Goal: Task Accomplishment & Management: Use online tool/utility

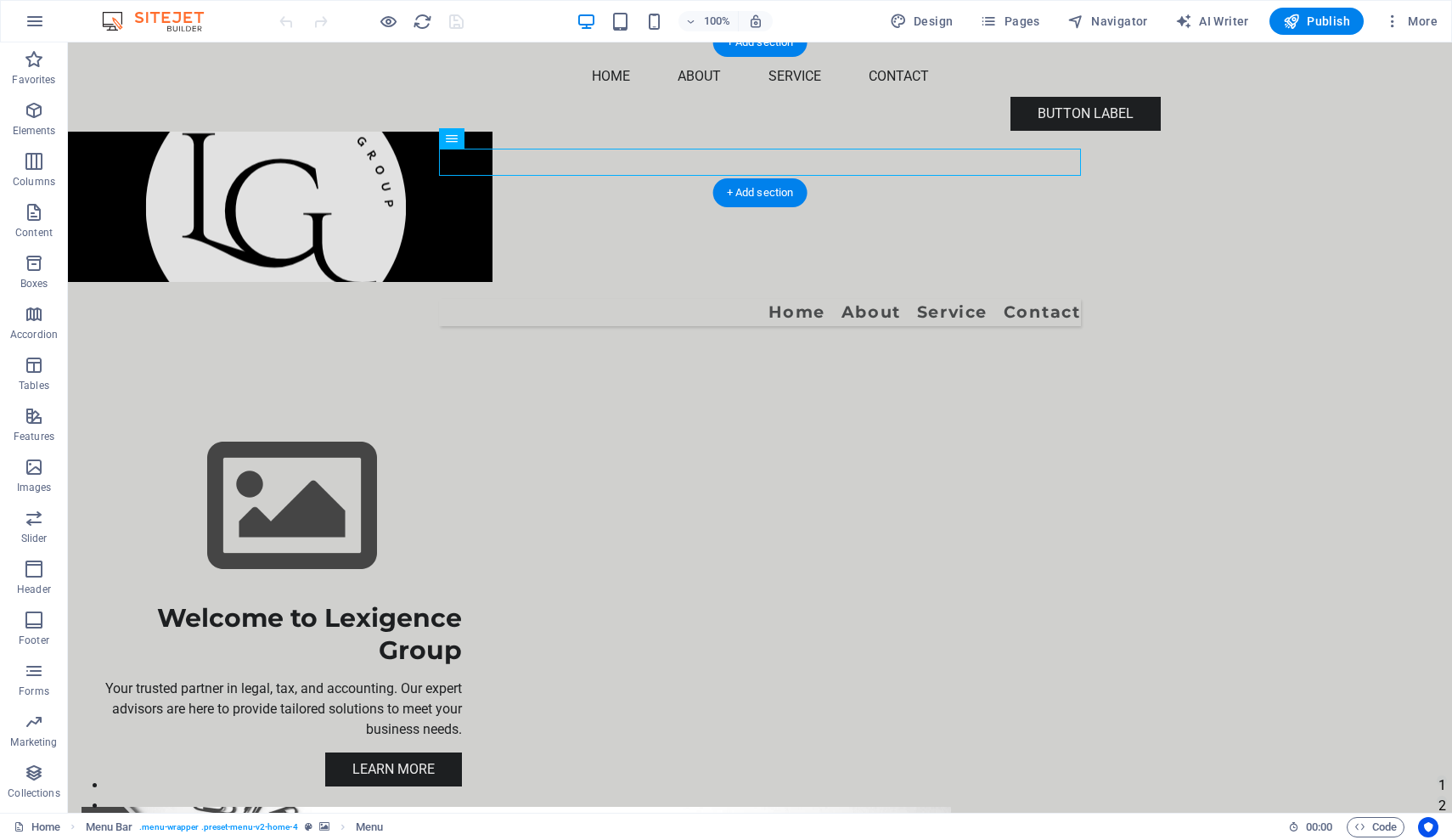
click at [248, 132] on figure at bounding box center [759, 207] width 1384 height 150
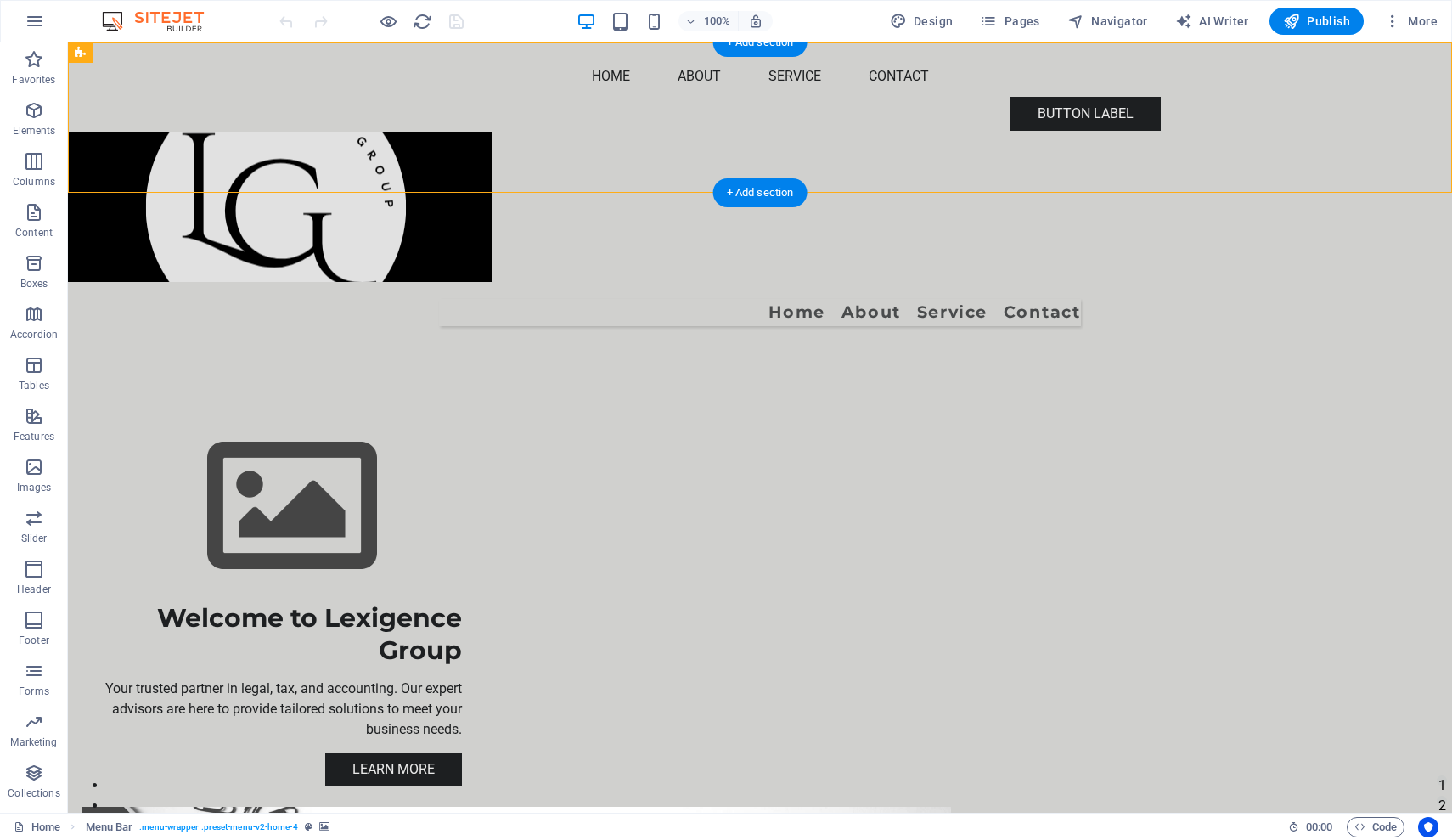
click at [271, 132] on figure at bounding box center [759, 207] width 1384 height 150
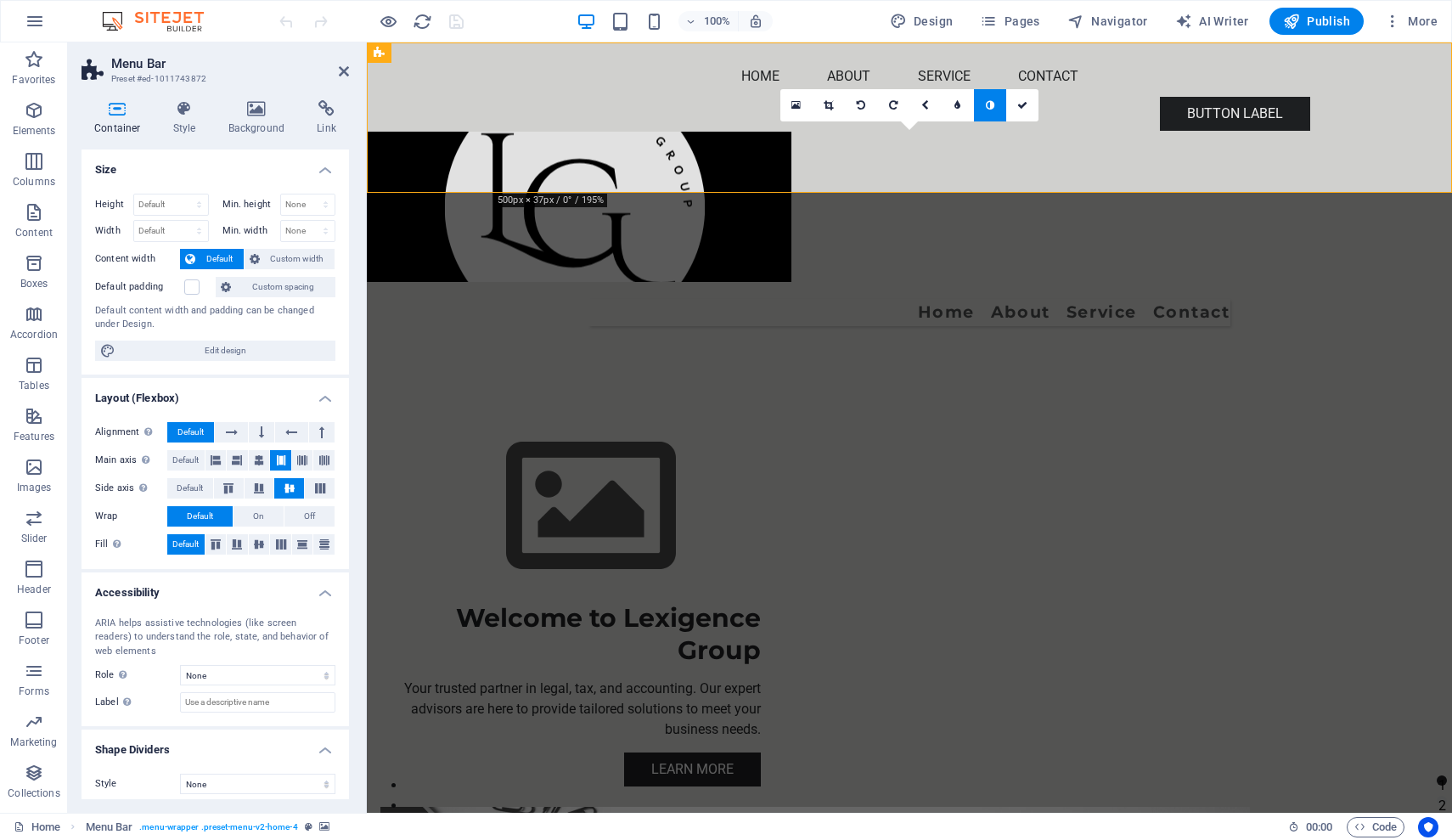
click at [568, 132] on figure at bounding box center [910, 207] width 1085 height 150
click at [521, 342] on icon at bounding box center [522, 345] width 12 height 20
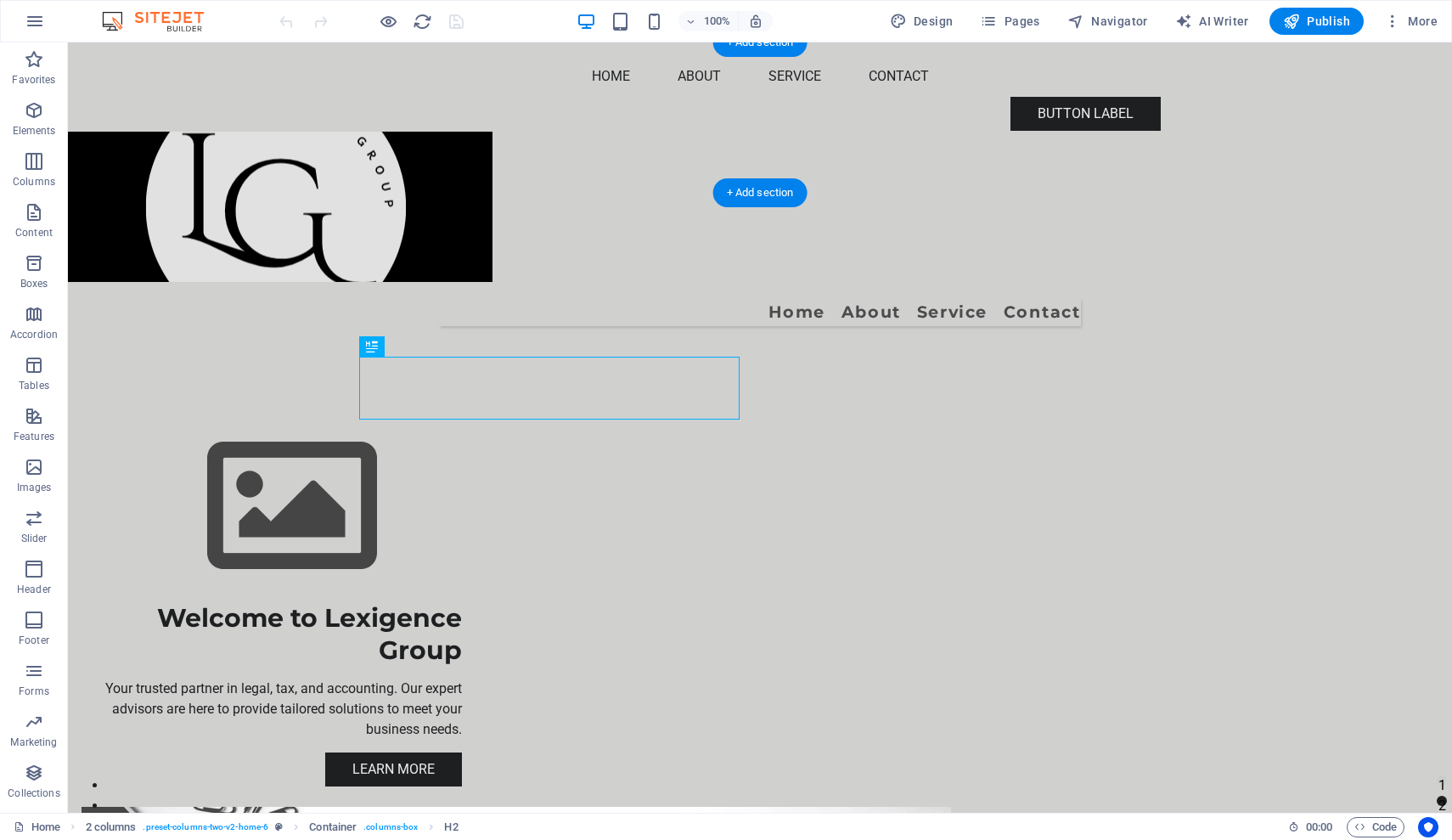
click at [366, 132] on figure at bounding box center [759, 207] width 1384 height 150
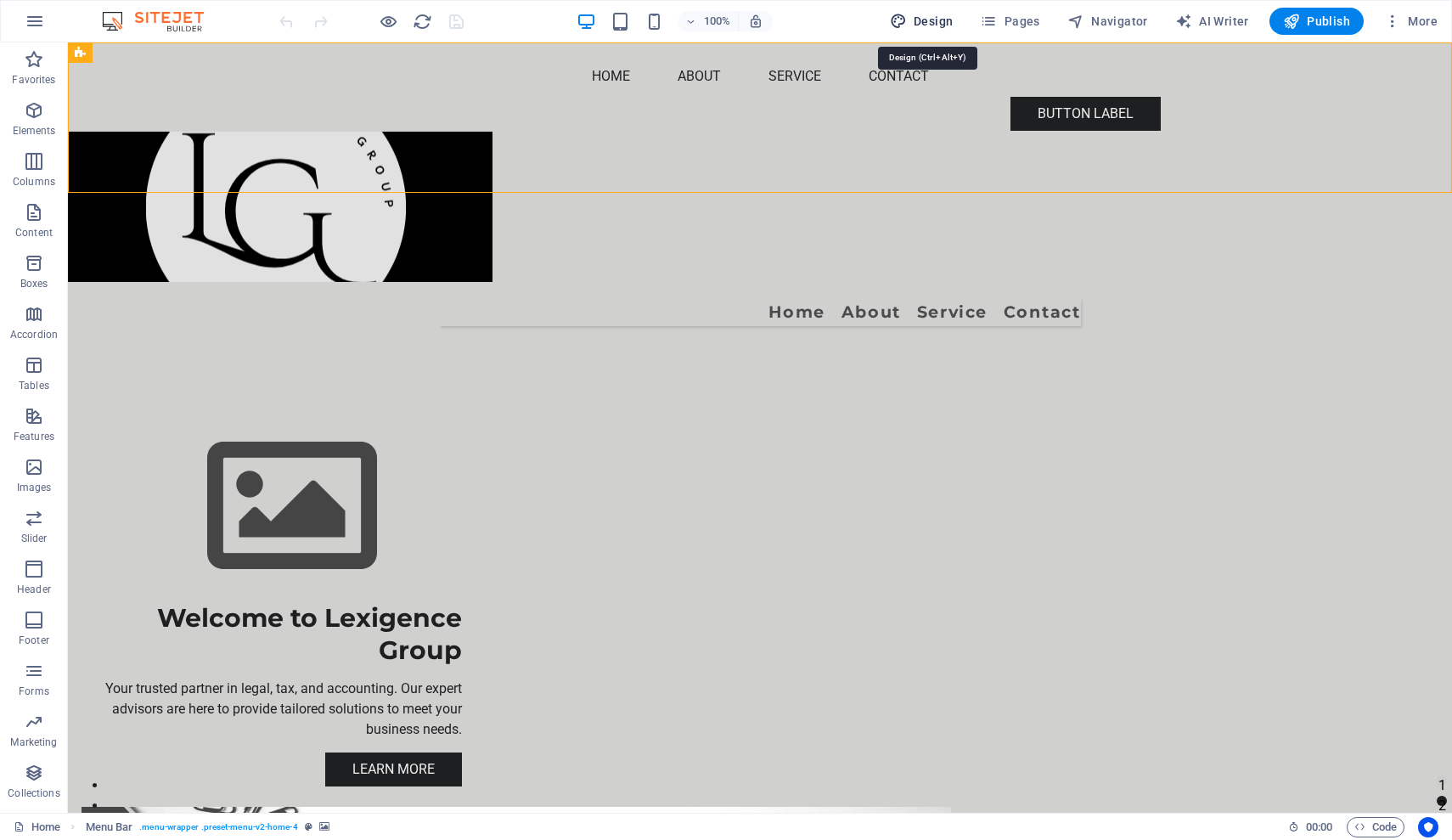
click at [939, 19] on span "Design" at bounding box center [921, 22] width 63 height 17
select select "px"
select select "200"
select select "px"
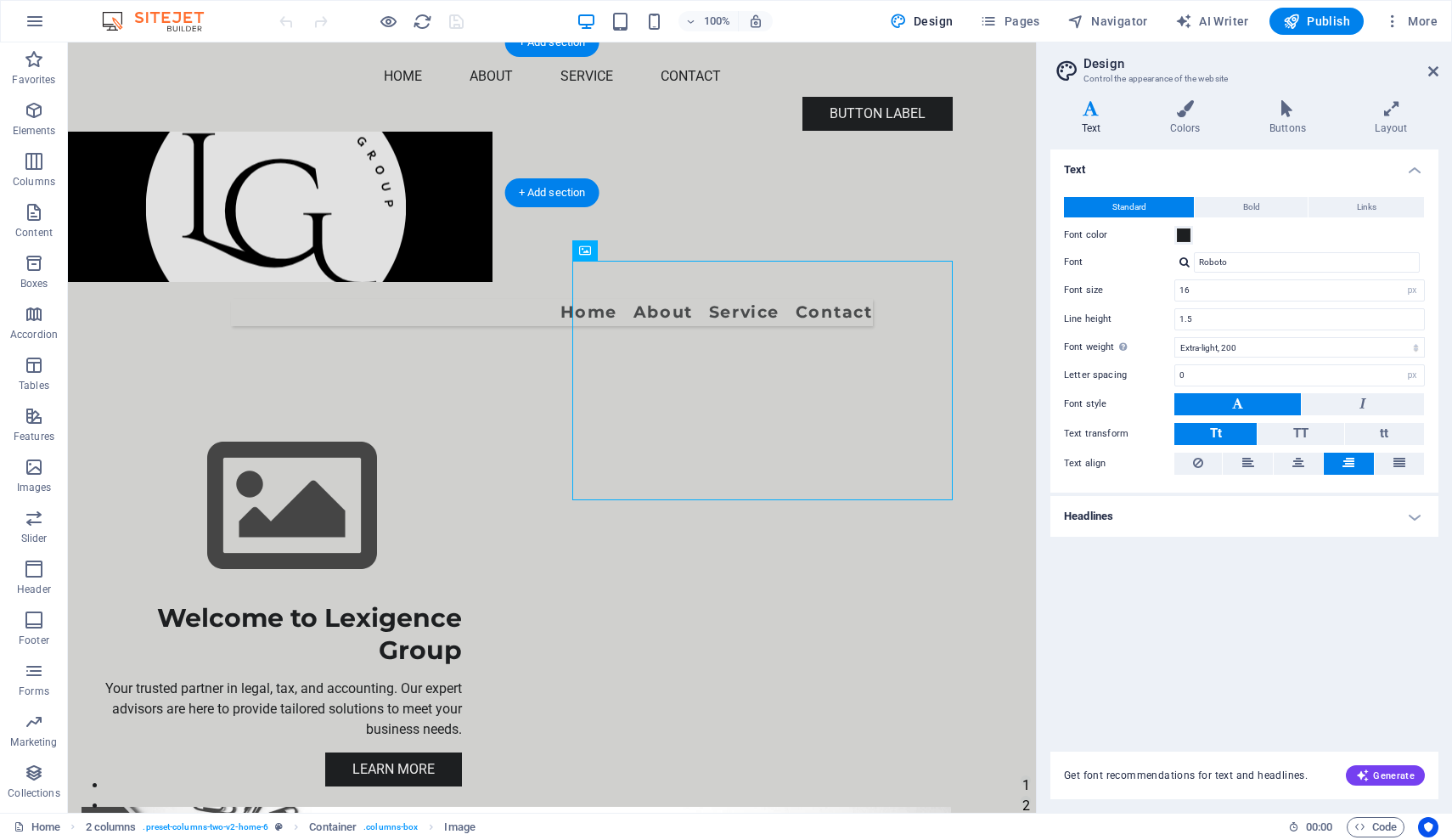
click at [462, 132] on figure at bounding box center [551, 207] width 968 height 150
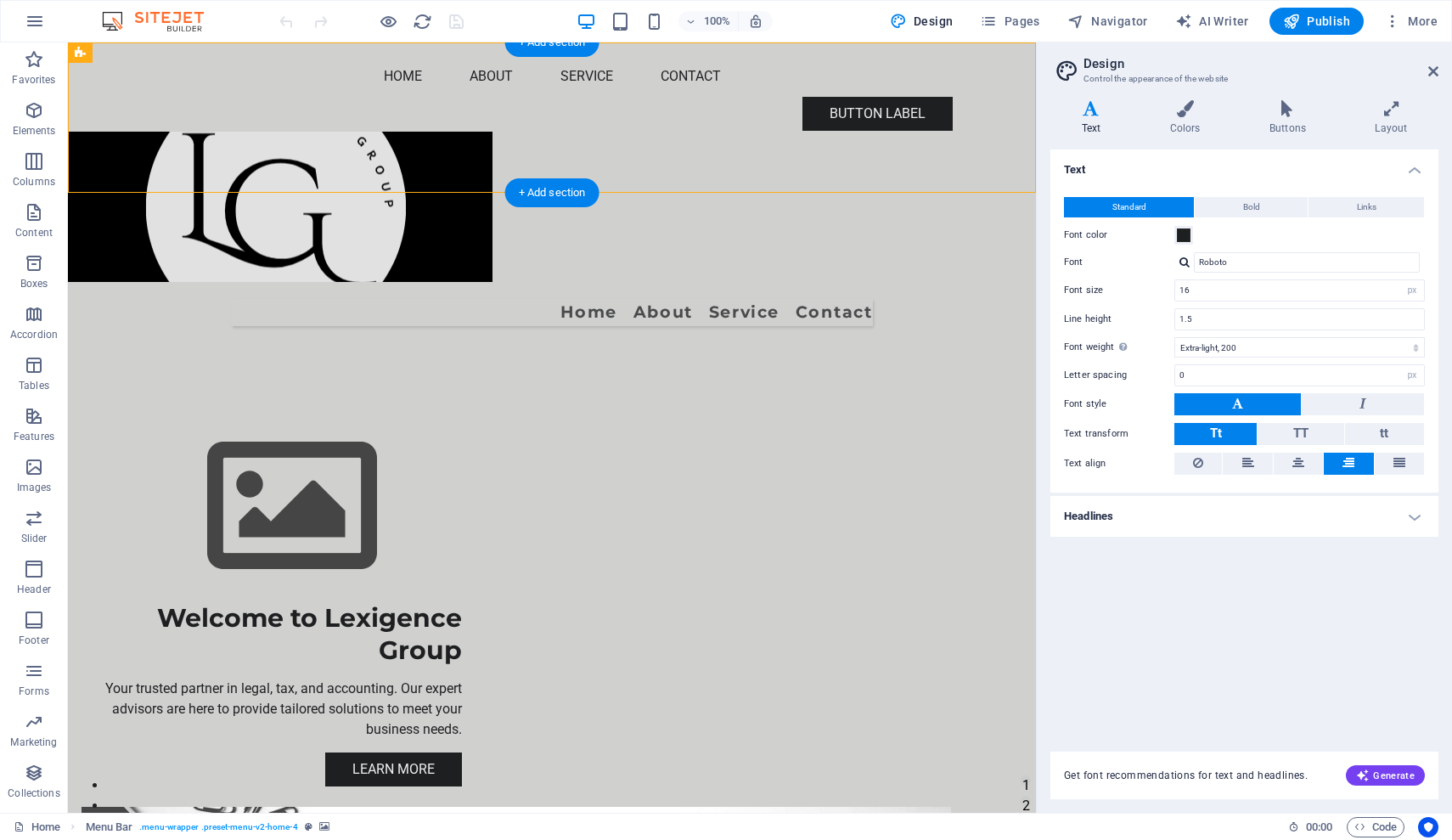
click at [462, 132] on figure at bounding box center [551, 207] width 968 height 150
click at [1436, 71] on icon at bounding box center [1434, 71] width 10 height 14
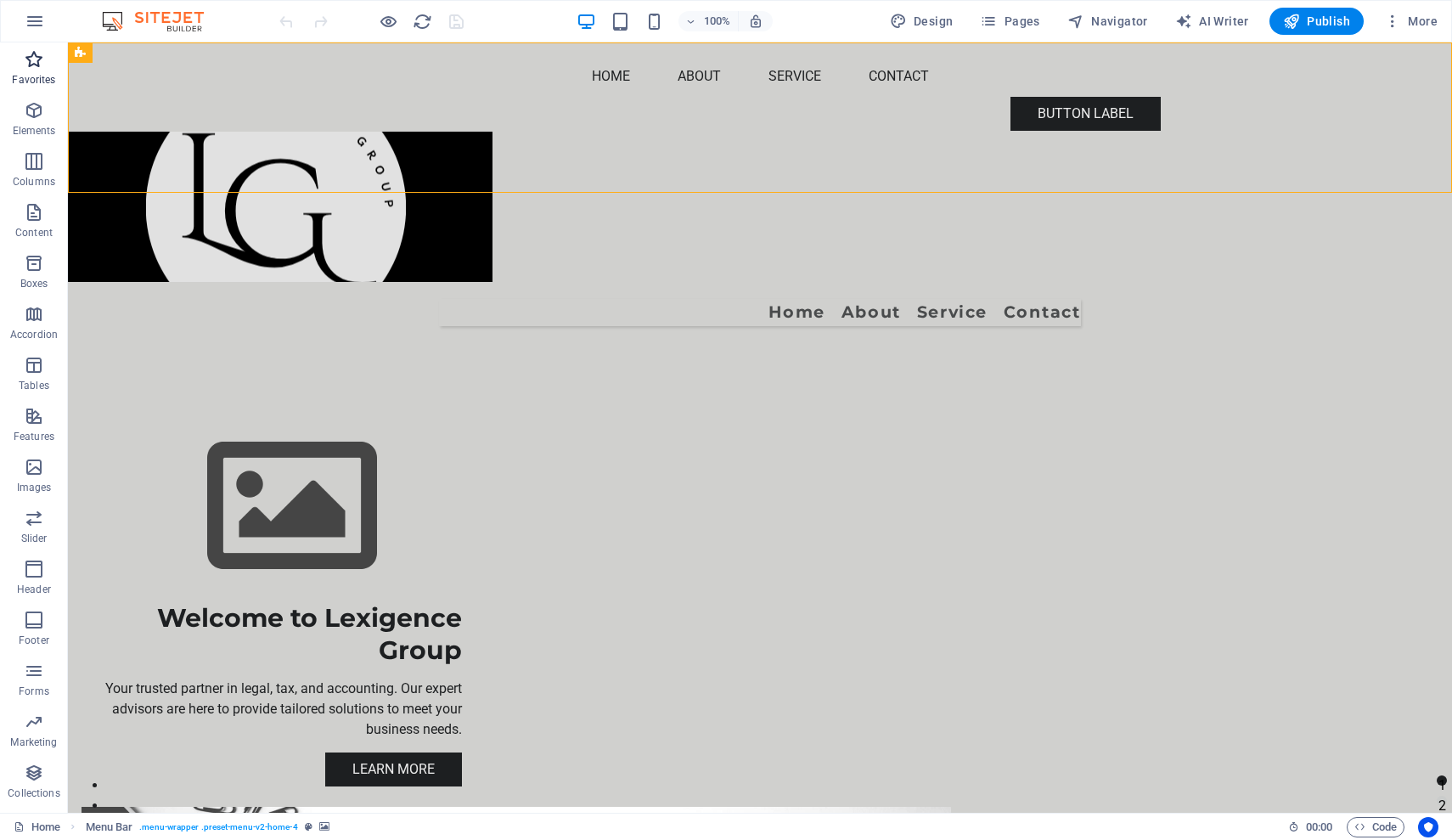
click at [25, 74] on p "Favorites" at bounding box center [34, 80] width 43 height 14
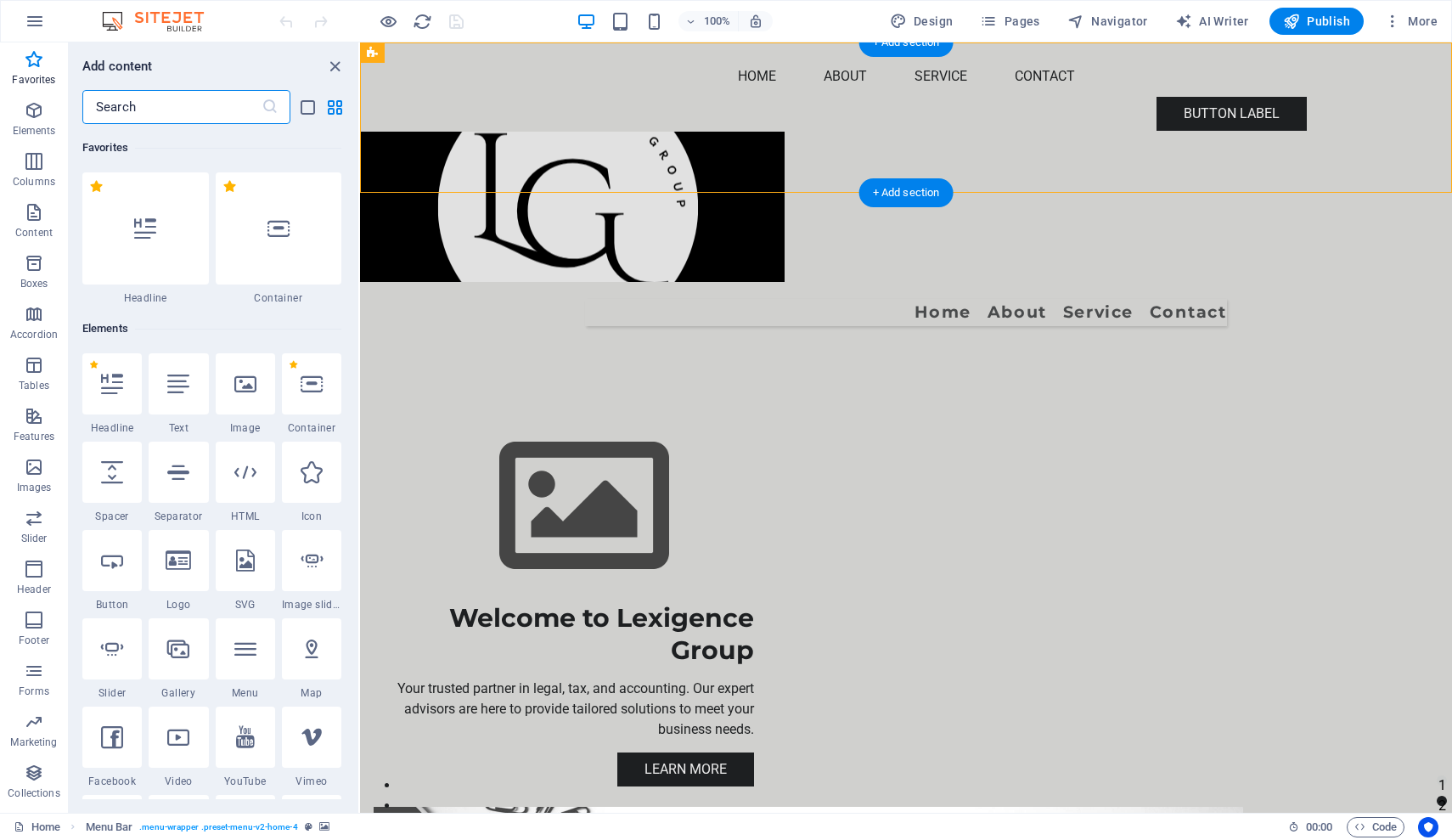
click at [542, 132] on figure at bounding box center [906, 207] width 1092 height 150
click at [582, 132] on figure at bounding box center [906, 207] width 1092 height 150
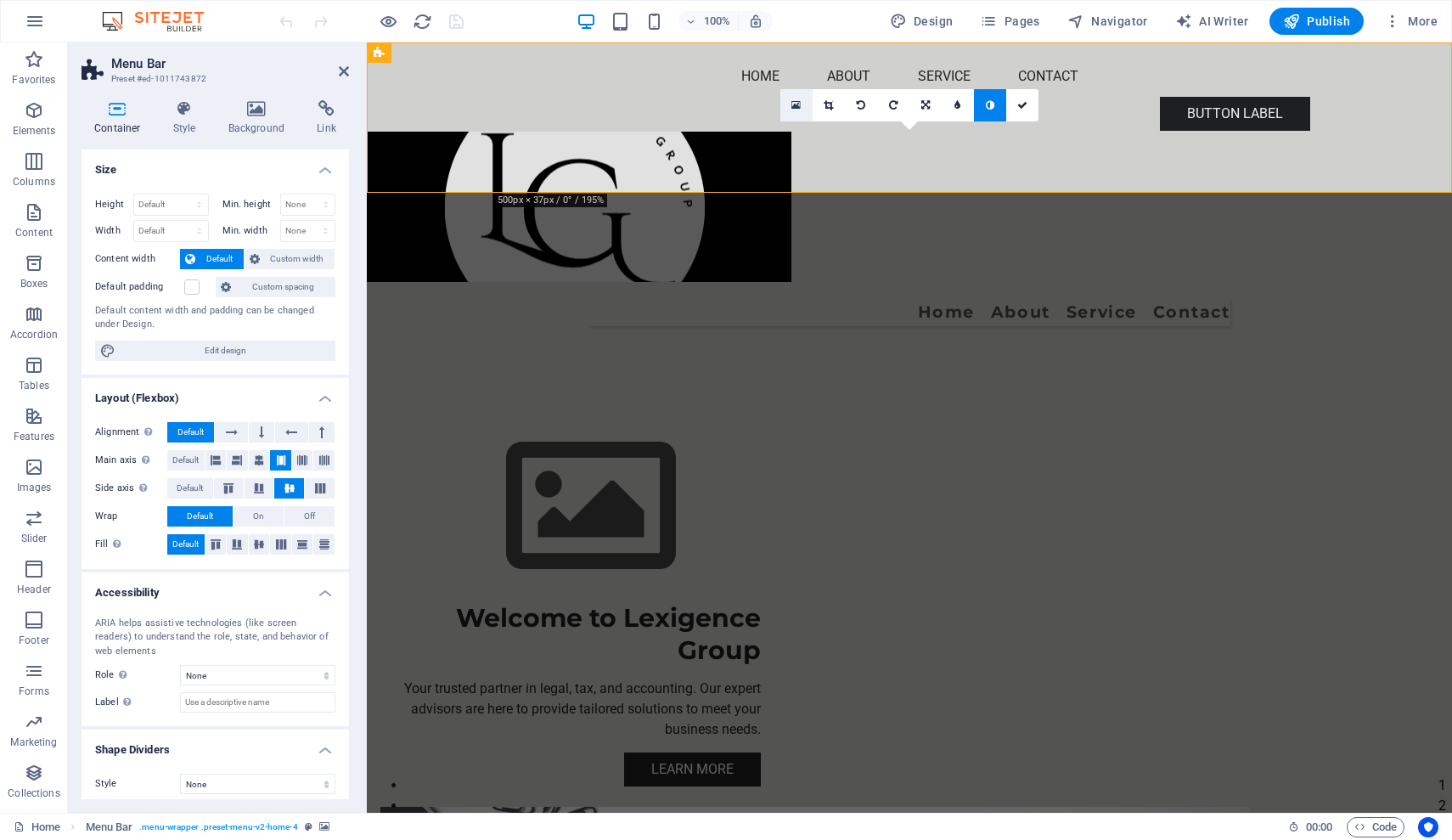
click at [798, 102] on icon at bounding box center [796, 105] width 10 height 12
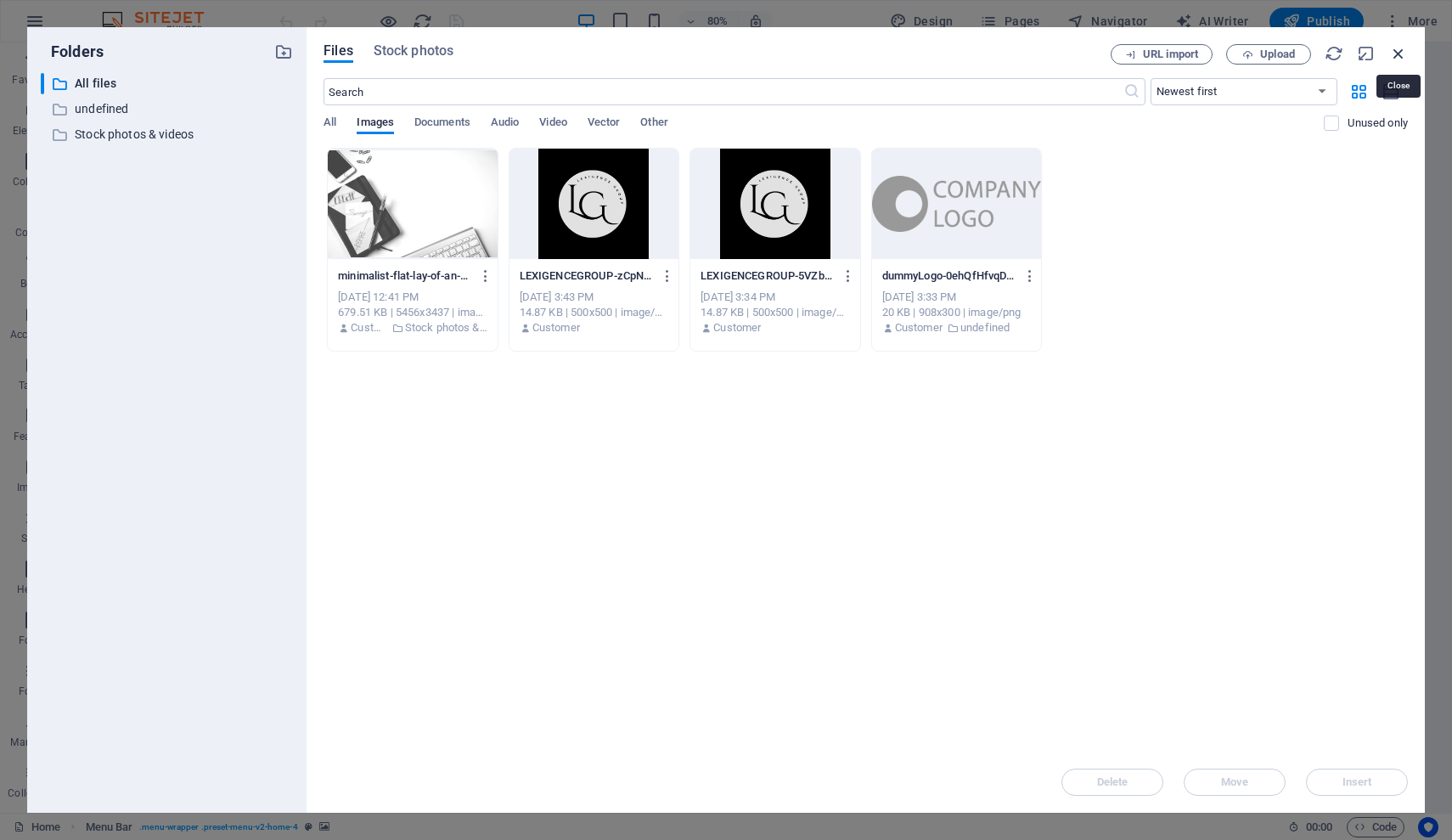
click at [1403, 51] on icon "button" at bounding box center [1399, 54] width 19 height 19
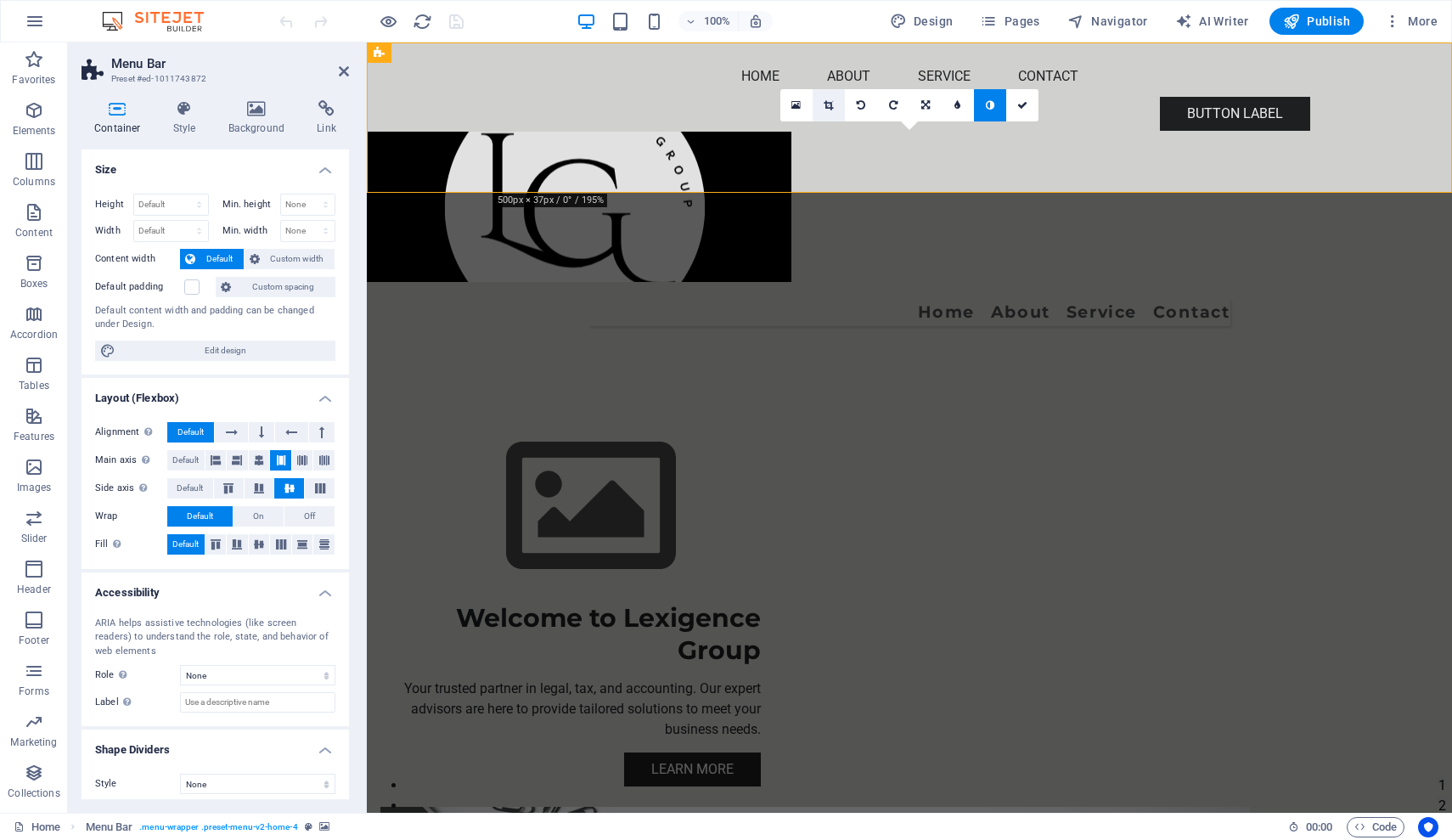
click at [825, 107] on icon at bounding box center [828, 105] width 10 height 10
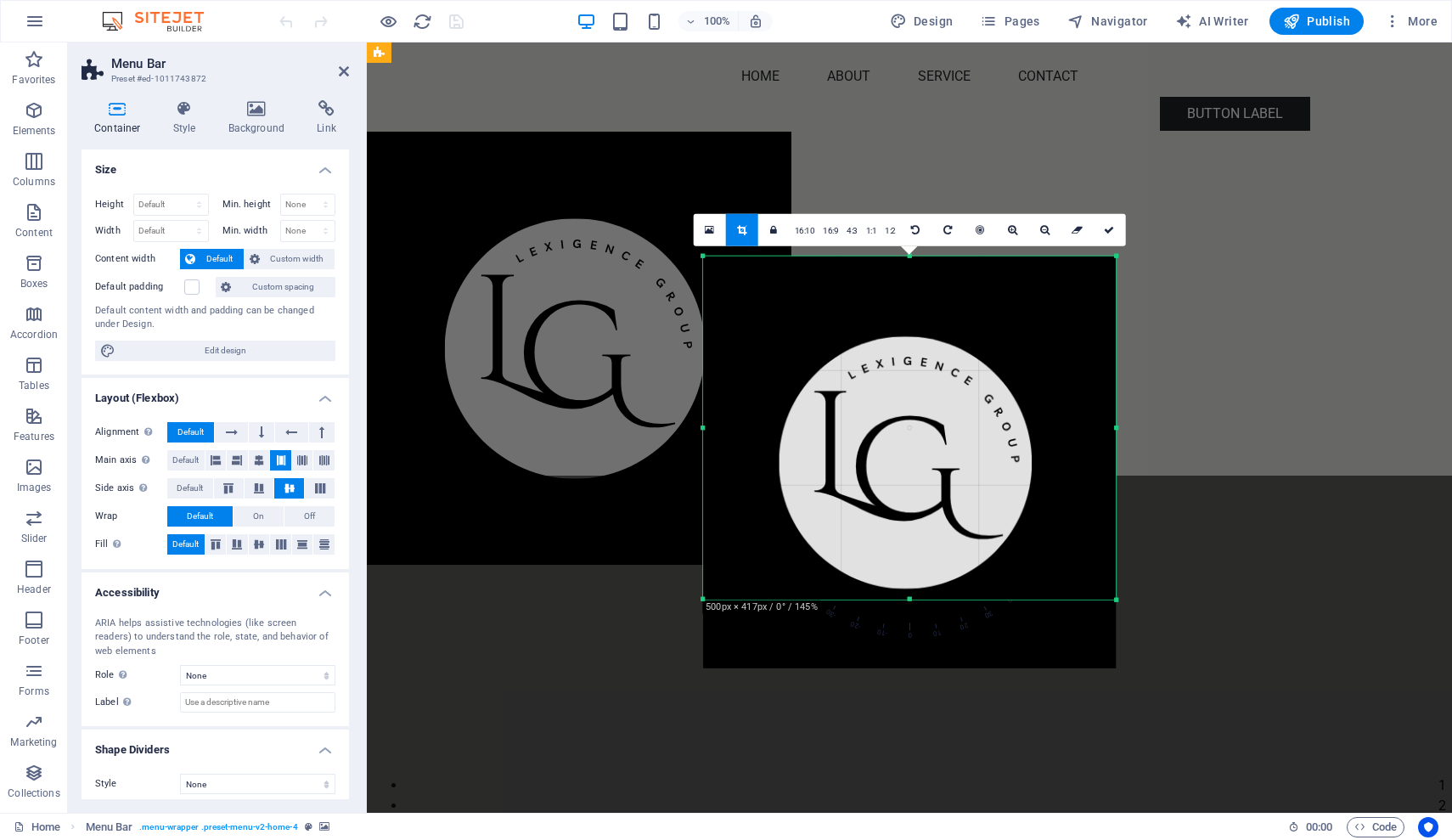
drag, startPoint x: 1217, startPoint y: 735, endPoint x: 1013, endPoint y: 463, distance: 340.0
click at [1013, 463] on div "180 170 160 150 140 130 120 110 100 90 80 70 60 50 40 30 20 10 0 -10 -20 -30 -4…" at bounding box center [909, 427] width 412 height 344
click at [1377, 300] on div "Drag here to replace the existing content. Press “Ctrl” if you want to create a…" at bounding box center [910, 427] width 1085 height 770
click at [1107, 228] on icon at bounding box center [1109, 229] width 10 height 10
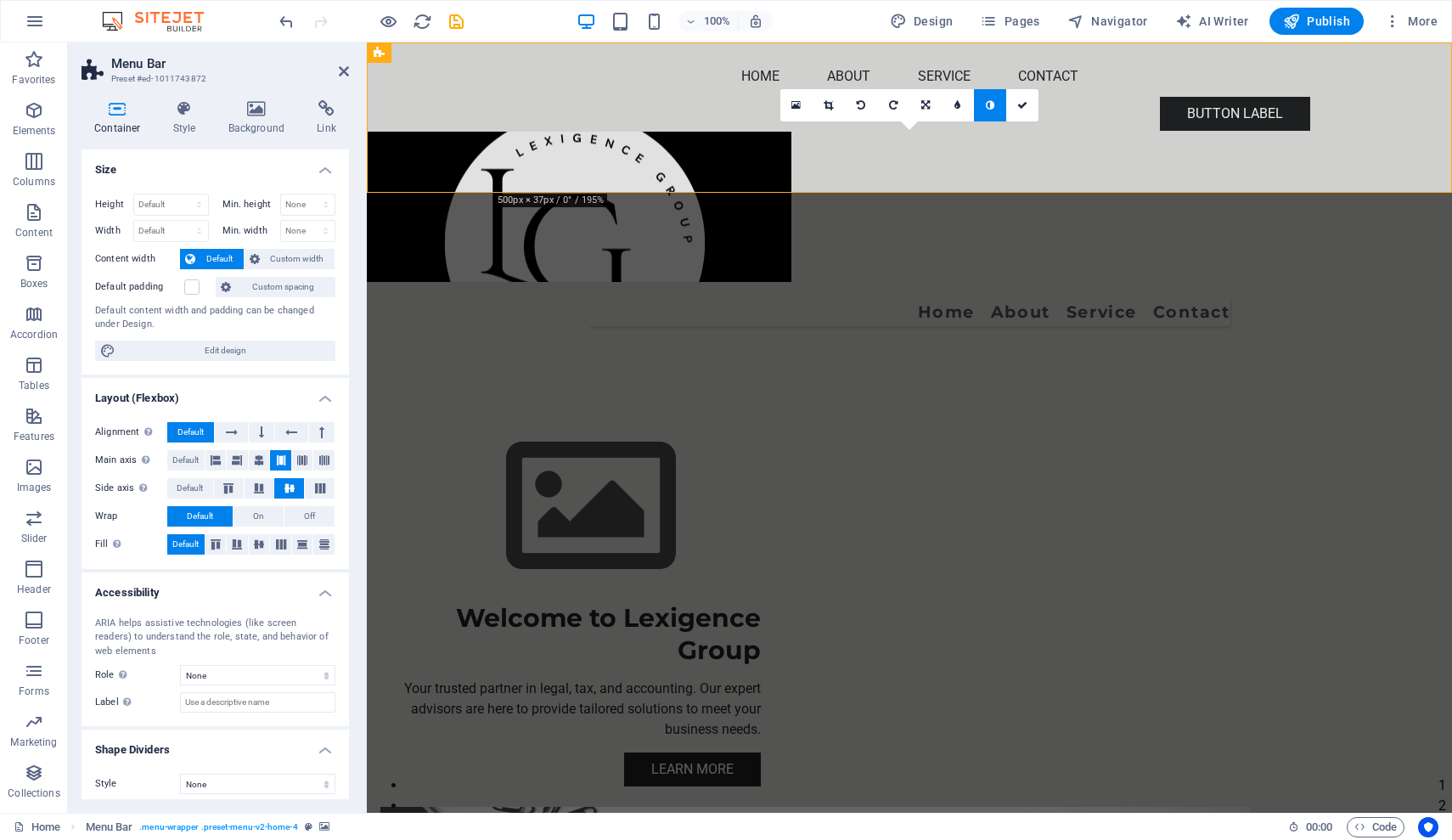
click at [607, 132] on figure at bounding box center [910, 207] width 1085 height 150
click at [830, 103] on icon at bounding box center [828, 105] width 10 height 10
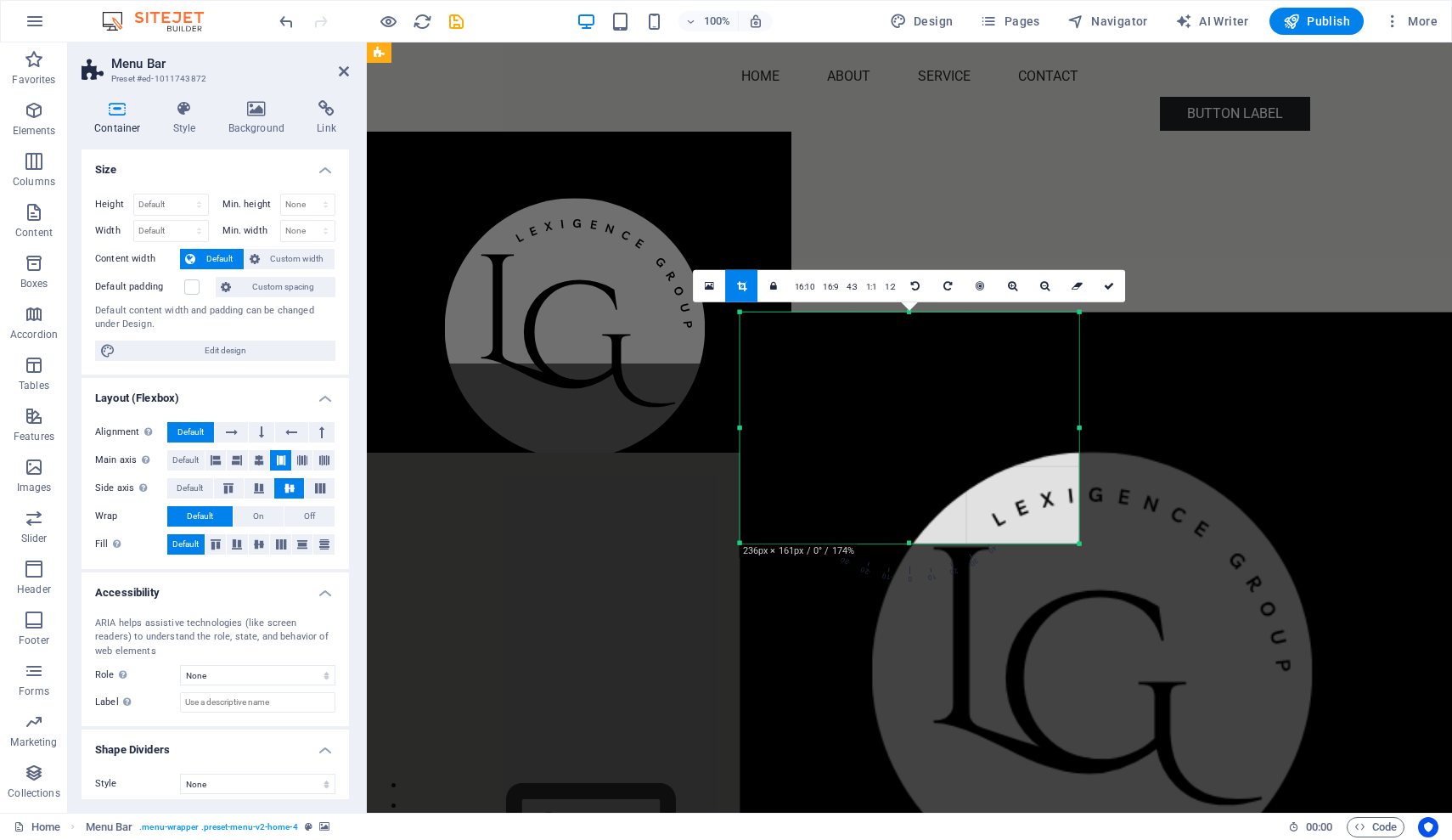
drag, startPoint x: 1278, startPoint y: 738, endPoint x: 877, endPoint y: 354, distance: 555.2
click at [877, 354] on div "180 170 160 150 140 130 120 110 100 90 80 70 60 50 40 30 20 10 0 -10 -20 -30 -4…" at bounding box center [910, 427] width 338 height 232
click at [1117, 284] on link at bounding box center [1109, 285] width 32 height 32
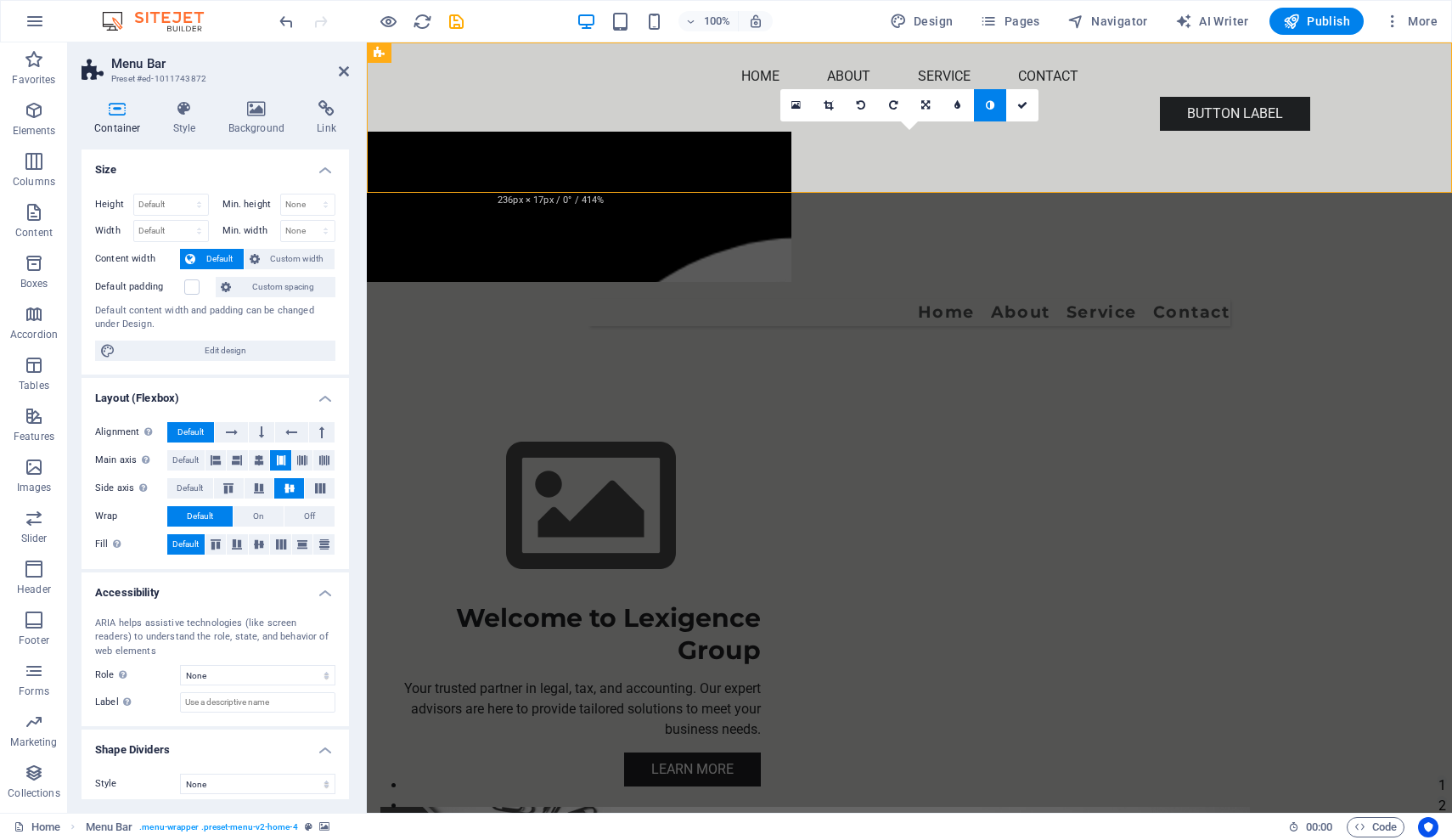
click at [649, 132] on figure at bounding box center [910, 207] width 1085 height 150
click at [830, 108] on icon at bounding box center [828, 105] width 10 height 10
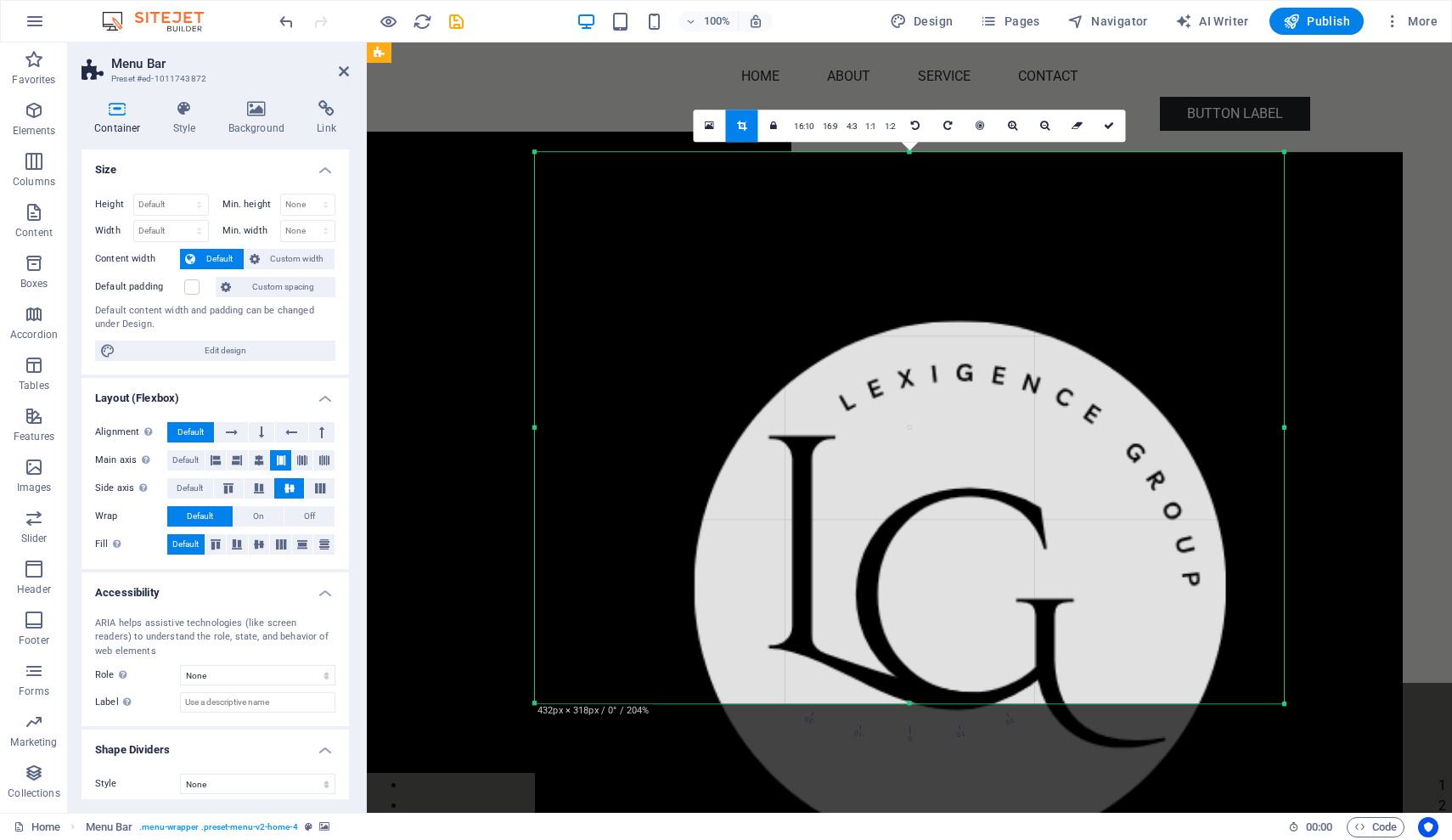
drag, startPoint x: 1112, startPoint y: 568, endPoint x: 1451, endPoint y: 839, distance: 434.0
click at [1451, 812] on section "Favorites Elements Columns Content Boxes Accordion Tables Features Images Slide…" at bounding box center [726, 427] width 1452 height 770
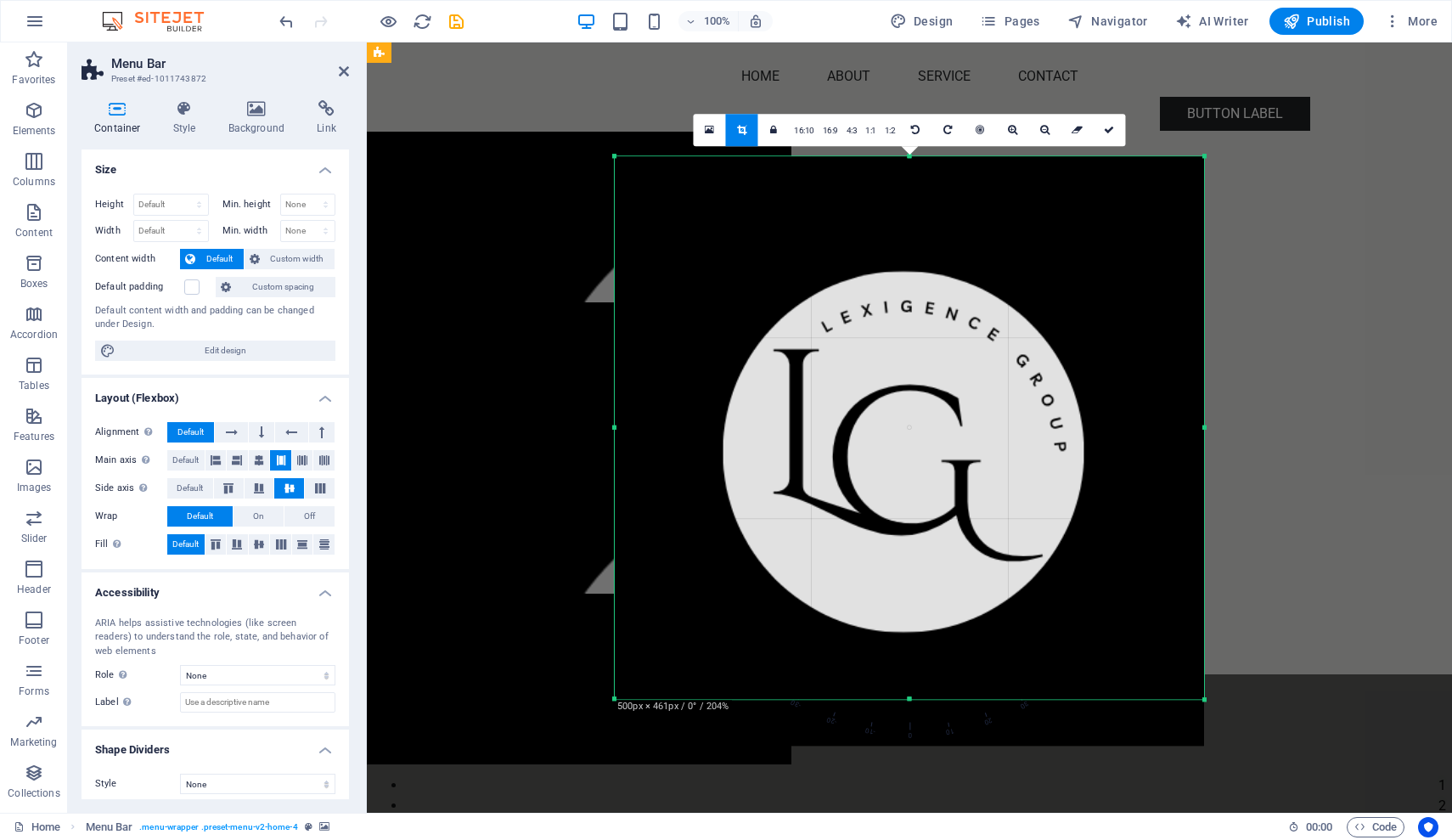
drag, startPoint x: 1283, startPoint y: 700, endPoint x: 1123, endPoint y: 692, distance: 160.2
click at [1123, 692] on div "180 170 160 150 140 130 120 110 100 90 80 70 60 50 40 30 20 10 0 -10 -20 -30 -4…" at bounding box center [909, 427] width 589 height 542
click at [1108, 137] on link at bounding box center [1108, 129] width 32 height 32
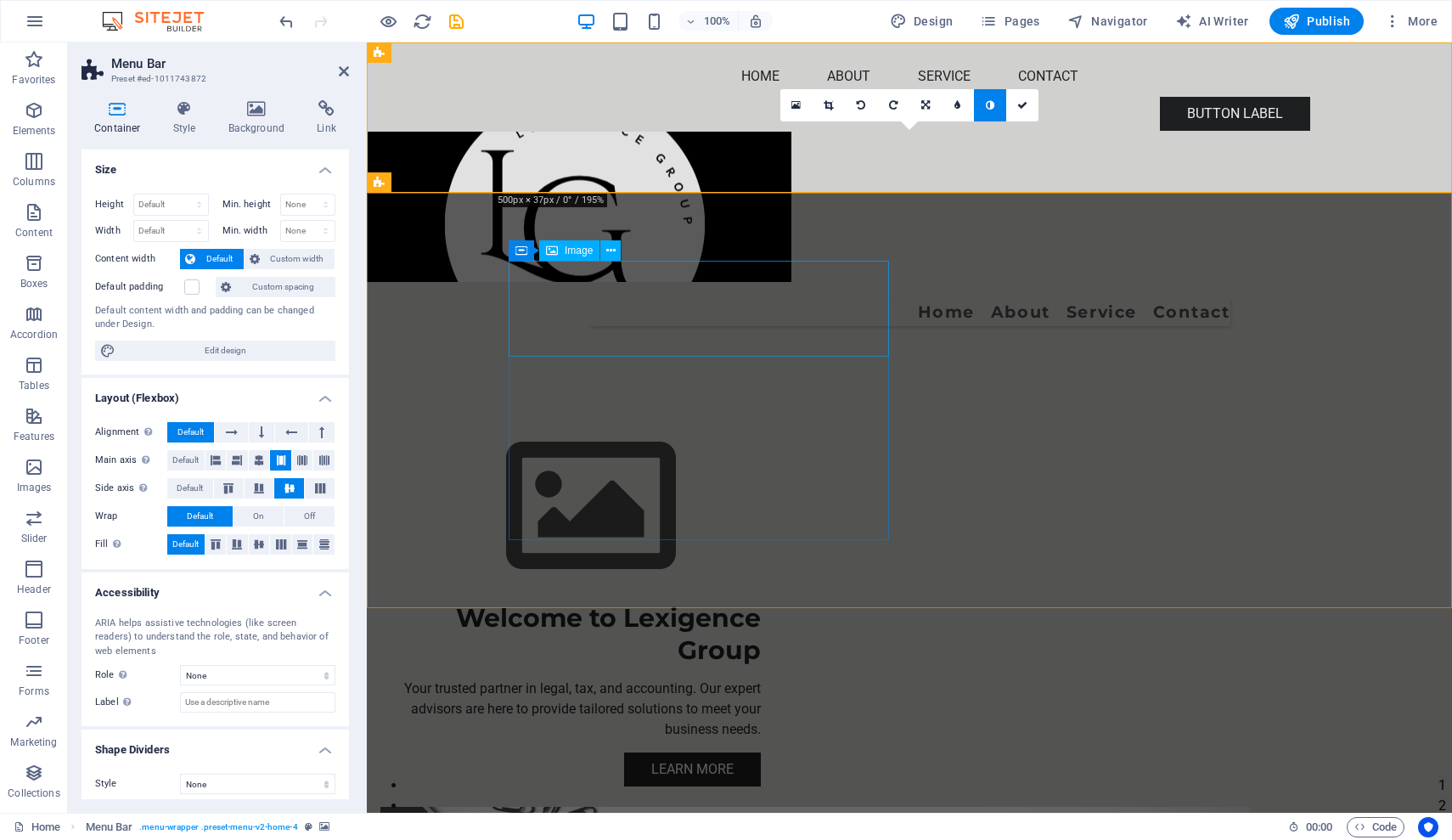
click at [527, 411] on figure at bounding box center [570, 507] width 380 height 191
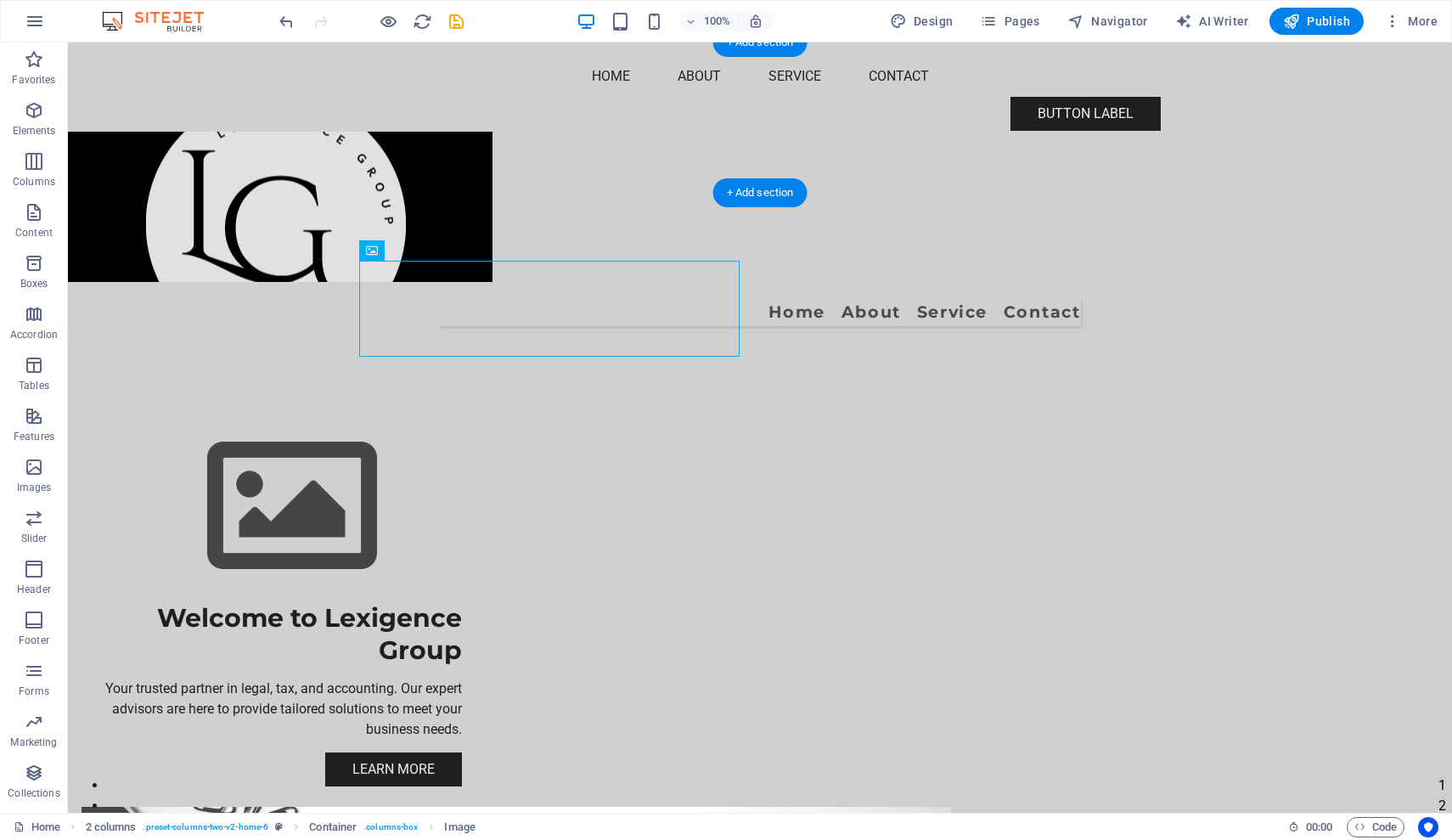
click at [391, 132] on figure at bounding box center [759, 207] width 1384 height 150
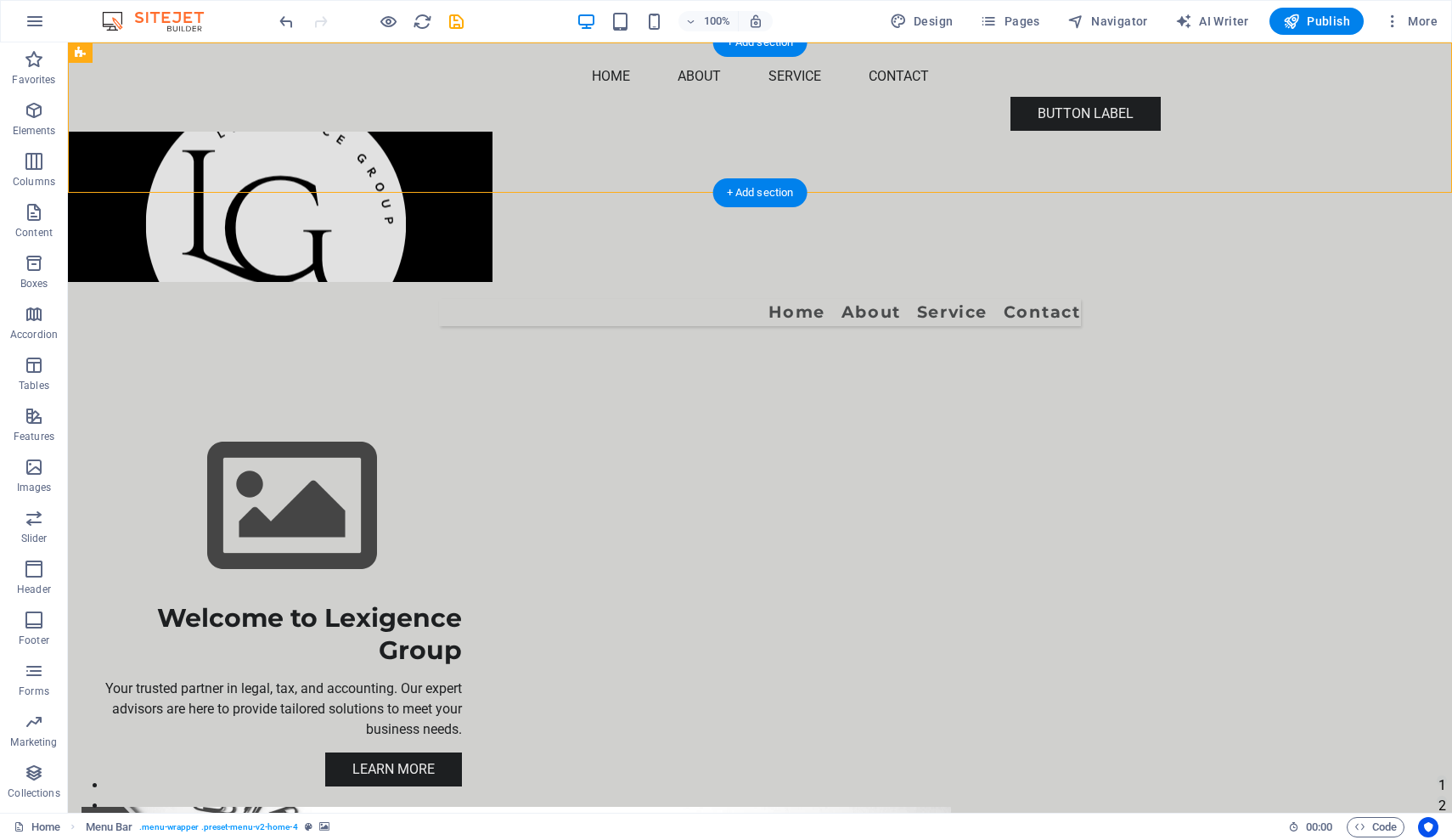
click at [391, 132] on figure at bounding box center [759, 207] width 1384 height 150
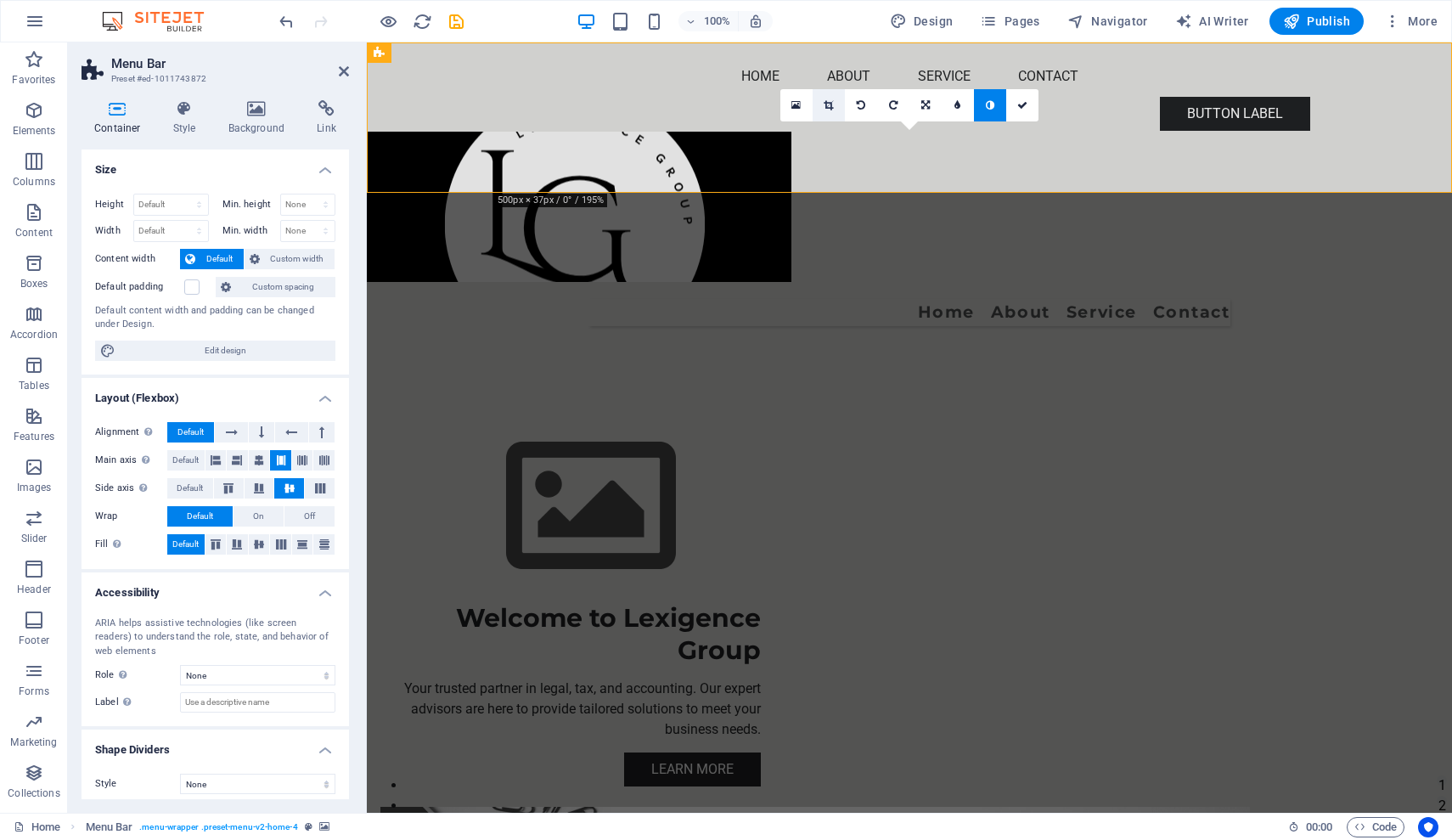
click at [825, 108] on icon at bounding box center [828, 105] width 10 height 10
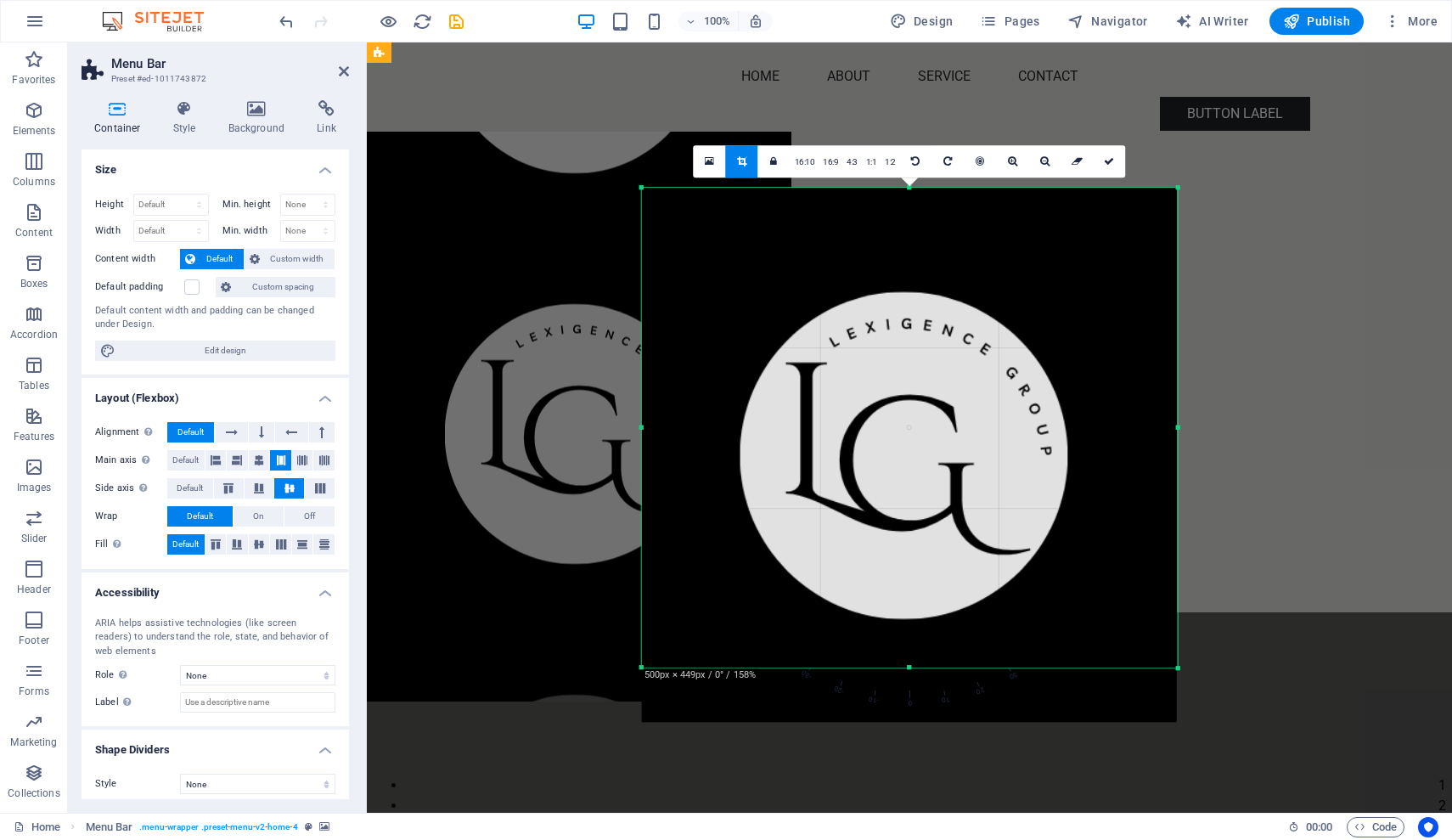
drag, startPoint x: 1244, startPoint y: 737, endPoint x: 1110, endPoint y: 601, distance: 190.9
click at [1110, 601] on div "180 170 160 150 140 130 120 110 100 90 80 70 60 50 40 30 20 10 0 -10 -20 -30 -4…" at bounding box center [910, 428] width 535 height 481
click at [1105, 161] on icon at bounding box center [1109, 161] width 10 height 10
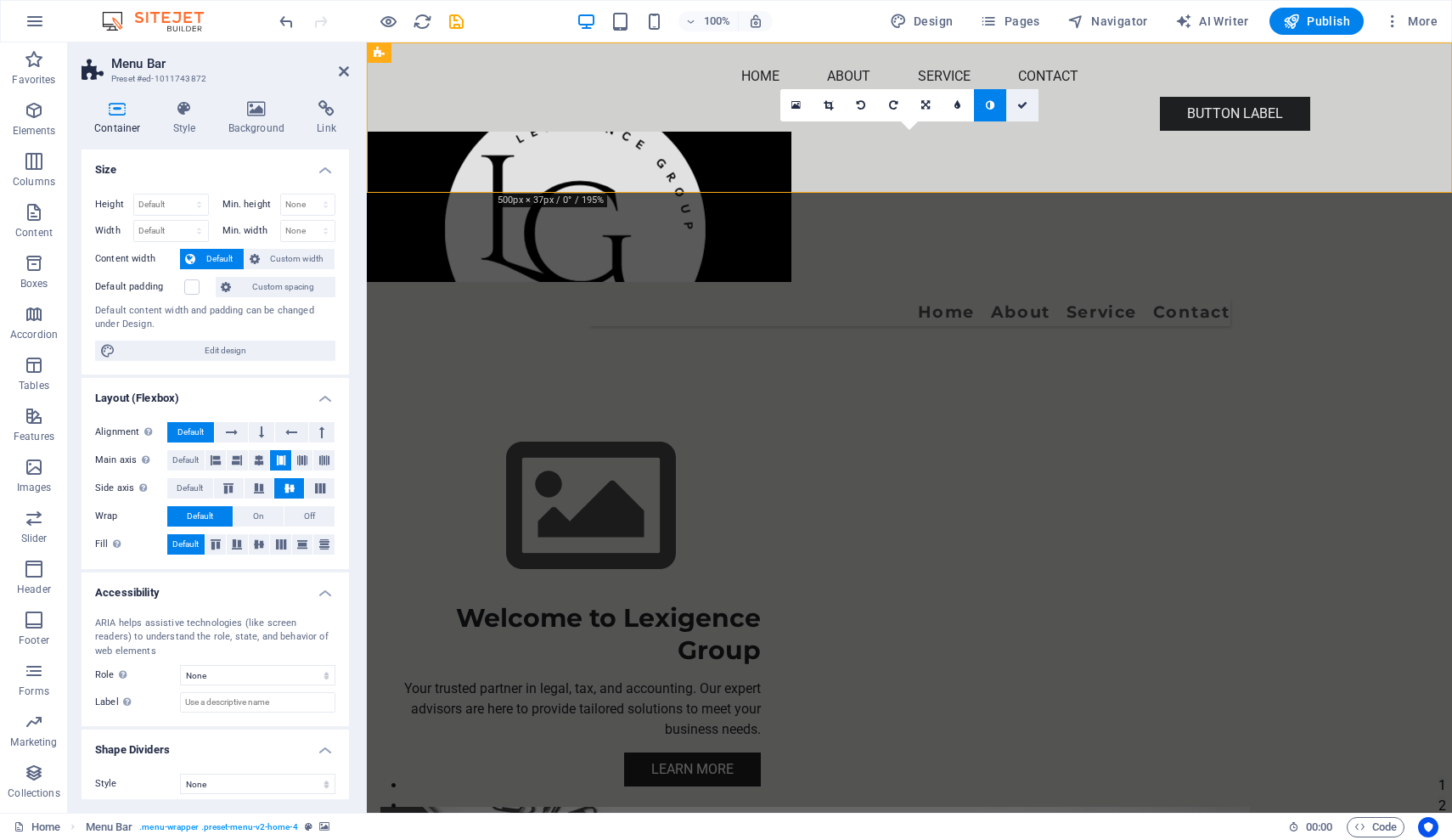
click at [1021, 107] on icon at bounding box center [1022, 105] width 10 height 10
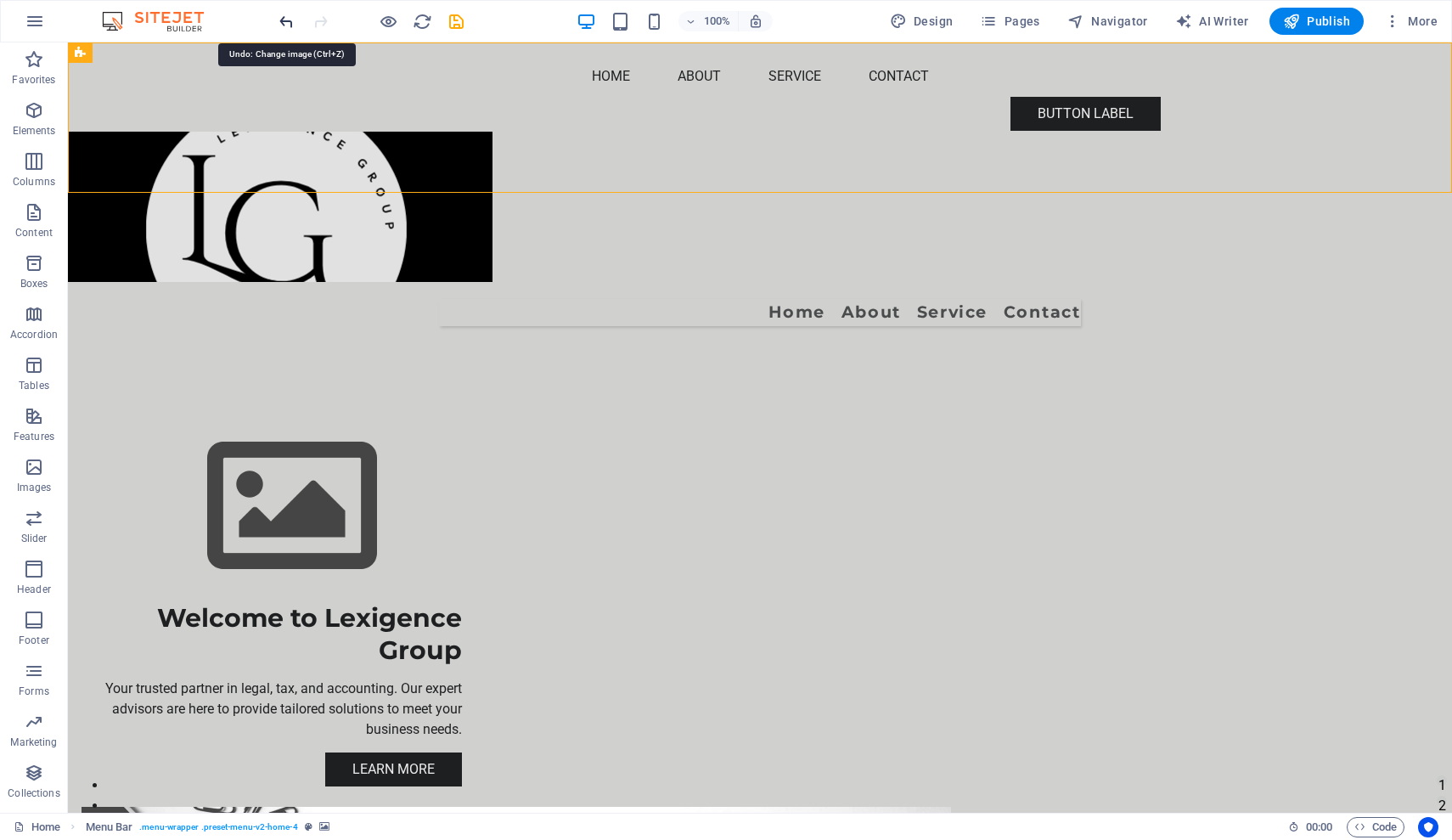
click at [286, 22] on icon "undo" at bounding box center [286, 22] width 20 height 20
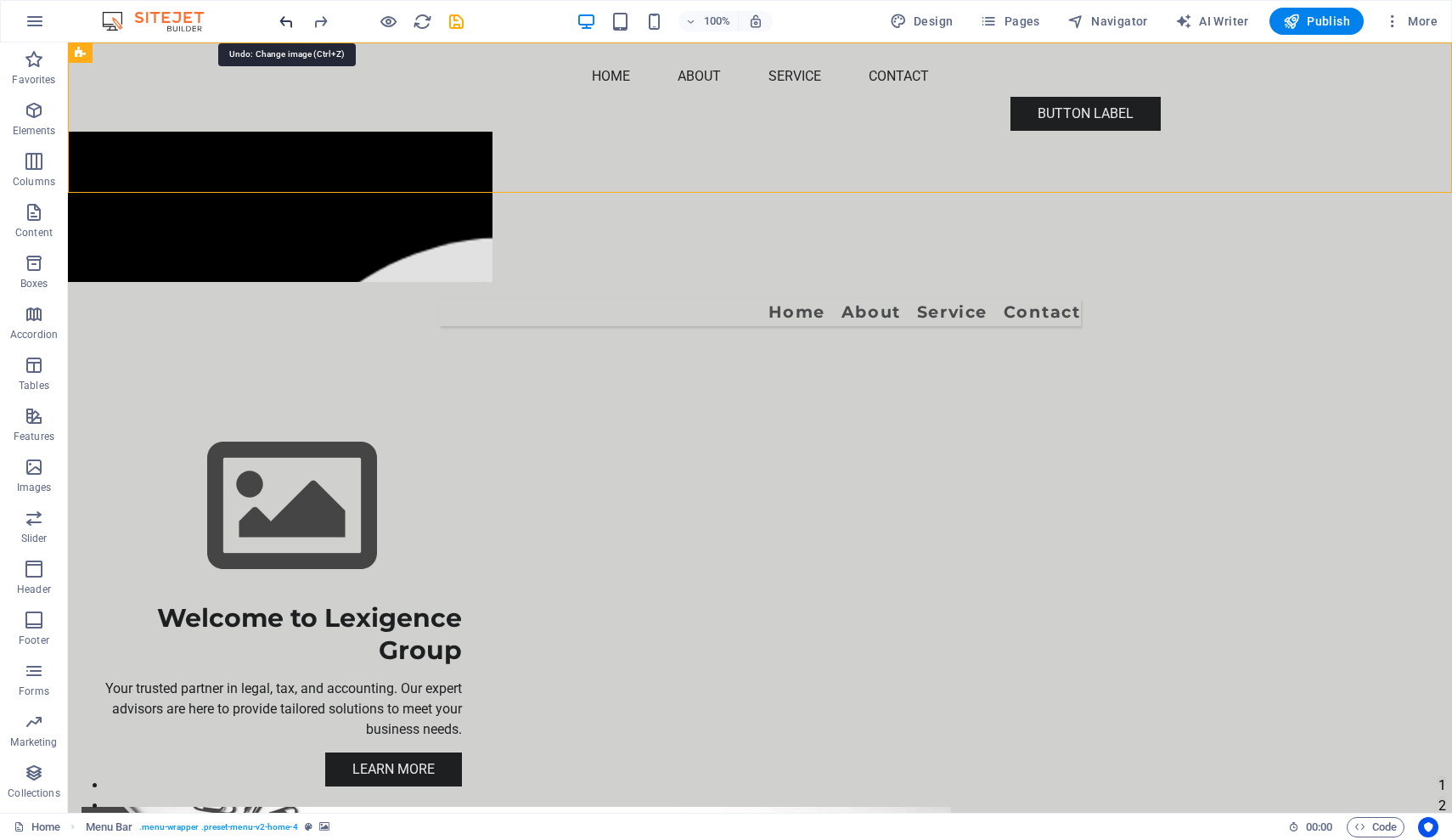
click at [286, 22] on icon "undo" at bounding box center [286, 22] width 20 height 20
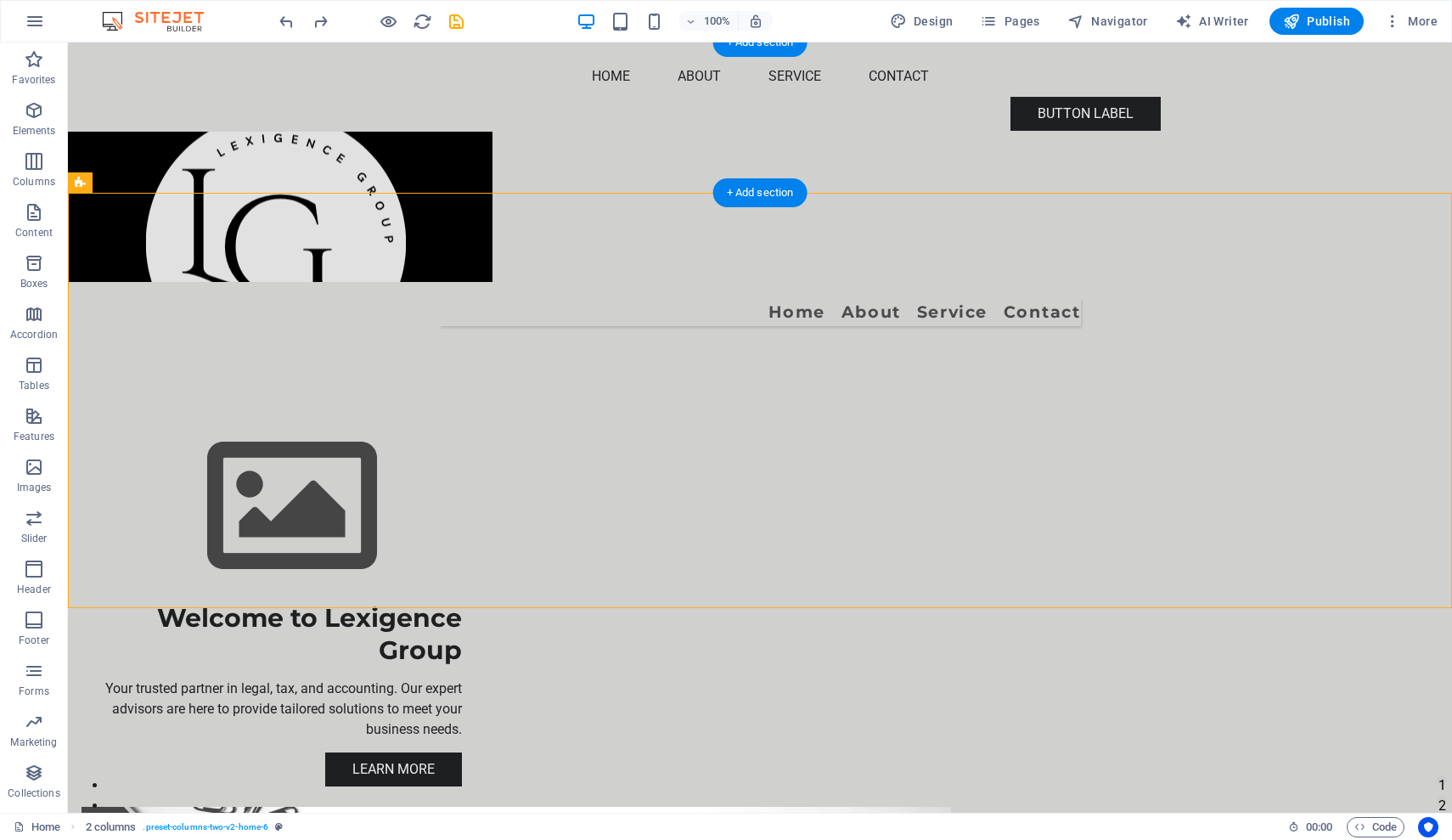
click at [278, 132] on figure at bounding box center [759, 207] width 1384 height 150
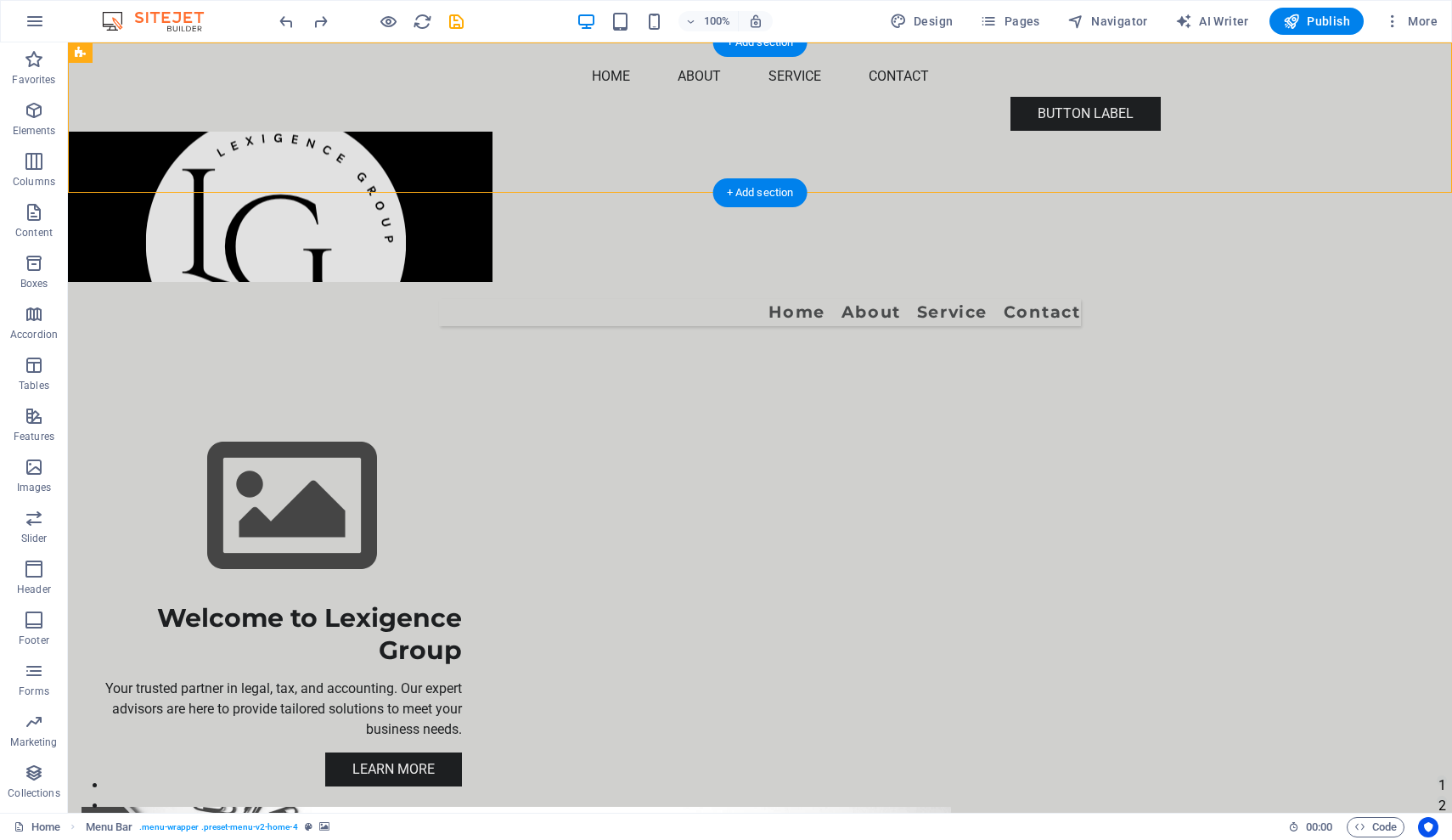
click at [278, 132] on figure at bounding box center [759, 207] width 1384 height 150
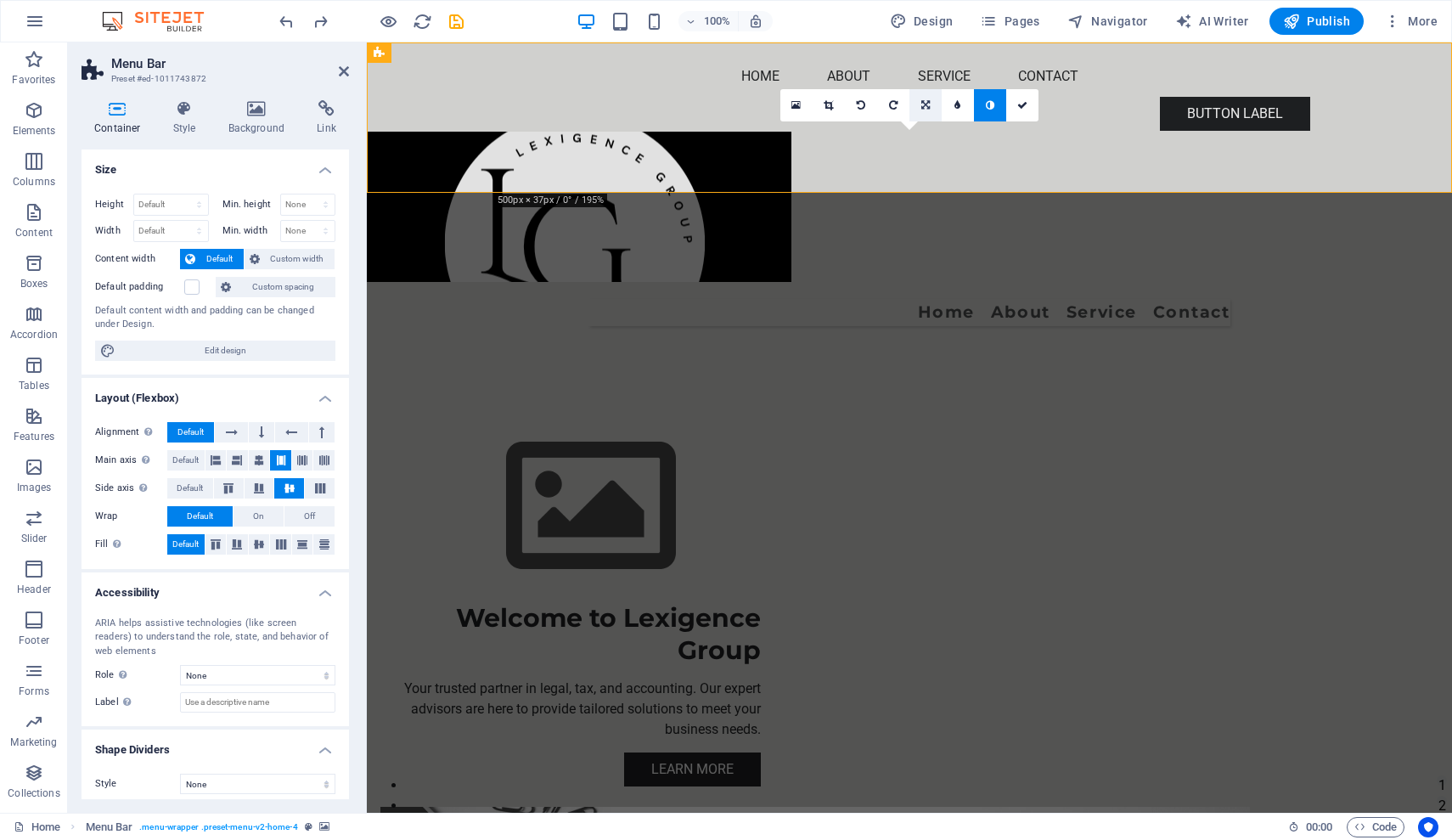
click at [926, 105] on icon at bounding box center [926, 105] width 9 height 10
click at [895, 72] on icon at bounding box center [892, 72] width 15 height 15
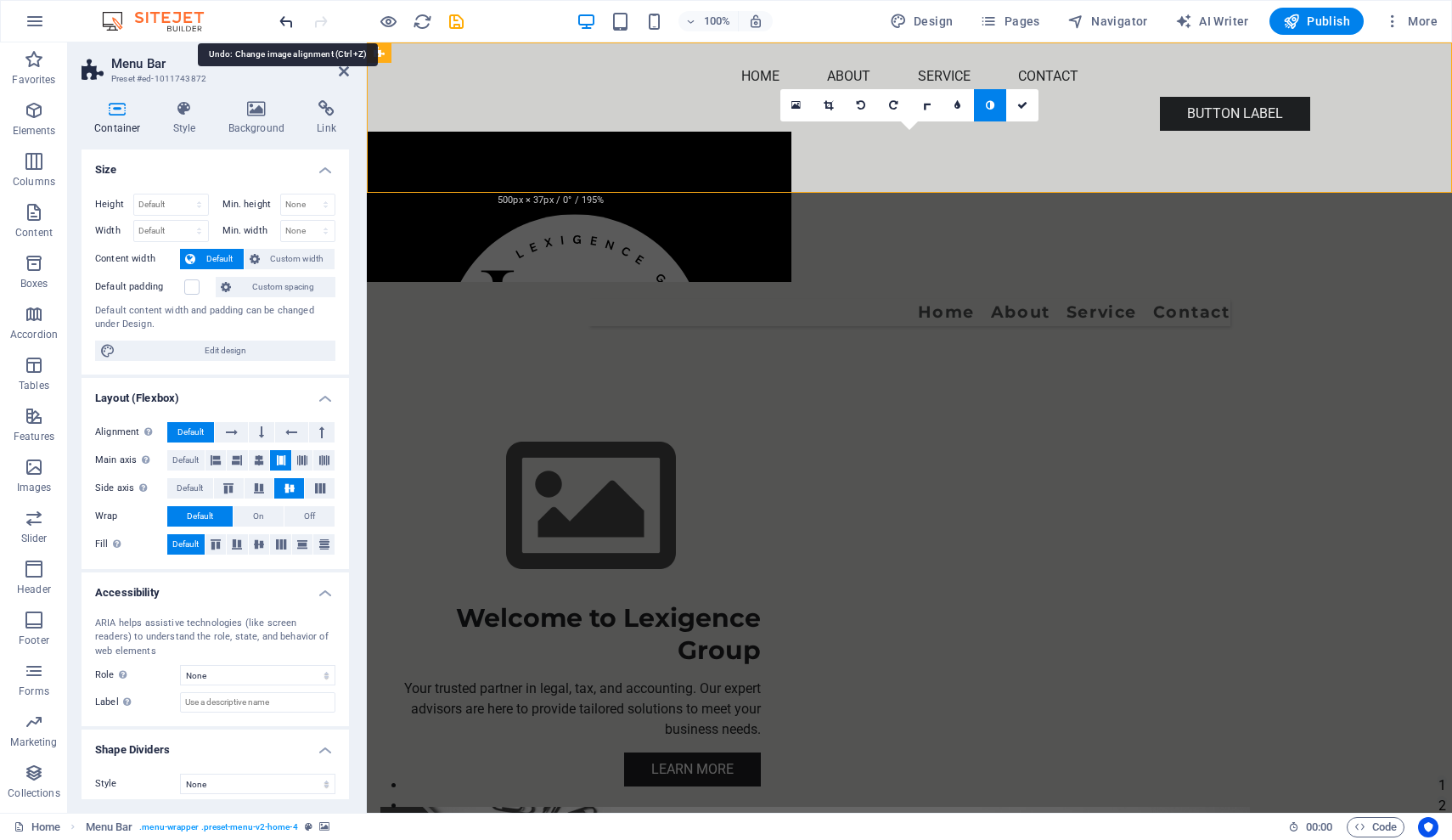
click at [285, 23] on icon "undo" at bounding box center [286, 22] width 20 height 20
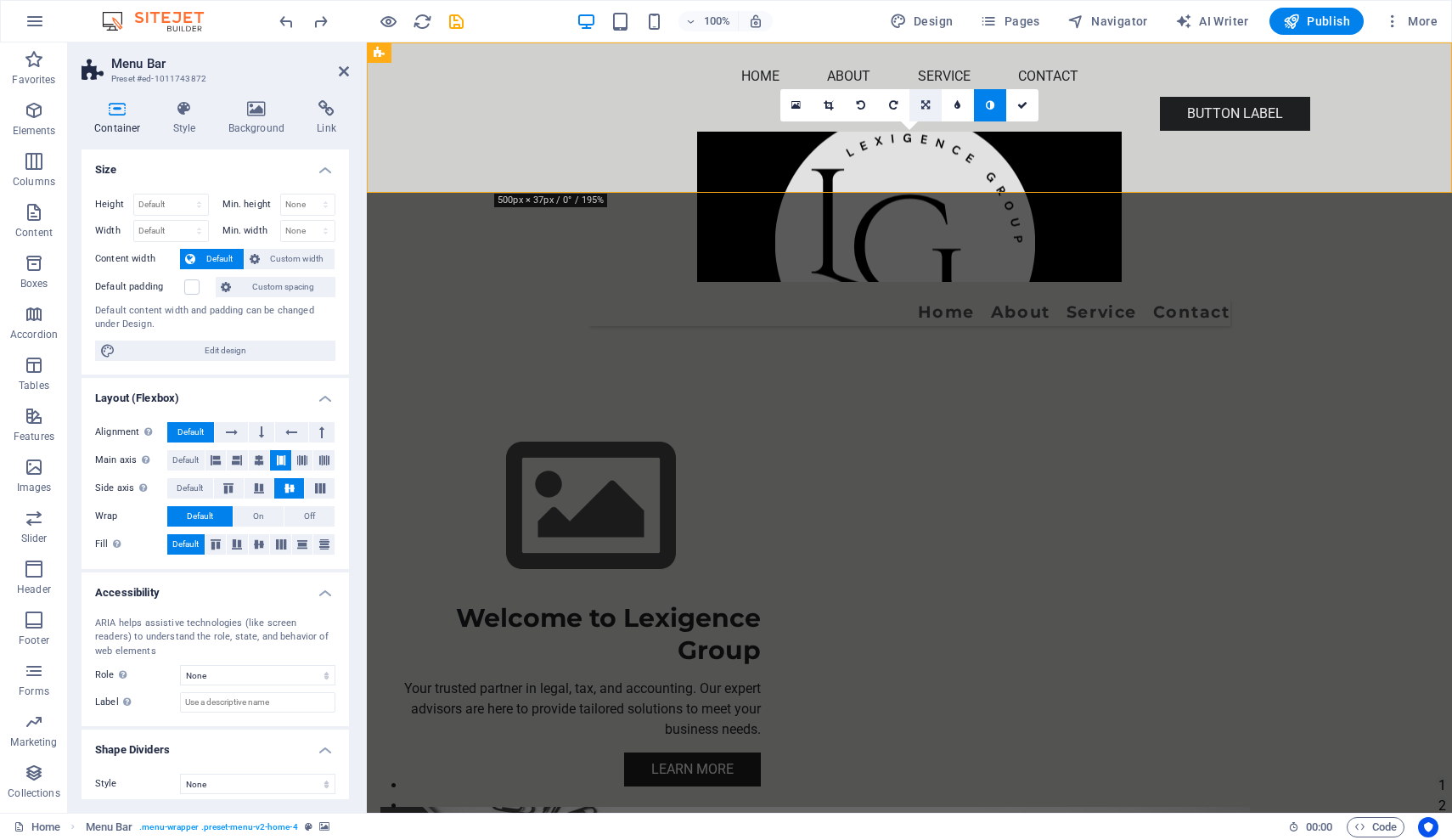
click at [924, 108] on icon at bounding box center [926, 105] width 9 height 10
click at [890, 105] on icon at bounding box center [892, 105] width 8 height 10
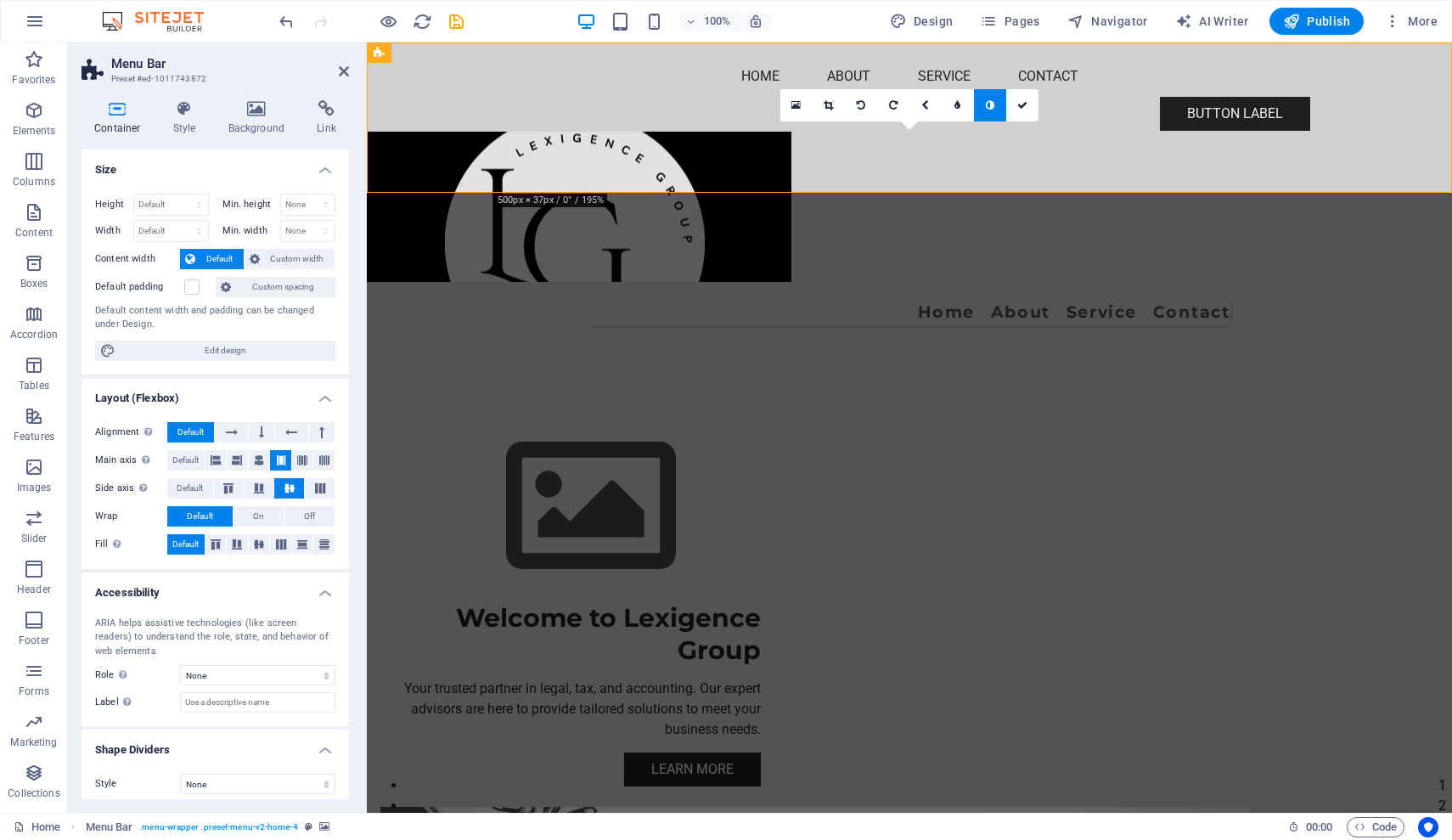
click at [685, 132] on figure at bounding box center [910, 207] width 1085 height 150
click at [830, 105] on icon at bounding box center [828, 105] width 10 height 10
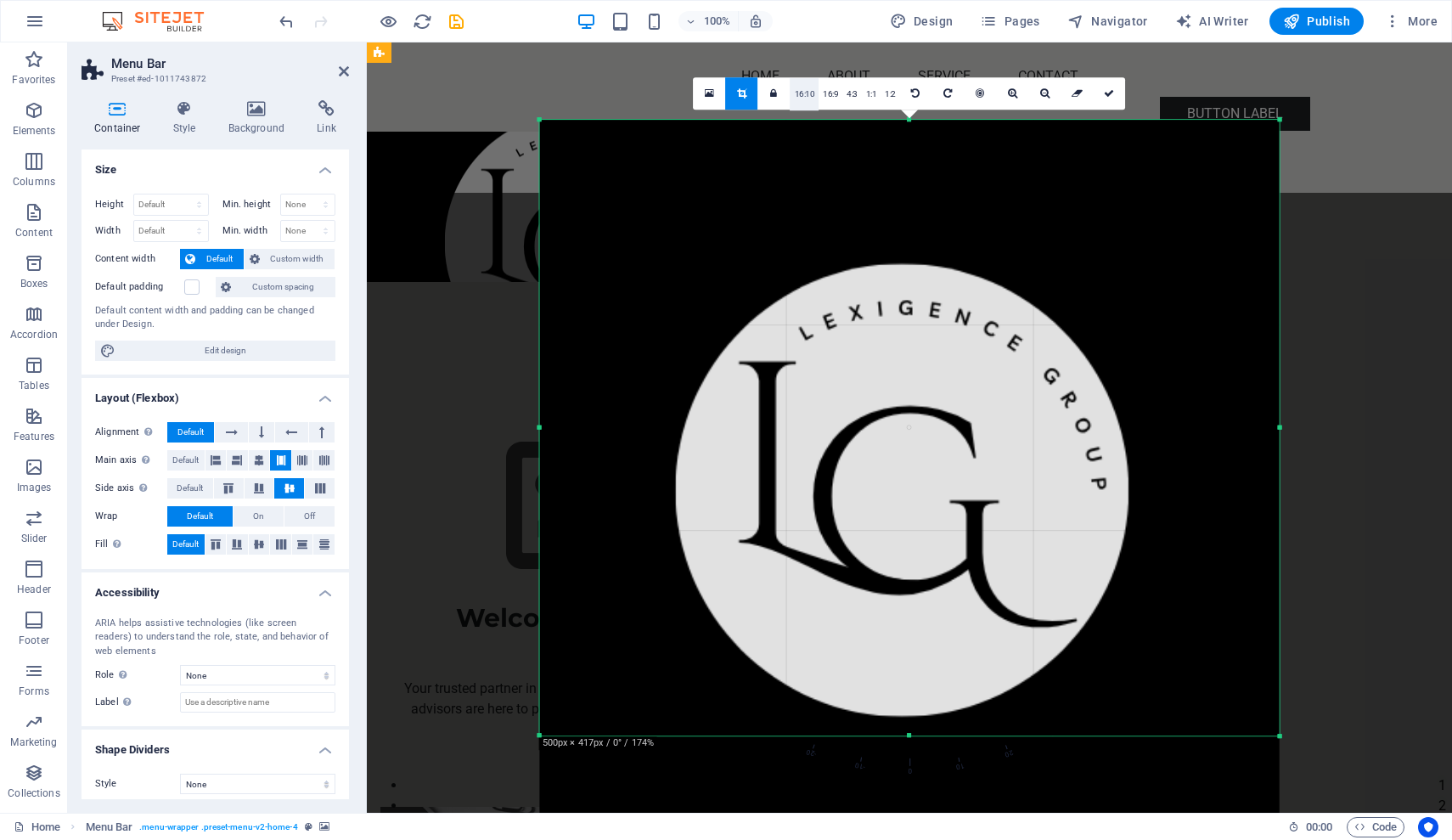
click at [813, 93] on link "16:10" at bounding box center [805, 94] width 29 height 32
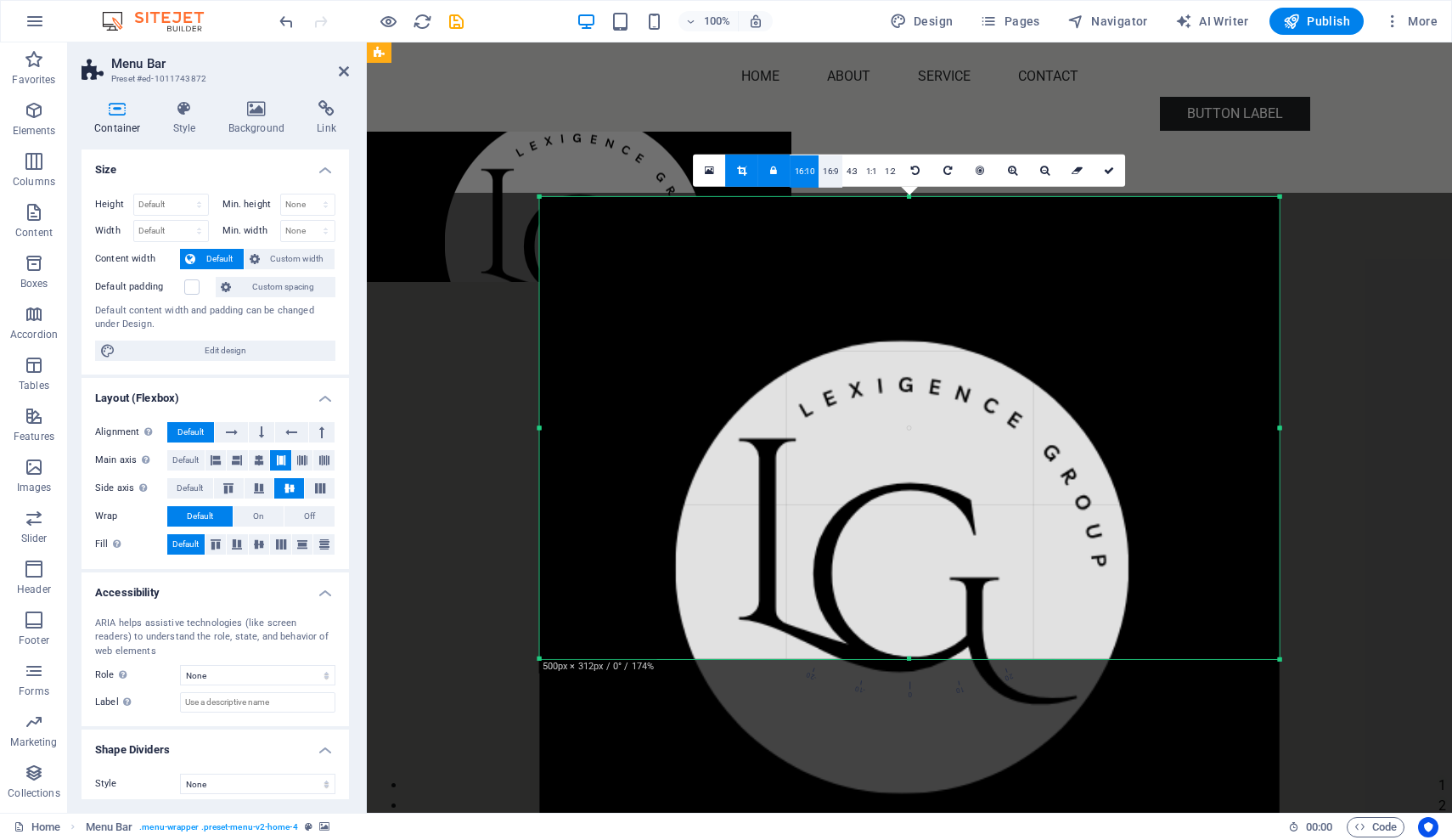
click at [831, 175] on link "16:9" at bounding box center [830, 170] width 23 height 32
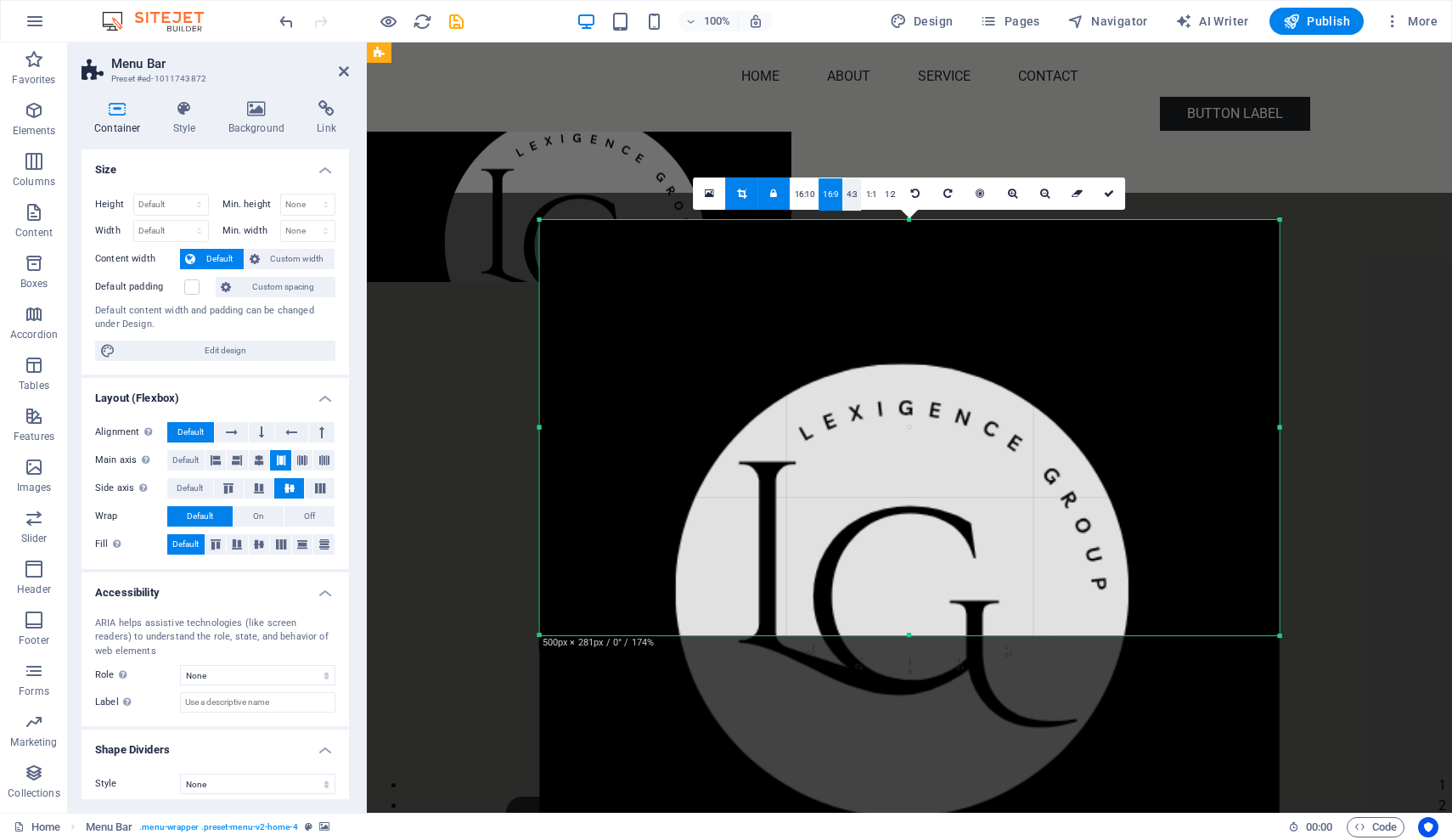
click at [855, 195] on link "4:3" at bounding box center [852, 194] width 20 height 32
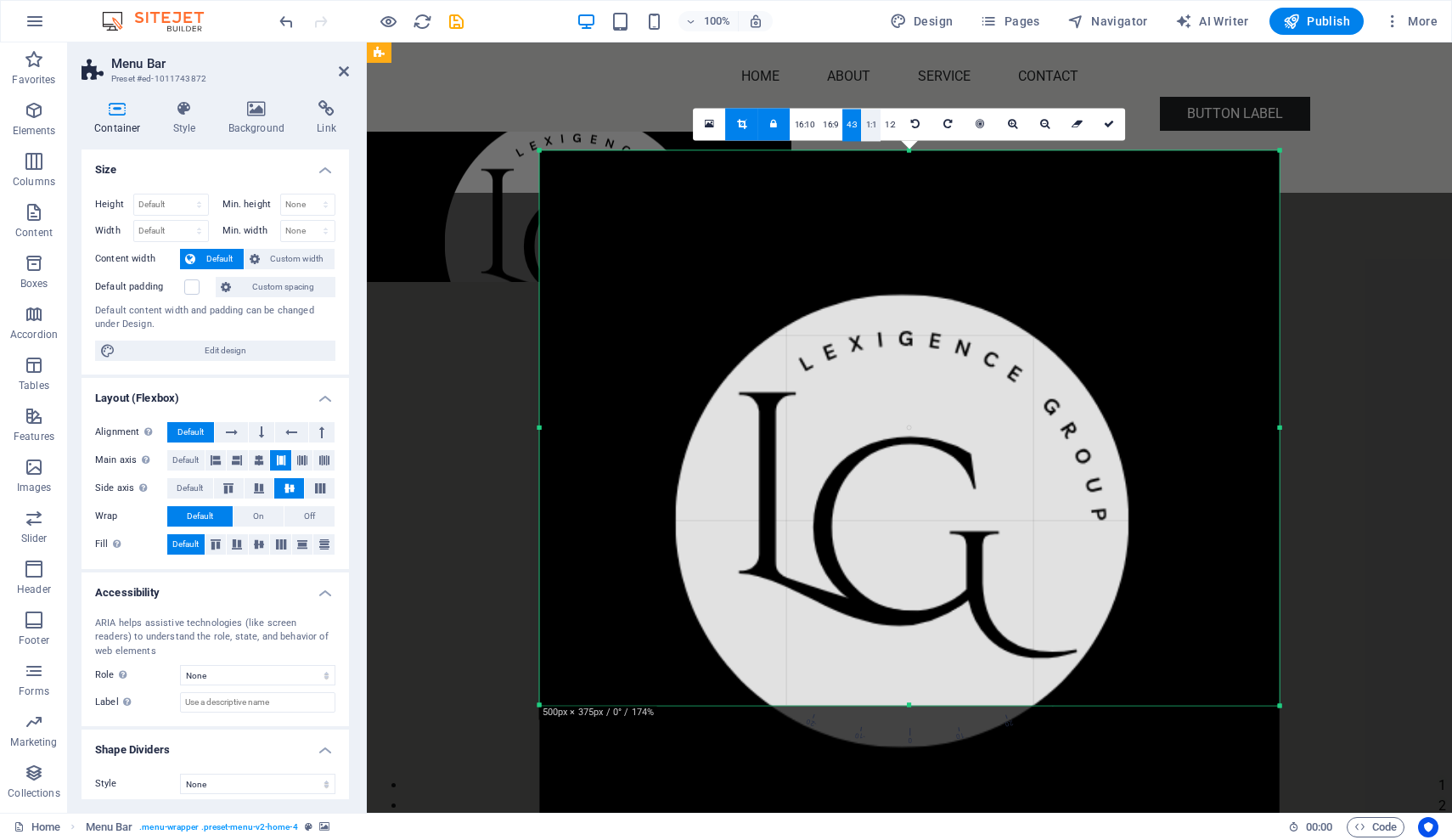
click at [874, 124] on link "1:1" at bounding box center [871, 124] width 20 height 32
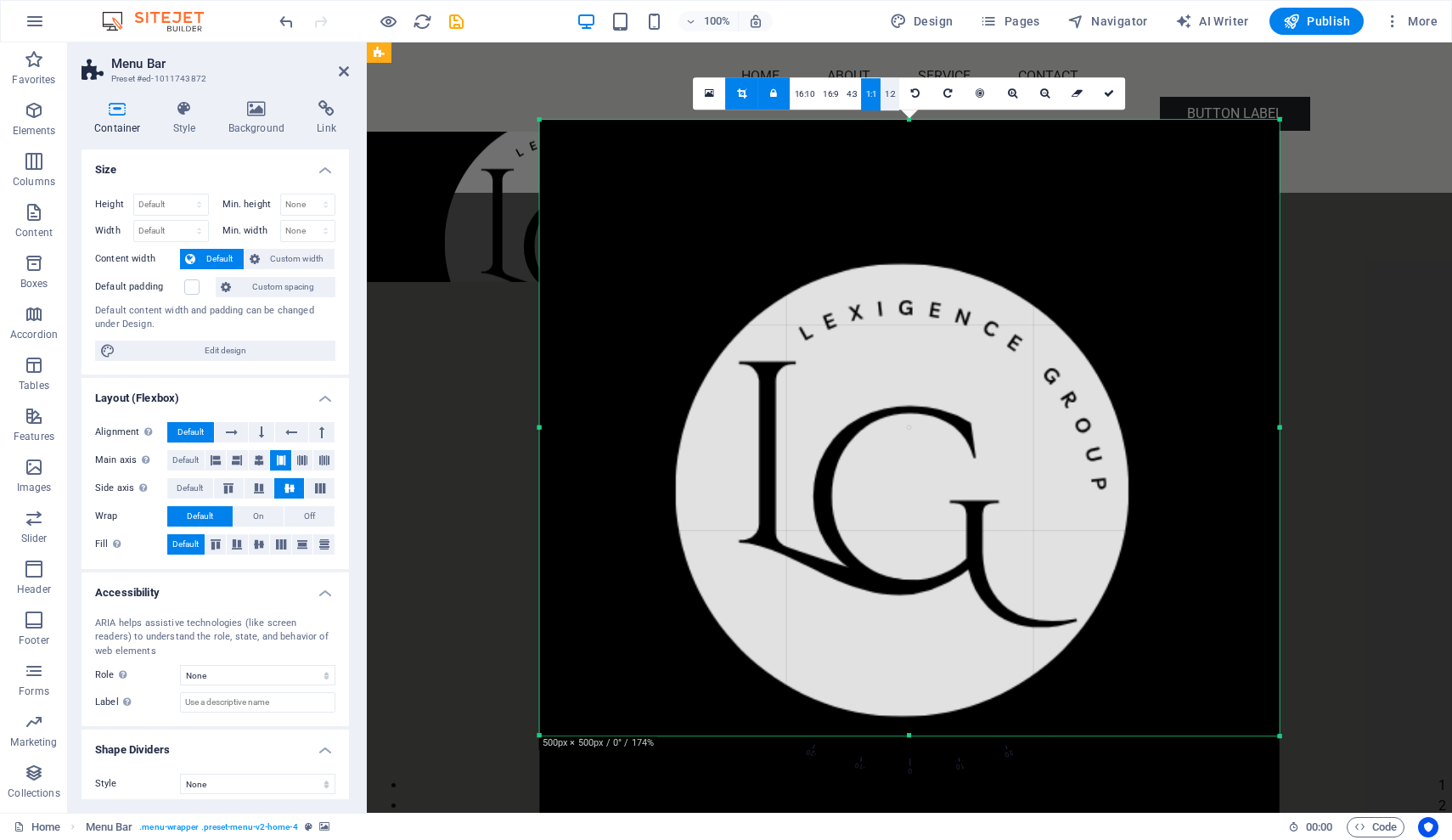
click at [890, 95] on link "1:2" at bounding box center [890, 94] width 20 height 32
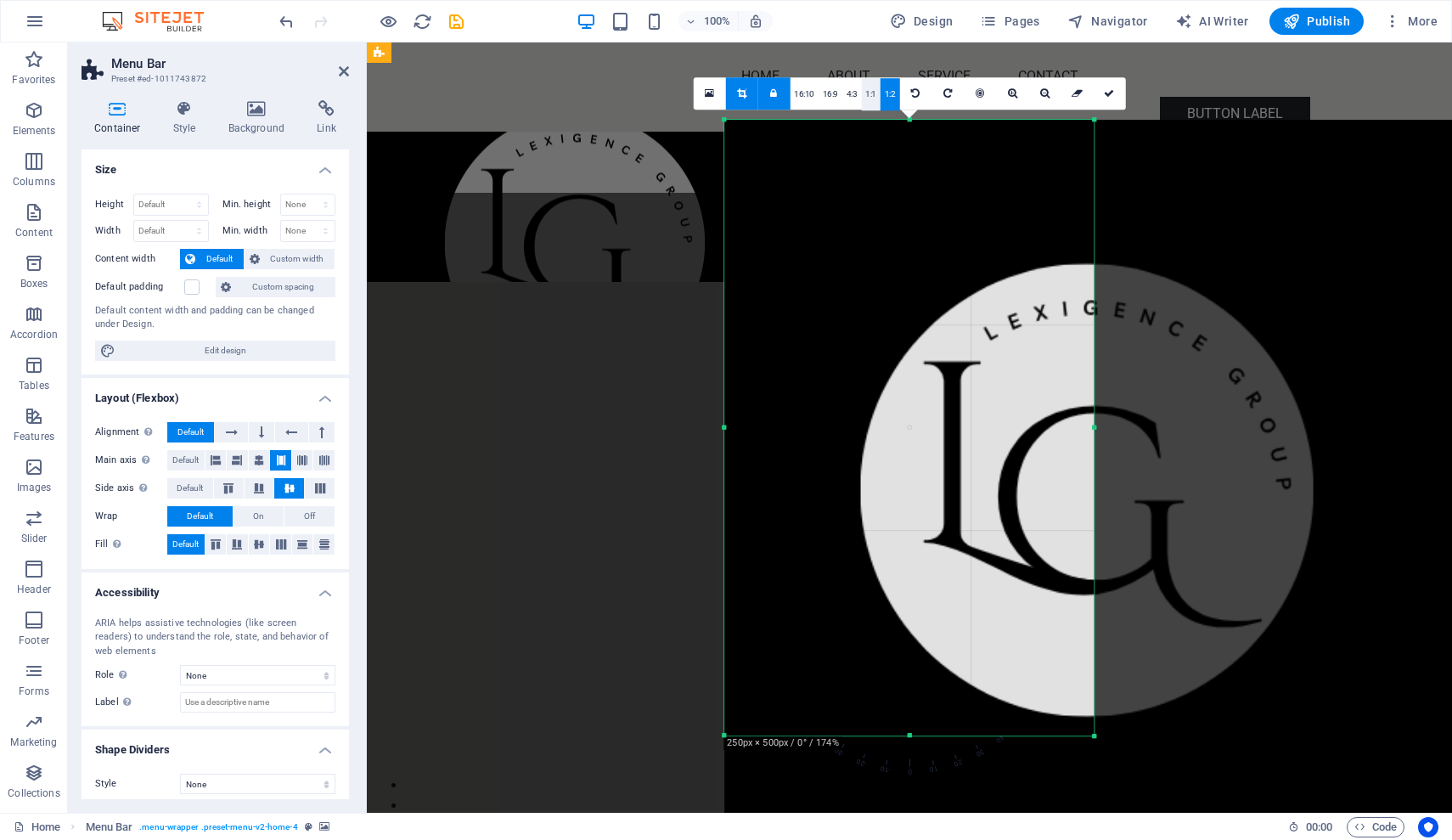
click at [870, 95] on link "1:1" at bounding box center [871, 94] width 20 height 32
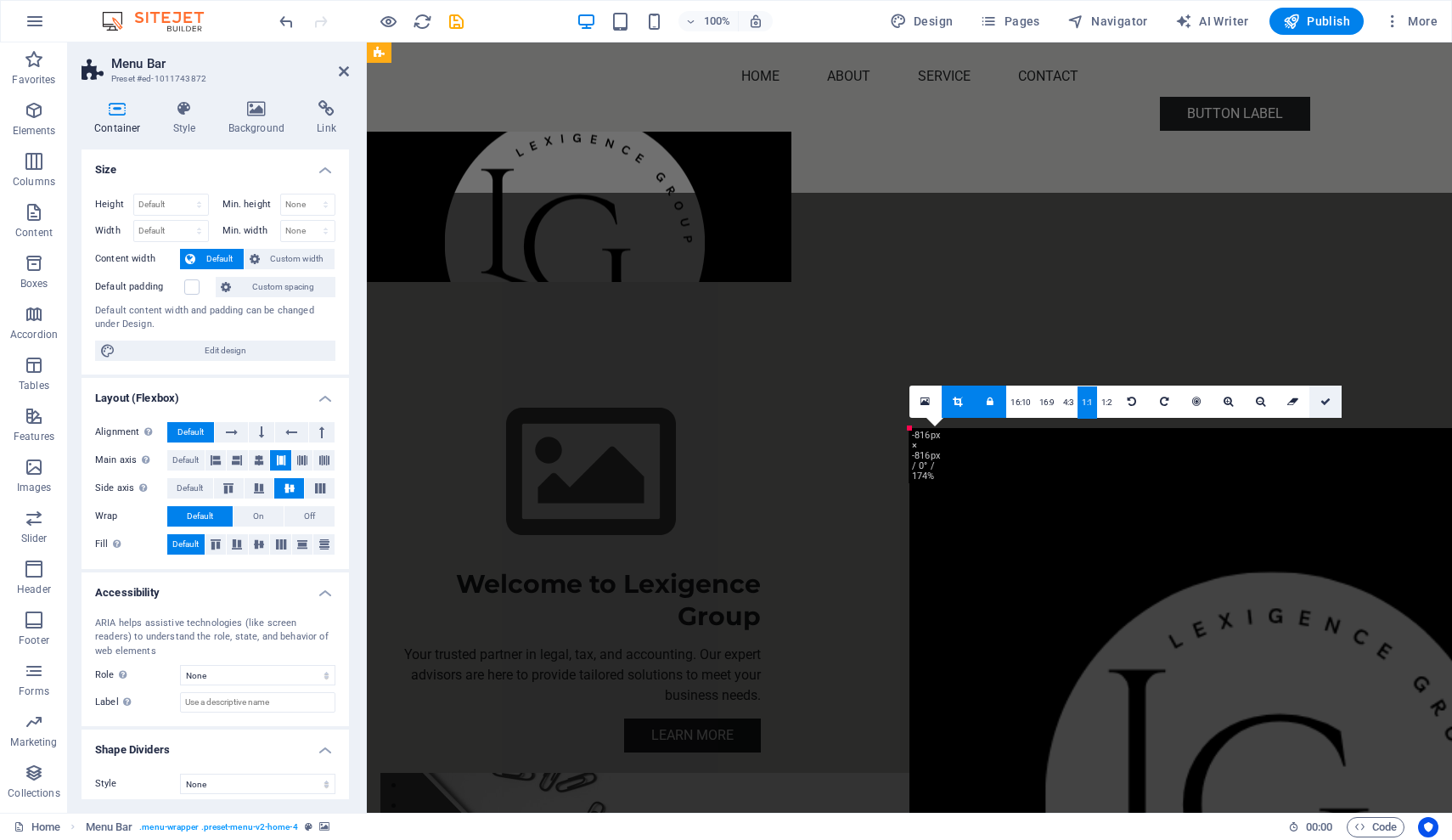
click at [1325, 403] on icon at bounding box center [1325, 402] width 10 height 10
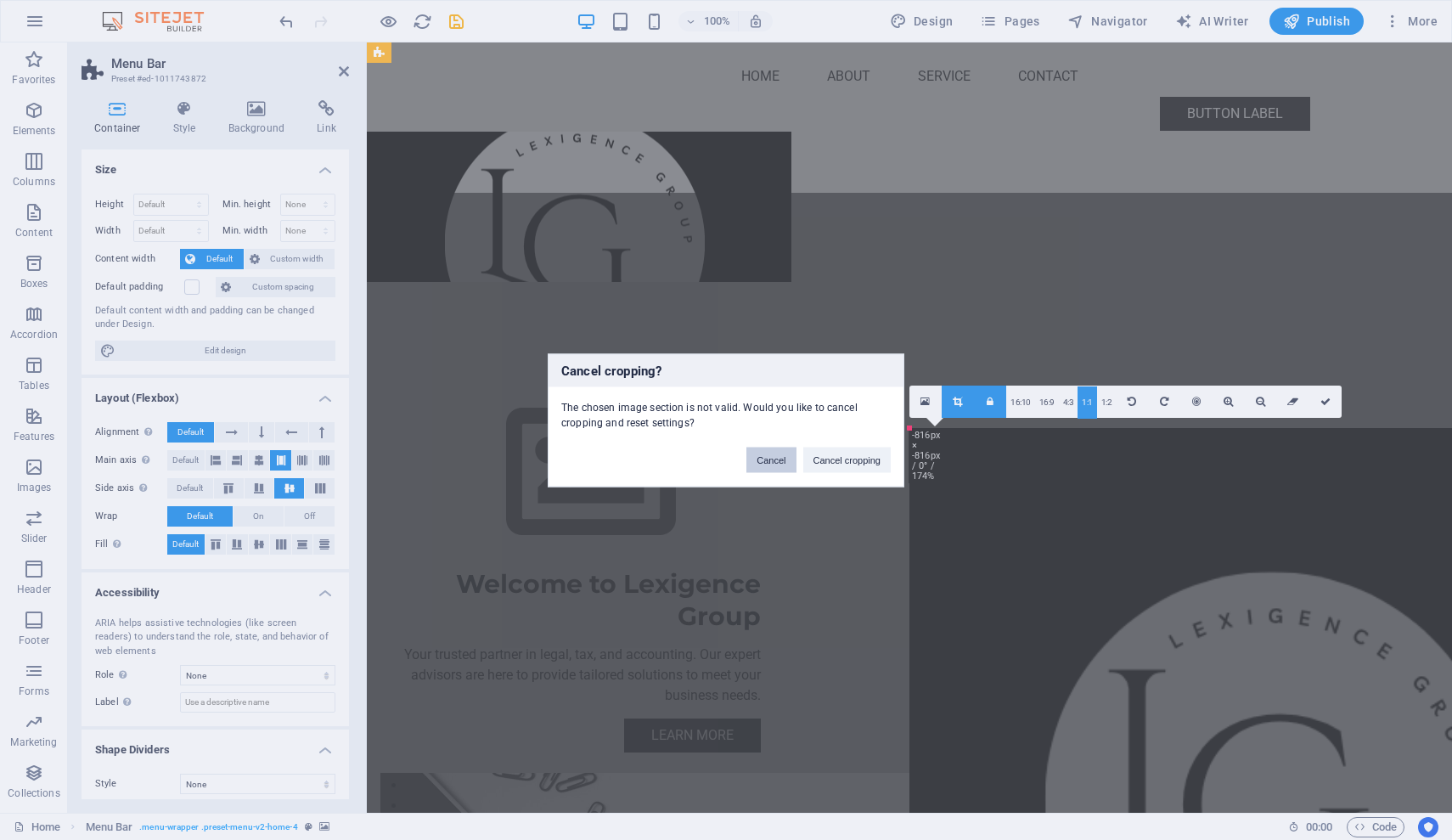
click at [766, 463] on button "Cancel" at bounding box center [771, 459] width 49 height 25
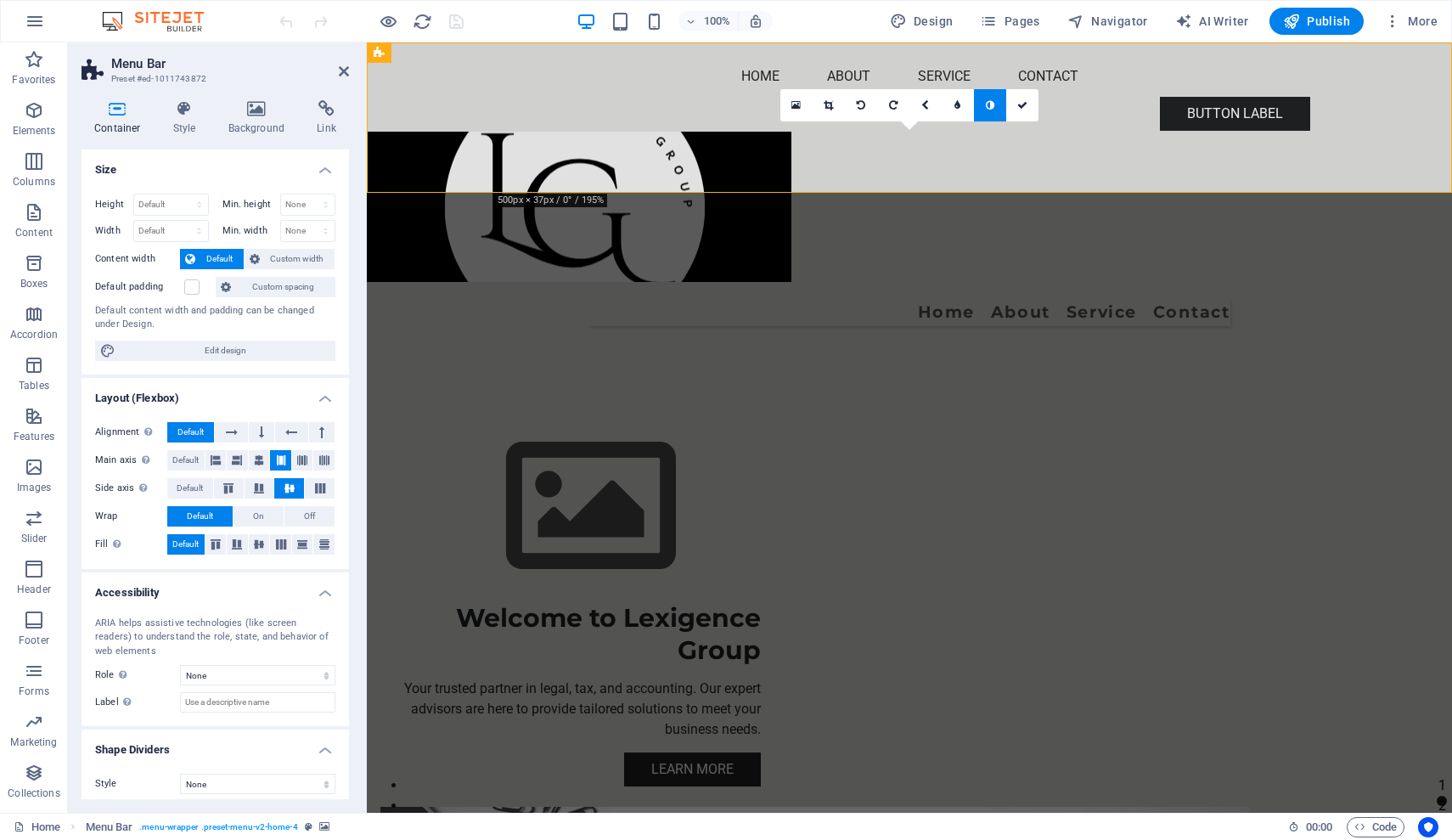
click at [648, 132] on figure at bounding box center [910, 207] width 1085 height 150
click at [830, 102] on icon at bounding box center [828, 105] width 10 height 10
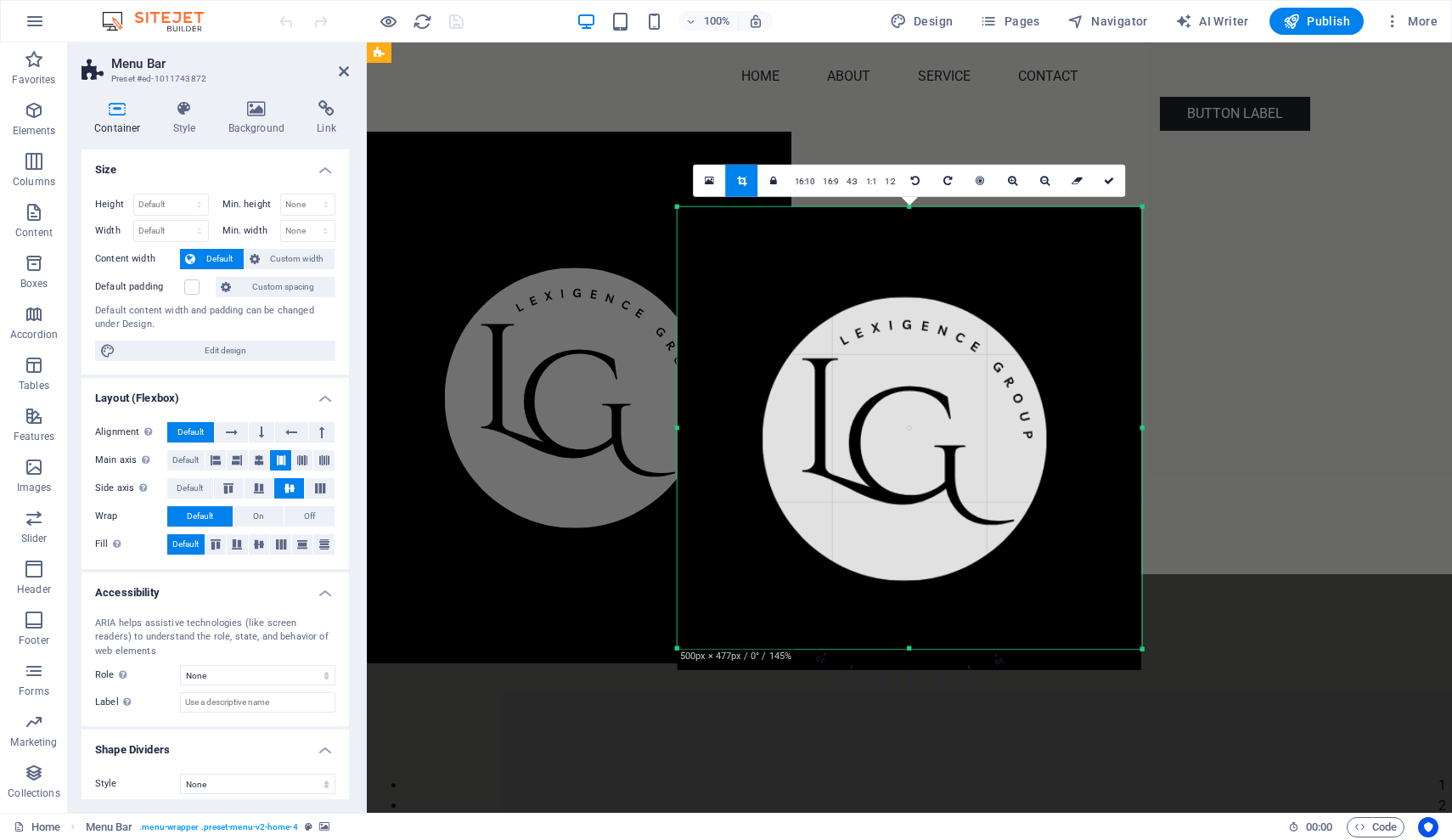
drag, startPoint x: 1217, startPoint y: 735, endPoint x: 1064, endPoint y: 561, distance: 231.7
click at [1064, 561] on div "180 170 160 150 140 130 120 110 100 90 80 70 60 50 40 30 20 10 0 -10 -20 -30 -4…" at bounding box center [910, 428] width 464 height 443
click at [1108, 181] on icon at bounding box center [1109, 181] width 10 height 10
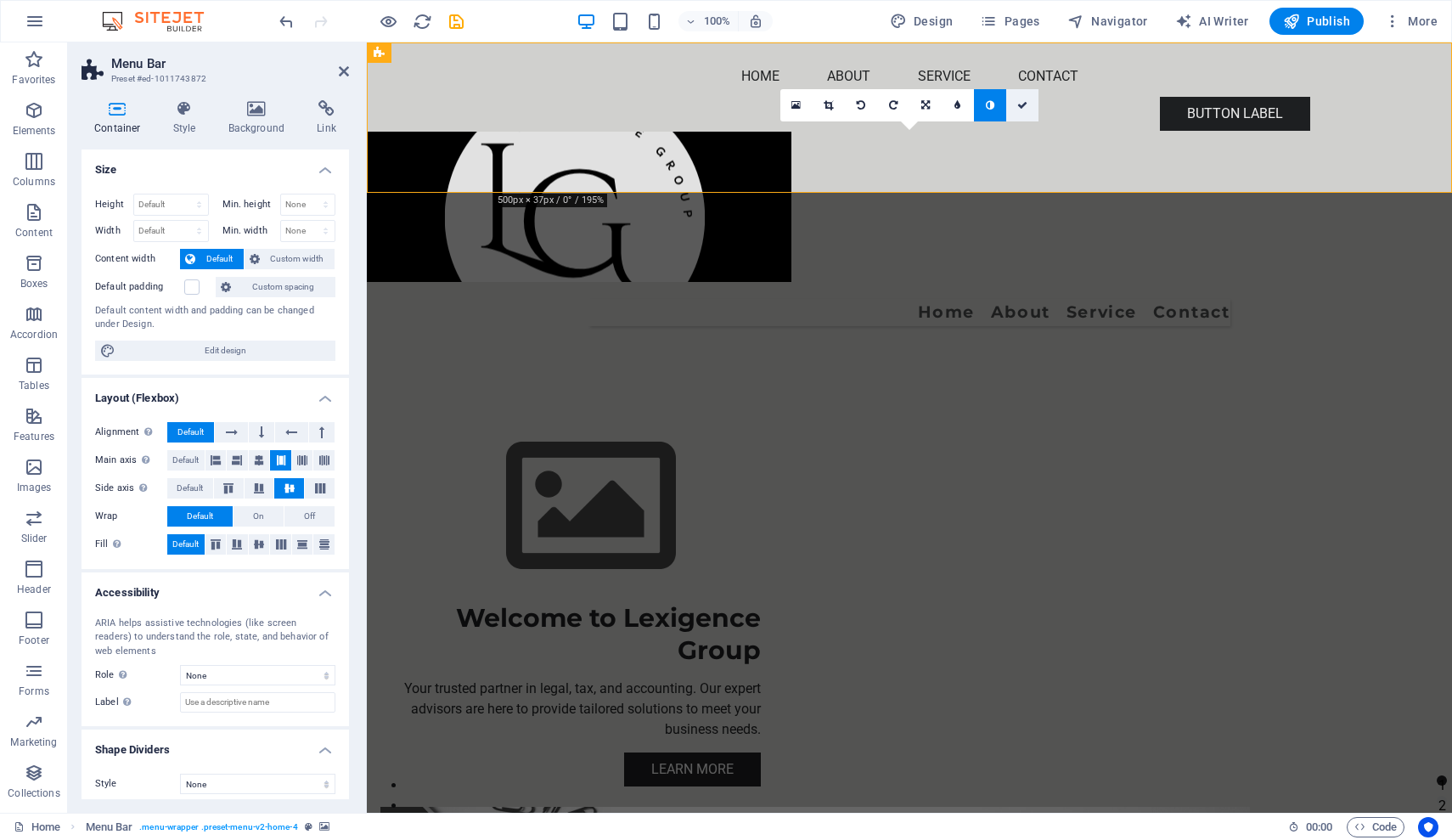
click at [1026, 103] on icon at bounding box center [1022, 105] width 10 height 10
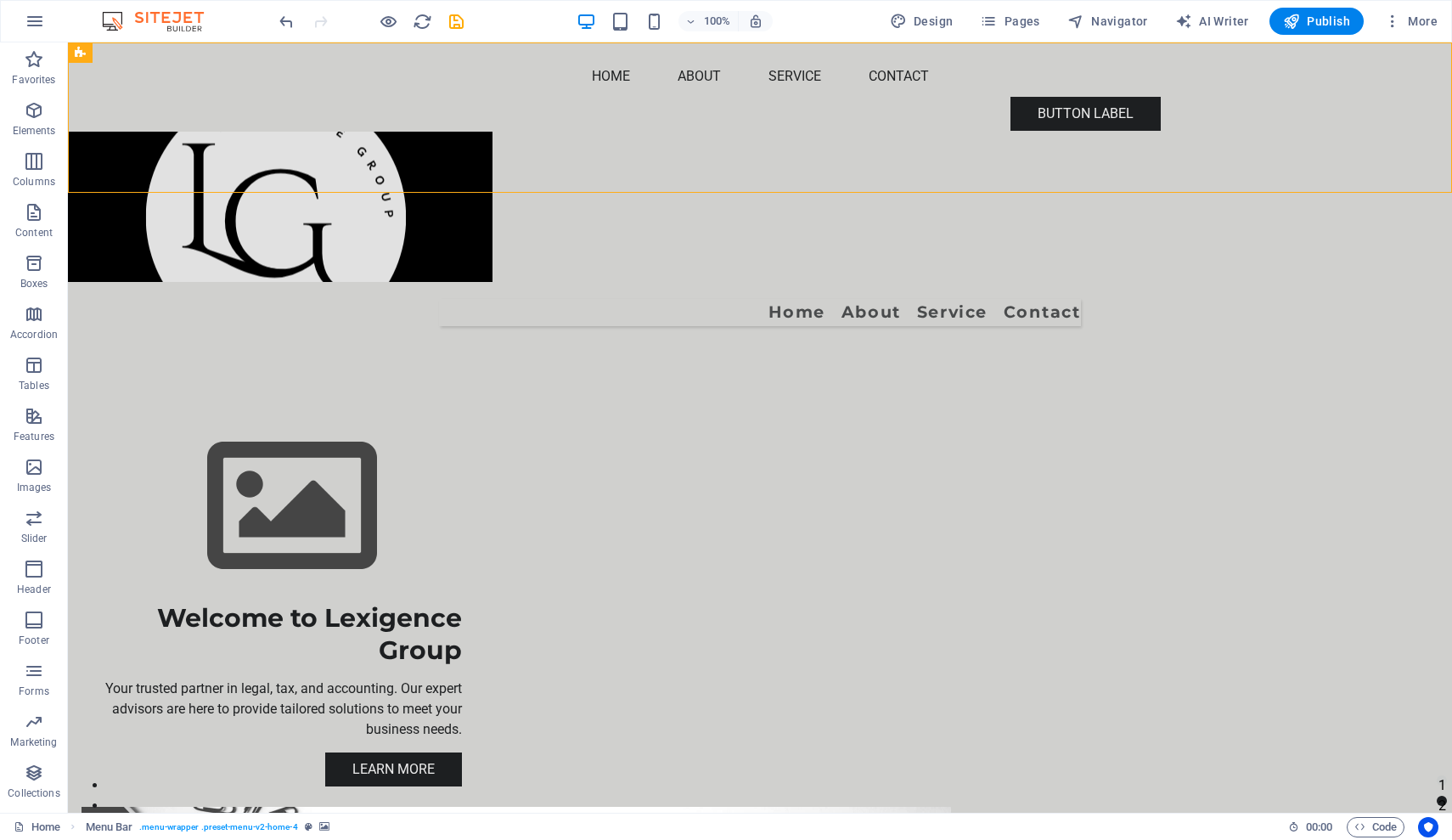
click at [287, 132] on figure at bounding box center [759, 207] width 1384 height 150
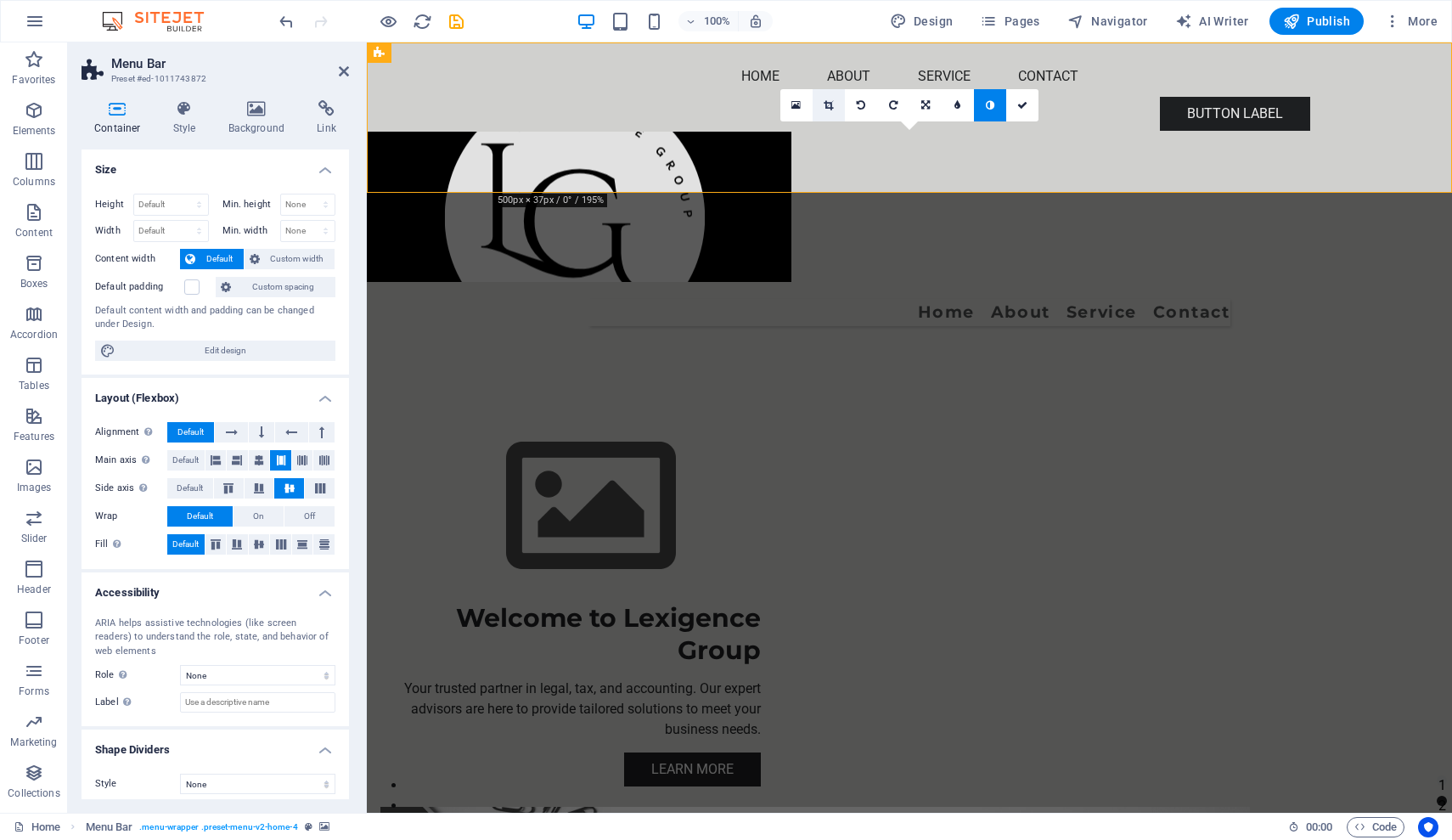
click at [830, 104] on icon at bounding box center [828, 105] width 10 height 10
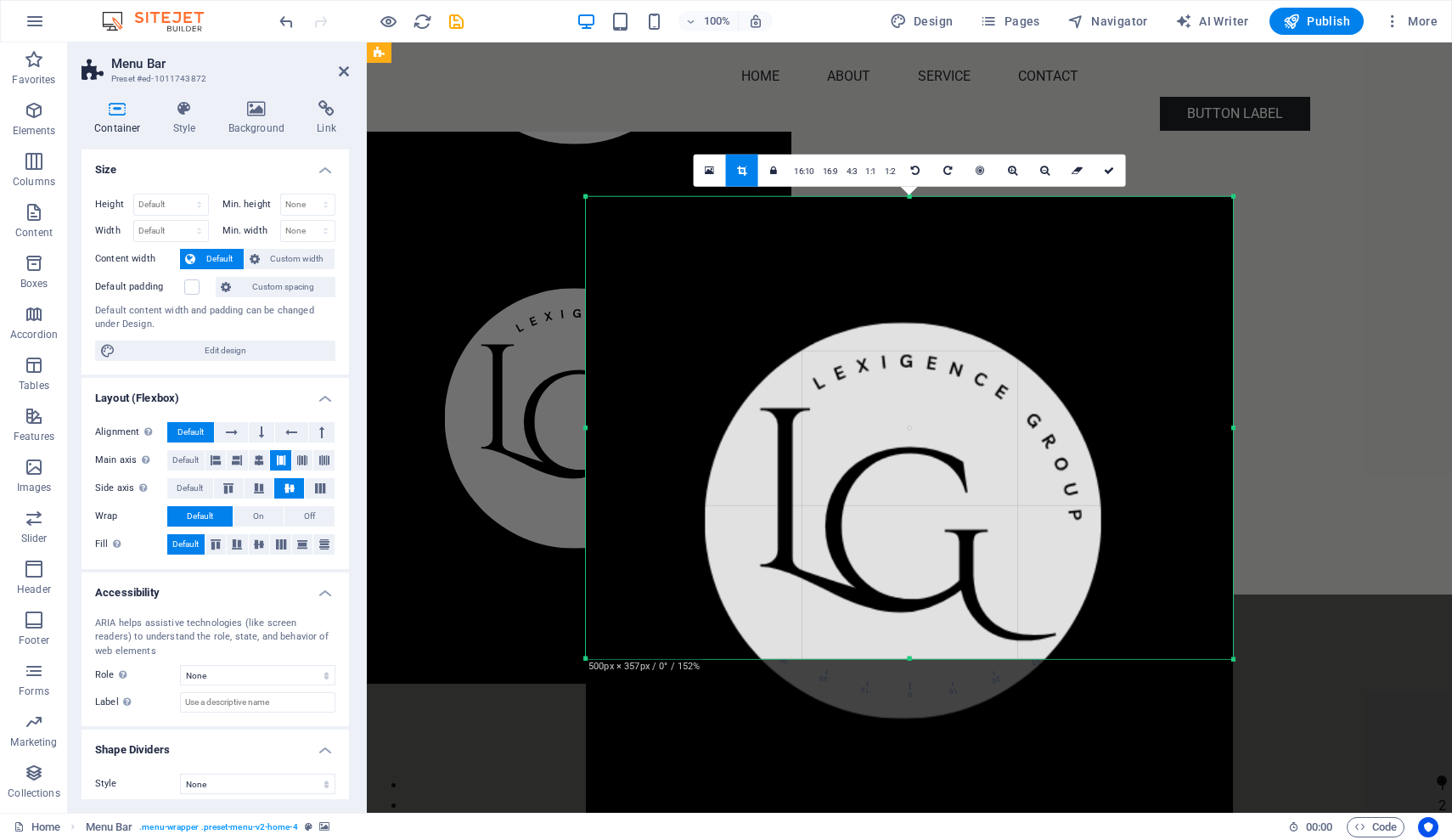
drag, startPoint x: 910, startPoint y: 737, endPoint x: 886, endPoint y: 583, distance: 155.9
click at [886, 583] on div "180 170 160 150 140 130 120 110 100 90 80 70 60 50 40 30 20 10 0 -10 -20 -30 -4…" at bounding box center [910, 427] width 647 height 463
click at [1107, 170] on icon at bounding box center [1109, 170] width 10 height 10
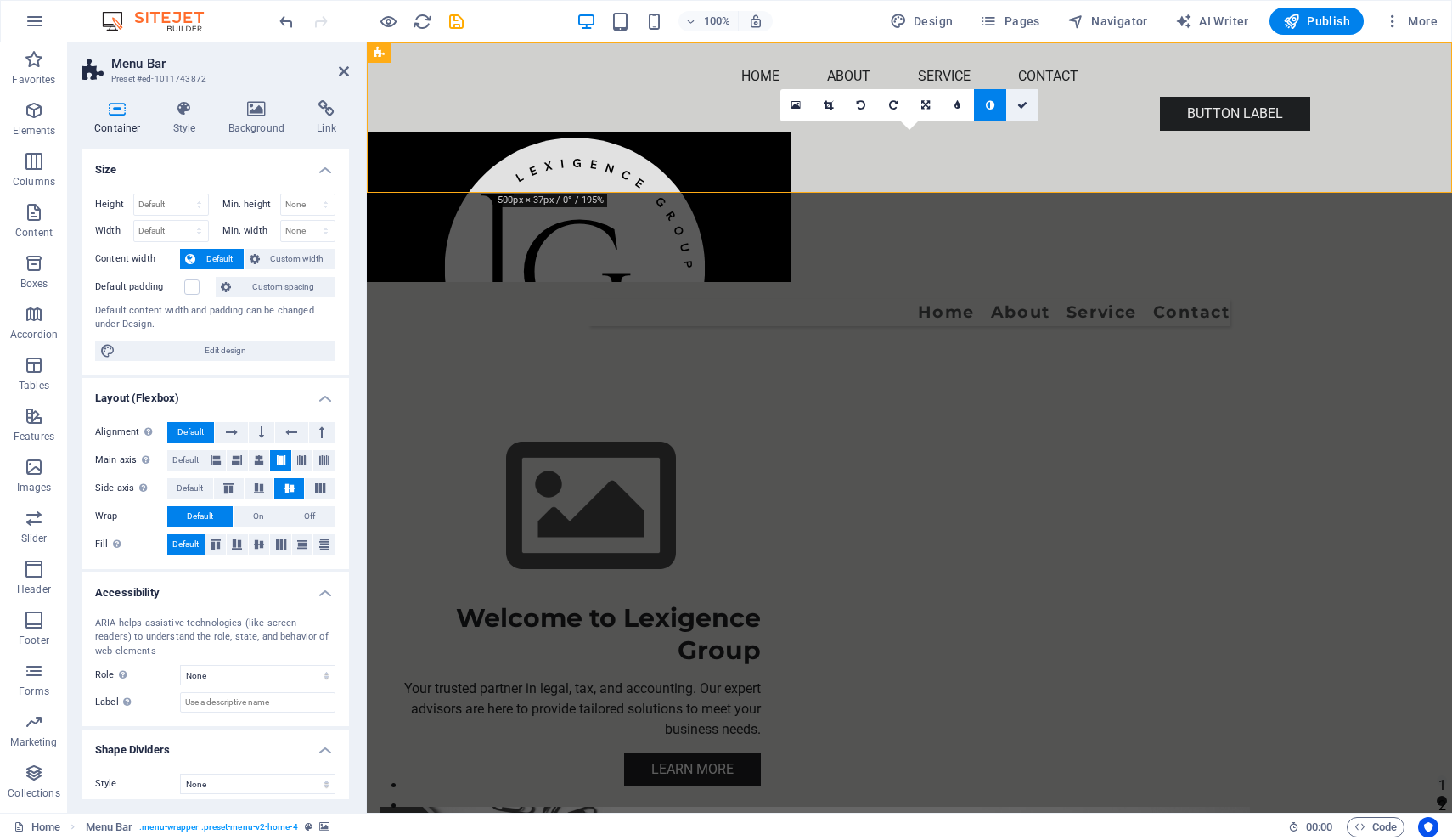
click at [1026, 105] on icon at bounding box center [1022, 105] width 10 height 10
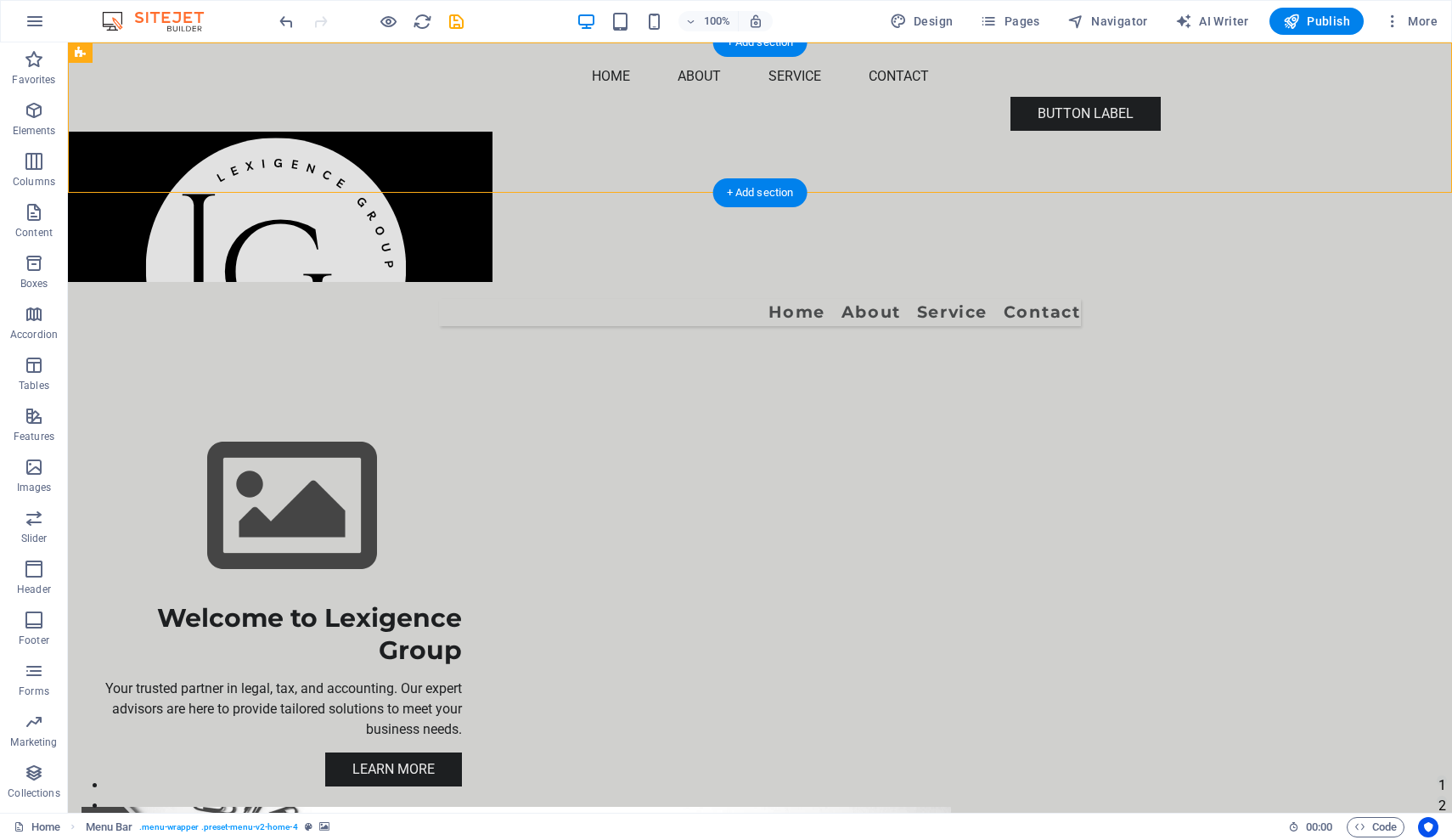
click at [563, 132] on figure at bounding box center [759, 207] width 1384 height 150
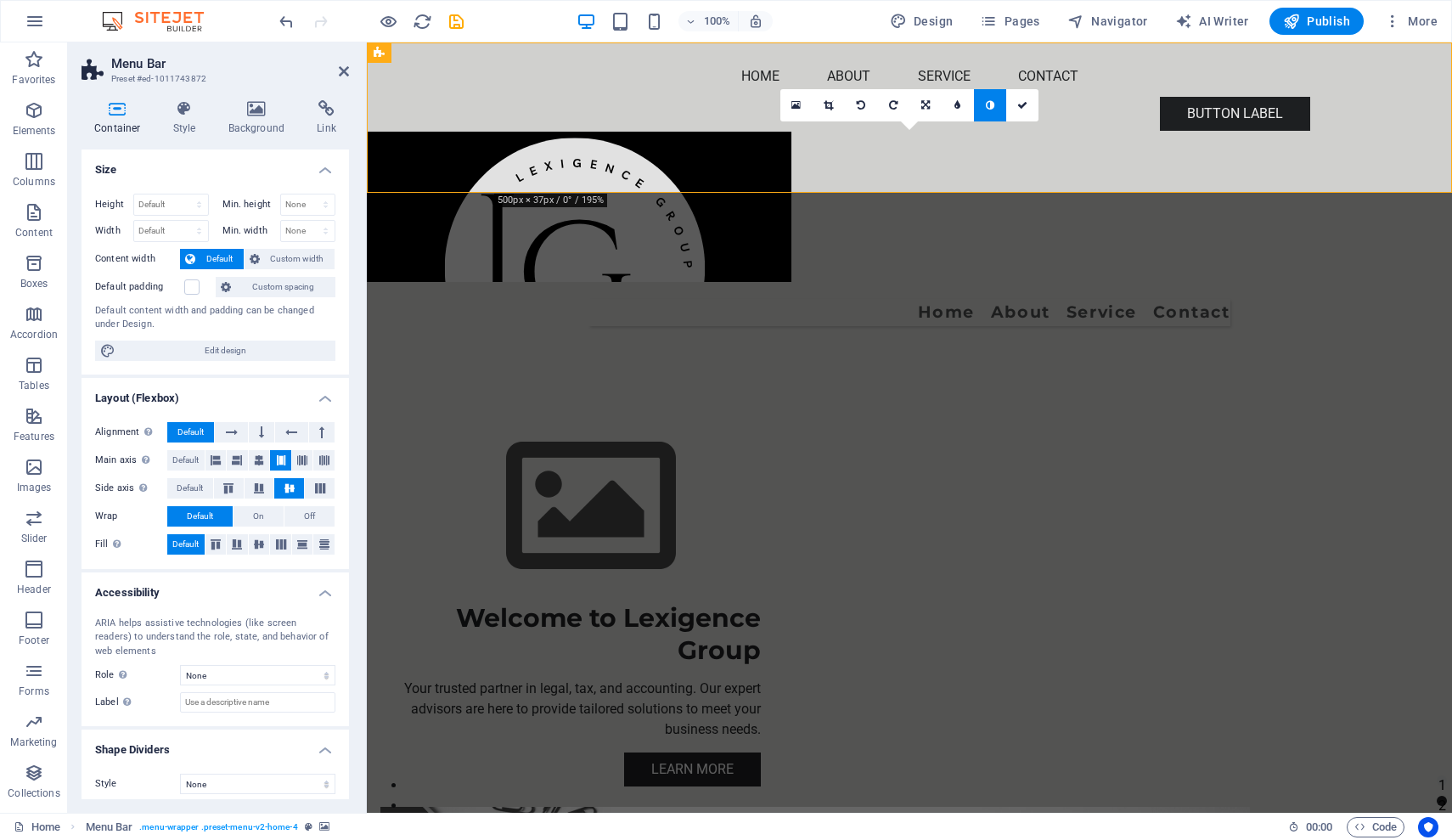
drag, startPoint x: 345, startPoint y: 390, endPoint x: 283, endPoint y: 175, distance: 223.8
click at [283, 175] on ul "Size Height Default px rem % vh vw Min. height None px rem % vh vw Width Defaul…" at bounding box center [215, 478] width 267 height 659
click at [117, 117] on h4 "Container" at bounding box center [121, 117] width 79 height 36
click at [339, 75] on icon at bounding box center [344, 71] width 10 height 14
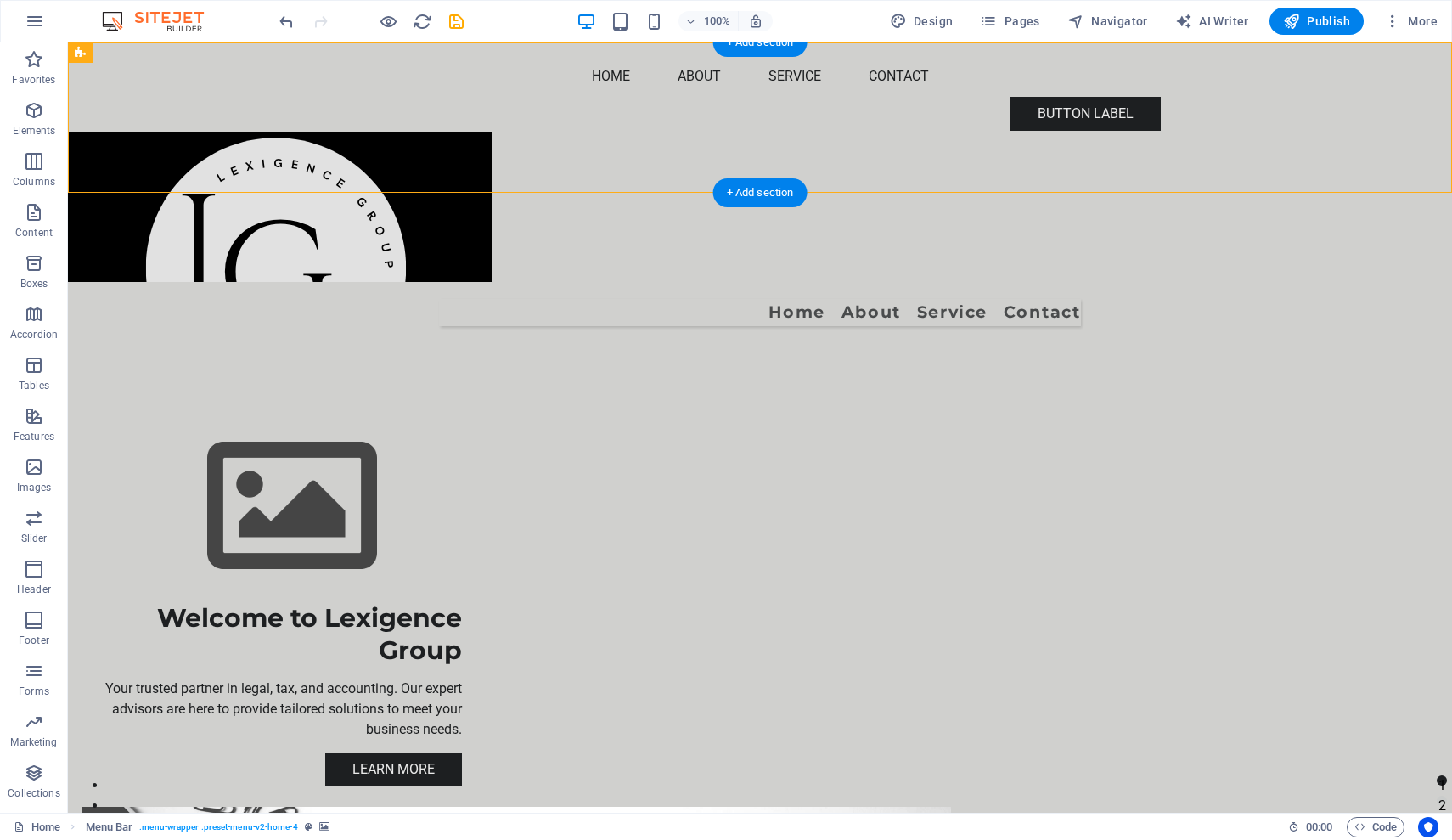
click at [589, 132] on figure at bounding box center [759, 207] width 1384 height 150
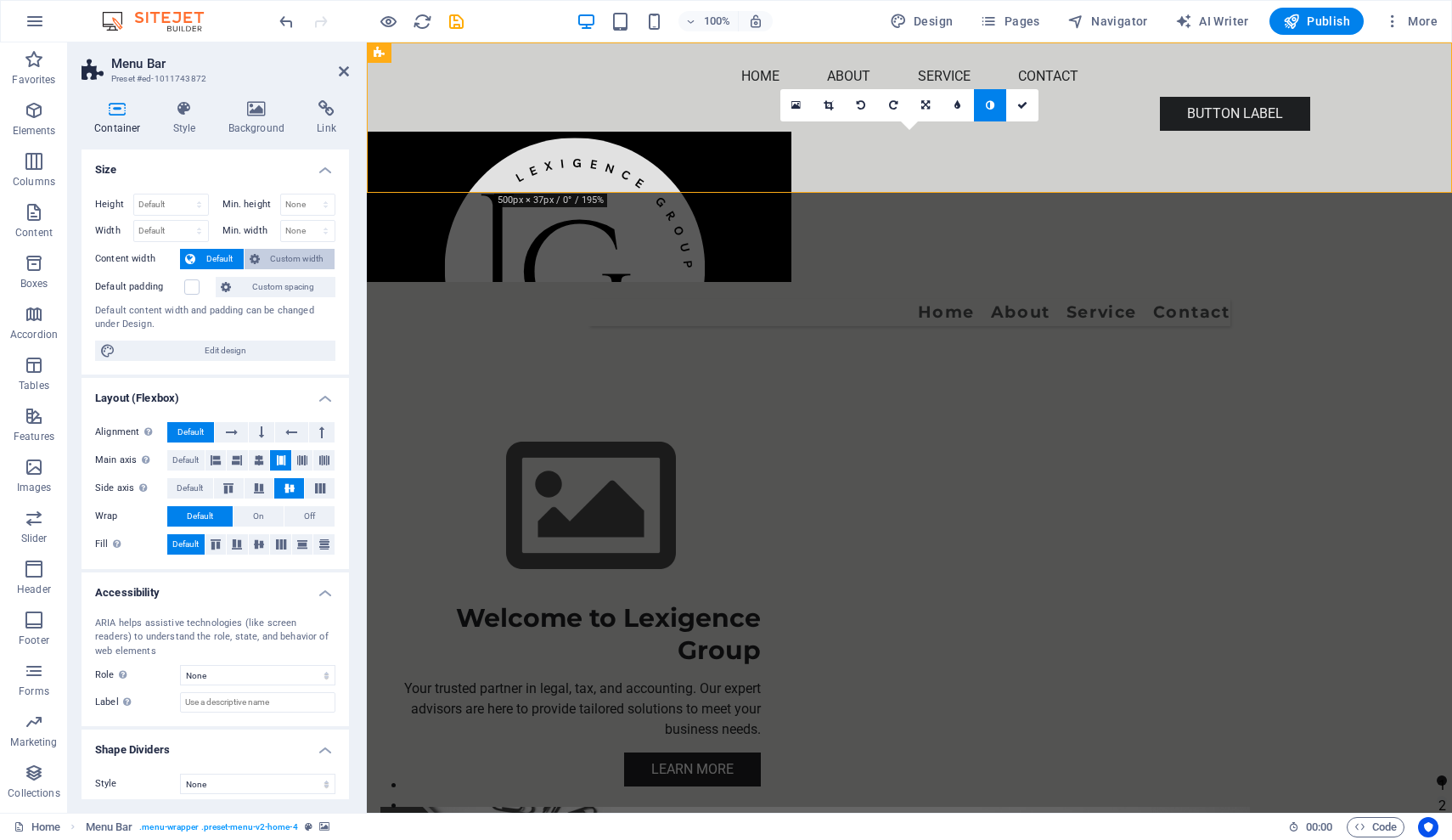
click at [285, 257] on span "Custom width" at bounding box center [297, 259] width 65 height 20
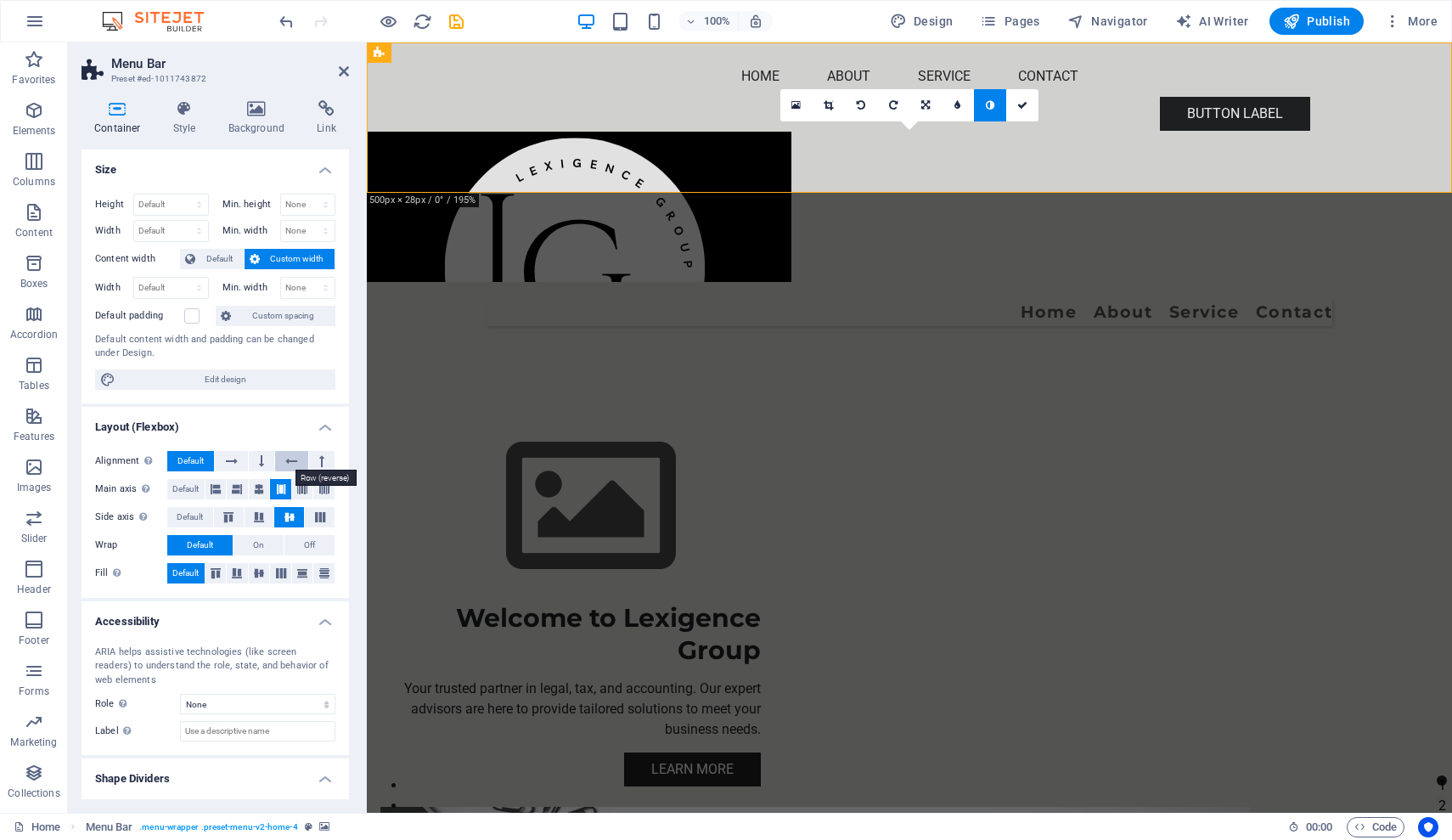
click at [292, 461] on icon at bounding box center [292, 461] width 12 height 20
click at [197, 458] on span "Default" at bounding box center [190, 461] width 26 height 20
click at [218, 490] on icon at bounding box center [216, 489] width 10 height 20
click at [232, 520] on icon at bounding box center [227, 517] width 20 height 10
click at [258, 515] on icon at bounding box center [259, 517] width 20 height 10
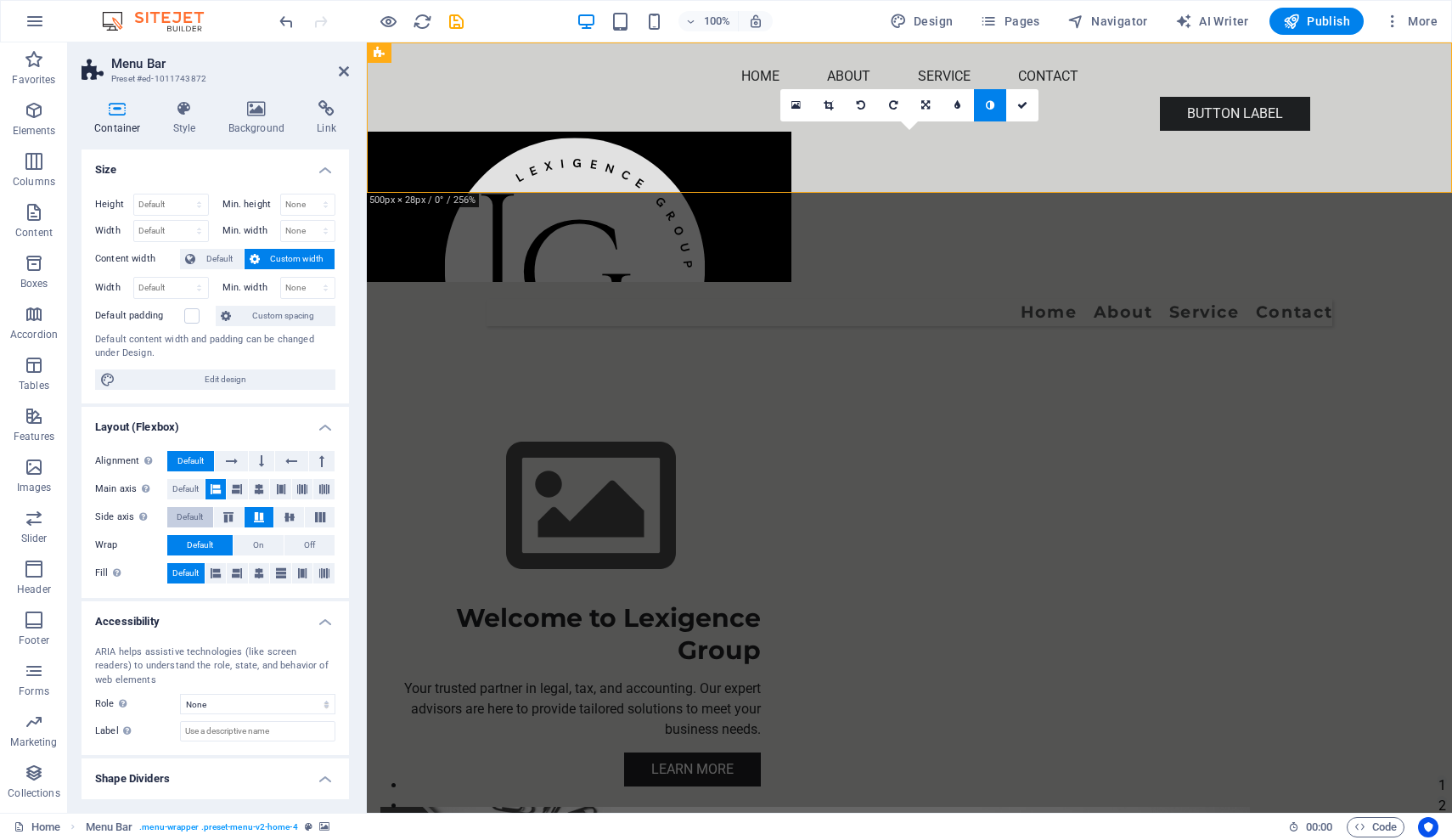
click at [188, 521] on span "Default" at bounding box center [190, 516] width 26 height 20
drag, startPoint x: 345, startPoint y: 485, endPoint x: 351, endPoint y: 530, distance: 45.4
click at [351, 530] on div "Container Style Background Link Size Height Default px rem % vh vw Min. height …" at bounding box center [214, 450] width 294 height 726
select select "px"
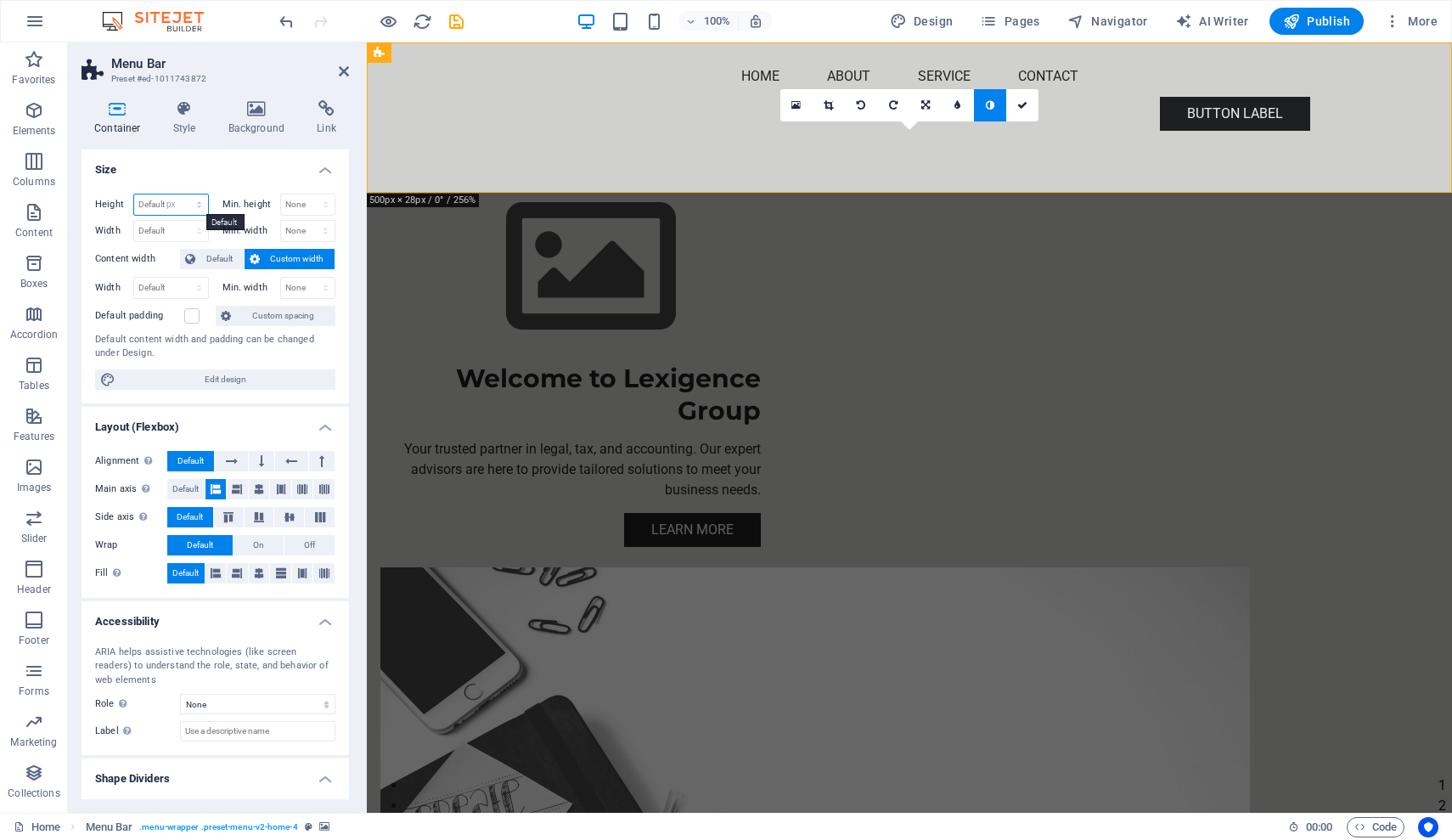
type input "72"
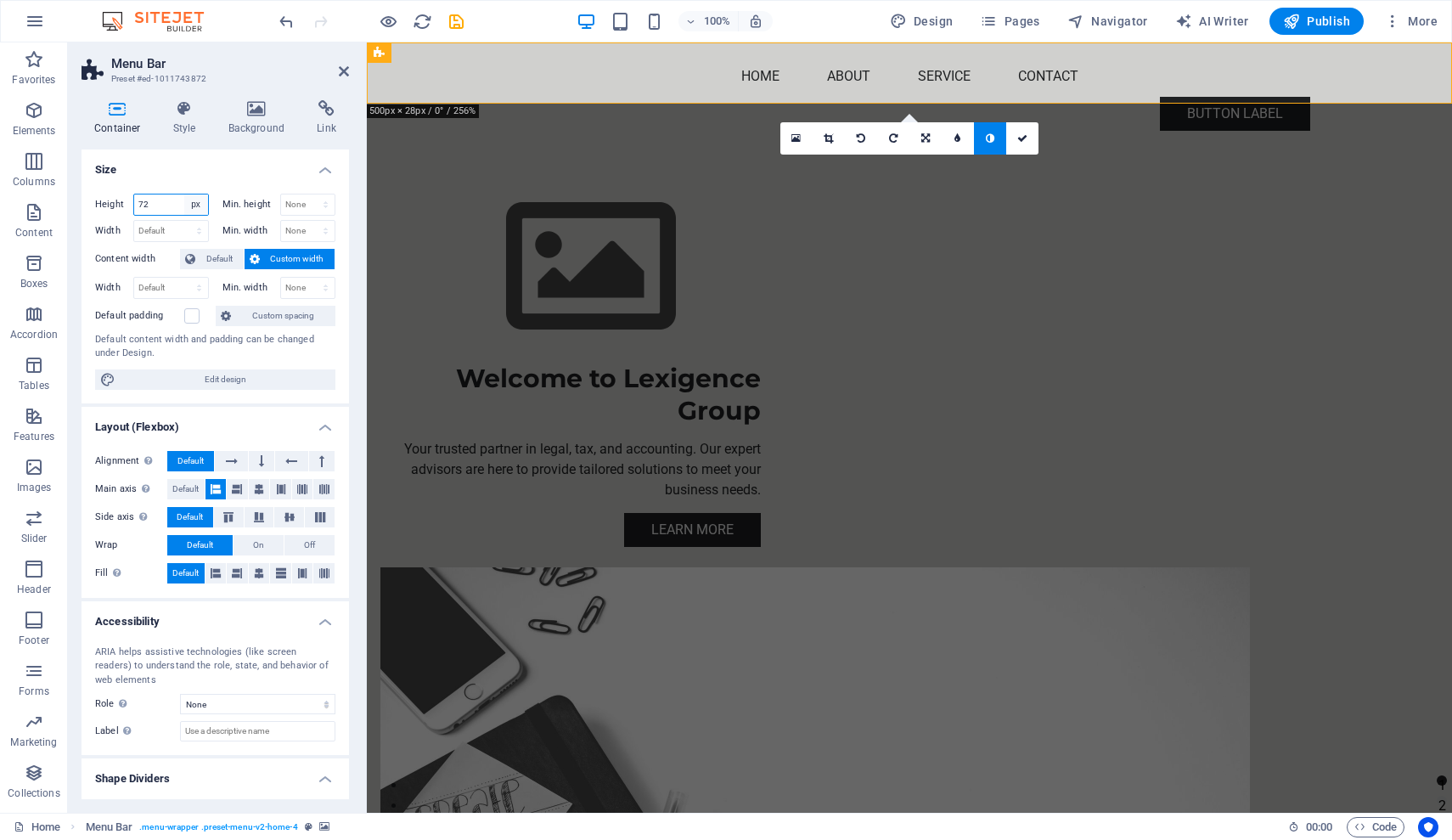
select select "rem"
type input "4.5"
select select "%"
type input "100"
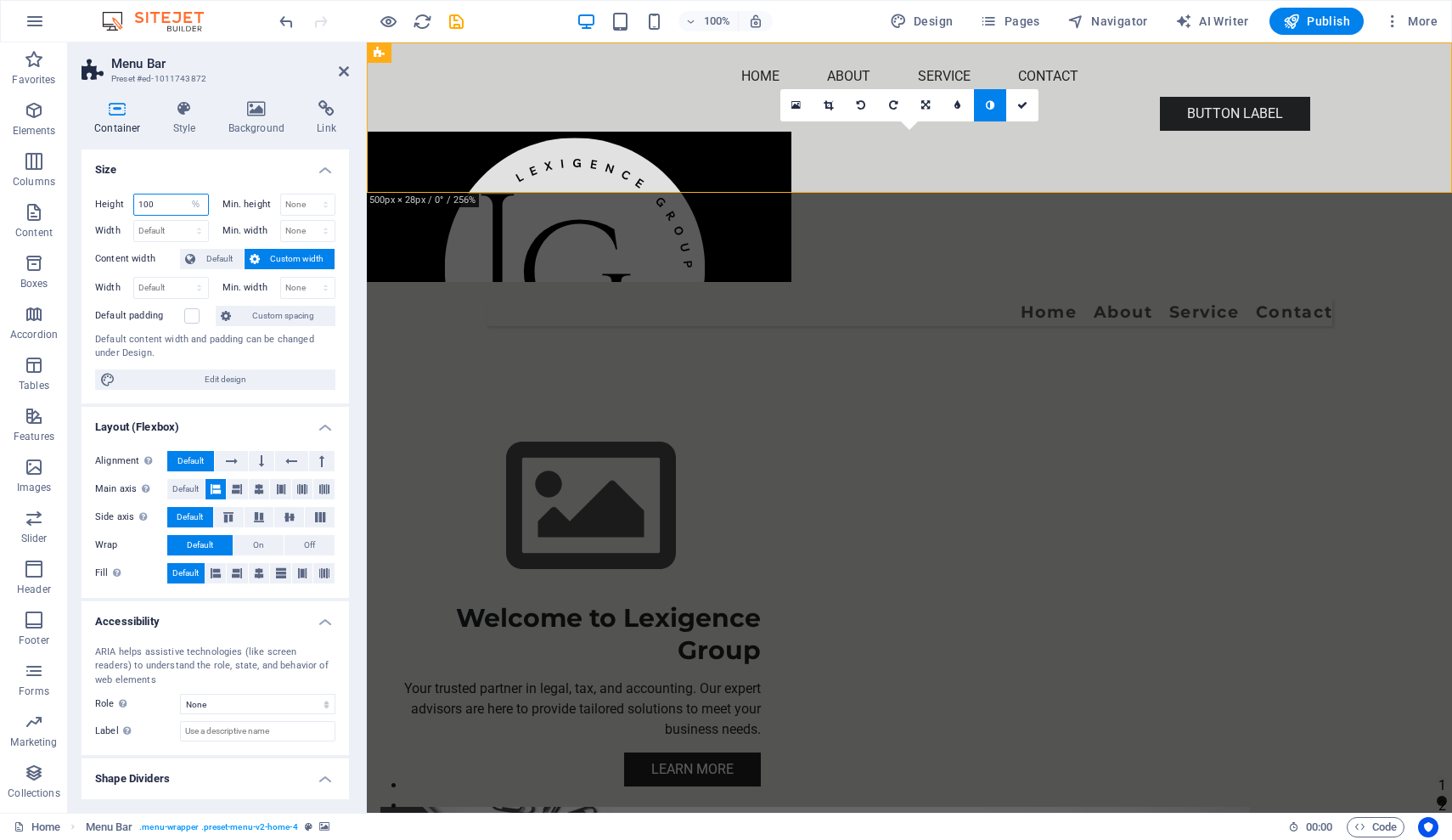
click at [165, 202] on input "100" at bounding box center [171, 204] width 74 height 20
select select "%"
type input "100"
select select "%"
type input "100"
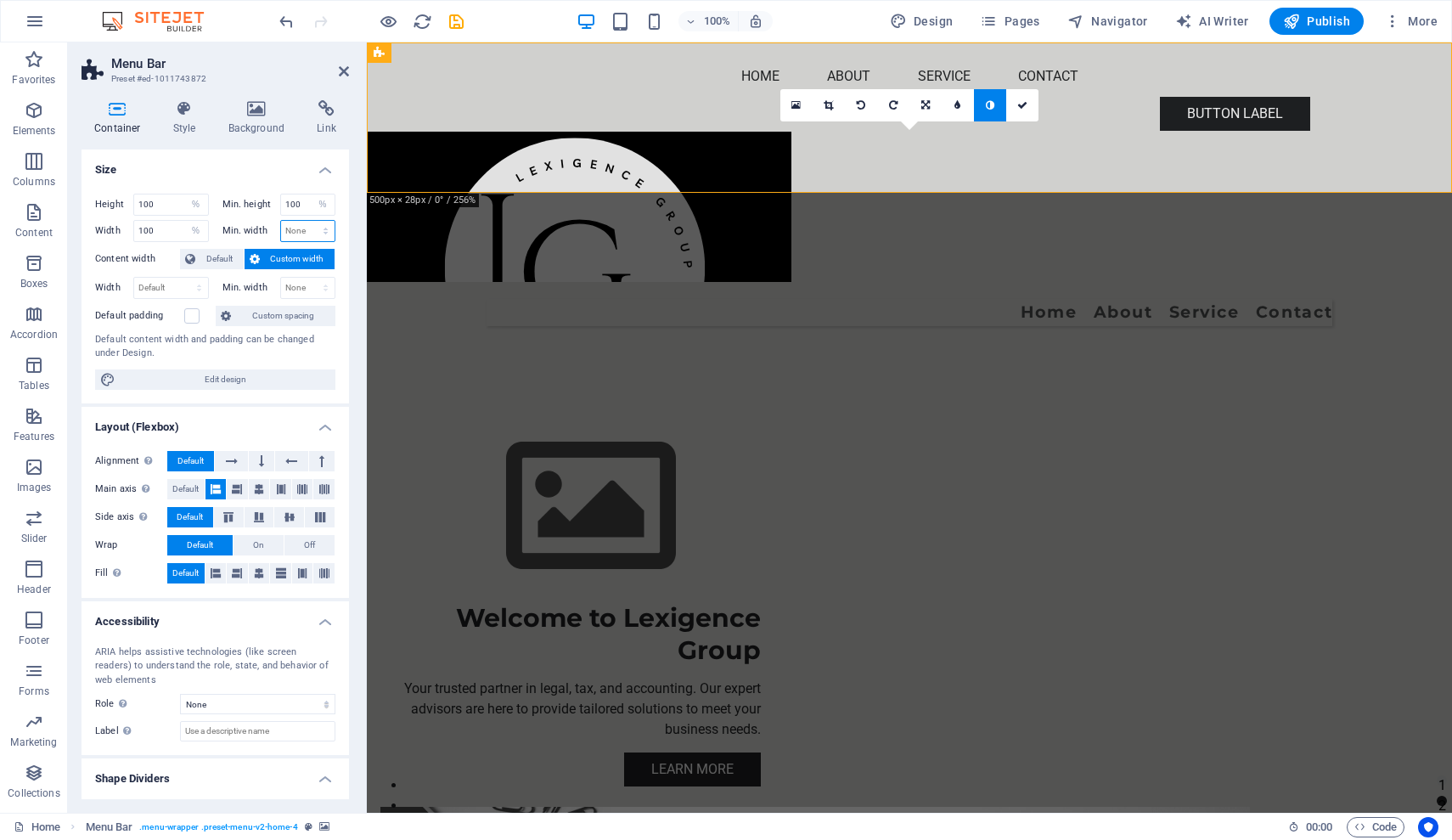
select select "%"
type input "100"
click at [166, 231] on input "100" at bounding box center [171, 230] width 74 height 20
click at [167, 204] on input "100" at bounding box center [171, 204] width 74 height 20
type input "120"
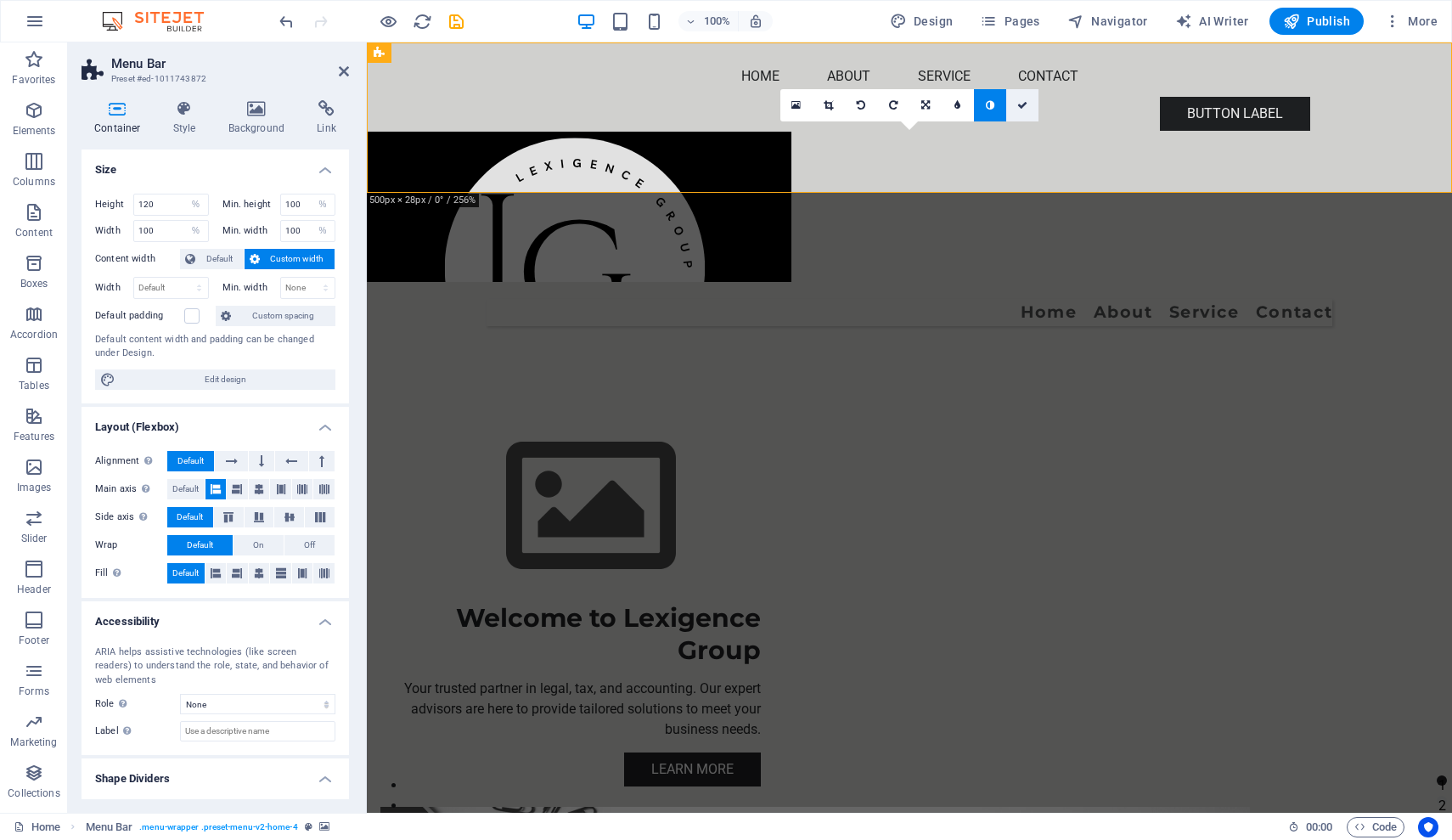
click at [1023, 111] on link at bounding box center [1022, 105] width 32 height 32
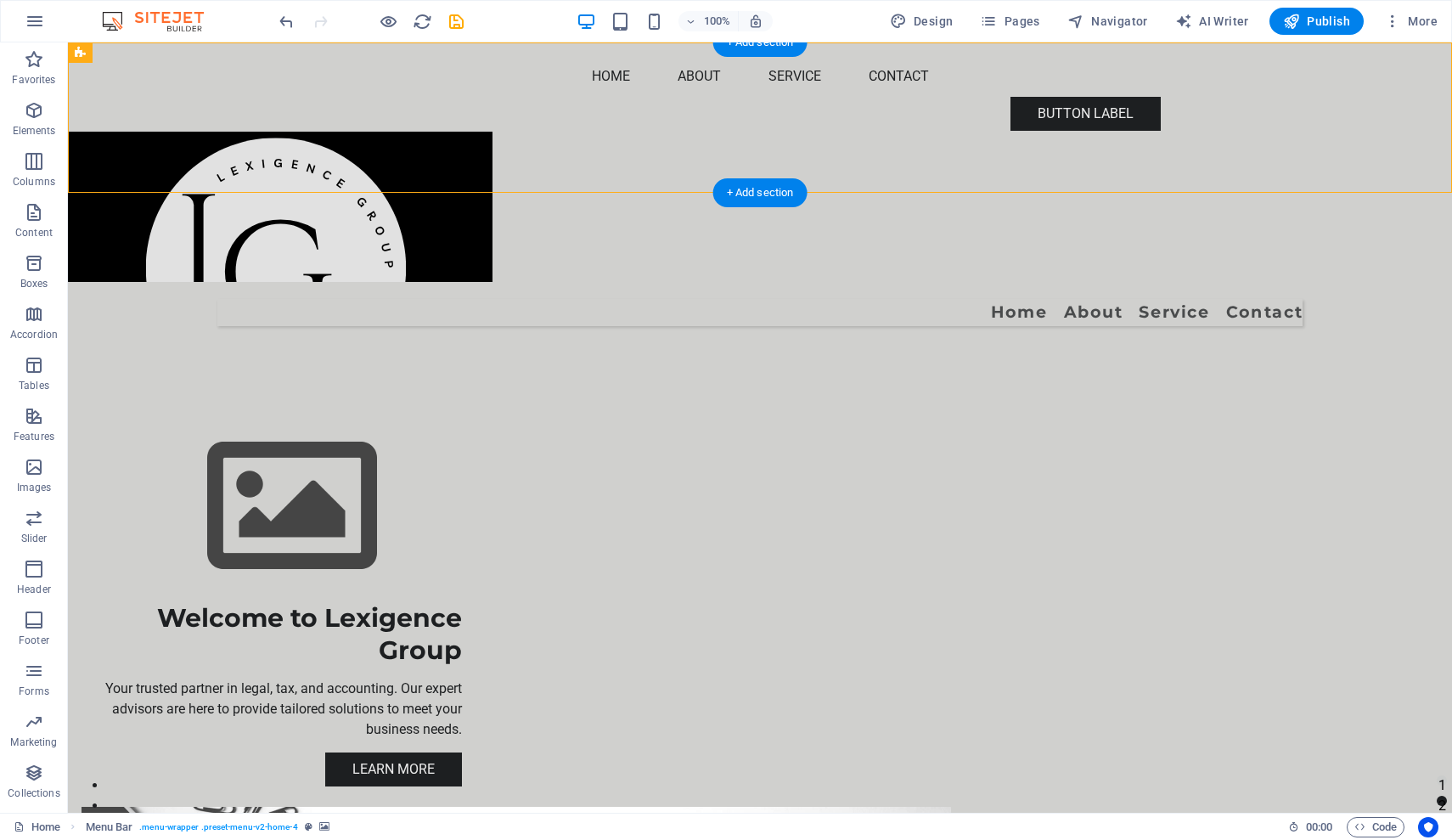
click at [339, 135] on figure at bounding box center [759, 207] width 1384 height 150
select select "%"
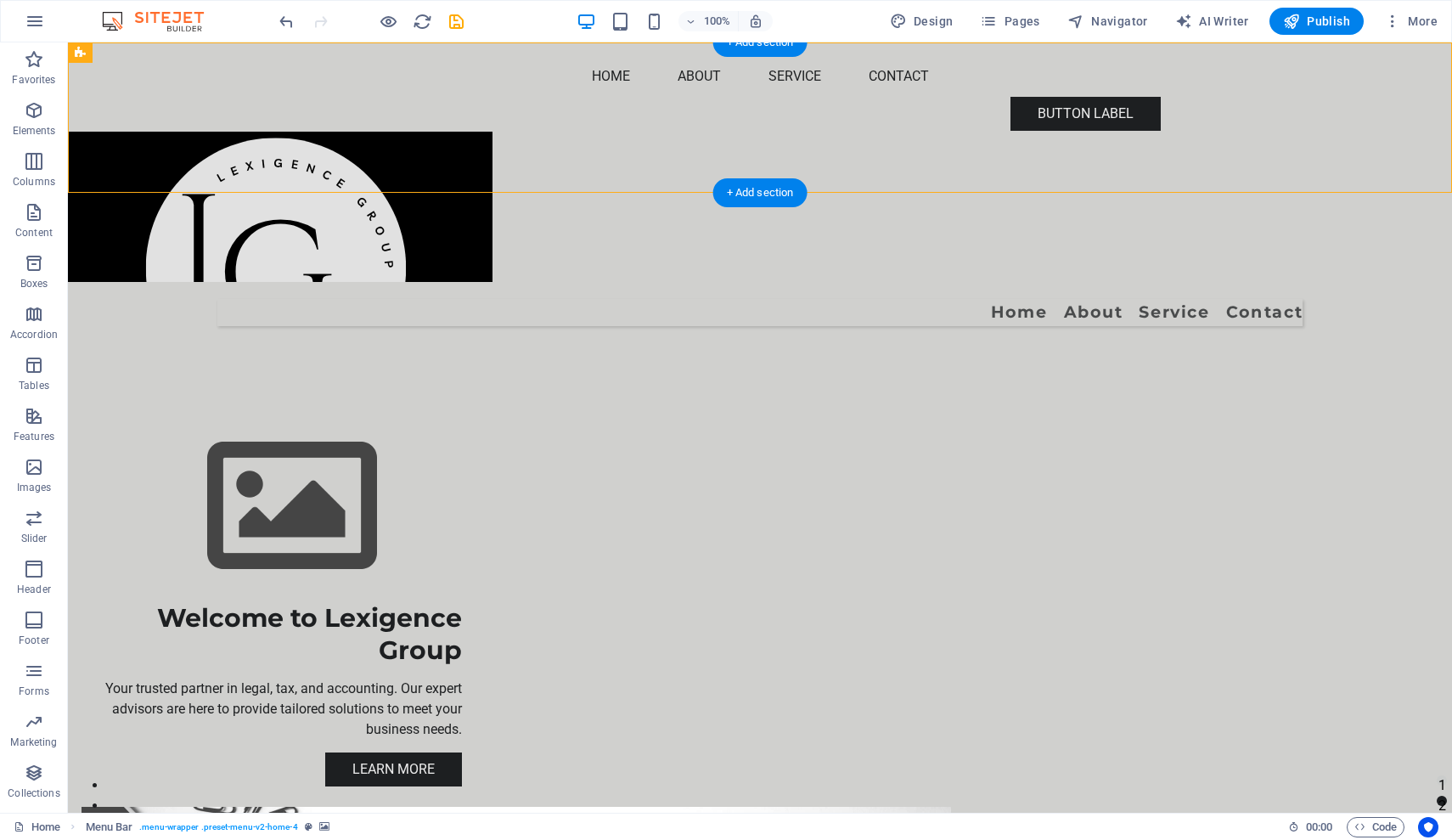
select select "%"
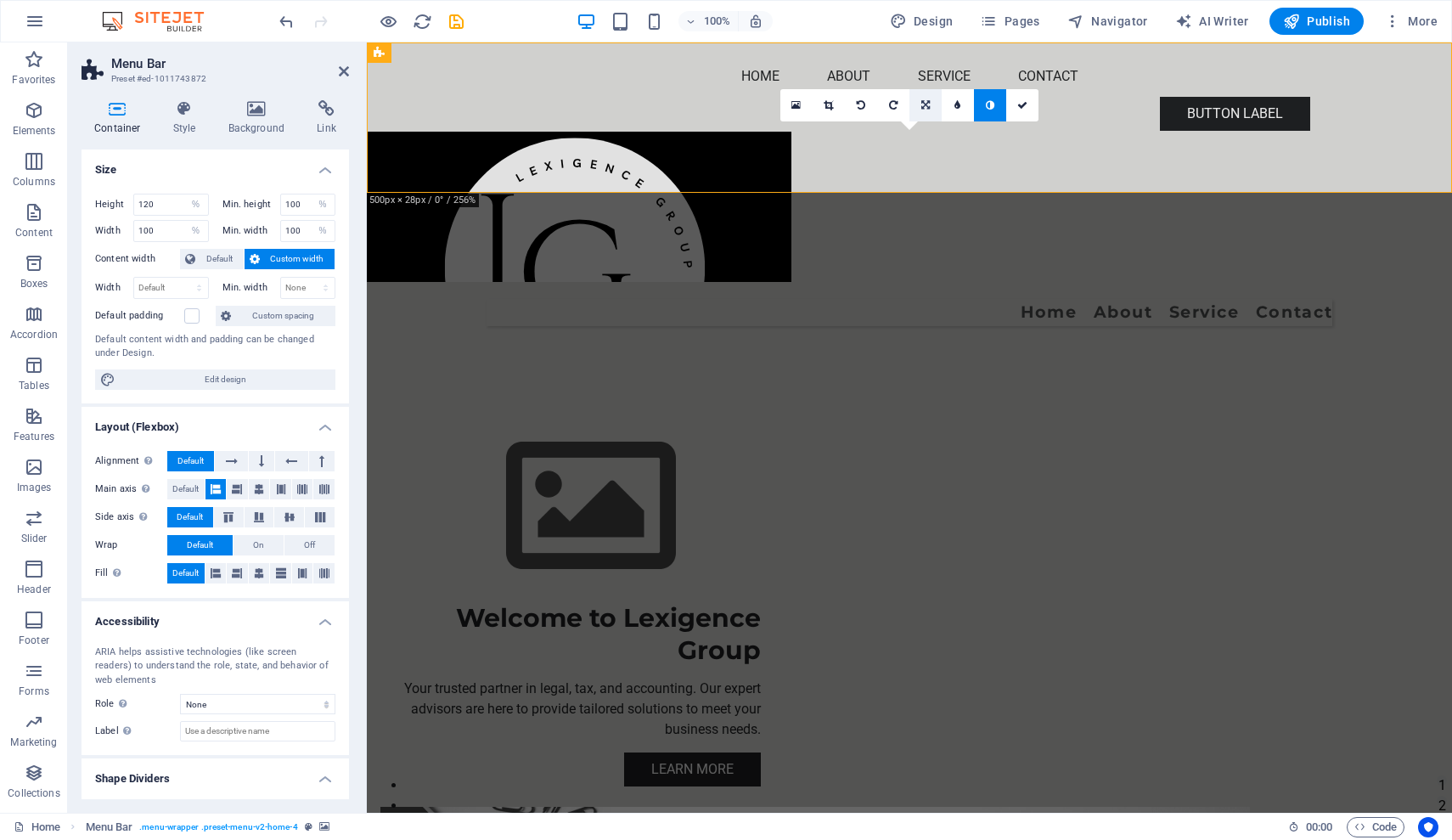
click at [924, 106] on icon at bounding box center [926, 105] width 9 height 10
click at [926, 72] on icon at bounding box center [926, 73] width 10 height 10
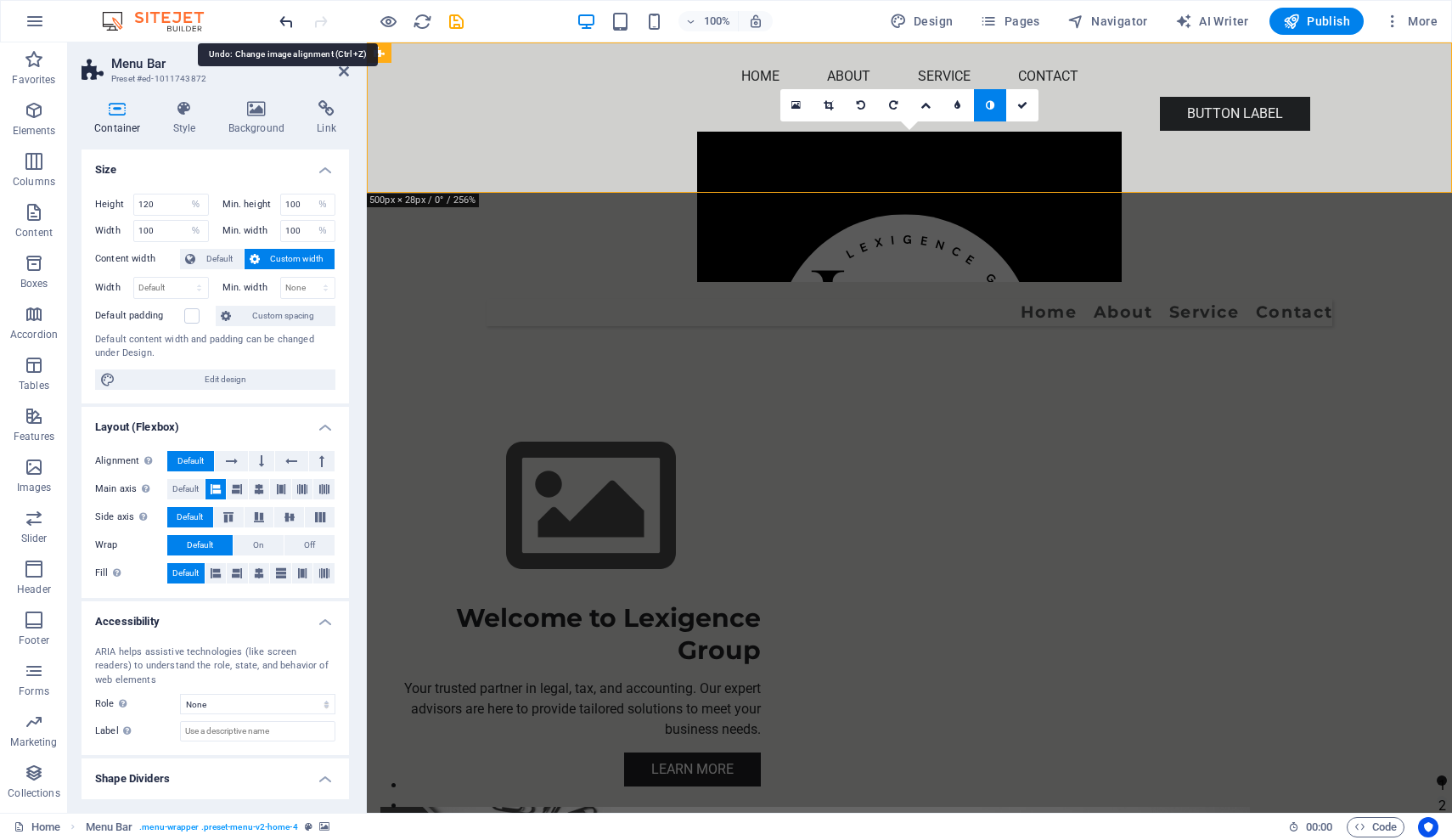
click at [287, 24] on icon "undo" at bounding box center [286, 22] width 20 height 20
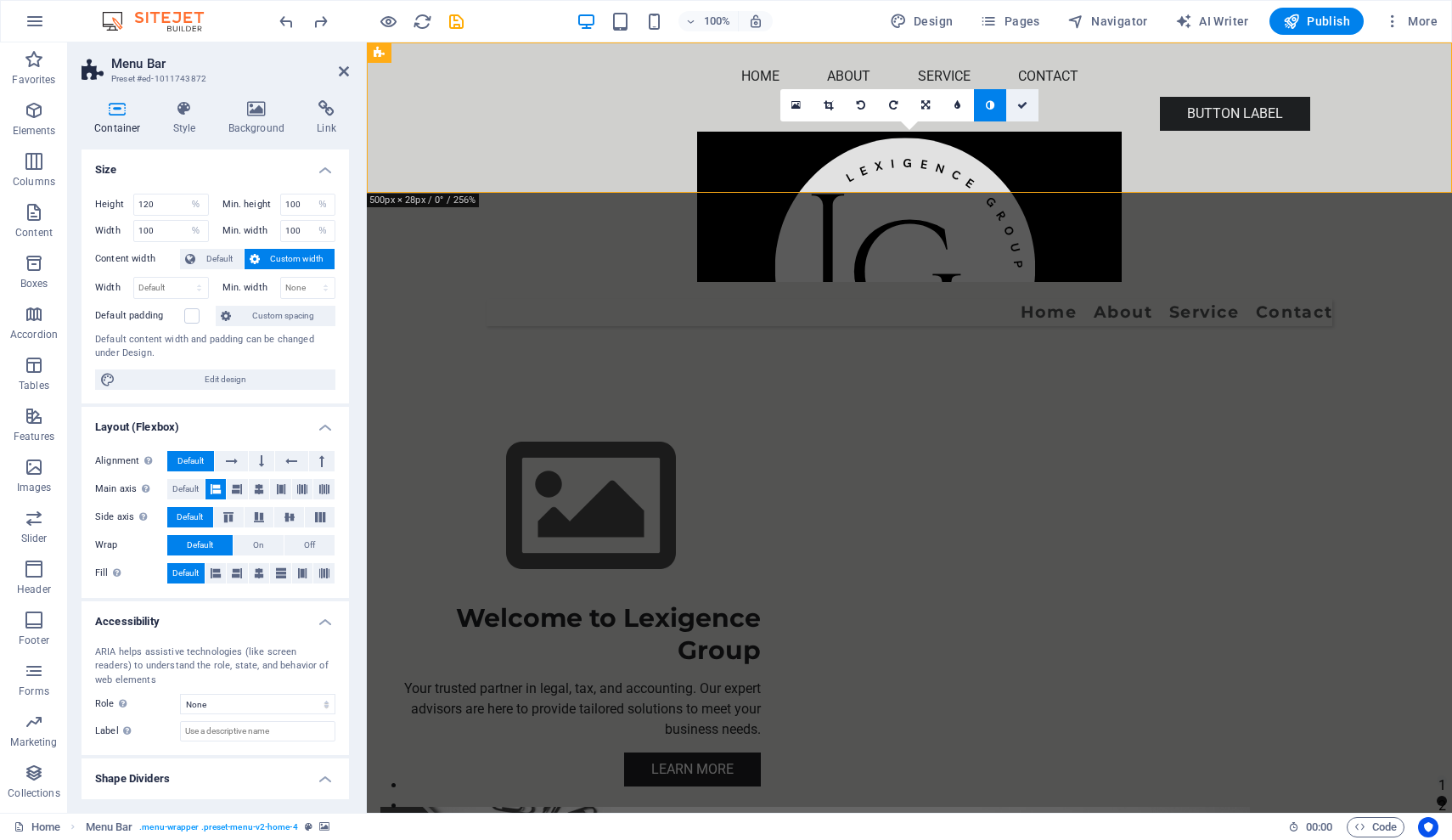
click at [1020, 104] on icon at bounding box center [1022, 105] width 10 height 10
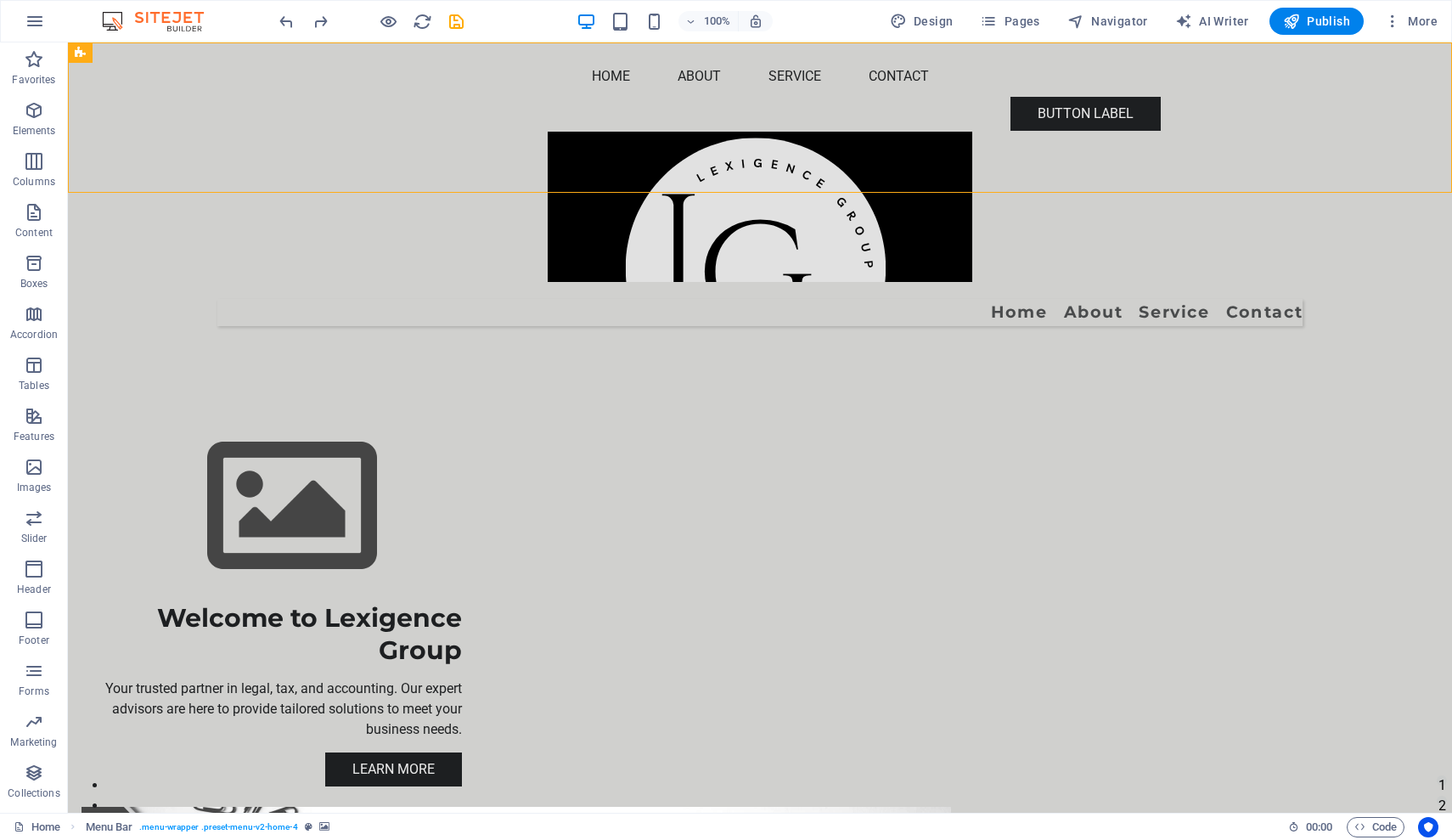
click at [706, 132] on figure at bounding box center [759, 207] width 1384 height 150
select select "%"
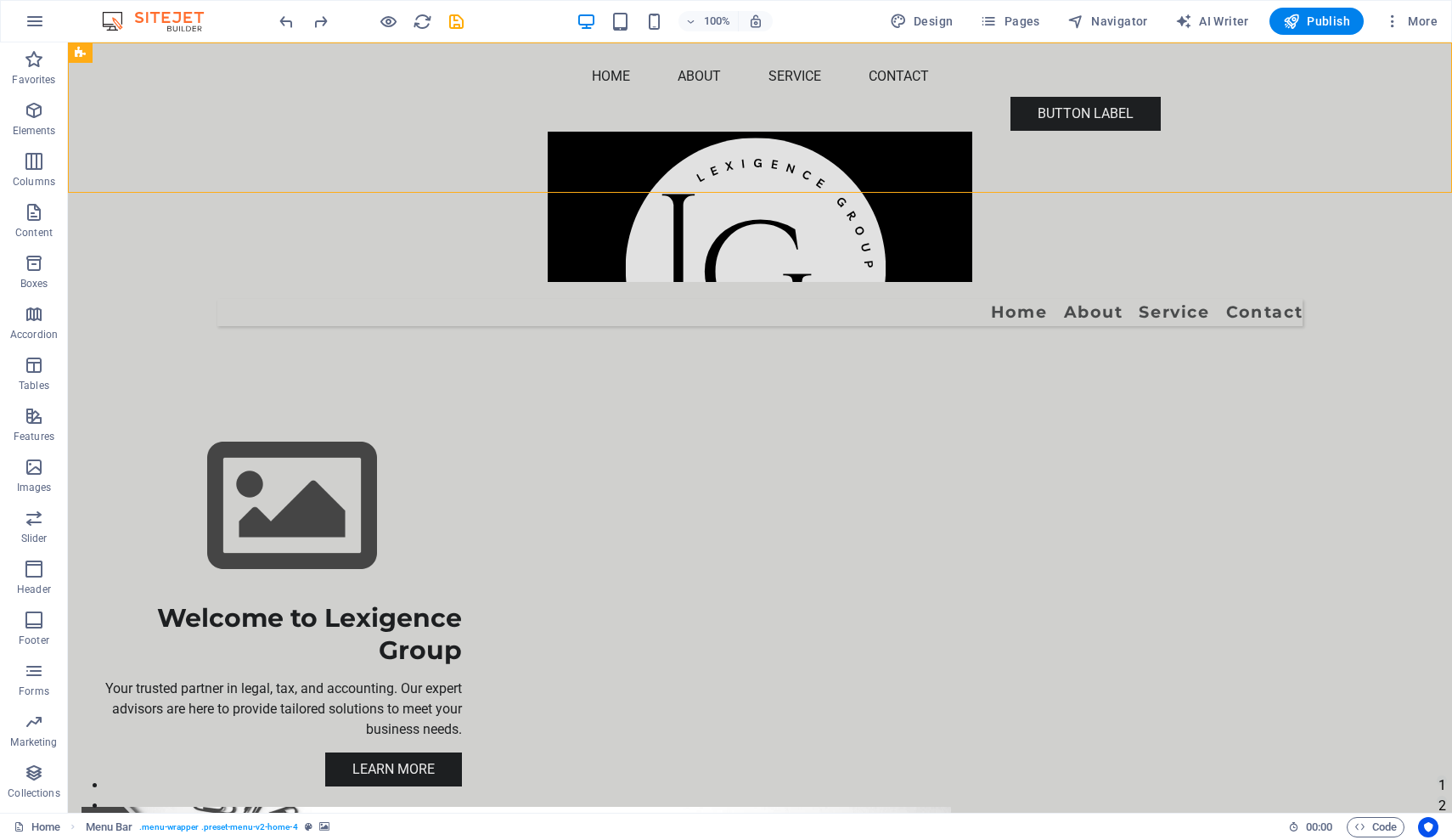
select select "%"
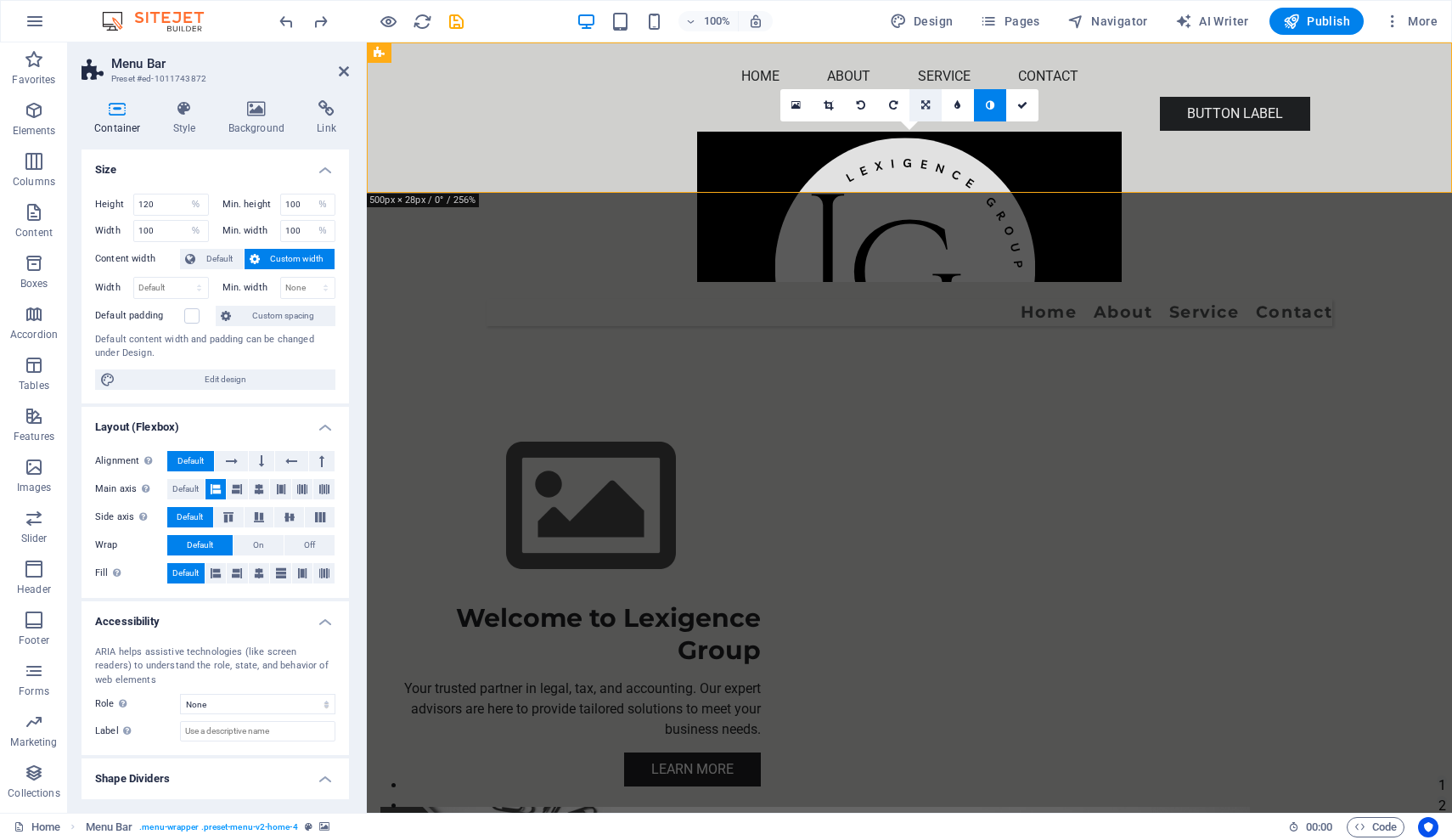
click at [929, 107] on icon at bounding box center [926, 105] width 9 height 10
click at [892, 104] on icon at bounding box center [892, 105] width 8 height 10
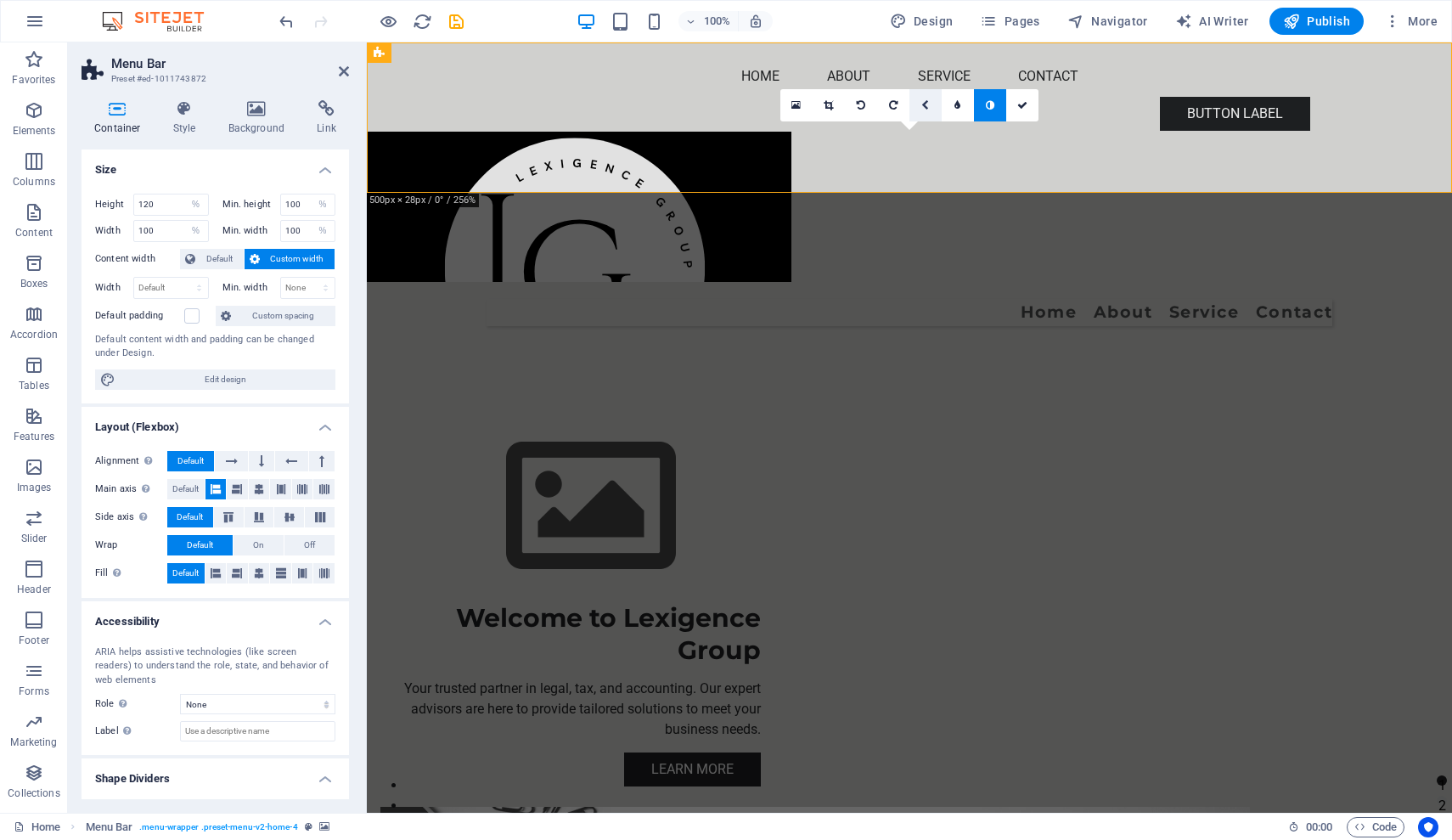
click at [936, 109] on link at bounding box center [925, 105] width 32 height 32
click at [893, 71] on icon at bounding box center [892, 72] width 15 height 15
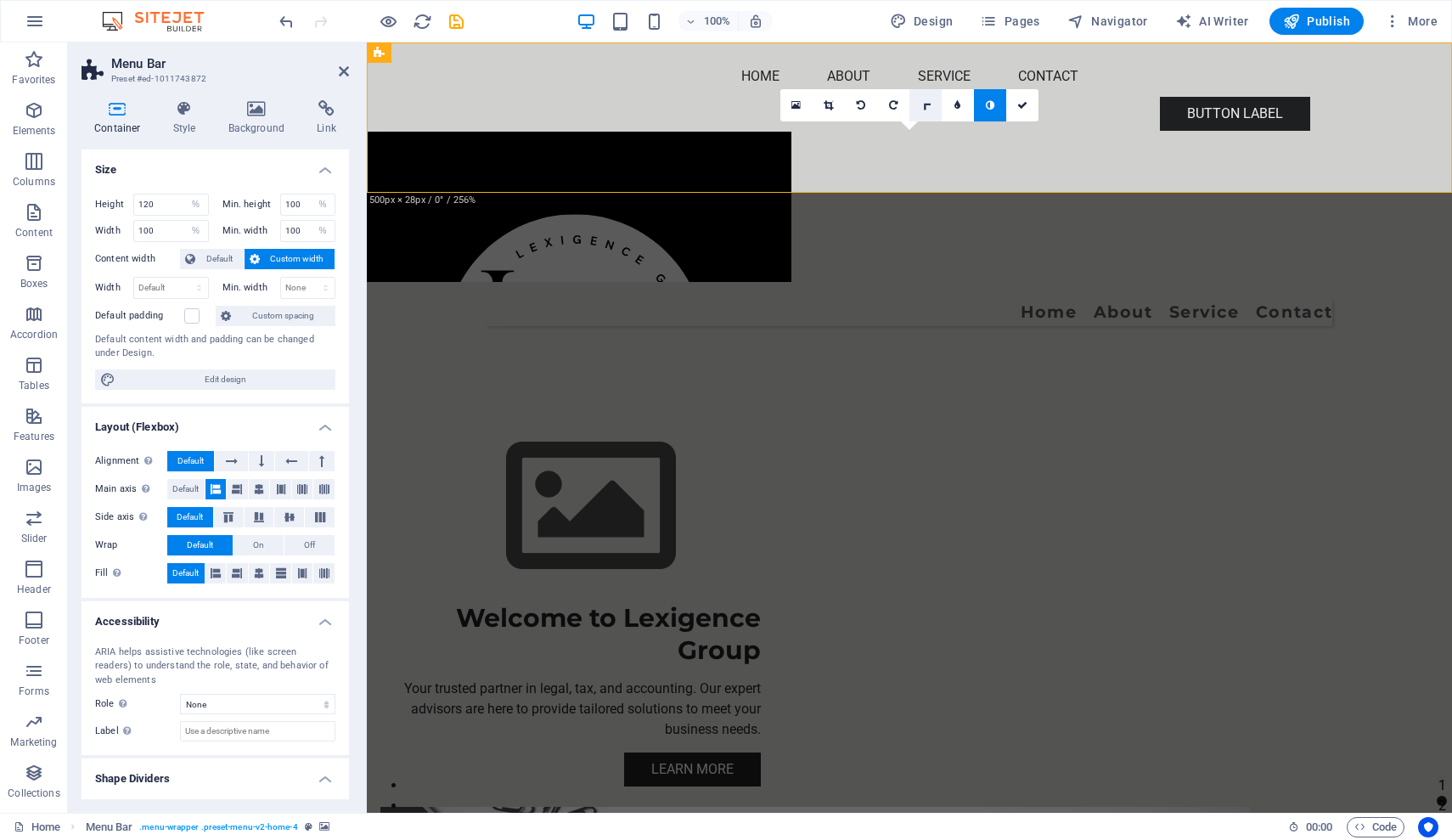
click at [930, 103] on icon at bounding box center [925, 105] width 15 height 15
click at [894, 140] on icon at bounding box center [892, 137] width 15 height 15
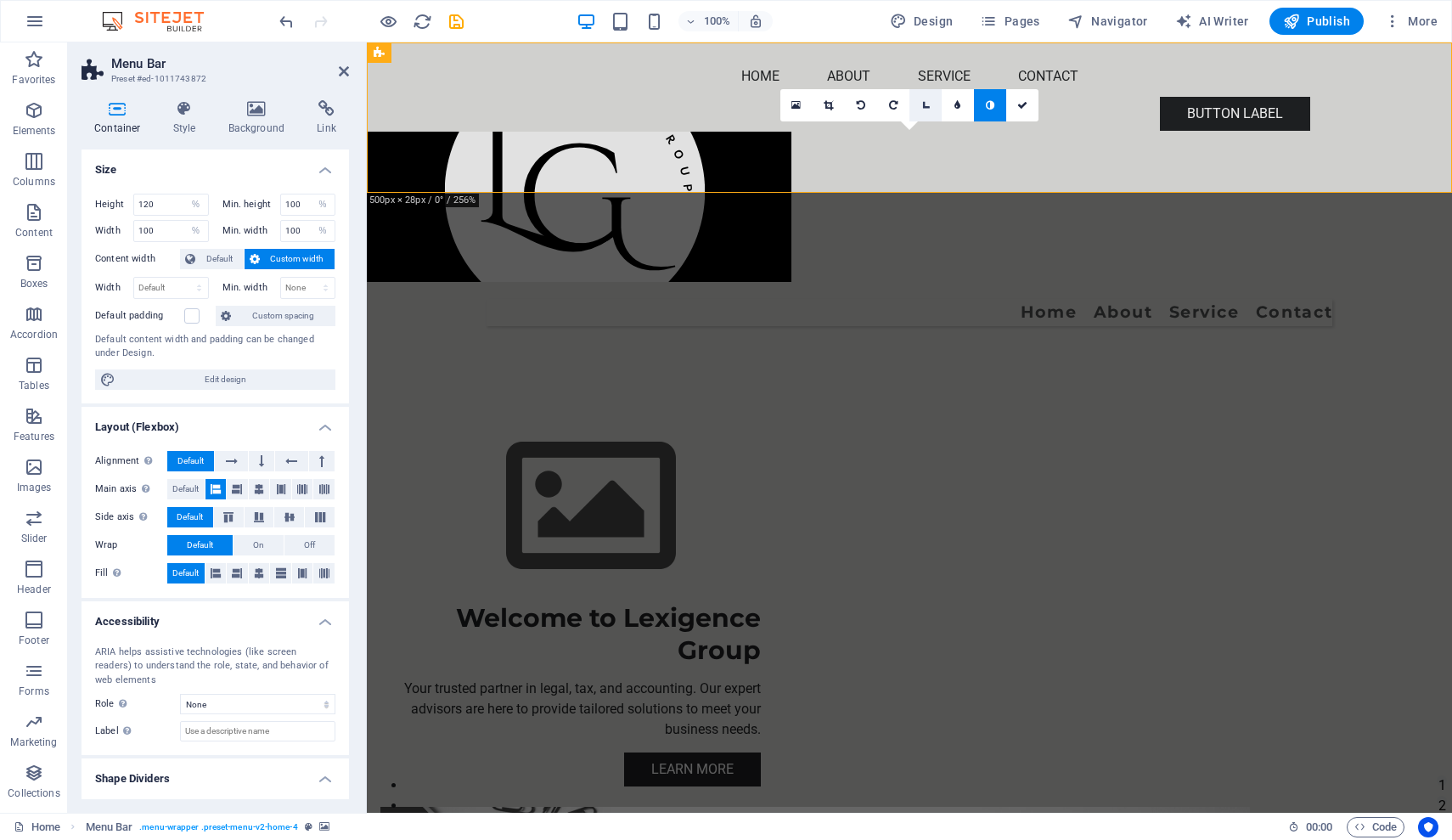
click at [926, 108] on icon at bounding box center [925, 105] width 15 height 15
click at [924, 76] on icon at bounding box center [926, 73] width 10 height 10
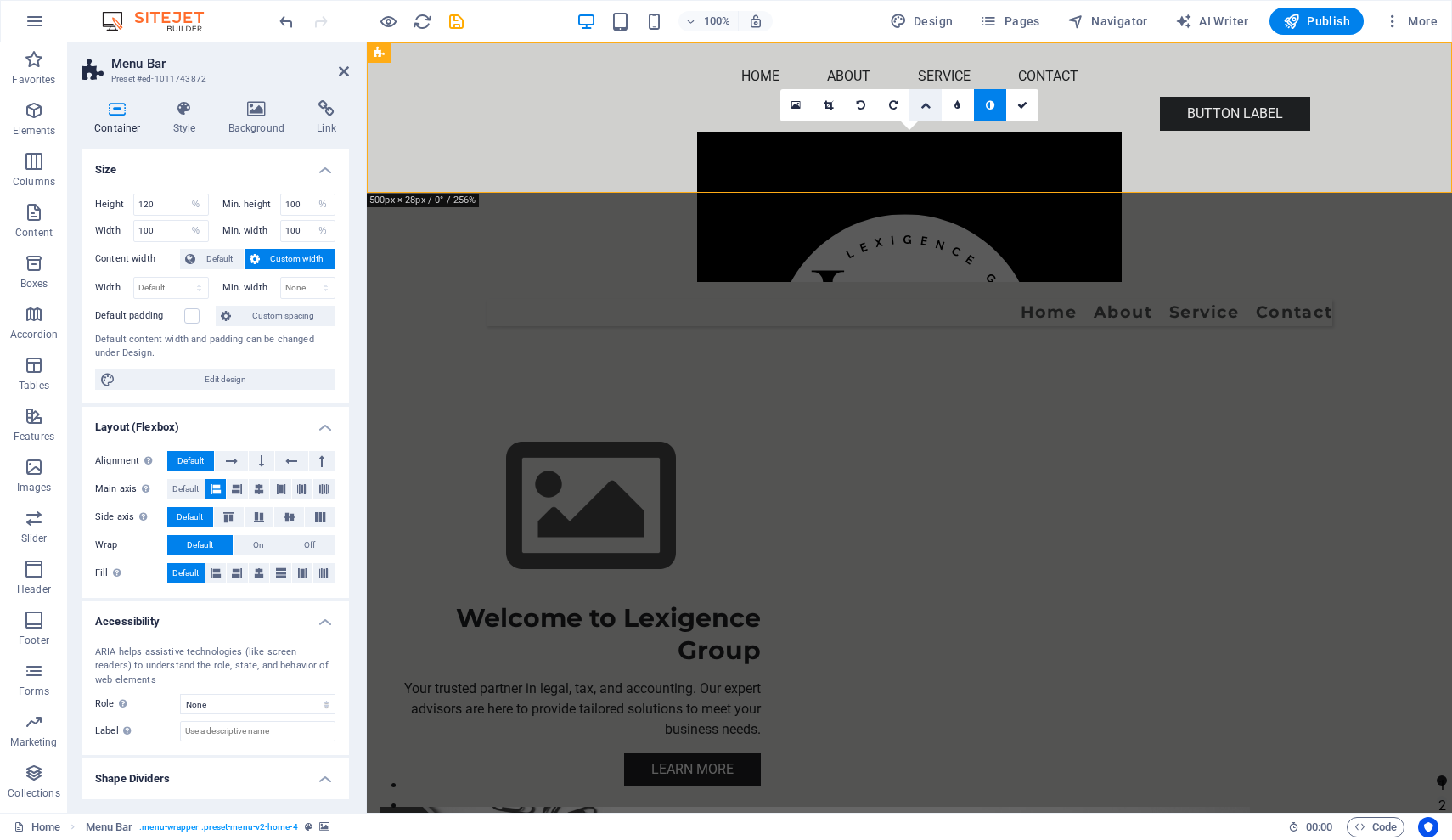
click at [925, 107] on icon at bounding box center [926, 105] width 10 height 10
click at [894, 79] on icon at bounding box center [892, 72] width 15 height 15
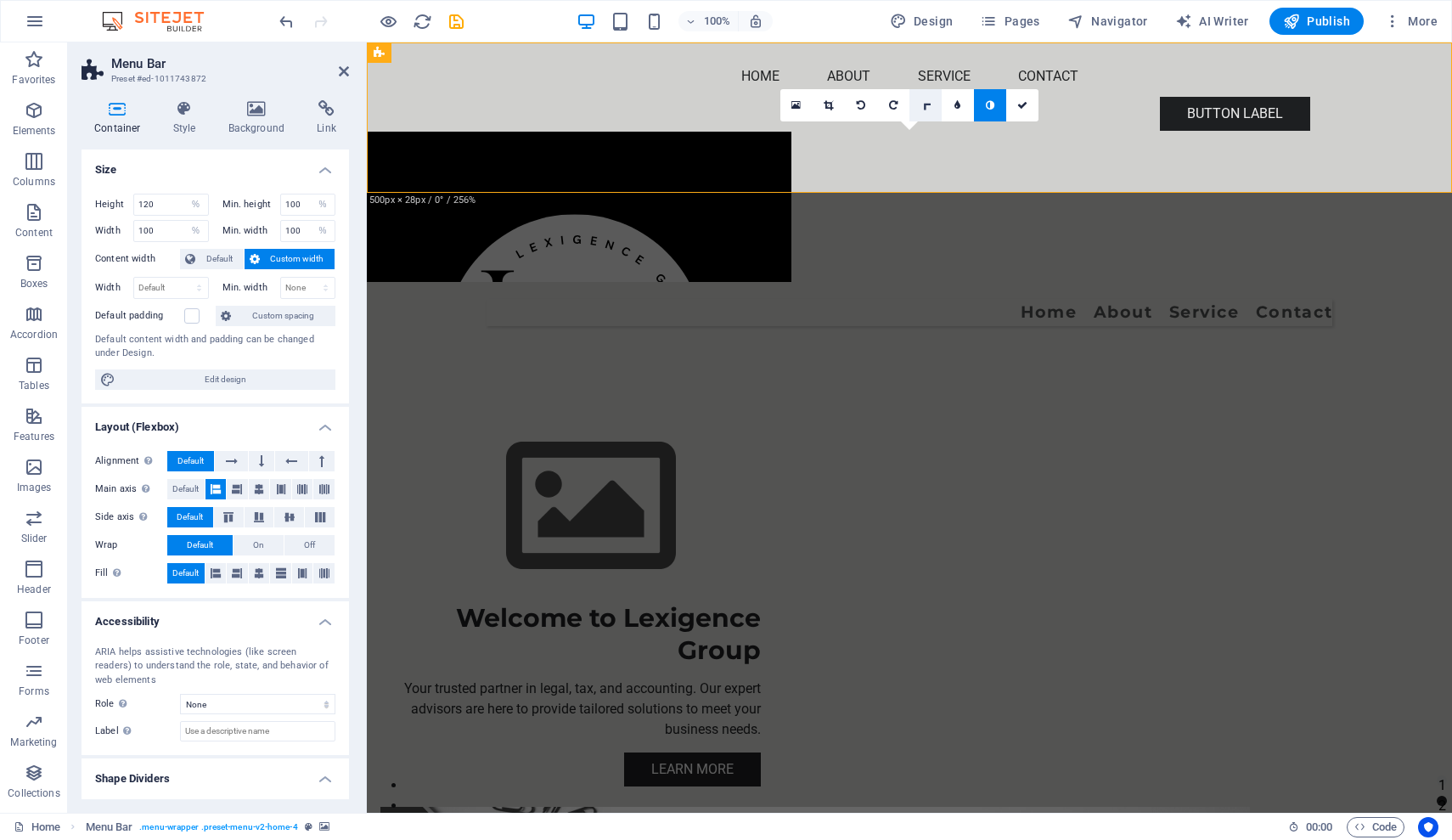
click at [927, 108] on icon at bounding box center [925, 105] width 15 height 15
click at [892, 139] on icon at bounding box center [892, 137] width 15 height 15
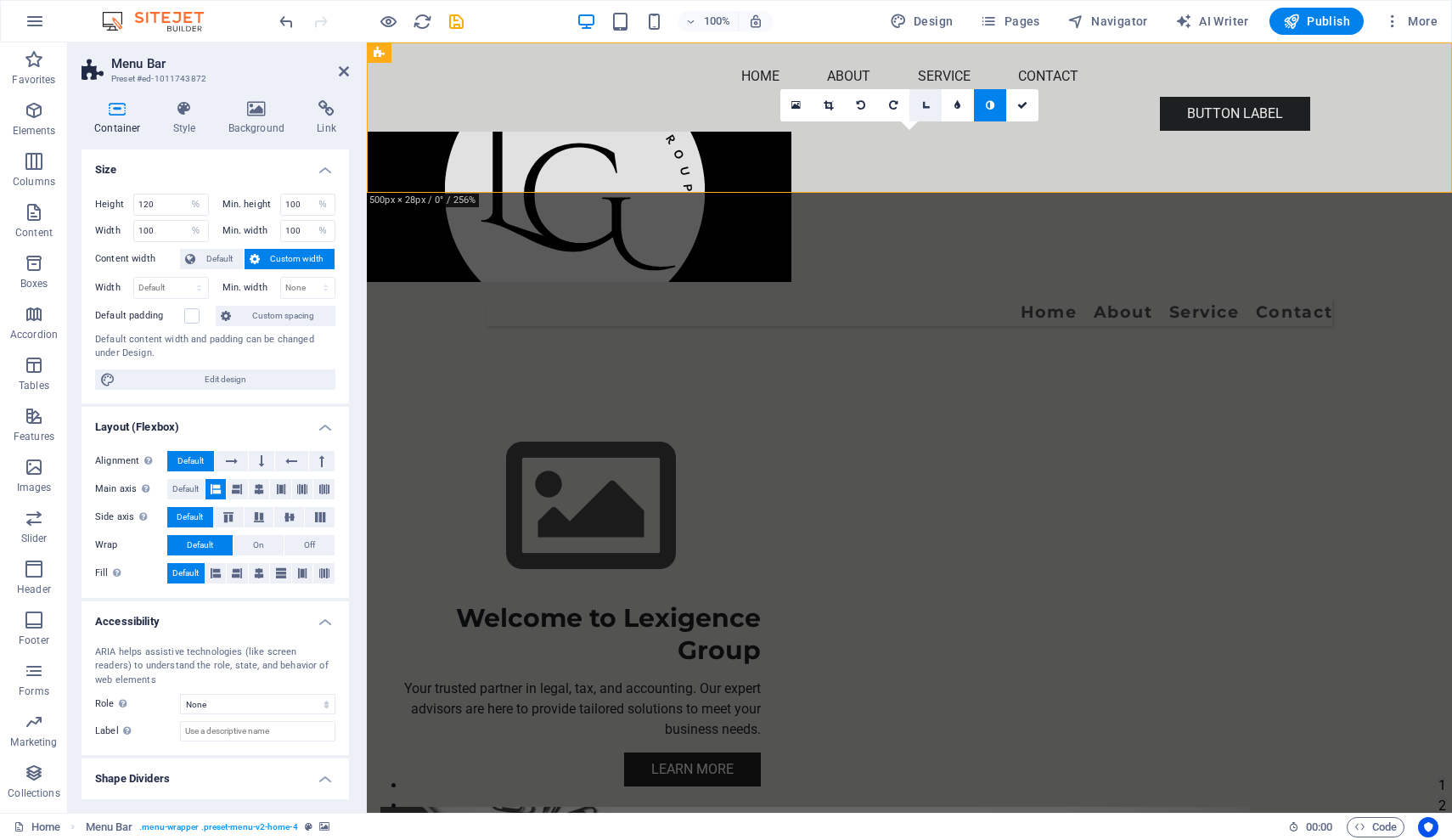
click at [923, 109] on icon at bounding box center [925, 105] width 15 height 15
click at [925, 109] on icon at bounding box center [926, 105] width 9 height 10
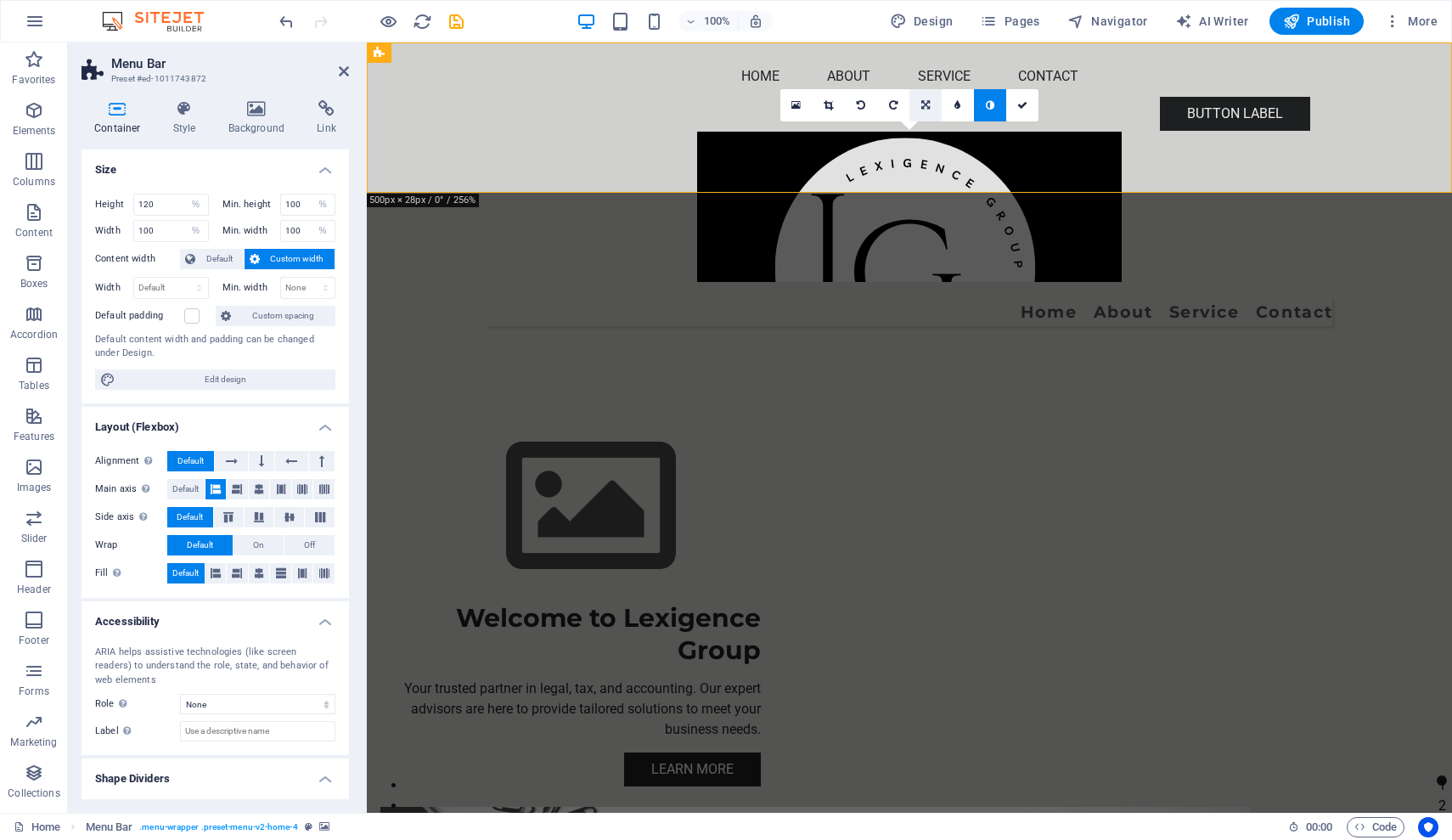
click at [931, 103] on link at bounding box center [925, 105] width 32 height 32
click at [896, 108] on icon at bounding box center [892, 105] width 8 height 10
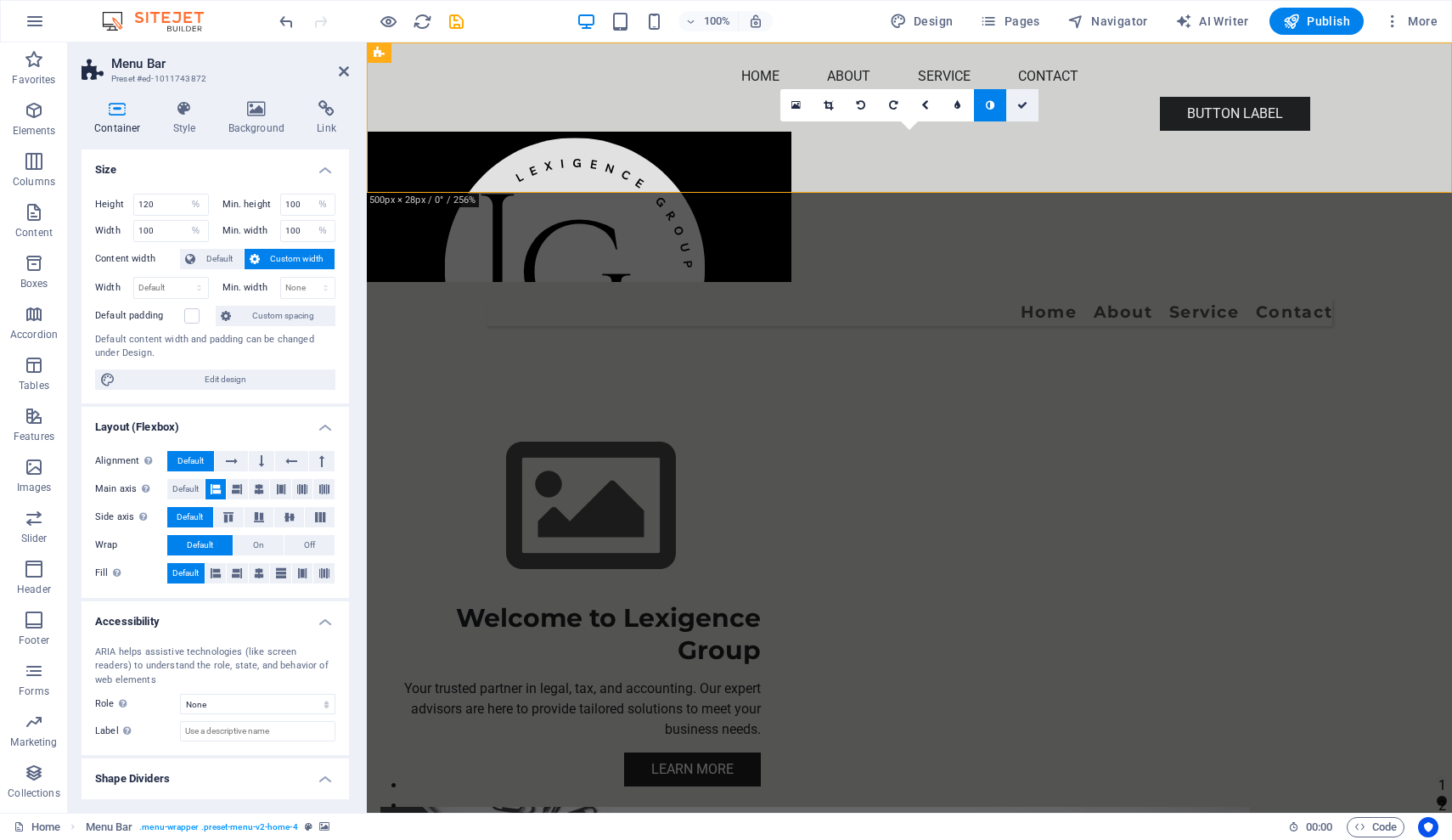
click at [1030, 114] on link at bounding box center [1022, 105] width 32 height 32
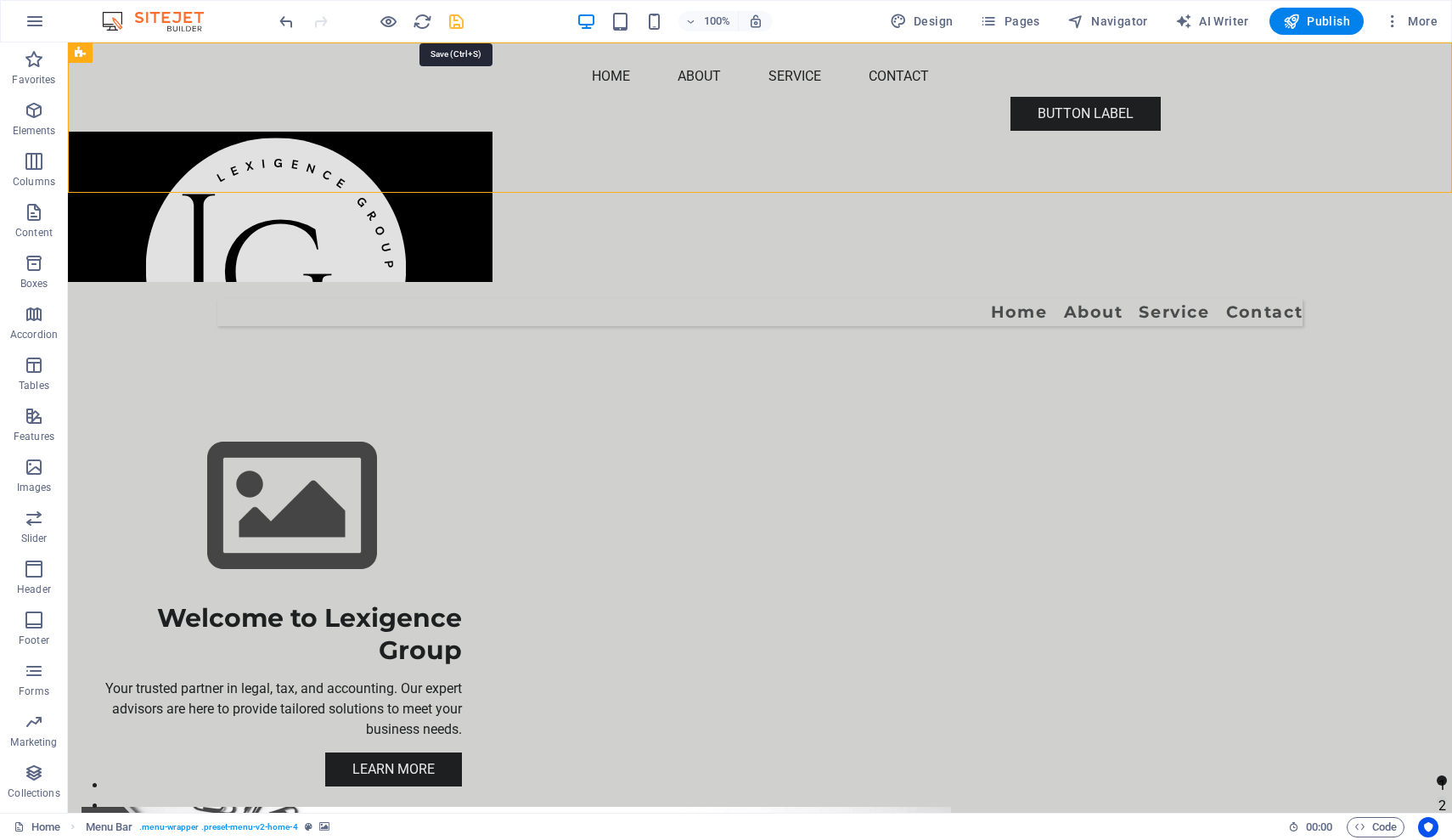
click at [457, 17] on icon "save" at bounding box center [457, 22] width 20 height 20
checkbox input "false"
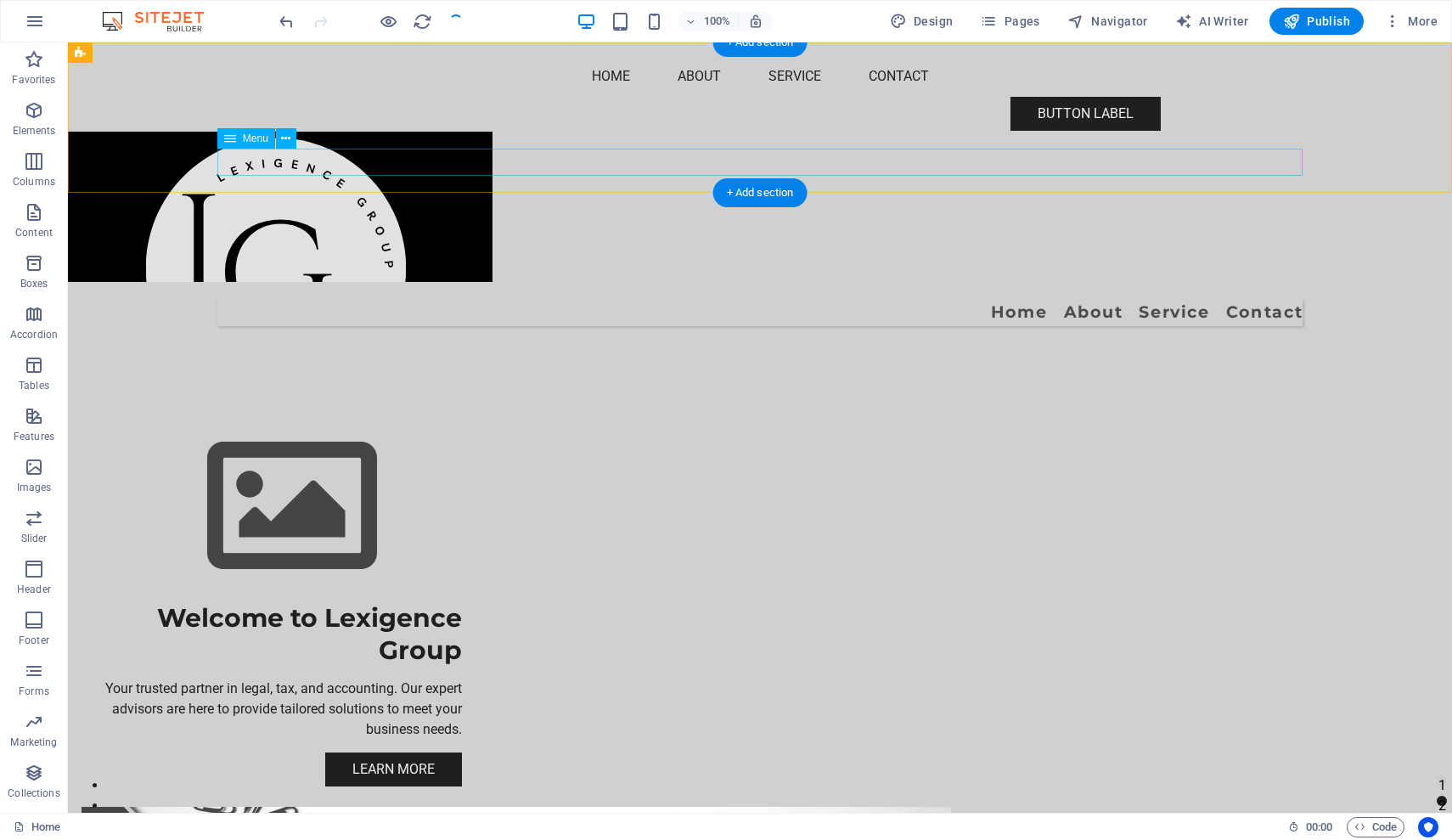
click at [675, 299] on nav "Home About Service Contact" at bounding box center [759, 312] width 1085 height 27
select select
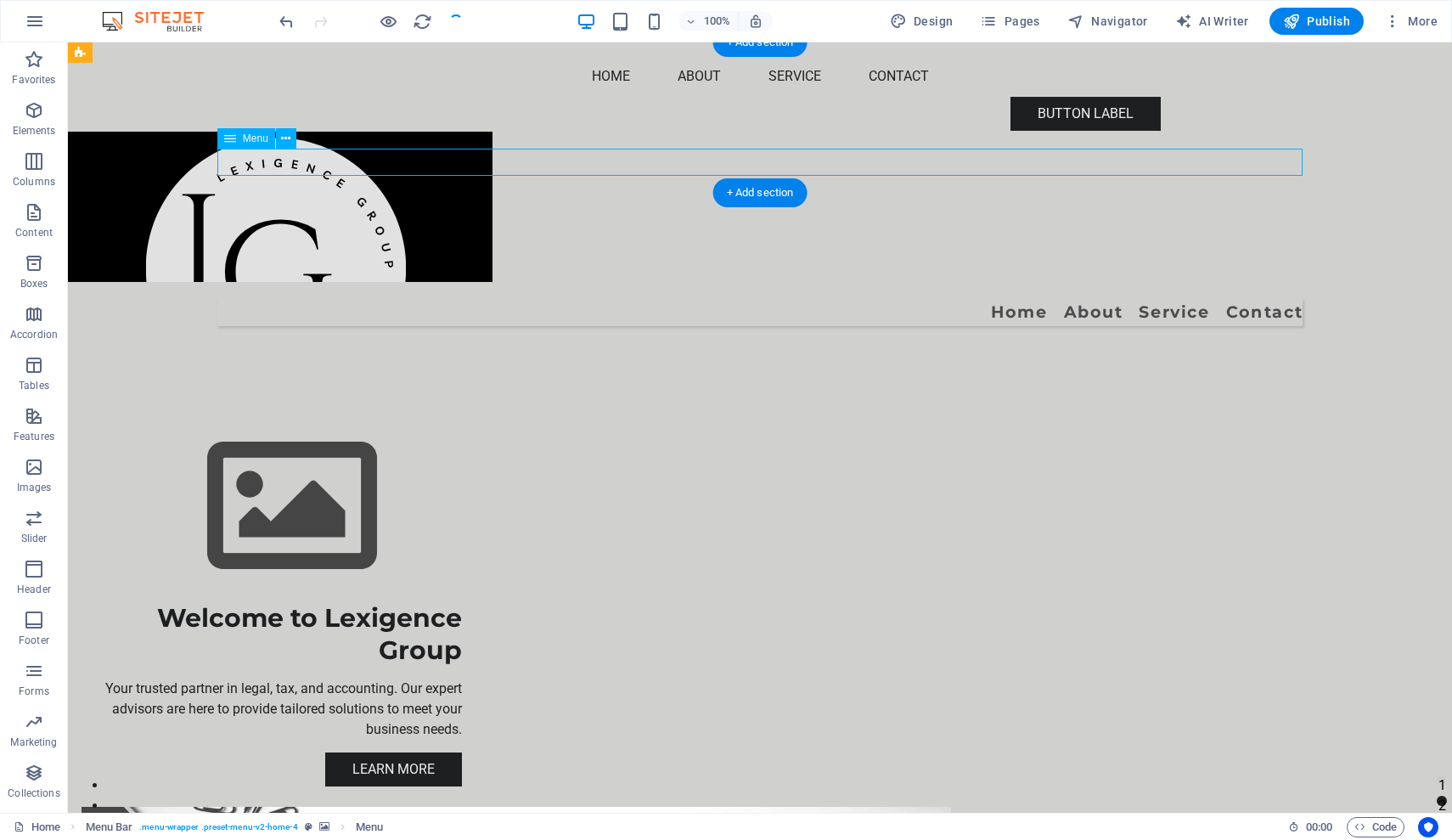
select select
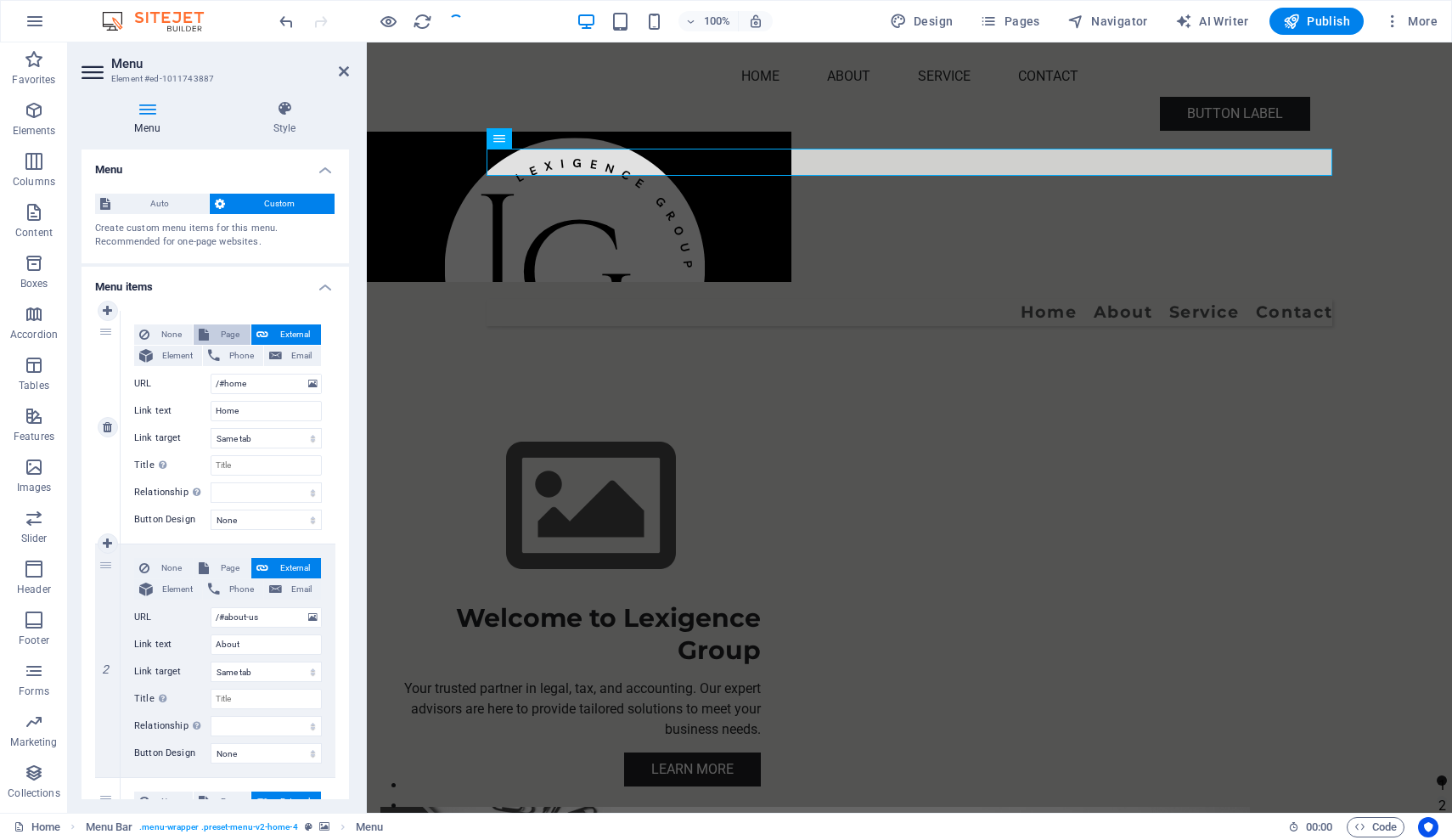
click at [222, 330] on span "Page" at bounding box center [230, 334] width 31 height 20
select select
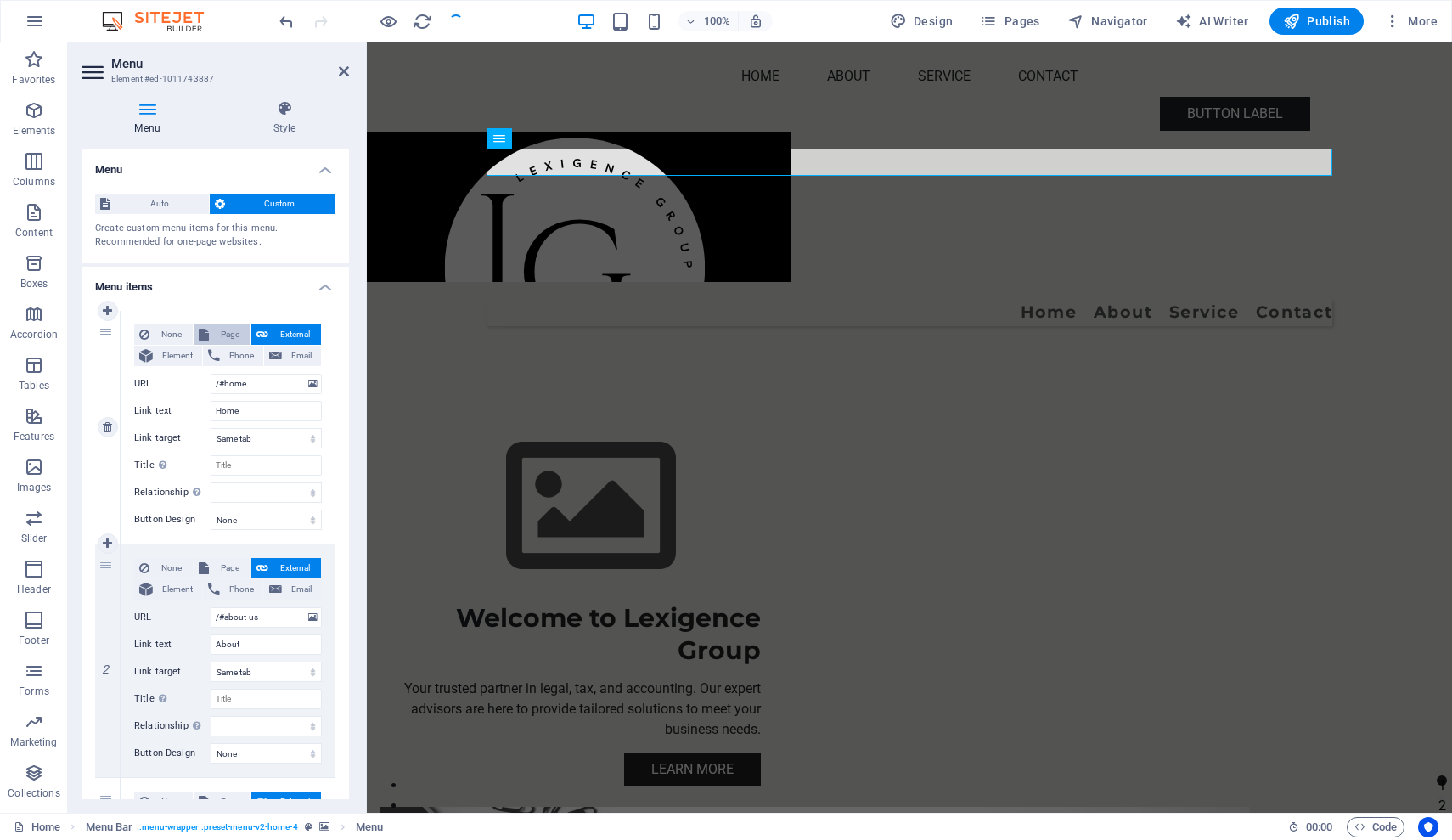
select select
click at [174, 334] on span "None" at bounding box center [171, 334] width 33 height 20
select select
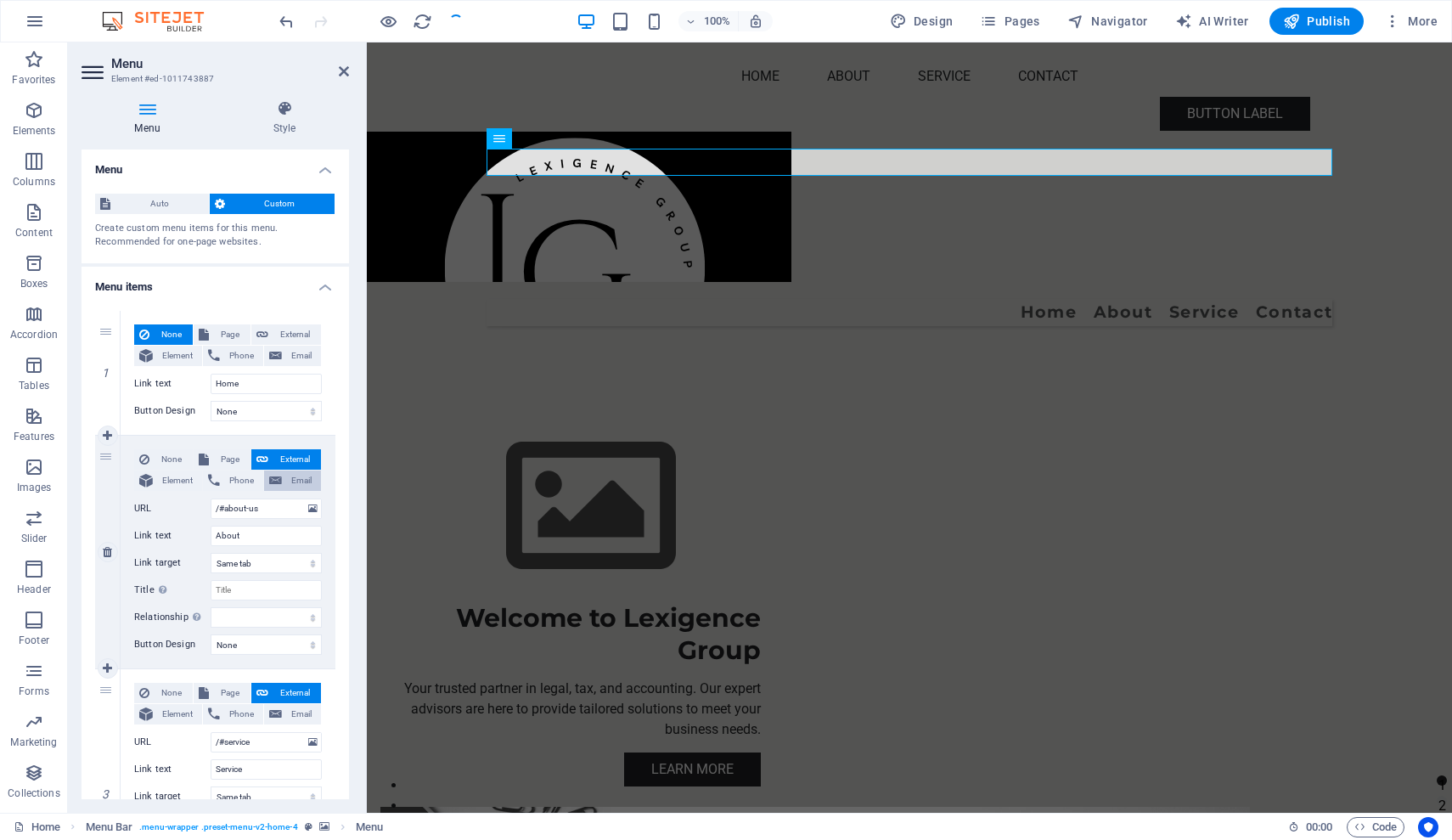
click at [287, 478] on span "Email" at bounding box center [301, 480] width 29 height 20
select select
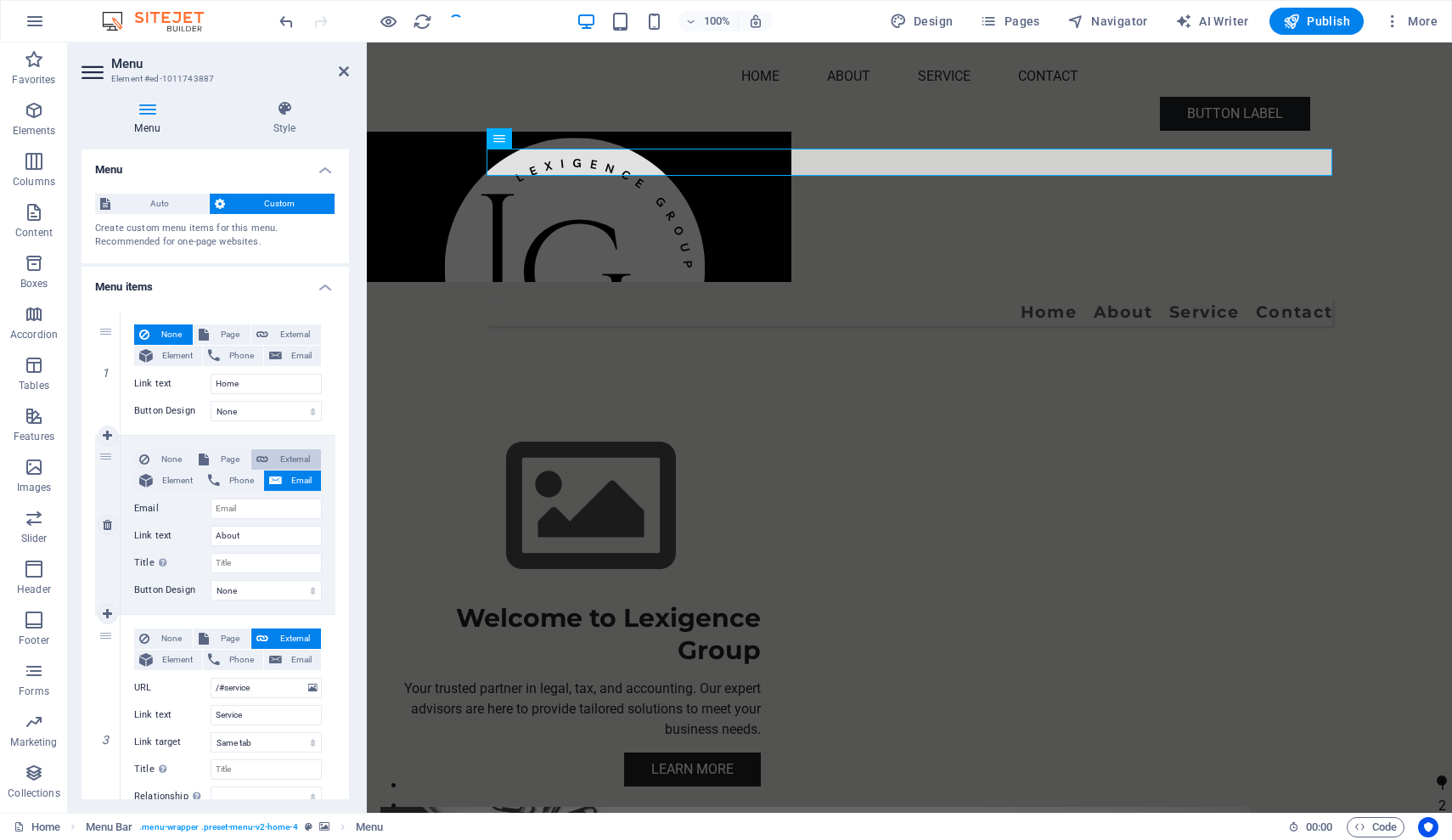
click at [285, 457] on span "External" at bounding box center [294, 459] width 43 height 20
select select "blank"
select select
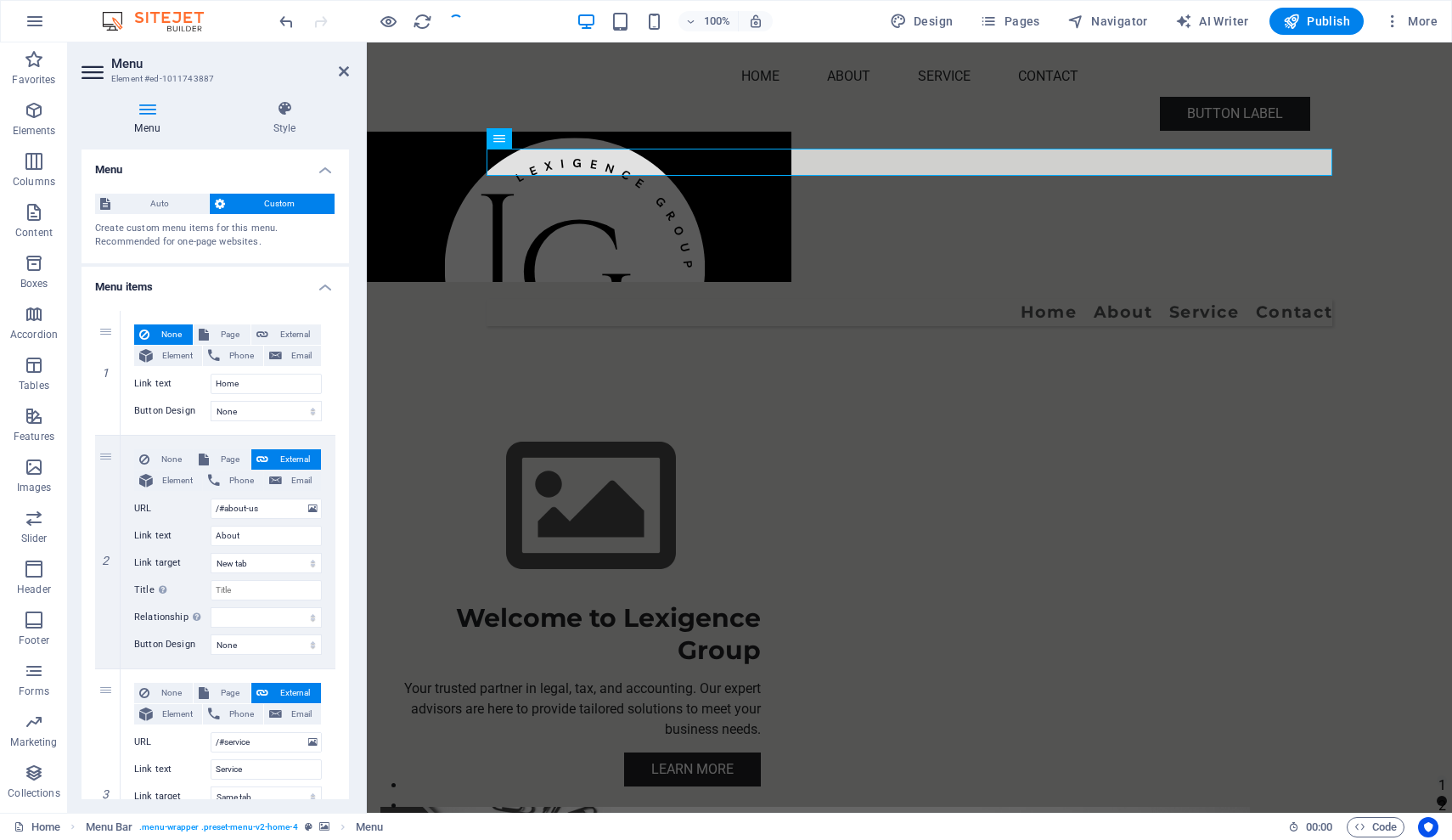
drag, startPoint x: 342, startPoint y: 497, endPoint x: 339, endPoint y: 511, distance: 14.3
click at [339, 511] on div "1 None Page External Element Phone Email Page Home Subpage Legal Notice Privacy…" at bounding box center [215, 722] width 267 height 851
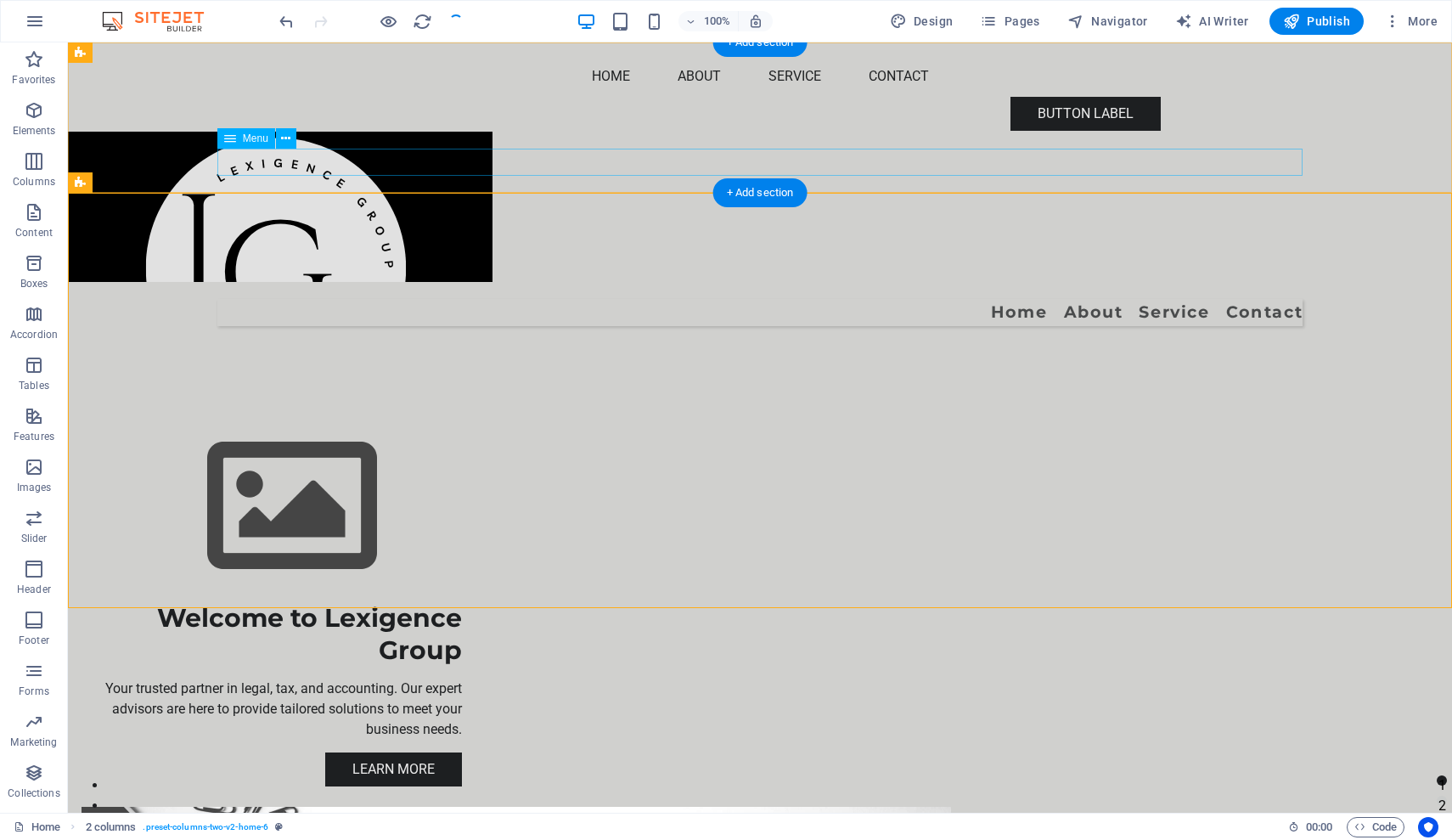
click at [1027, 299] on nav "Home About Service Contact" at bounding box center [759, 312] width 1085 height 27
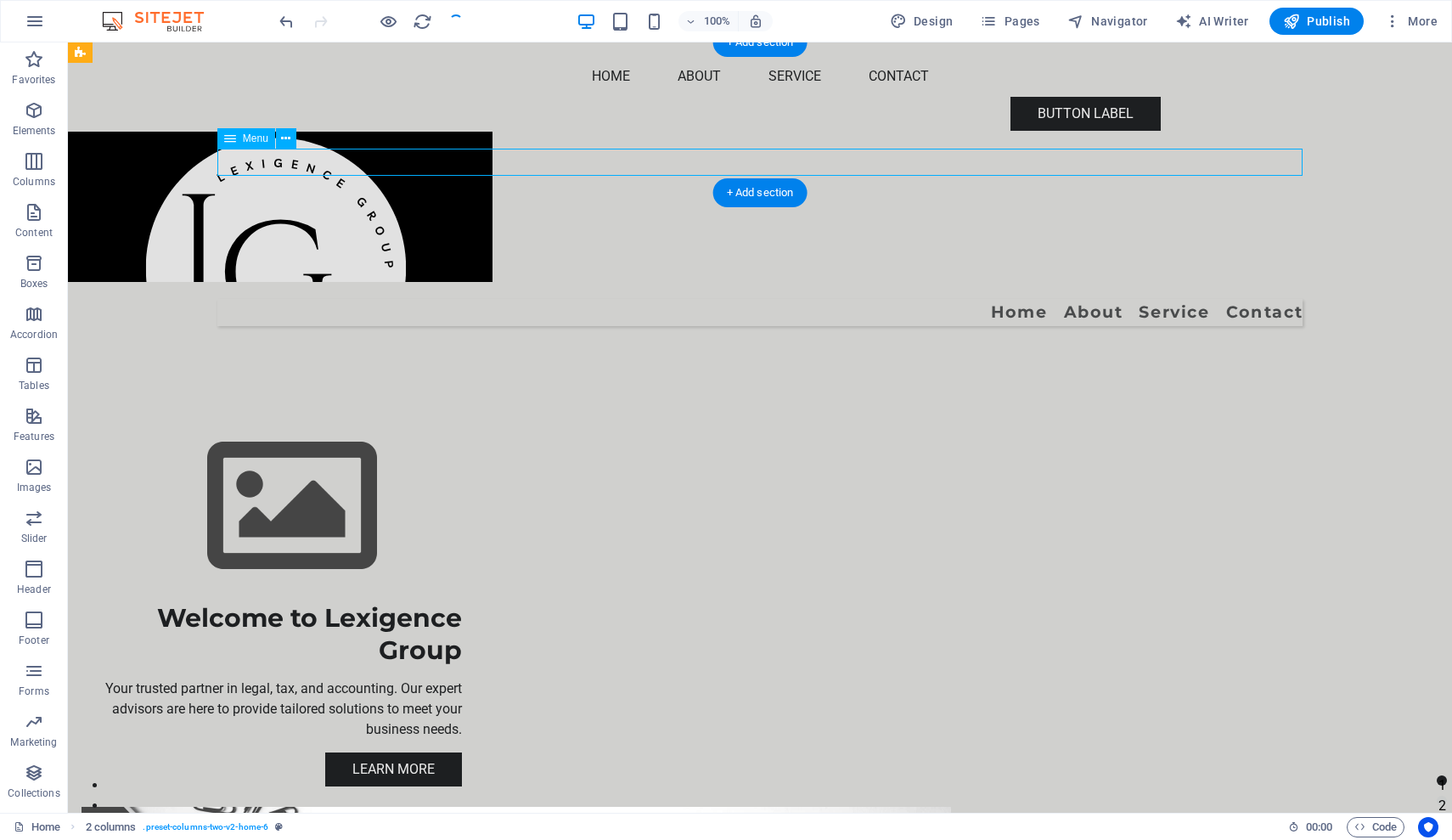
click at [1027, 299] on nav "Home About Service Contact" at bounding box center [759, 312] width 1085 height 27
select select
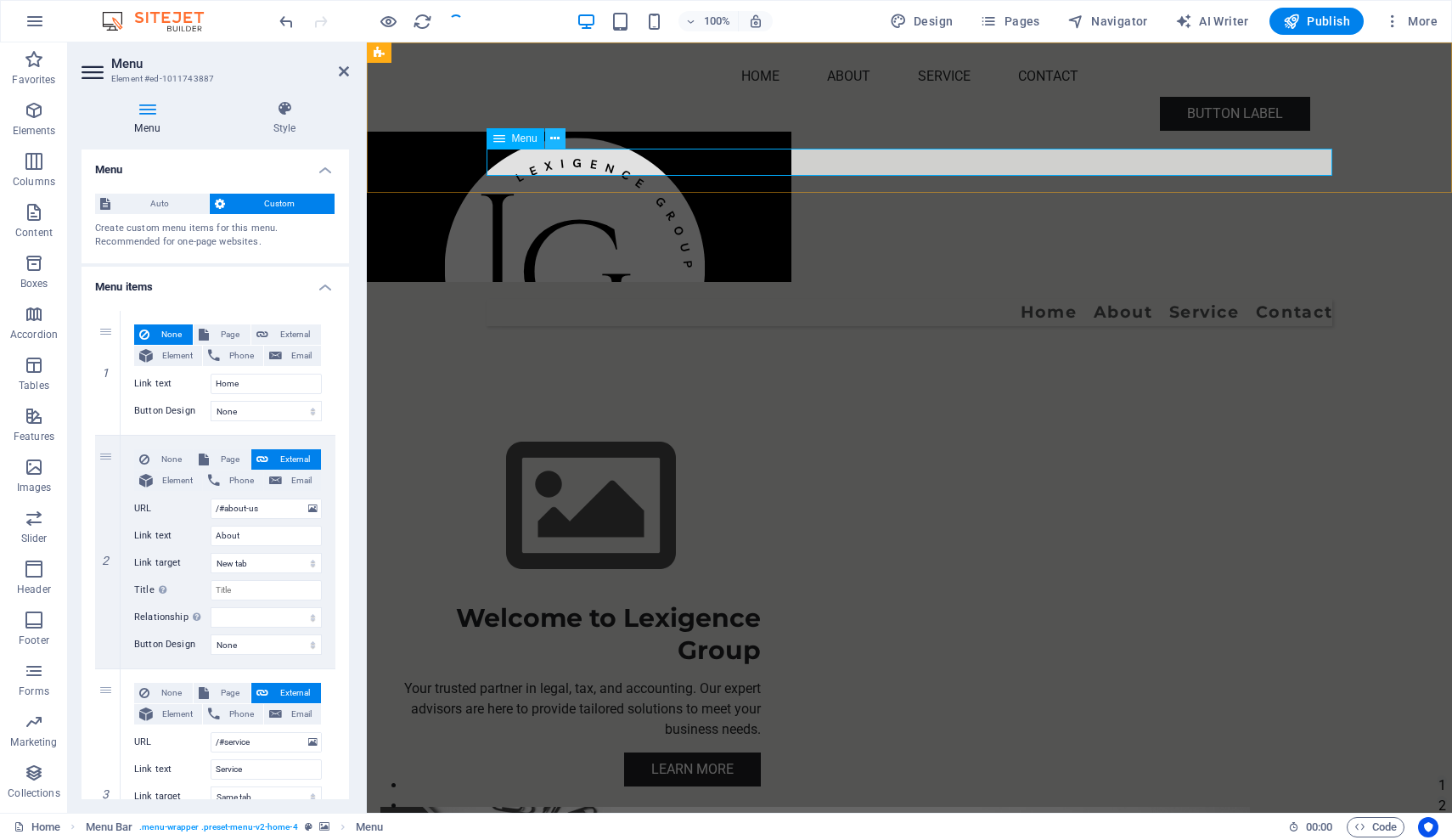
click at [556, 140] on icon at bounding box center [555, 139] width 10 height 18
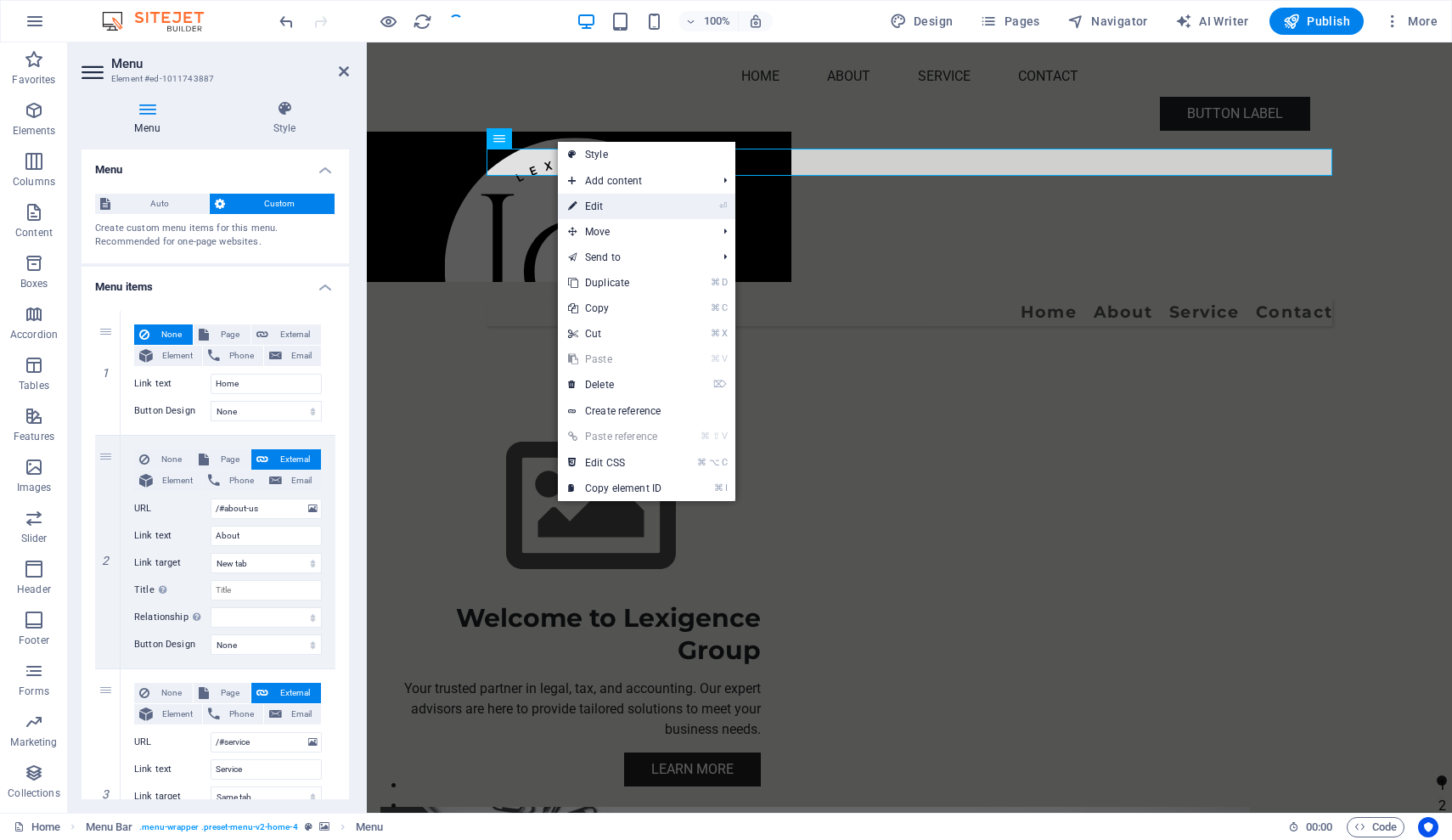
click at [585, 206] on link "⏎ Edit" at bounding box center [614, 206] width 114 height 25
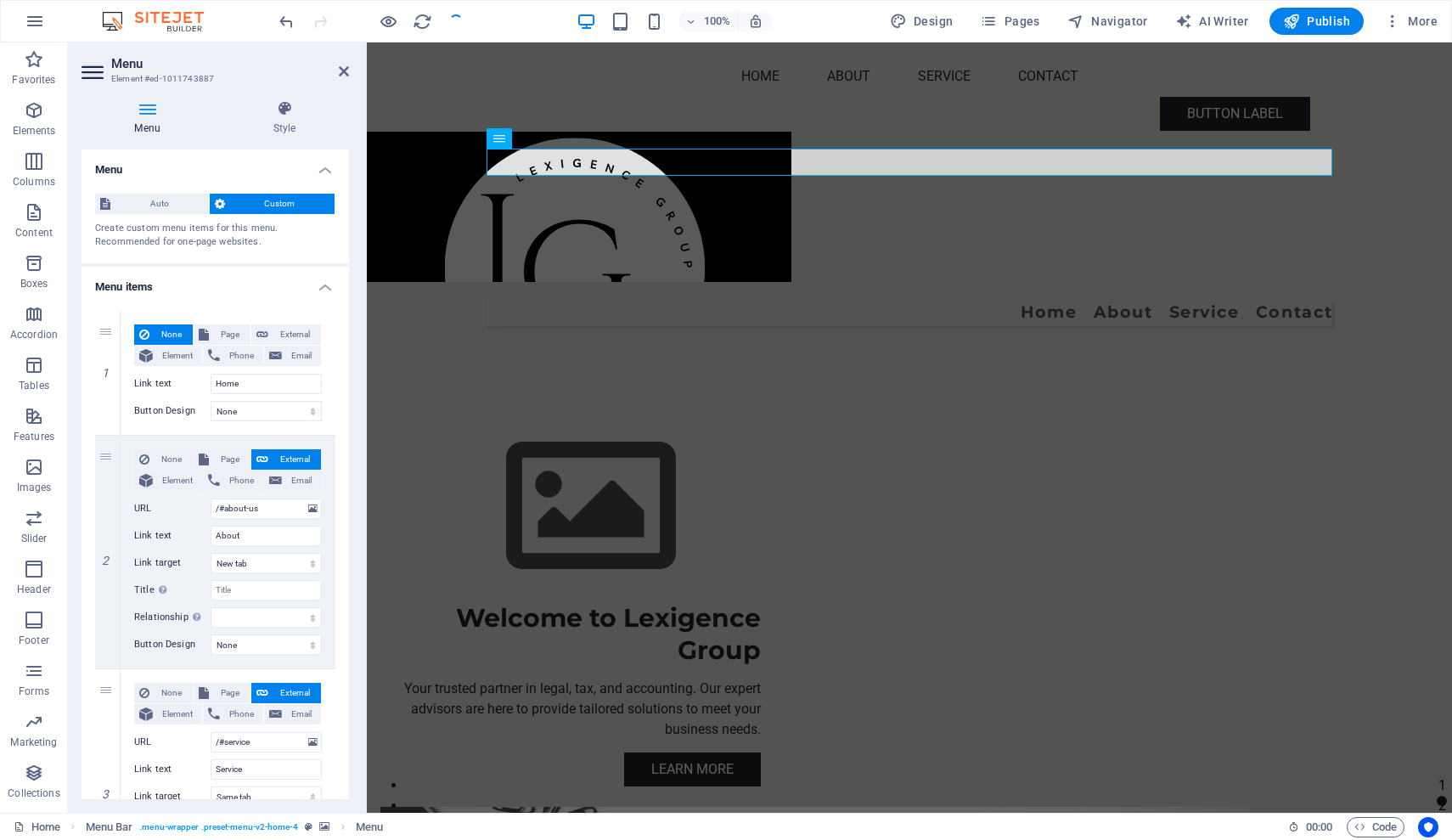
click at [321, 286] on h4 "Menu items" at bounding box center [215, 281] width 267 height 30
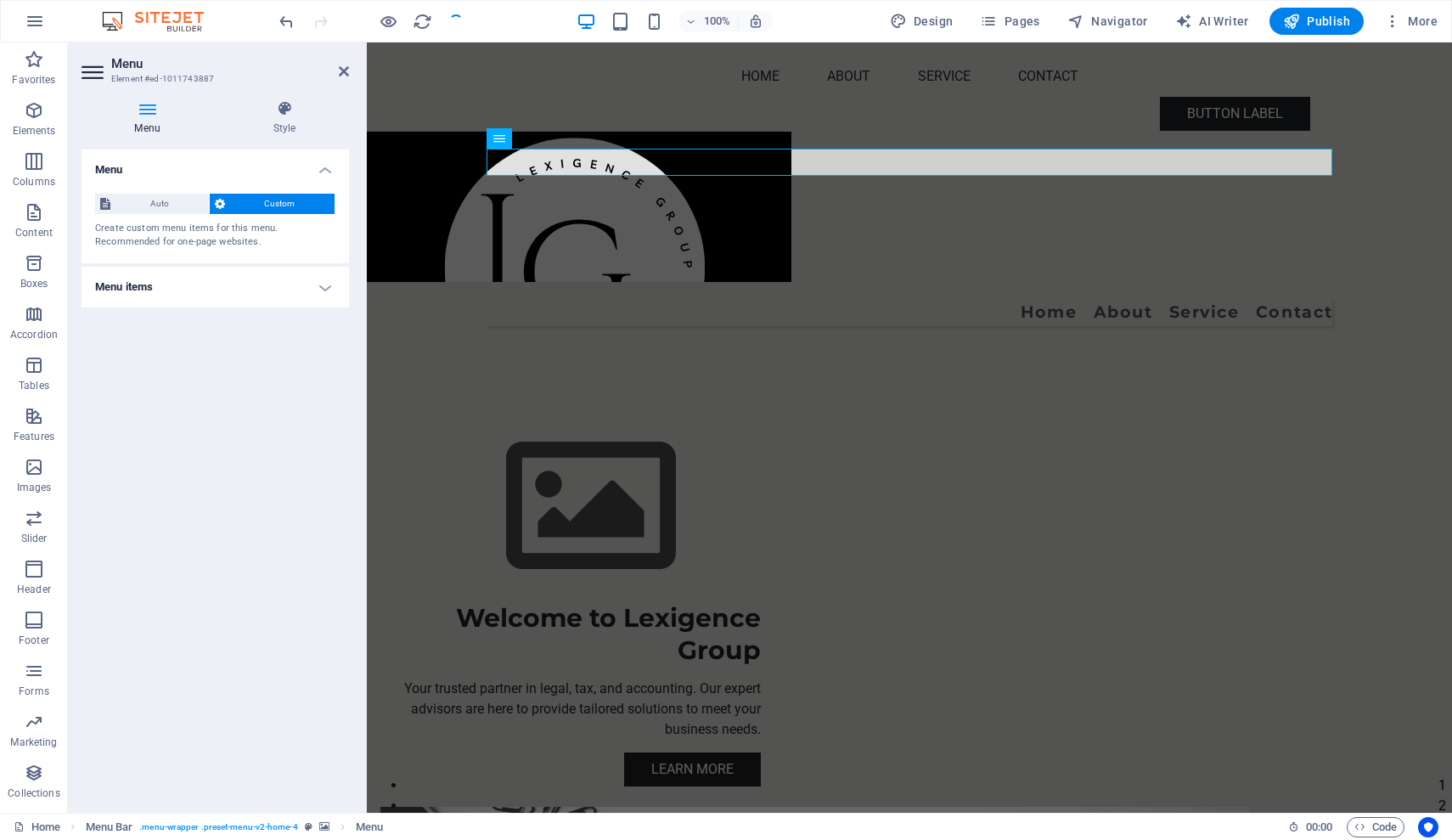
click at [324, 168] on h4 "Menu" at bounding box center [215, 164] width 267 height 30
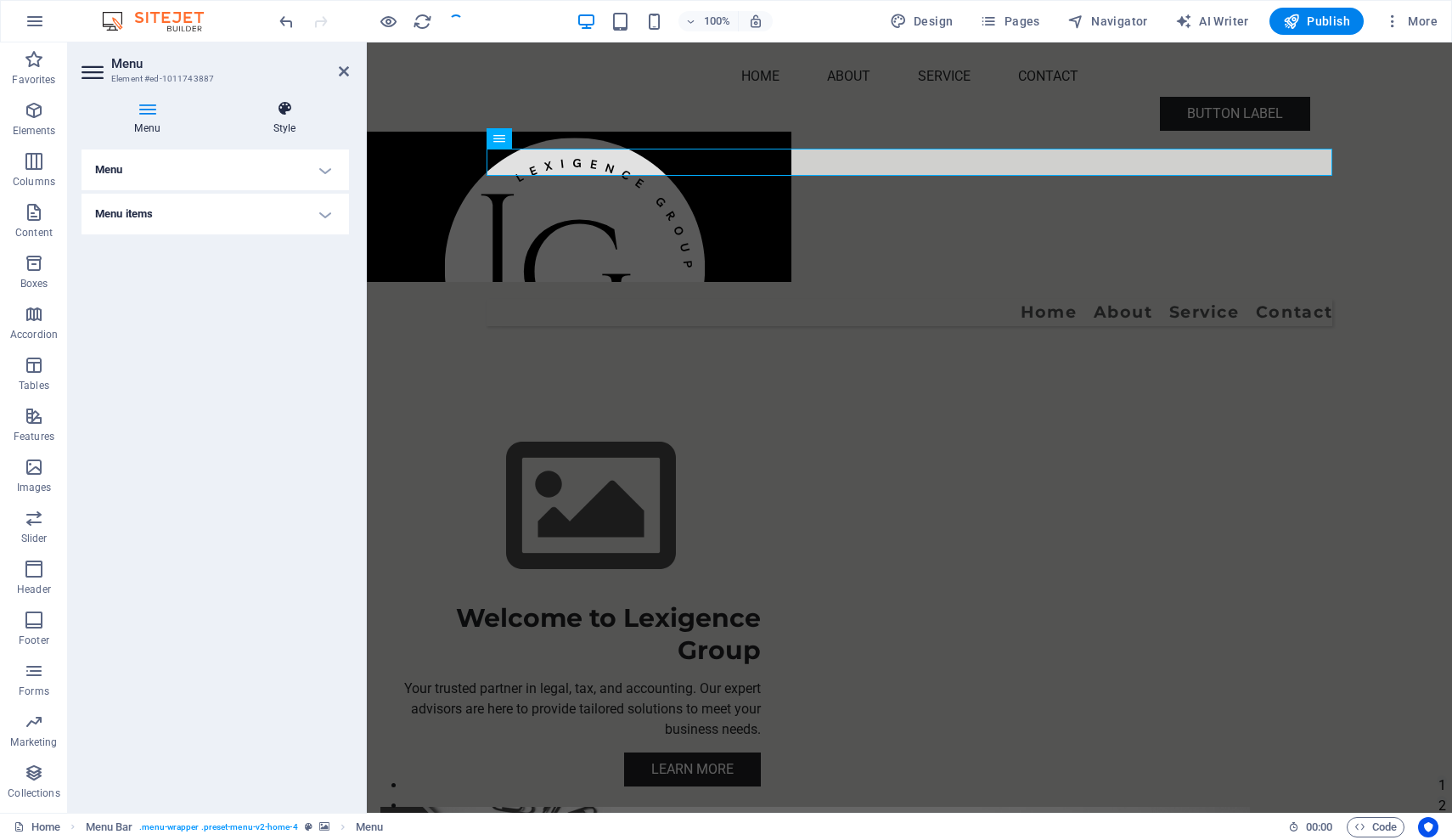
click at [294, 112] on icon at bounding box center [284, 108] width 129 height 17
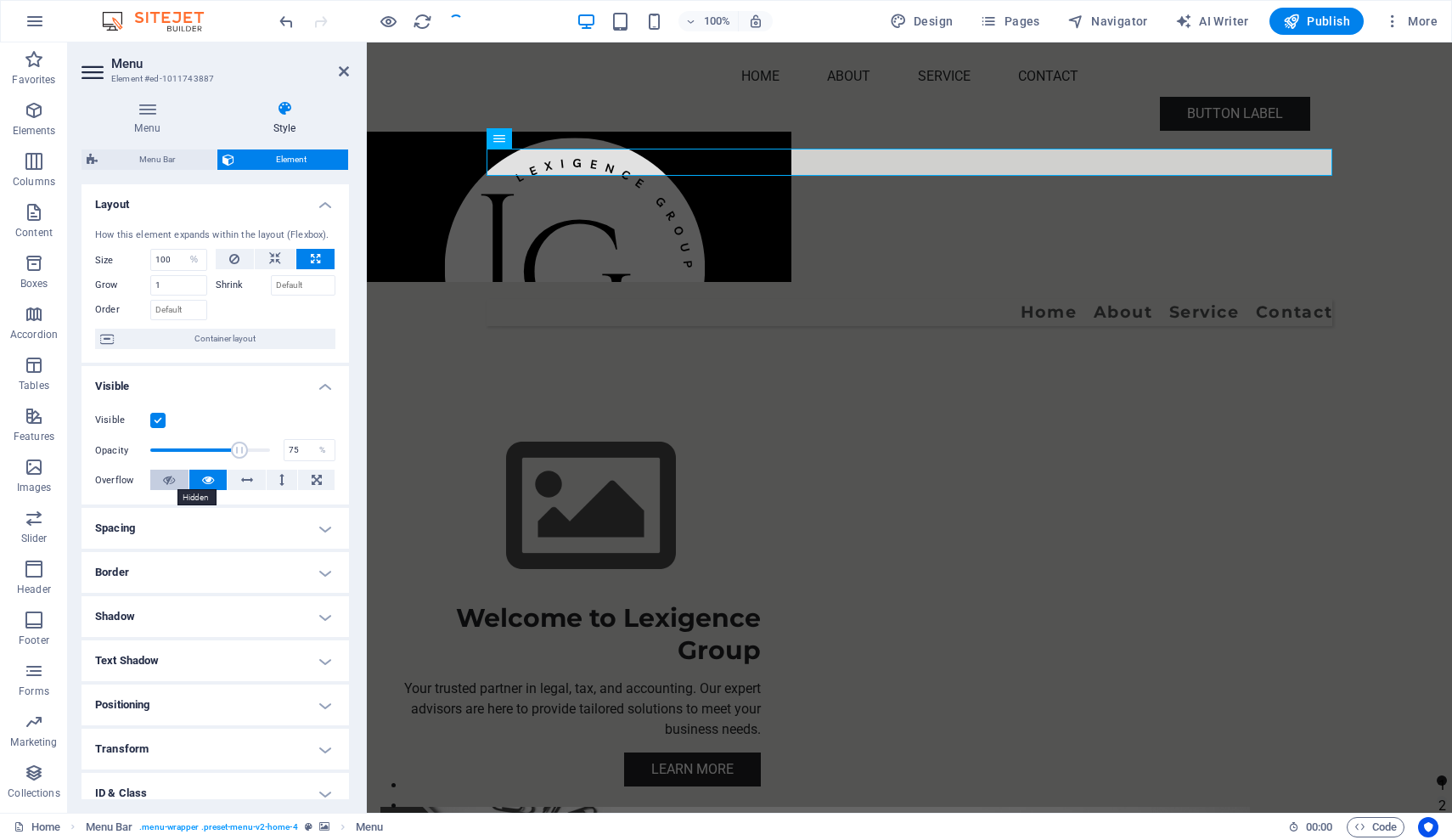
click at [163, 481] on icon at bounding box center [169, 479] width 12 height 20
click at [246, 481] on icon at bounding box center [247, 479] width 12 height 20
click at [205, 478] on icon at bounding box center [208, 479] width 12 height 20
click at [211, 450] on span at bounding box center [210, 450] width 120 height 25
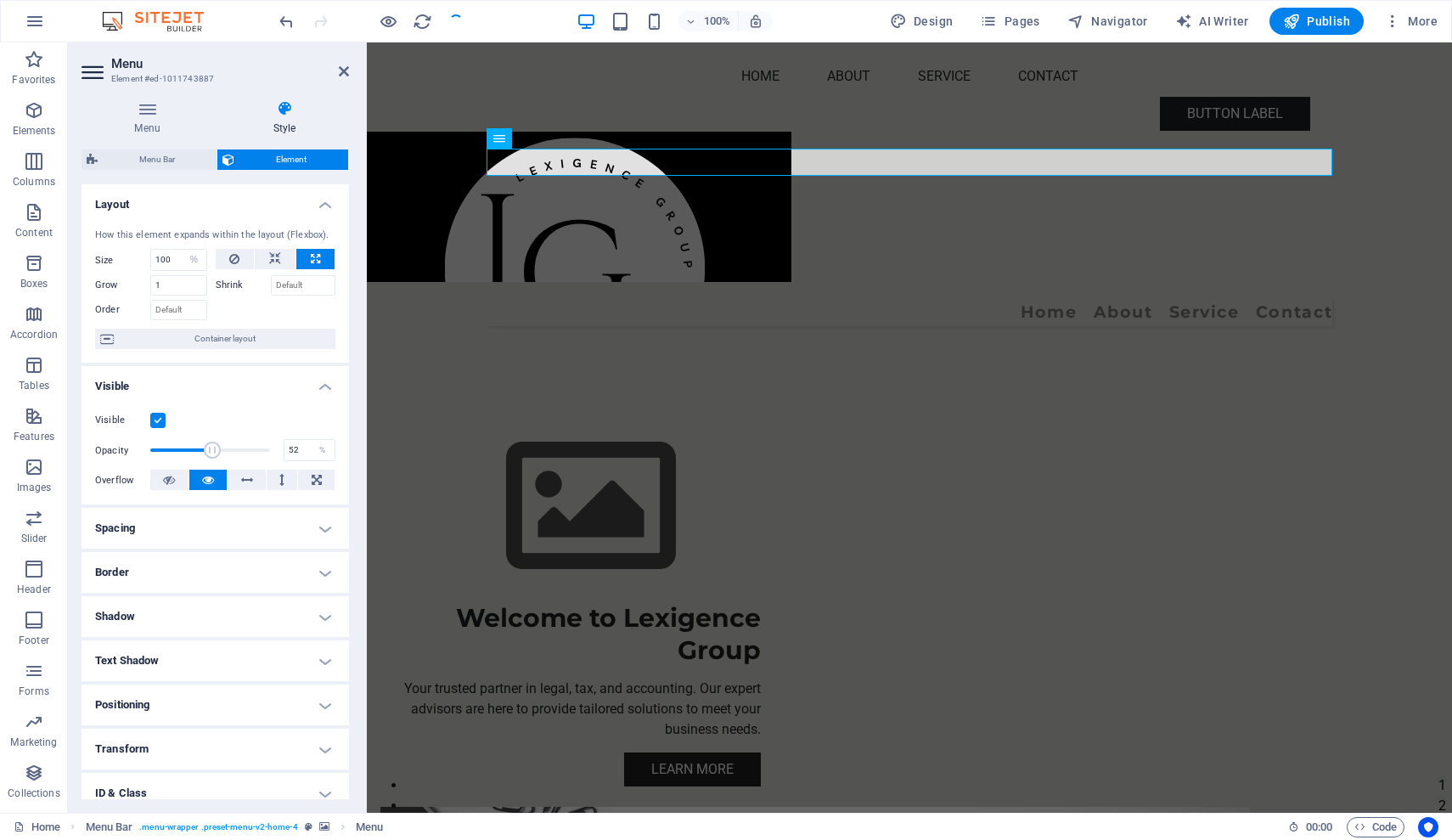
type input "66"
click at [227, 450] on span at bounding box center [210, 450] width 120 height 25
click at [320, 529] on h4 "Spacing" at bounding box center [215, 528] width 267 height 41
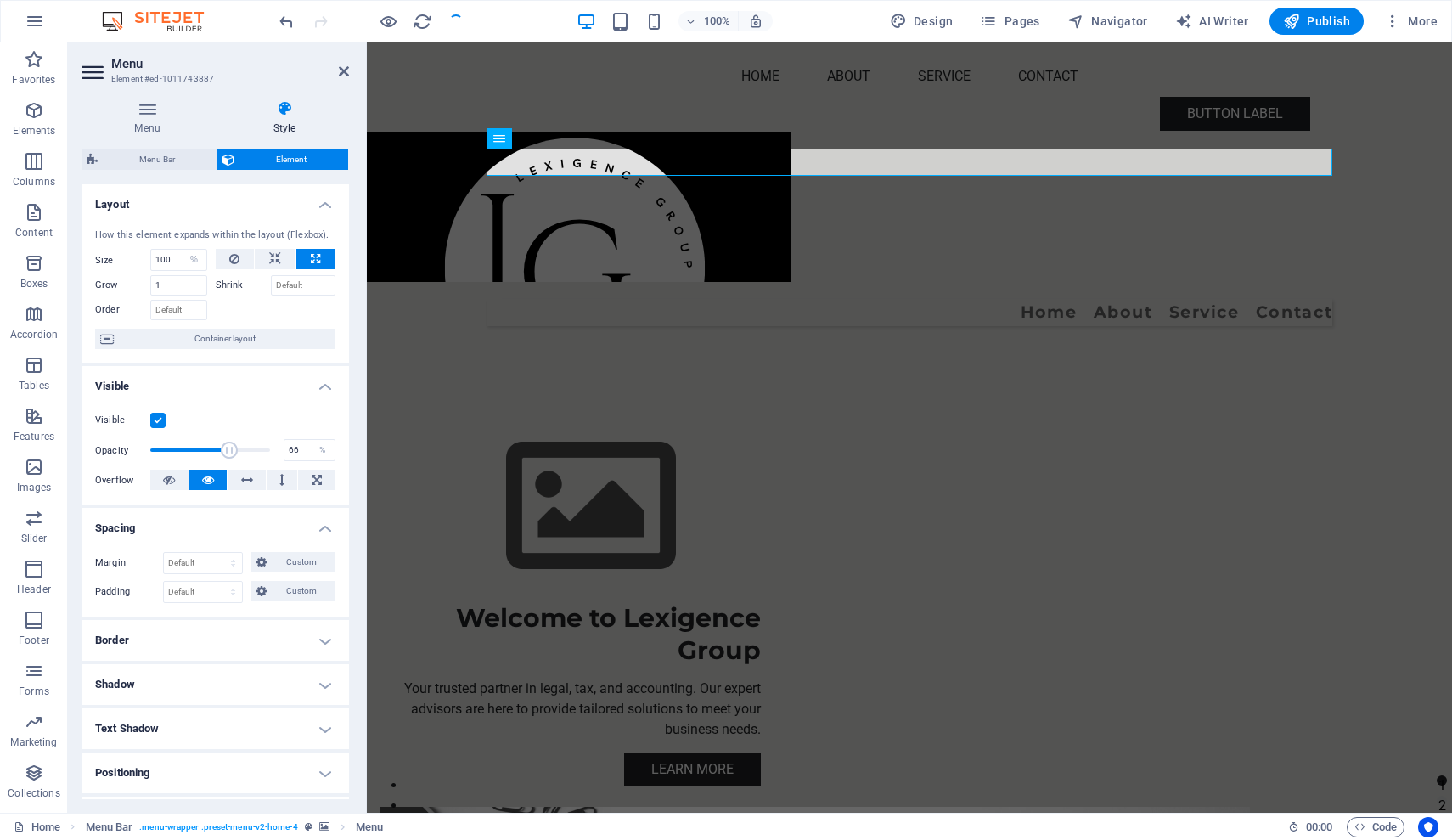
click at [320, 529] on h4 "Spacing" at bounding box center [215, 522] width 267 height 30
click at [322, 573] on h4 "Border" at bounding box center [215, 572] width 267 height 41
click at [281, 608] on span at bounding box center [287, 607] width 12 height 12
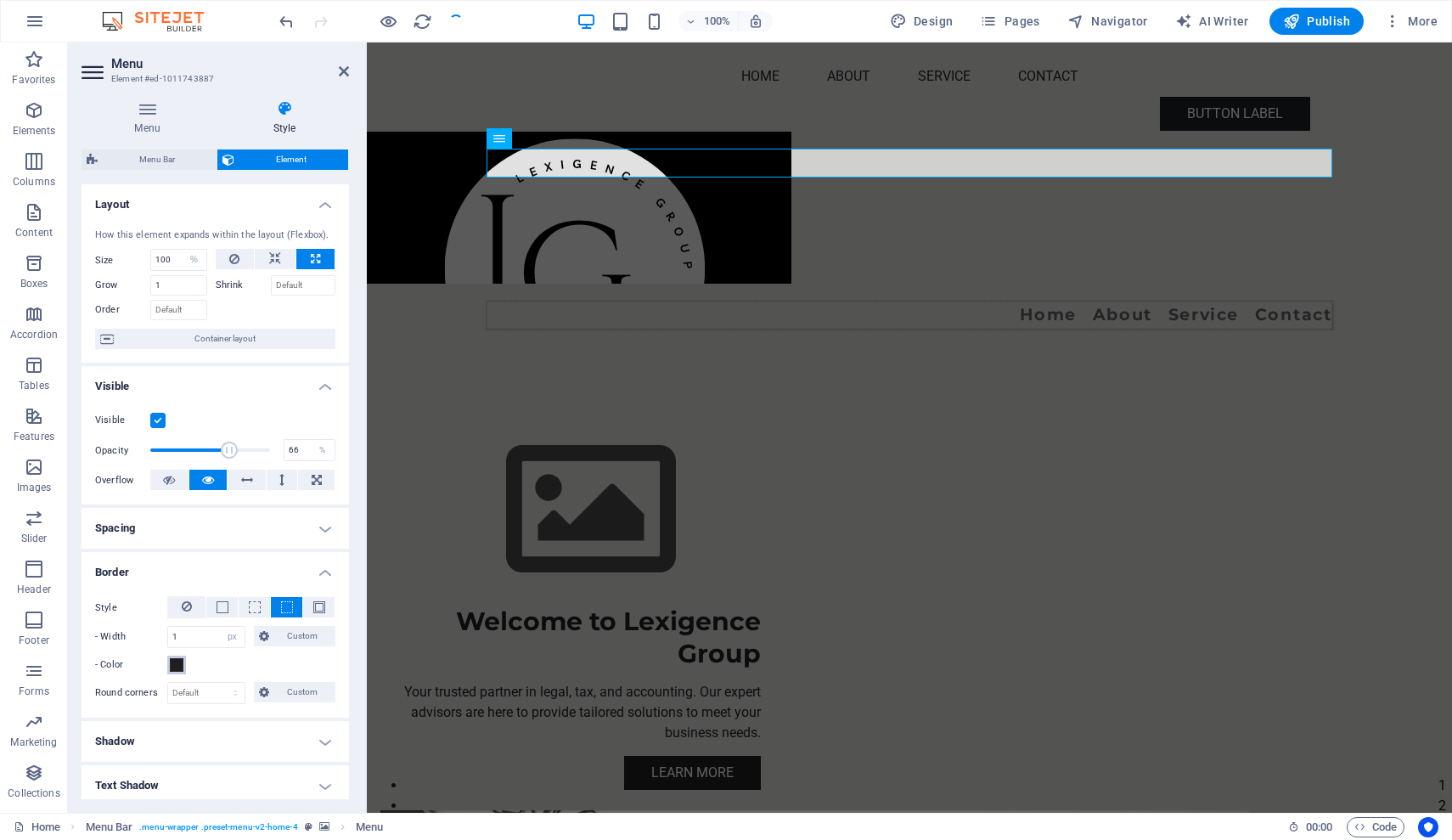
click at [177, 663] on span at bounding box center [177, 665] width 14 height 14
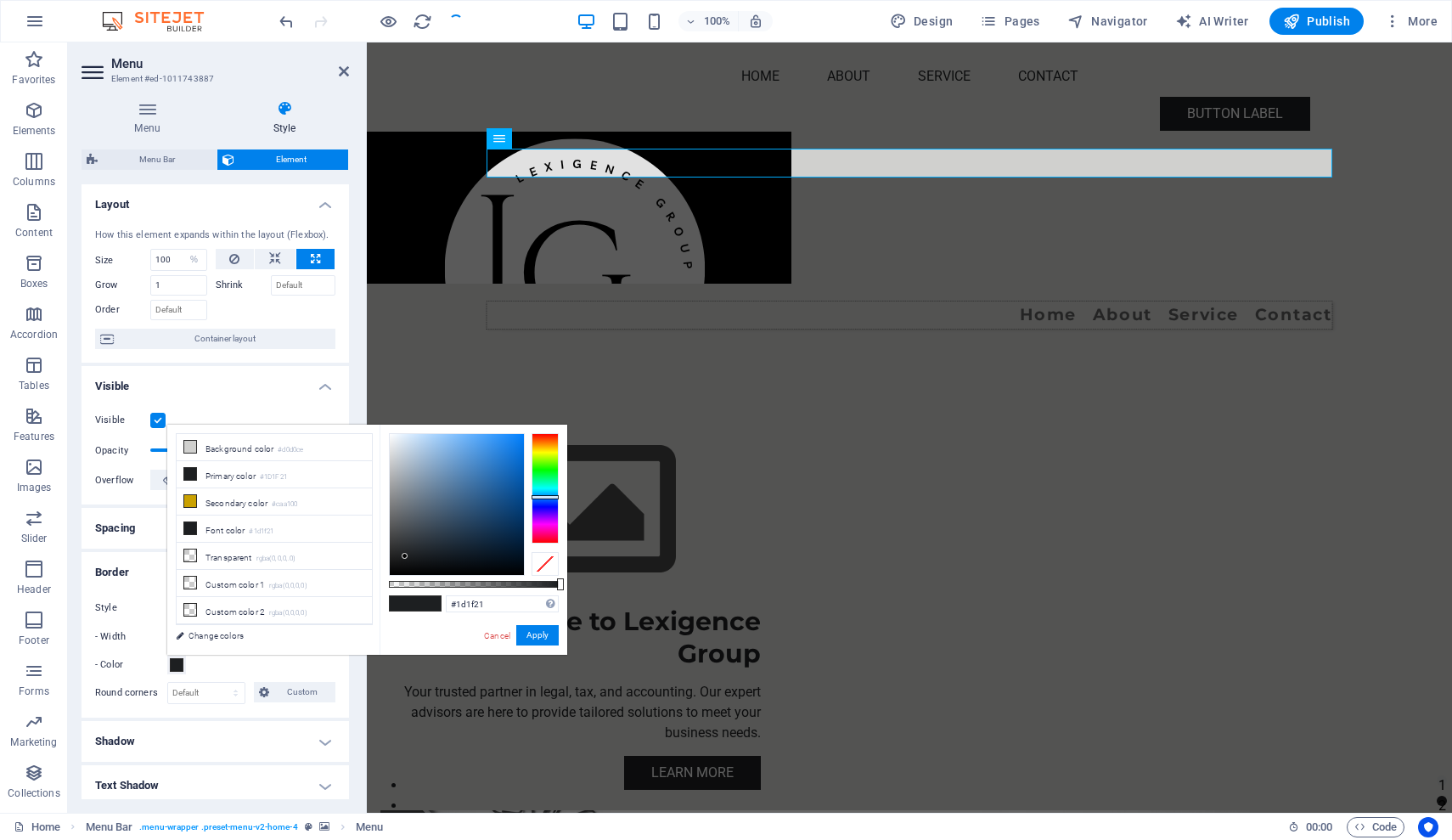
type input "#7a7d80"
click at [395, 503] on div at bounding box center [457, 504] width 135 height 141
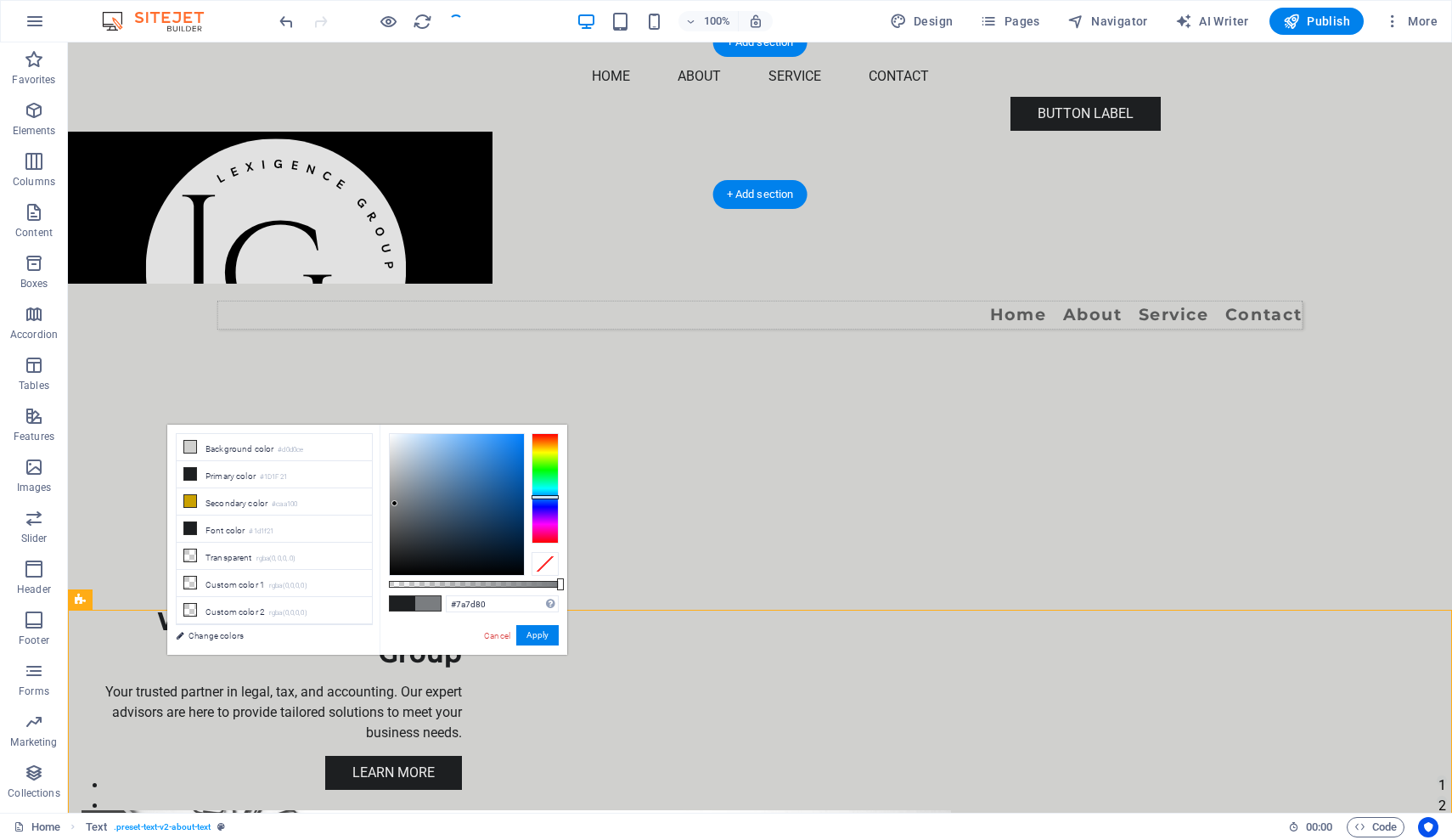
click at [1027, 132] on figure at bounding box center [759, 207] width 1384 height 152
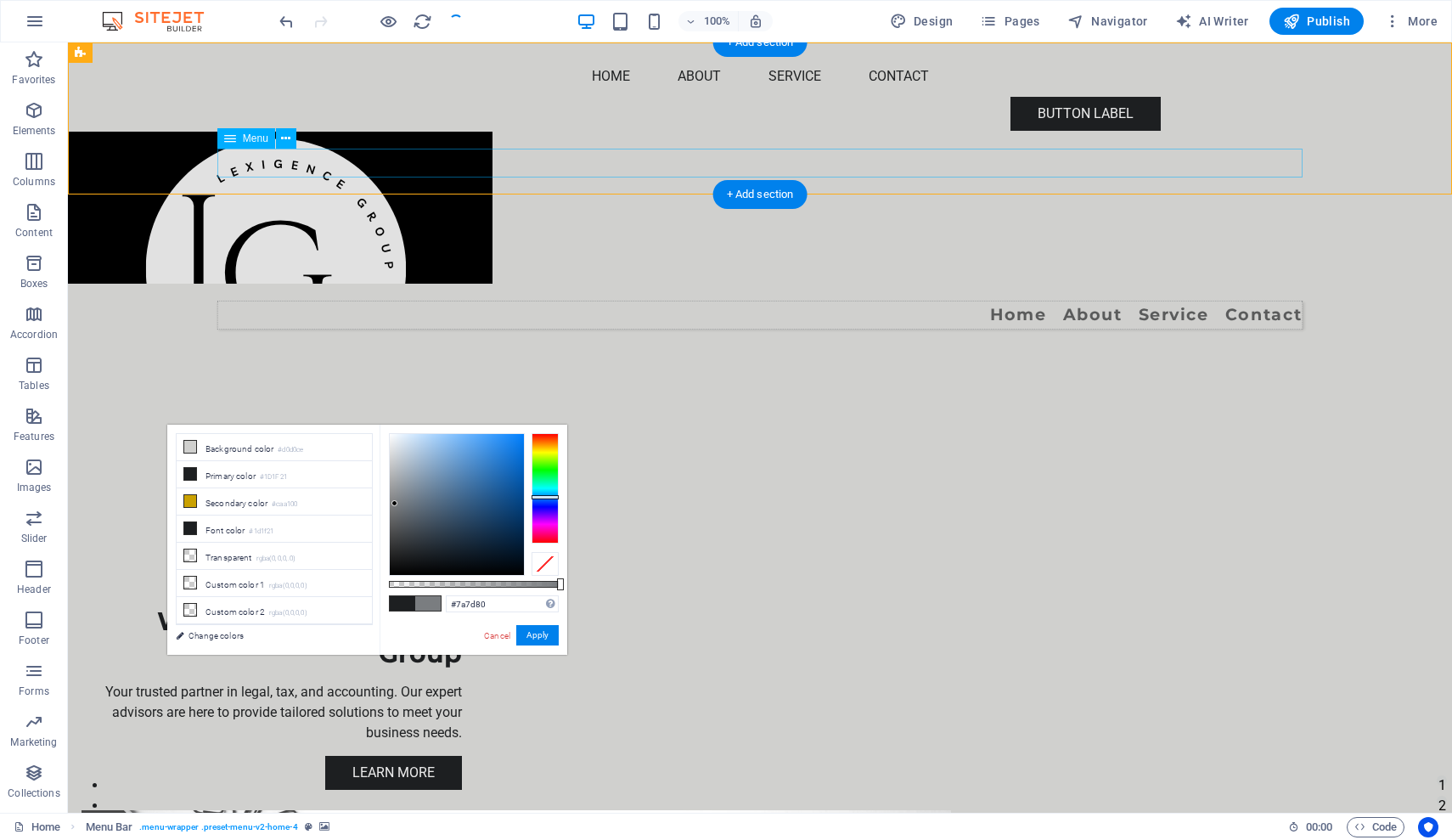
click at [736, 300] on nav "Home About Service Contact" at bounding box center [759, 314] width 1085 height 29
select select "%"
select select "px"
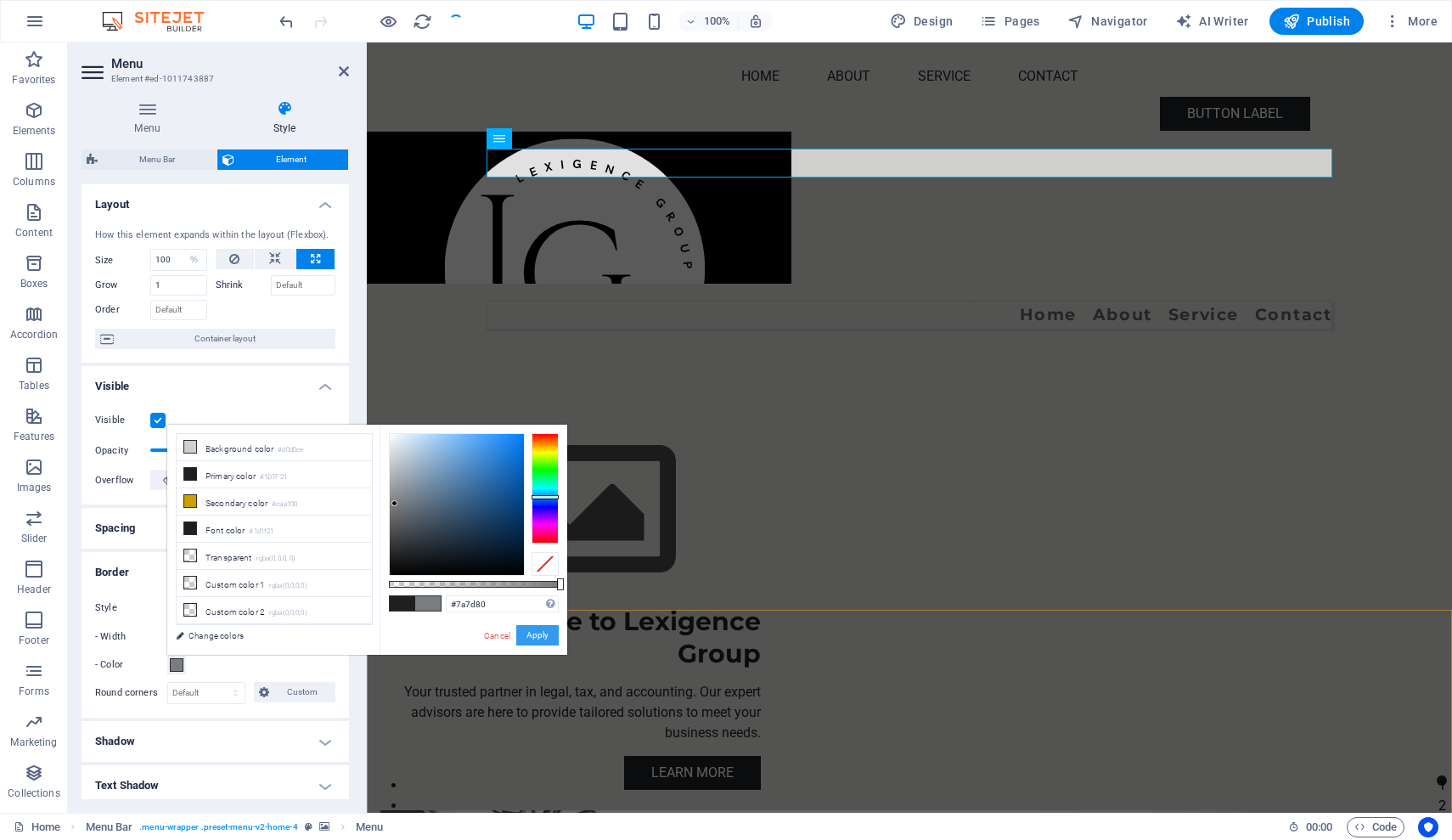
click at [530, 638] on button "Apply" at bounding box center [537, 634] width 43 height 20
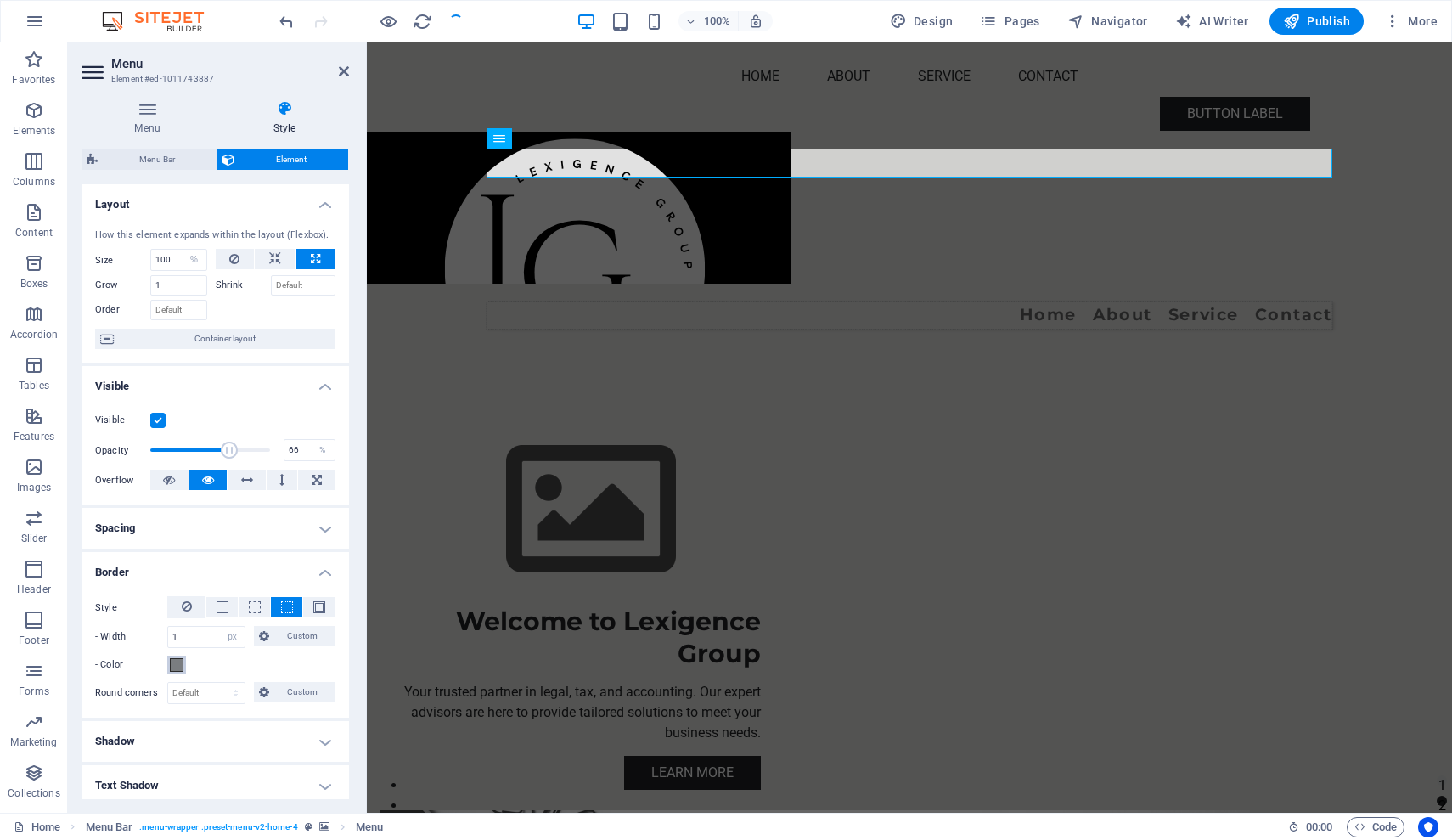
click at [176, 663] on span at bounding box center [177, 665] width 14 height 14
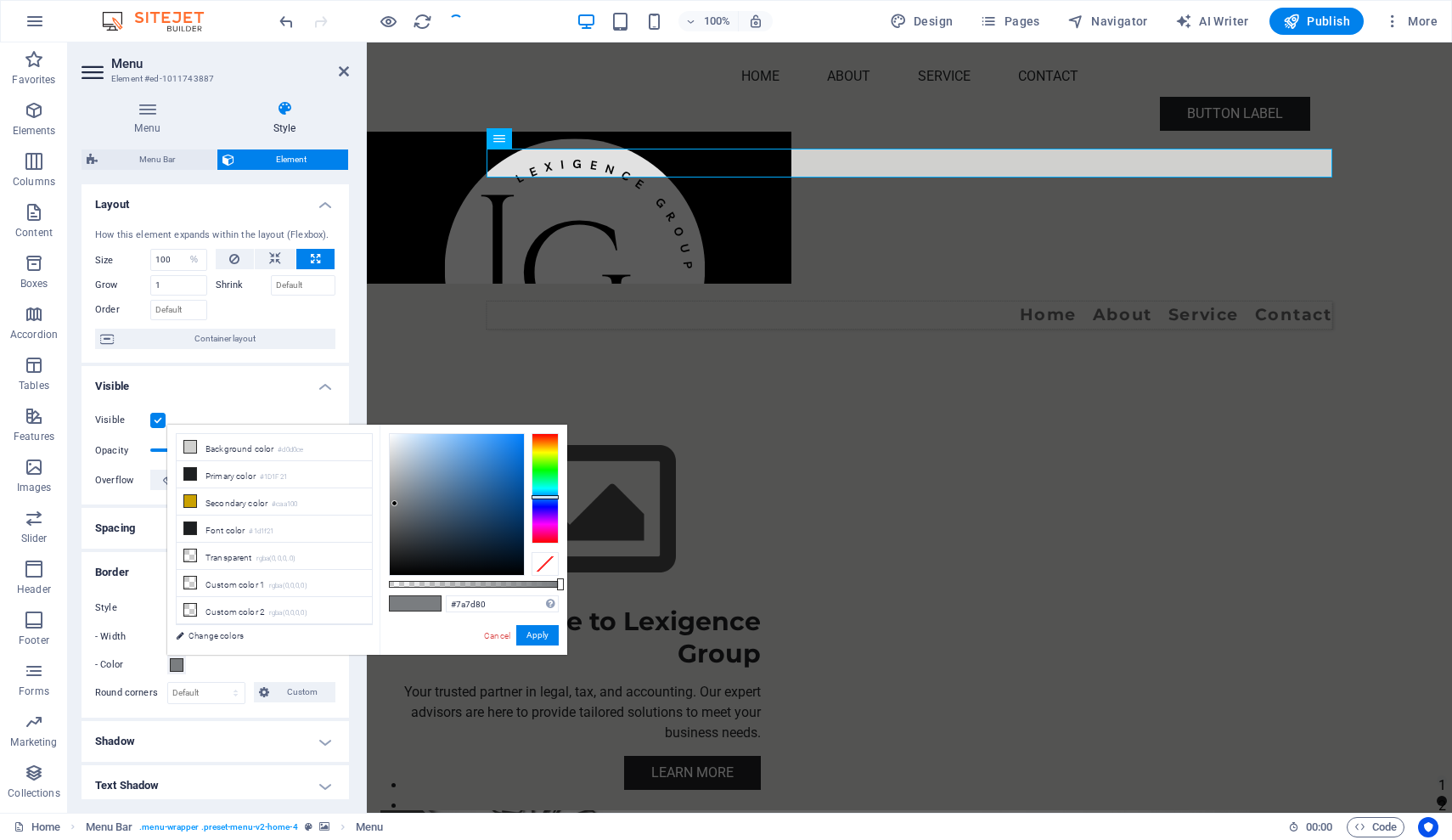
type input "#909293"
click at [392, 492] on div at bounding box center [457, 504] width 135 height 141
click at [533, 634] on button "Apply" at bounding box center [537, 634] width 43 height 20
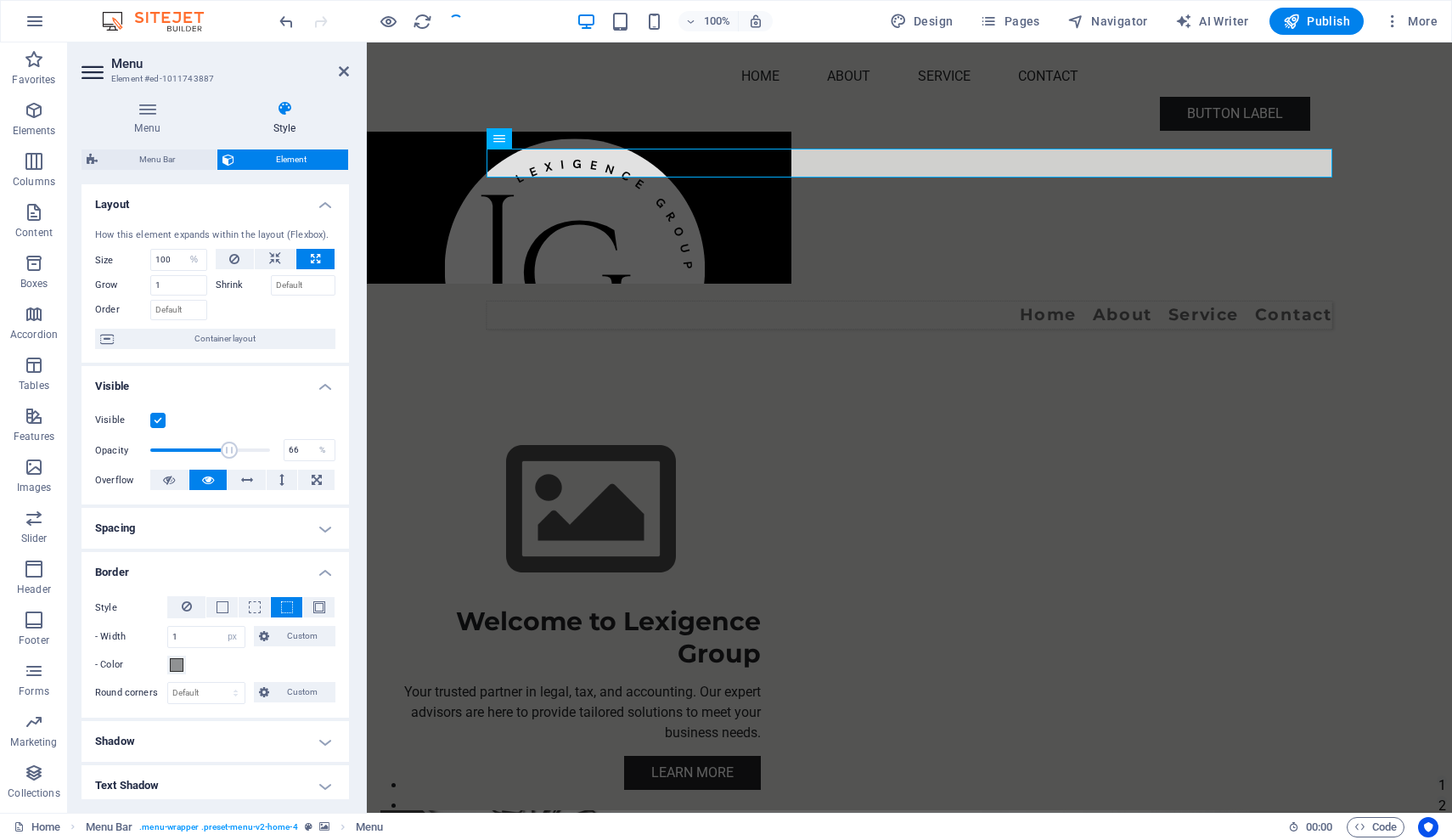
click at [311, 738] on h4 "Shadow" at bounding box center [215, 741] width 267 height 41
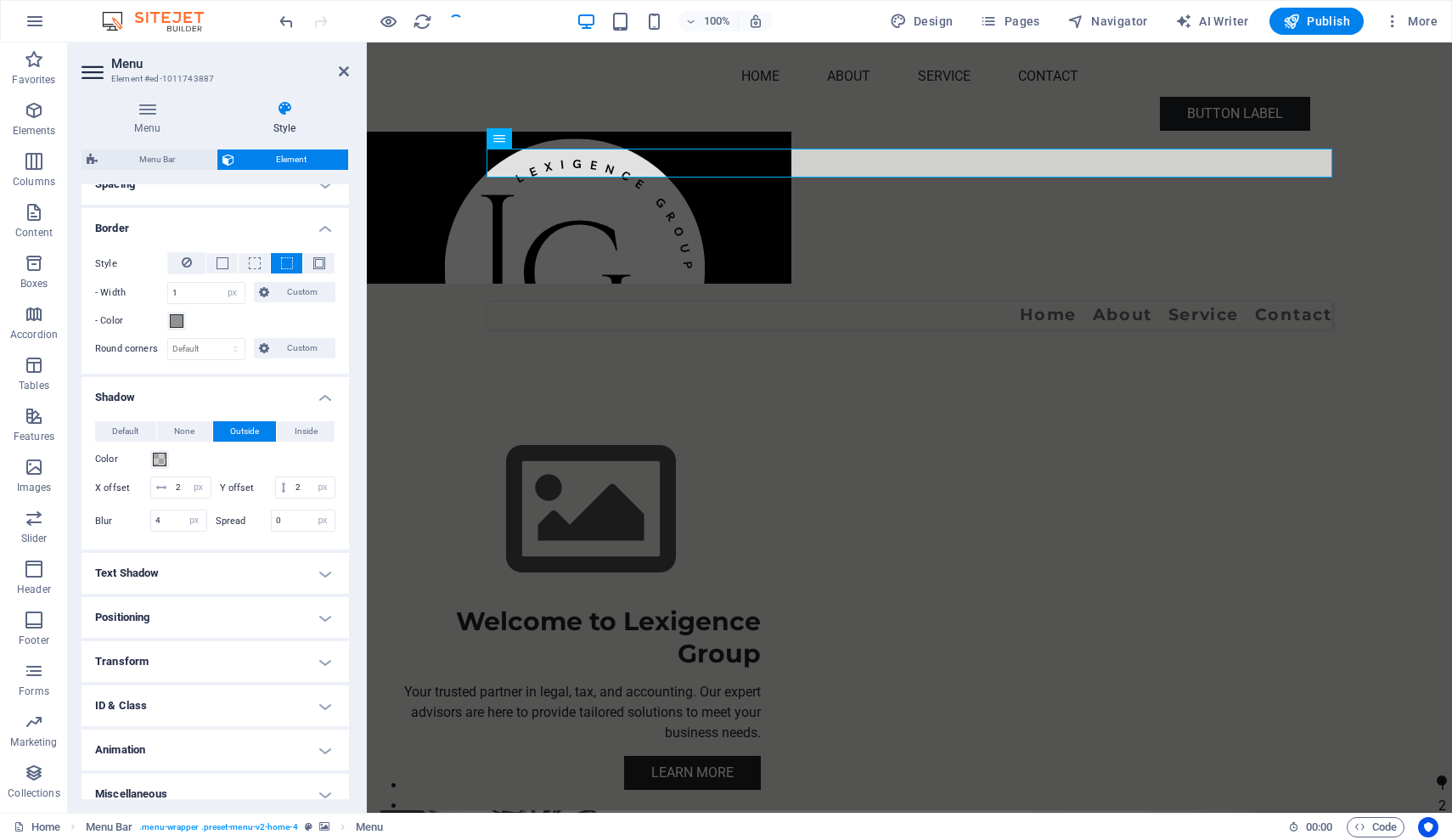
scroll to position [346, 0]
click at [321, 617] on h4 "Positioning" at bounding box center [215, 614] width 267 height 41
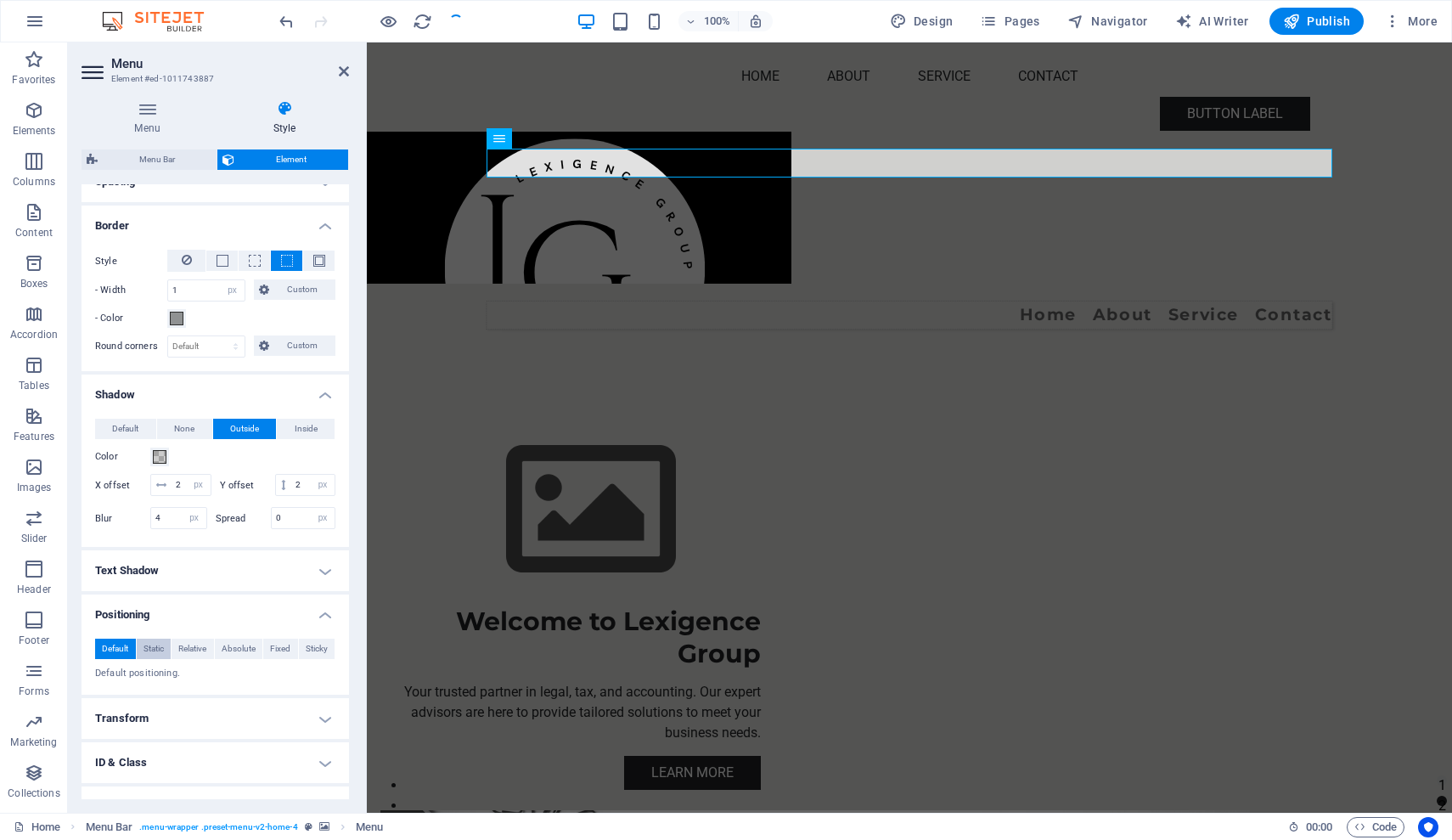
click at [149, 646] on span "Static" at bounding box center [153, 648] width 20 height 20
click at [193, 646] on span "Relative" at bounding box center [192, 648] width 28 height 20
click at [229, 646] on span "Absolute" at bounding box center [238, 648] width 34 height 20
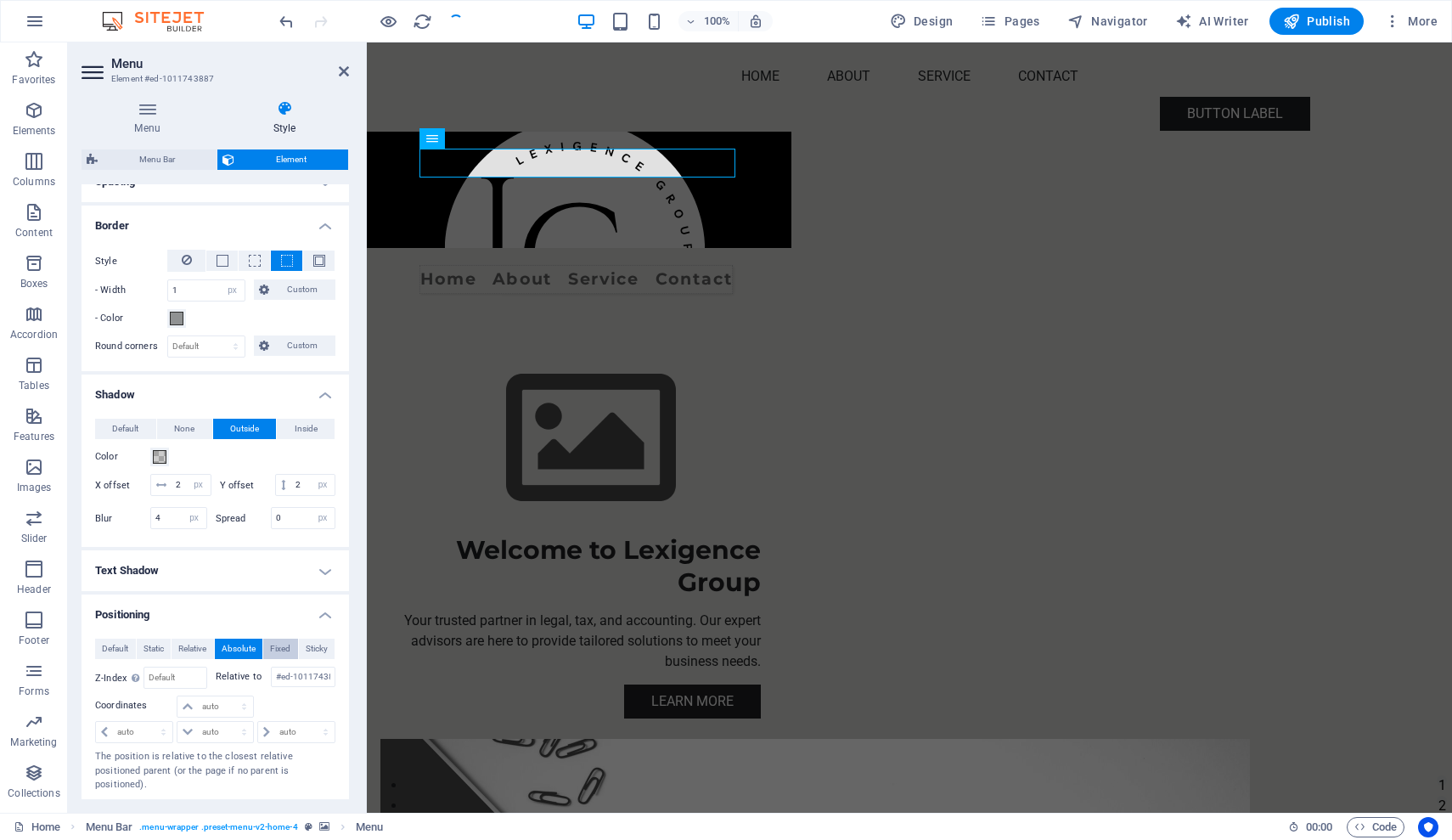
click at [270, 648] on span "Fixed" at bounding box center [279, 648] width 20 height 20
click at [311, 647] on span "Sticky" at bounding box center [316, 648] width 22 height 20
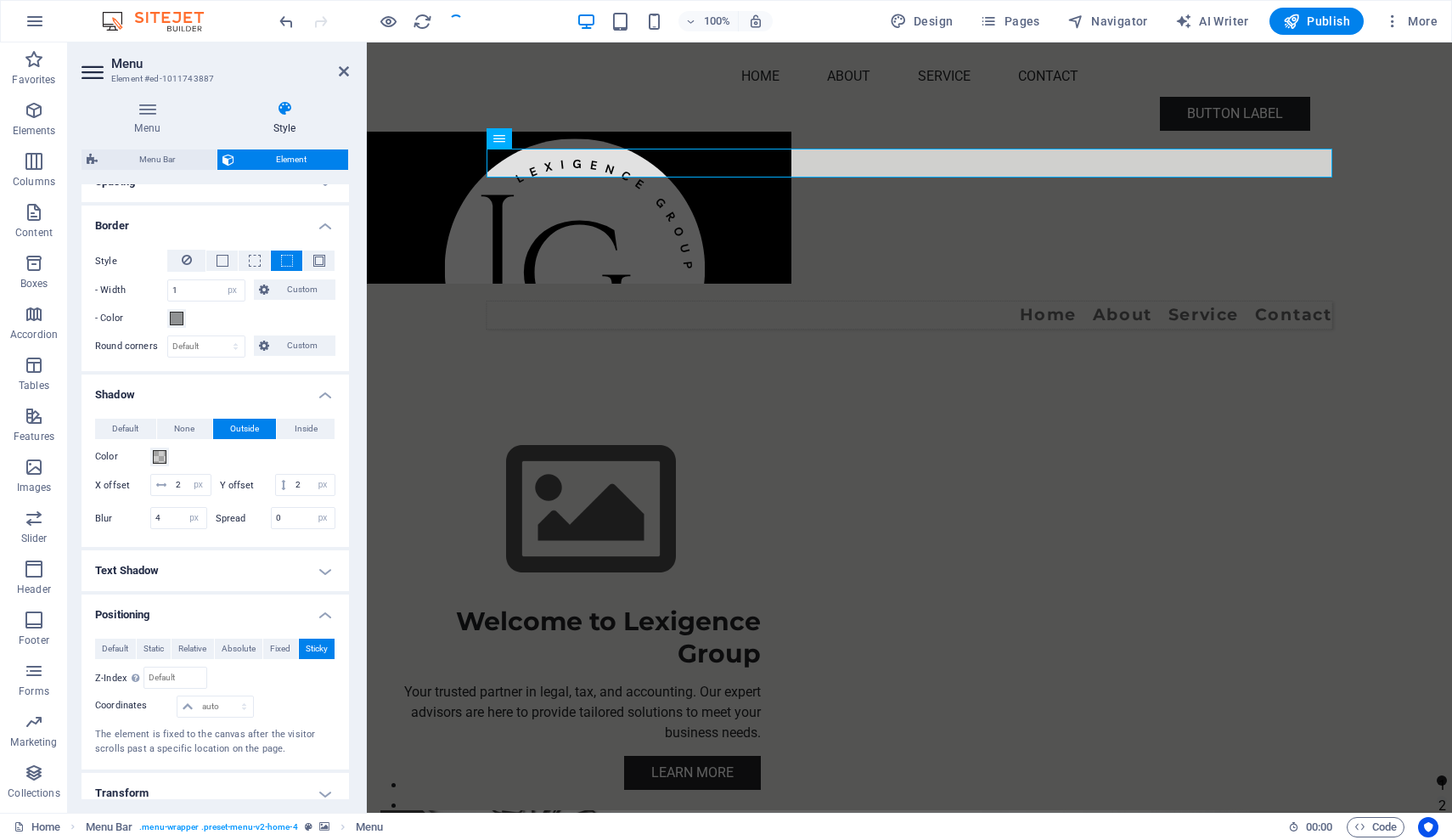
scroll to position [362, 0]
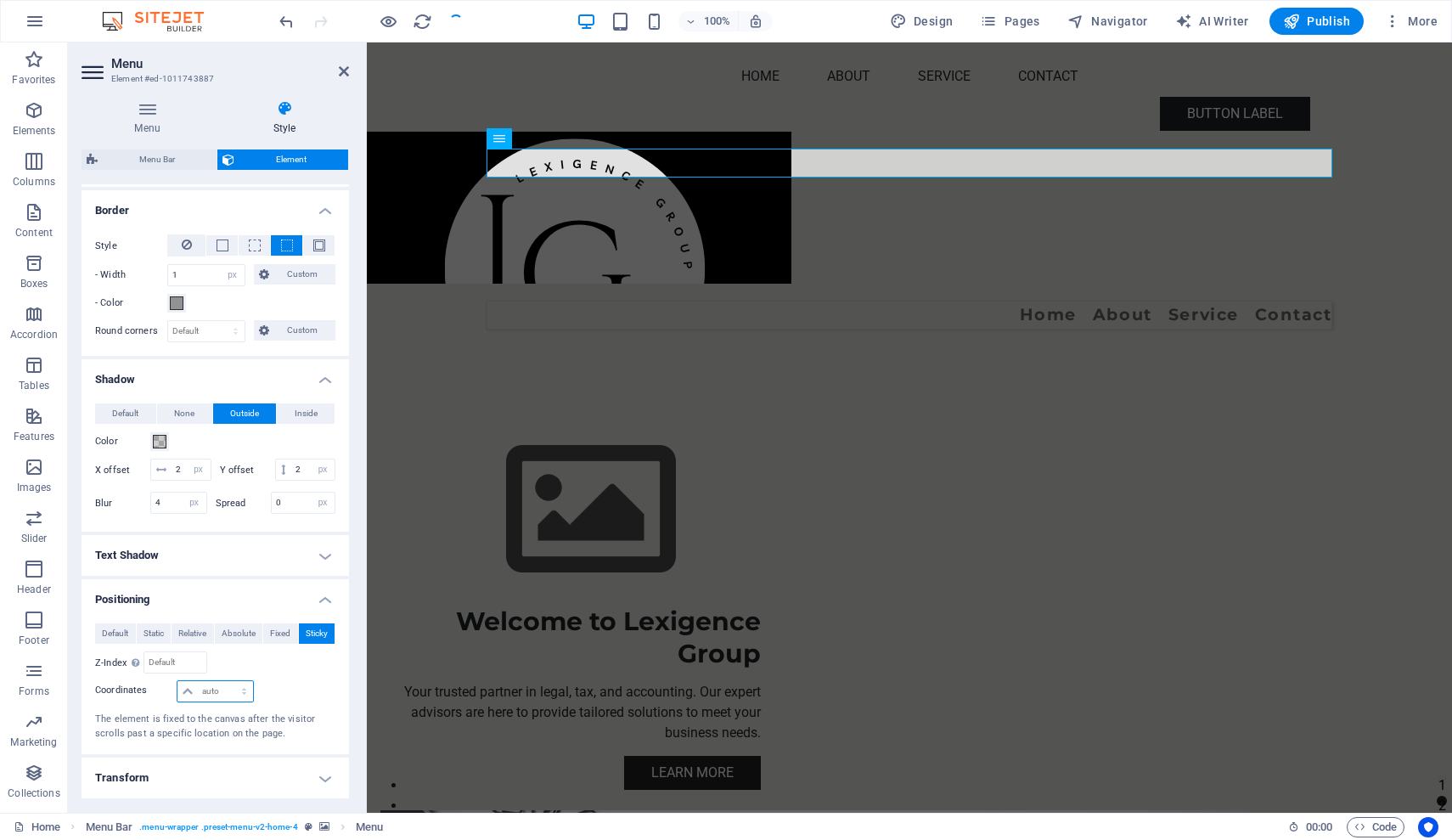
select select "%"
type input "70"
click at [285, 688] on div at bounding box center [295, 692] width 80 height 23
click at [323, 778] on h4 "Transform" at bounding box center [215, 778] width 267 height 41
click at [323, 778] on h4 "Transform" at bounding box center [215, 772] width 267 height 30
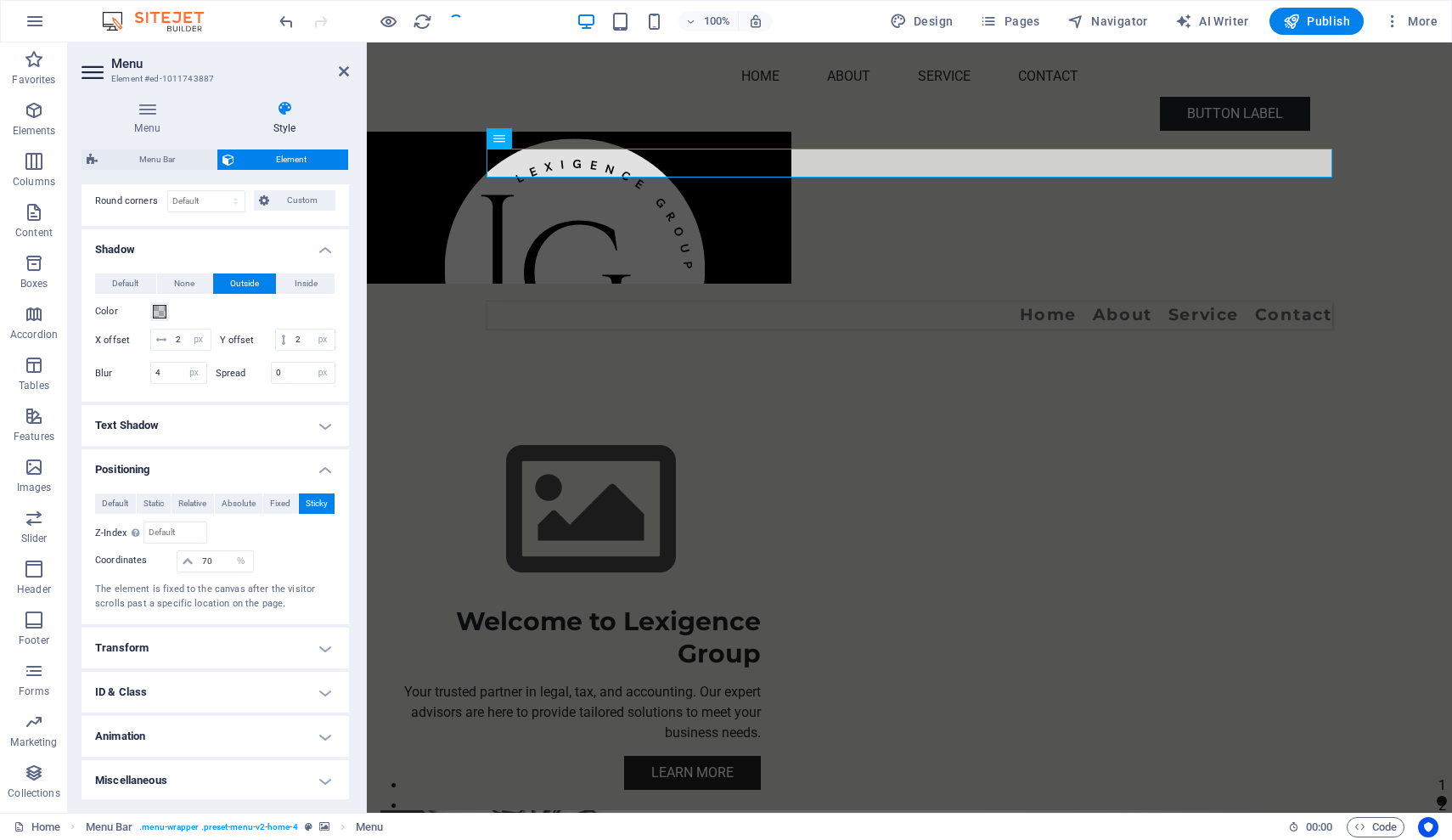
scroll to position [491, 0]
click at [323, 643] on h4 "Transform" at bounding box center [215, 647] width 267 height 41
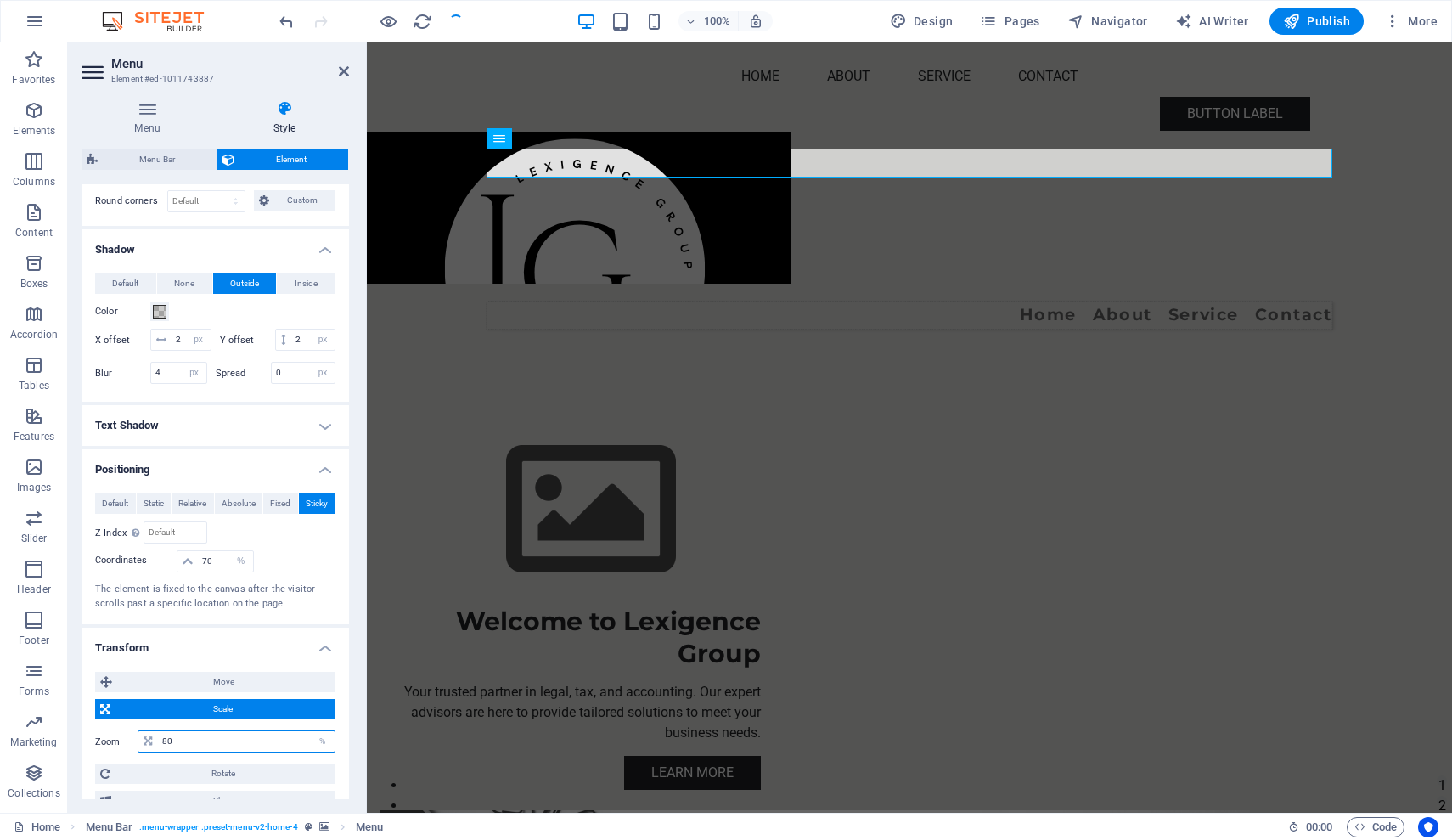
click at [183, 739] on input "80" at bounding box center [246, 740] width 177 height 20
type input "8"
type input "80"
click at [193, 703] on span "Scale" at bounding box center [223, 708] width 215 height 20
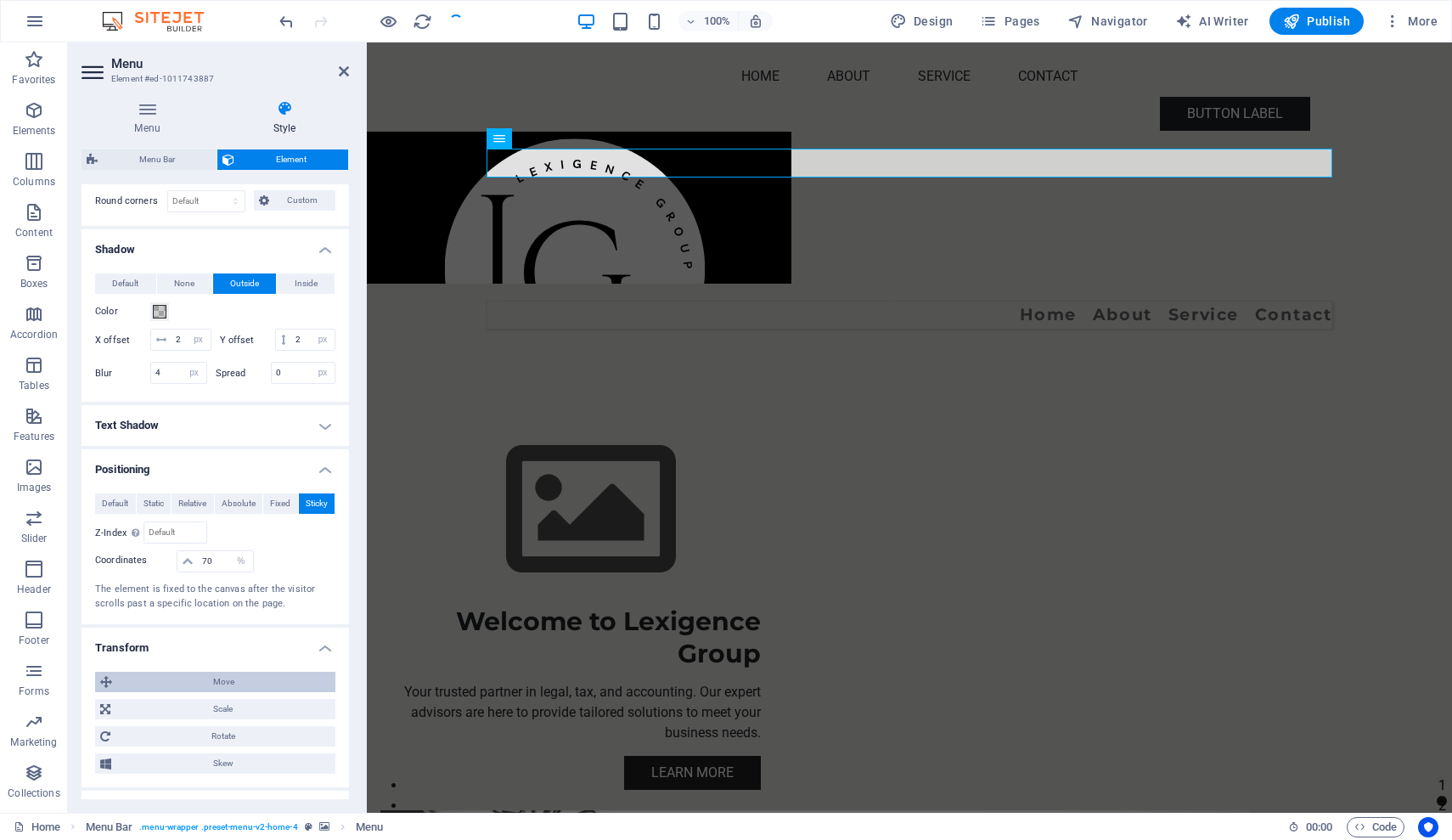
click at [198, 685] on span "Move" at bounding box center [224, 681] width 214 height 20
select select "%"
type input "100"
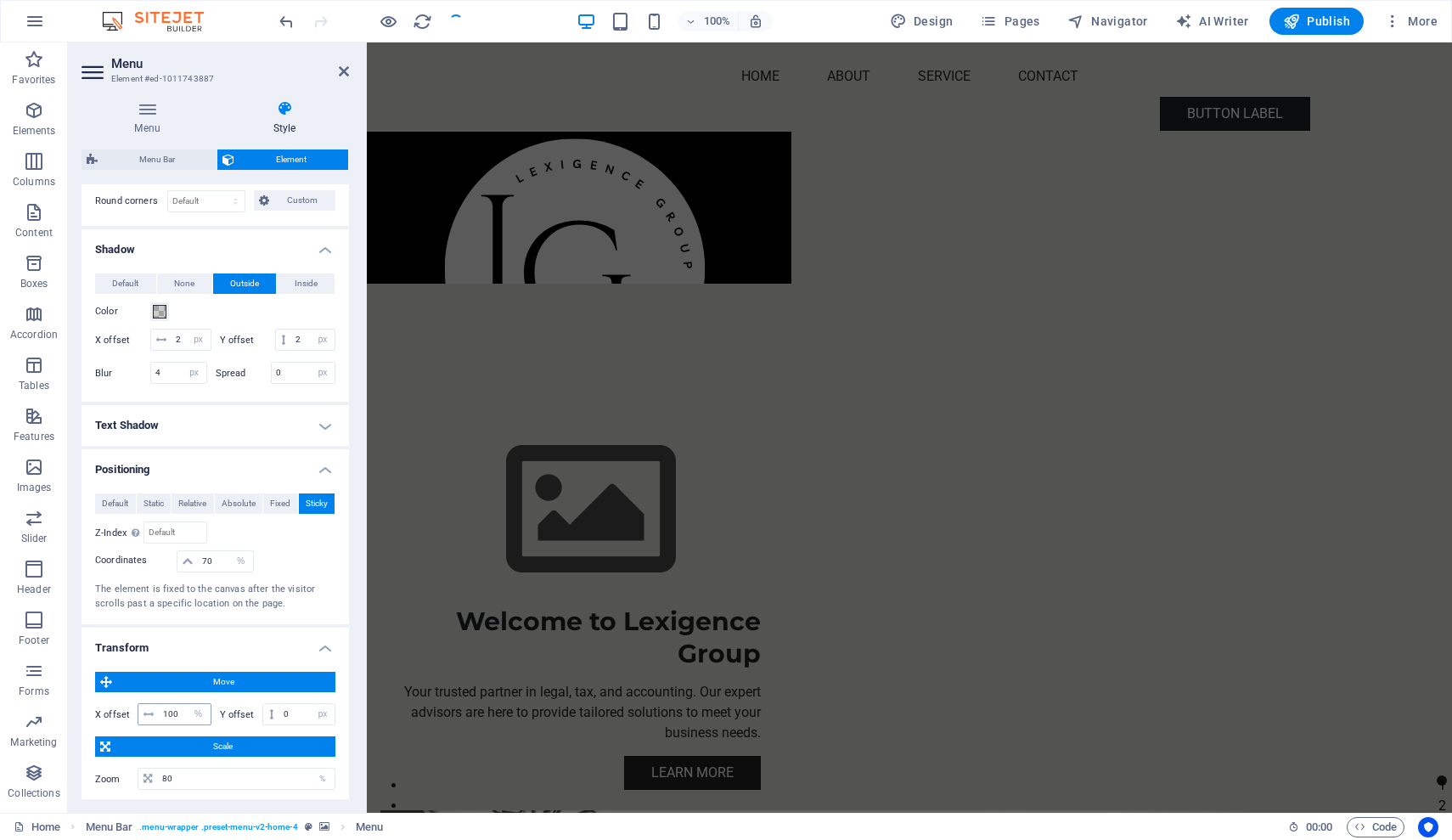
click at [143, 710] on icon at bounding box center [148, 714] width 10 height 10
click at [154, 710] on span at bounding box center [148, 713] width 20 height 20
select select "px"
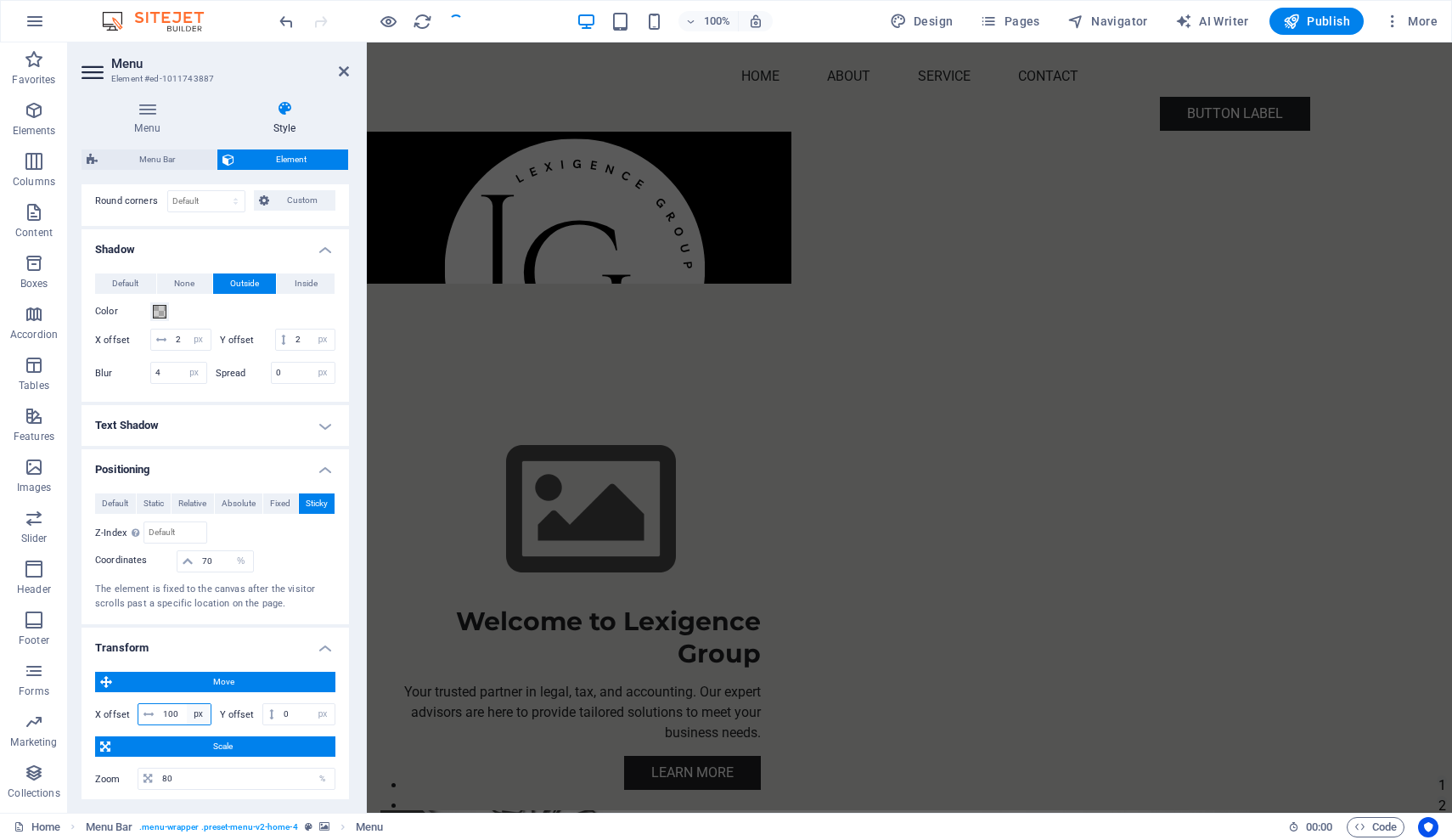
type input "1600"
select select "vw"
type input "111.1"
select select "px"
click at [336, 734] on div "Move X offset 1600 px rem % em vh vw Y offset 0 px rem % em vh vw Scale Zoom 80…" at bounding box center [215, 759] width 267 height 204
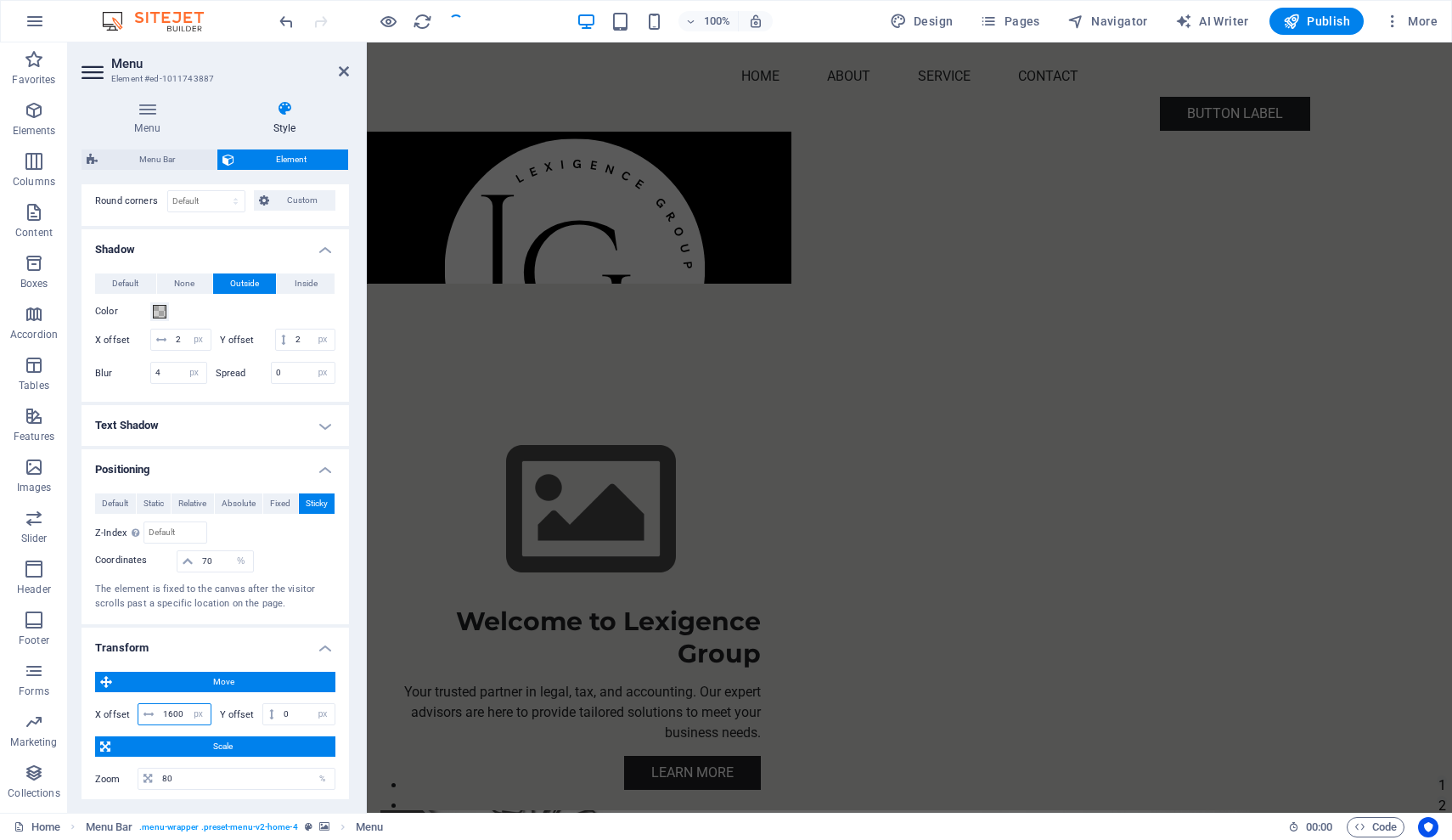
click at [180, 709] on input "1600" at bounding box center [185, 713] width 52 height 20
type input "1"
type input "0"
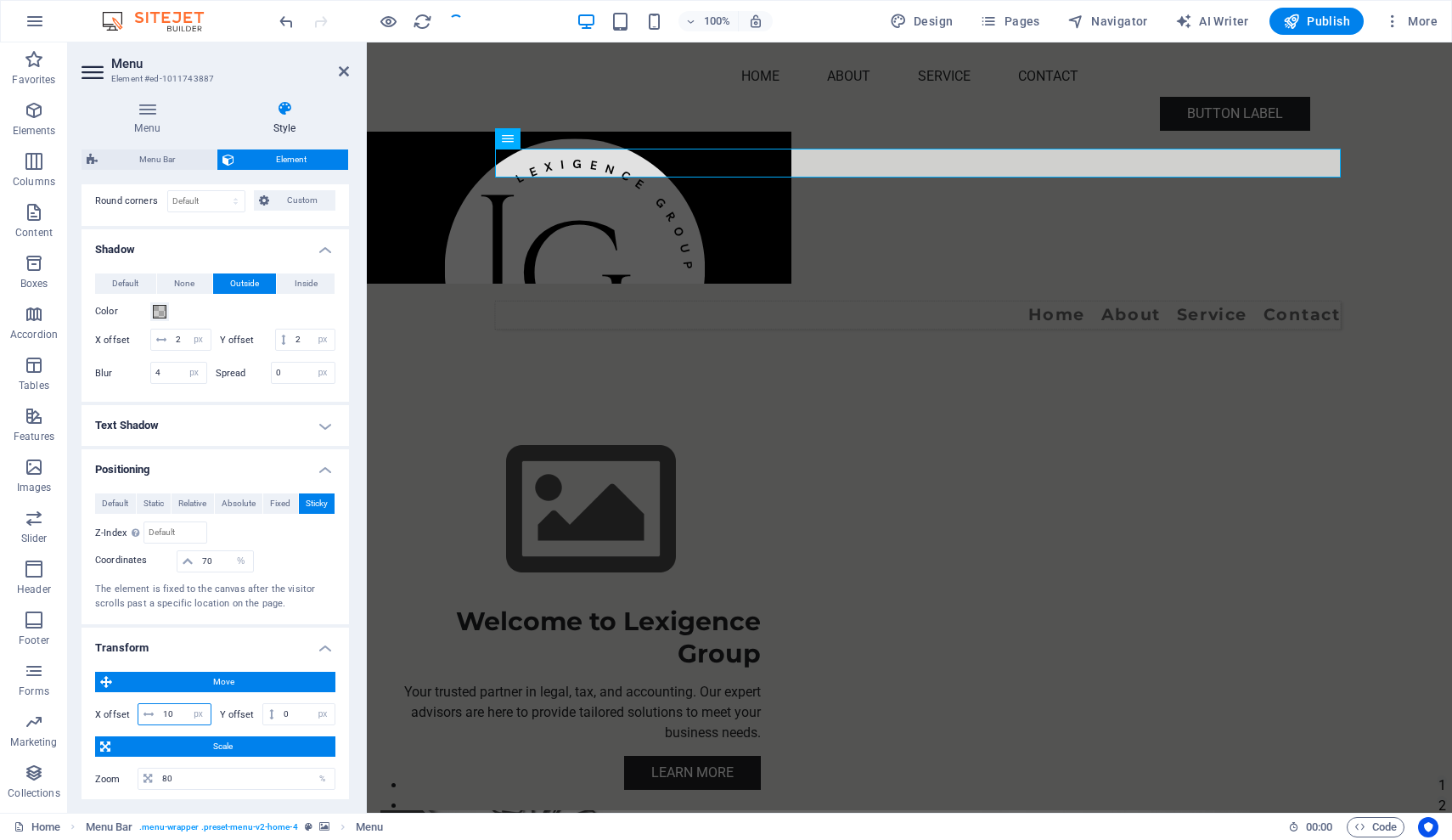
type input "1"
type input "5"
click at [344, 730] on div "Move X offset 5 px rem % em vh vw Y offset 0 px rem % em vh vw Scale Zoom 80 % …" at bounding box center [215, 759] width 267 height 204
click at [359, 640] on div "Menu Style Menu Auto Custom Create custom menu items for this menu. Recommended…" at bounding box center [214, 450] width 294 height 726
click at [181, 709] on input "5" at bounding box center [185, 713] width 52 height 20
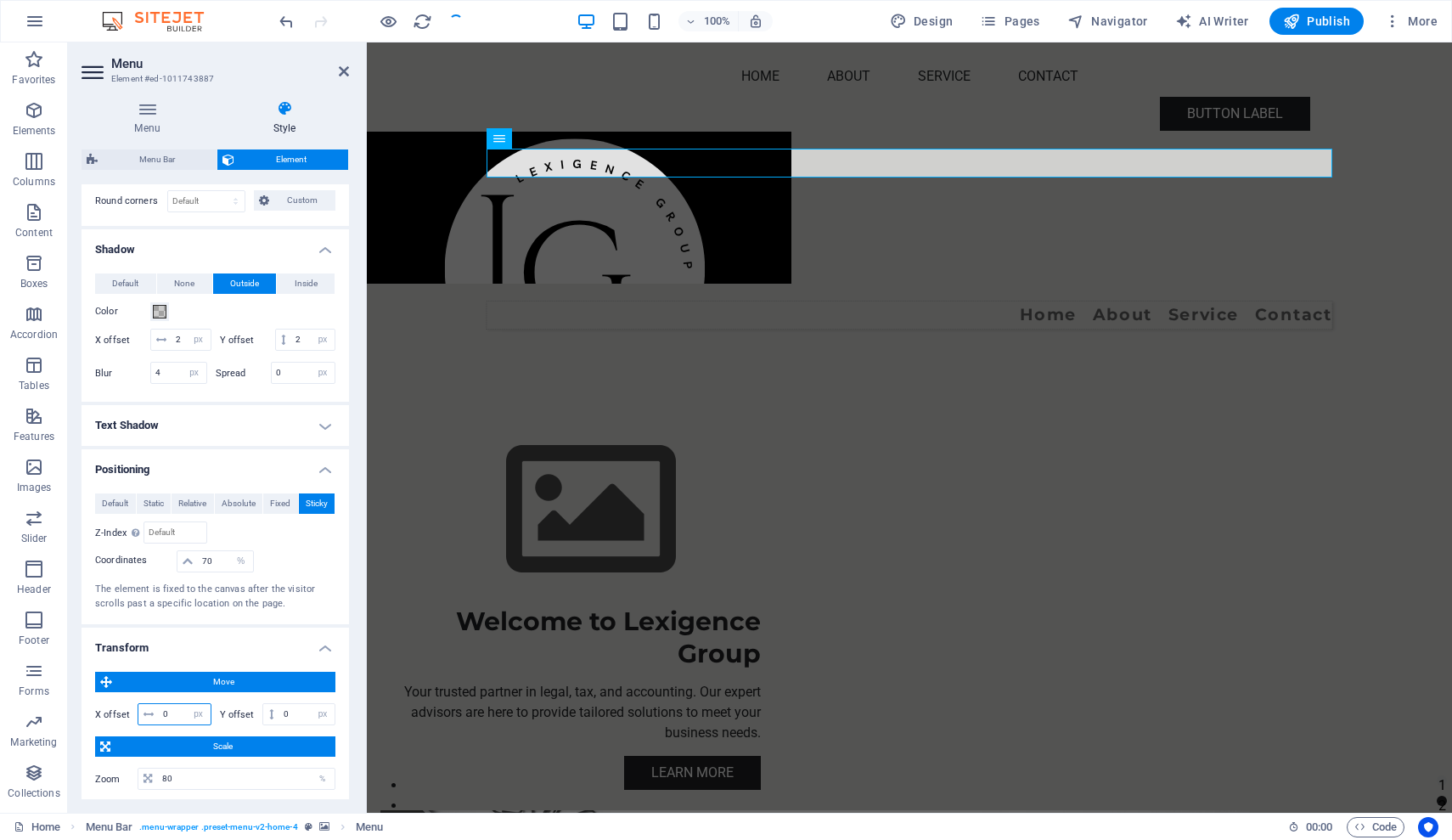
type input "0"
click at [358, 673] on div "Menu Style Menu Auto Custom Create custom menu items for this menu. Recommended…" at bounding box center [214, 450] width 294 height 726
click at [298, 710] on input "0" at bounding box center [307, 713] width 56 height 20
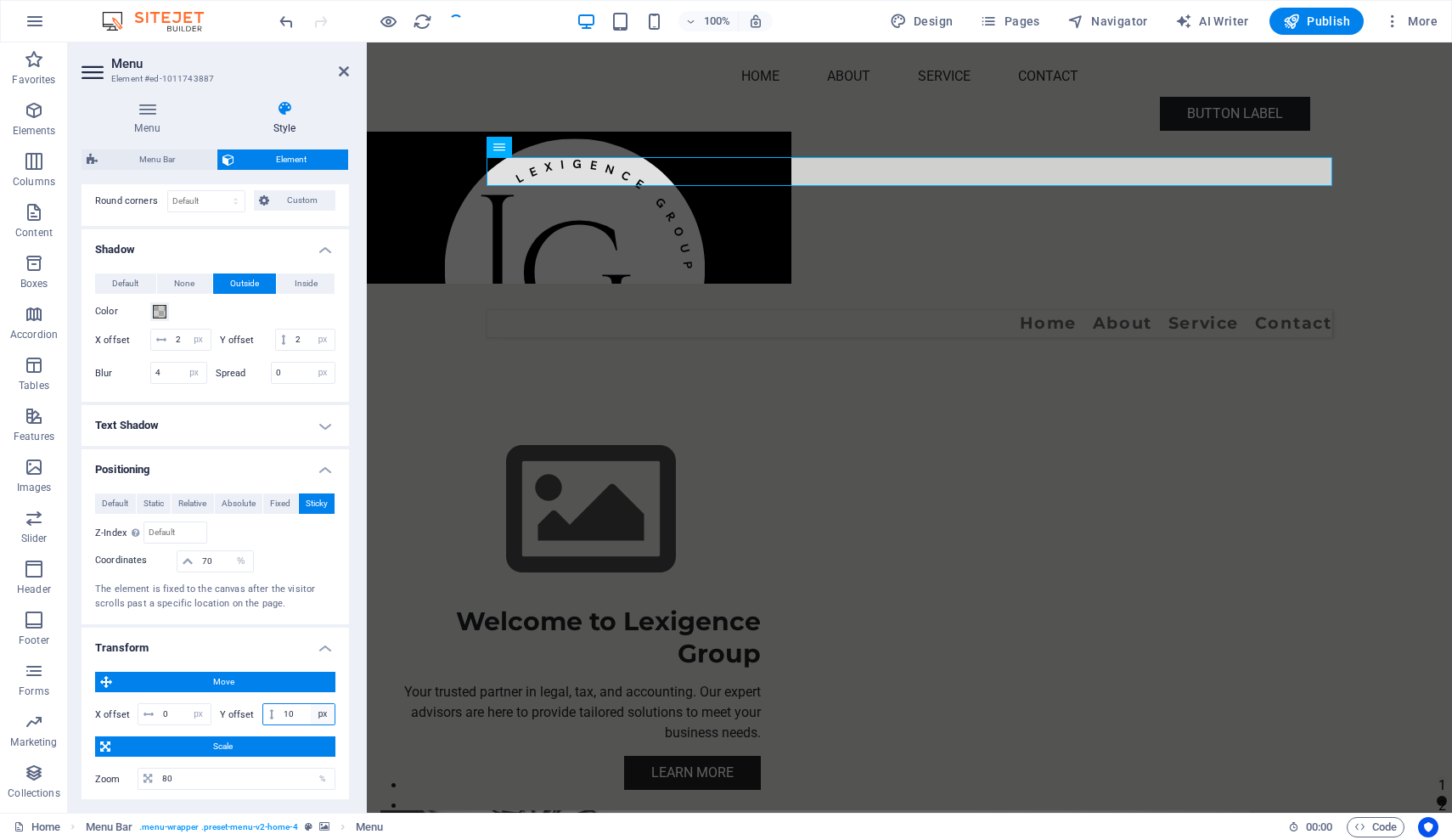
type input "10"
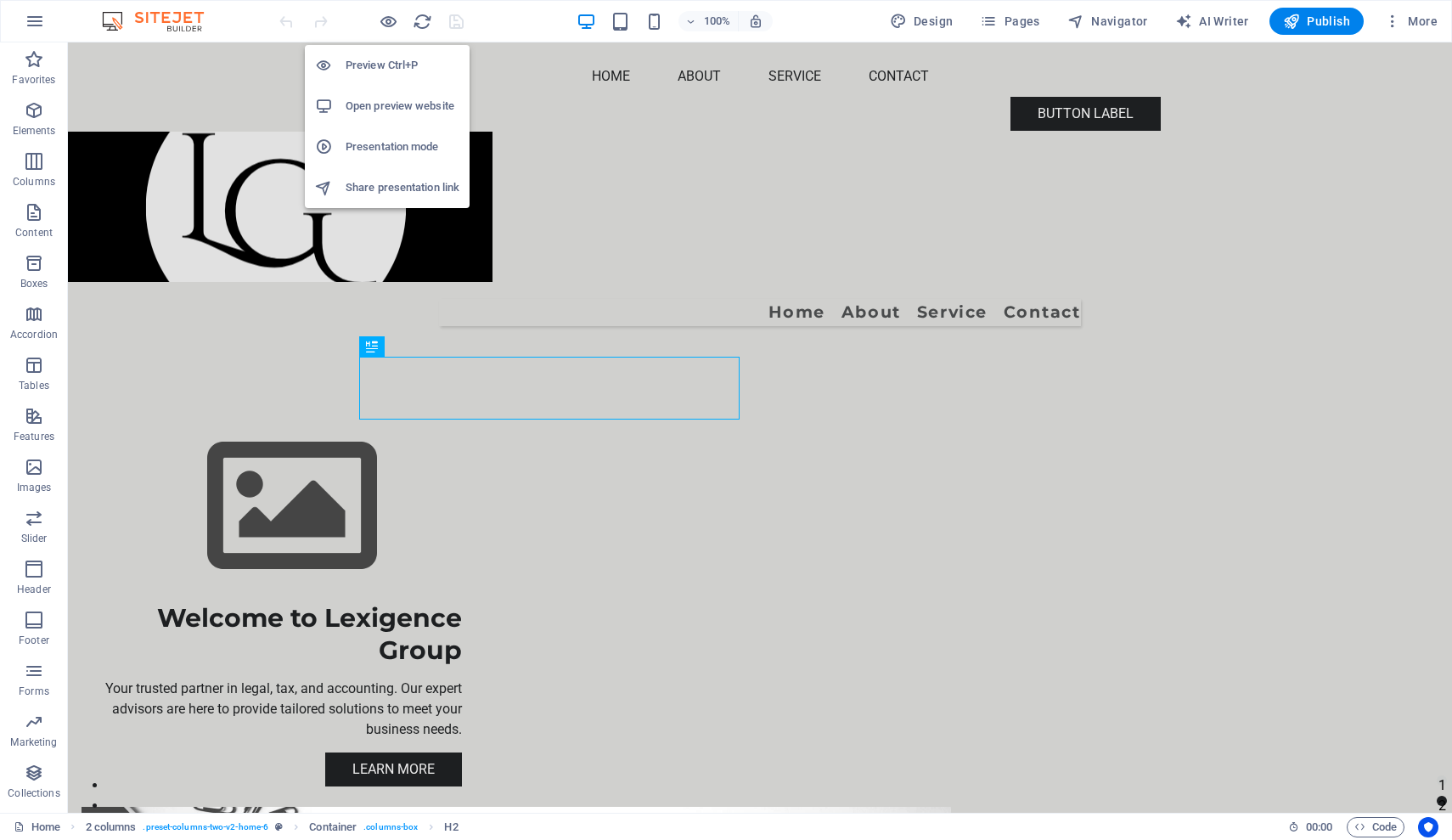
click at [371, 108] on h6 "Open preview website" at bounding box center [402, 106] width 114 height 20
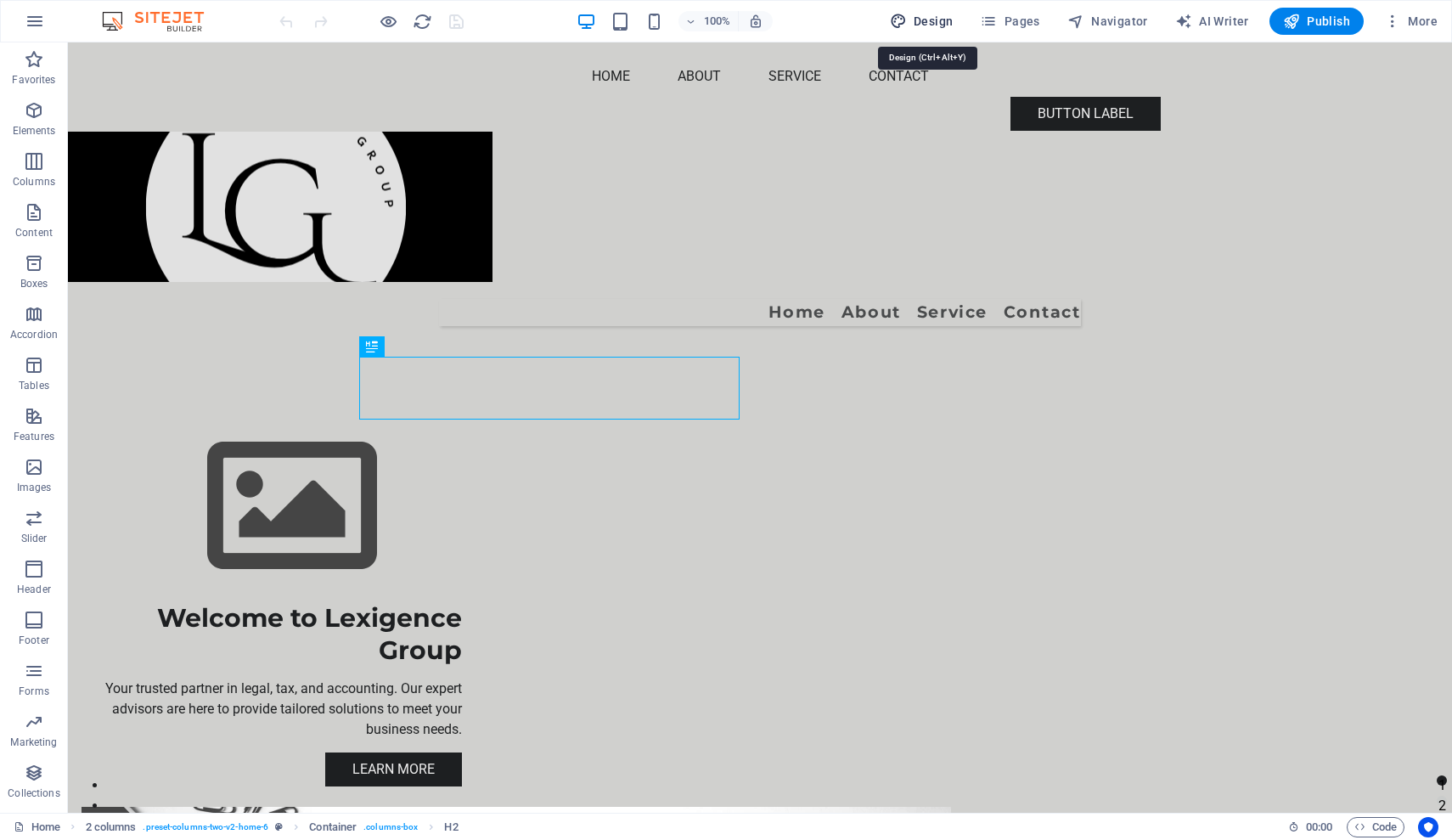
click at [936, 21] on span "Design" at bounding box center [921, 22] width 63 height 17
select select "px"
select select "200"
select select "px"
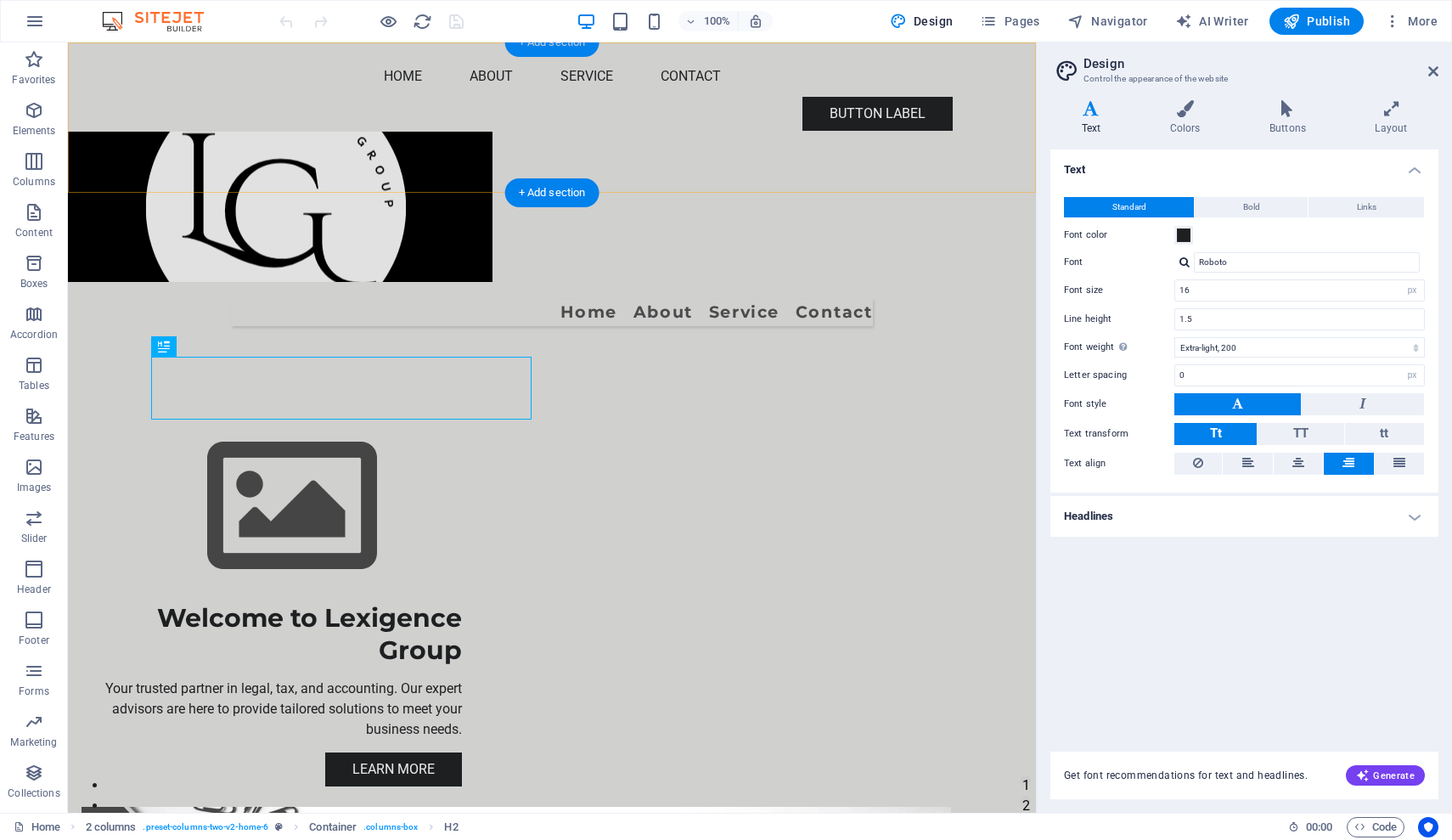
click at [555, 44] on div "+ Add section" at bounding box center [552, 42] width 95 height 29
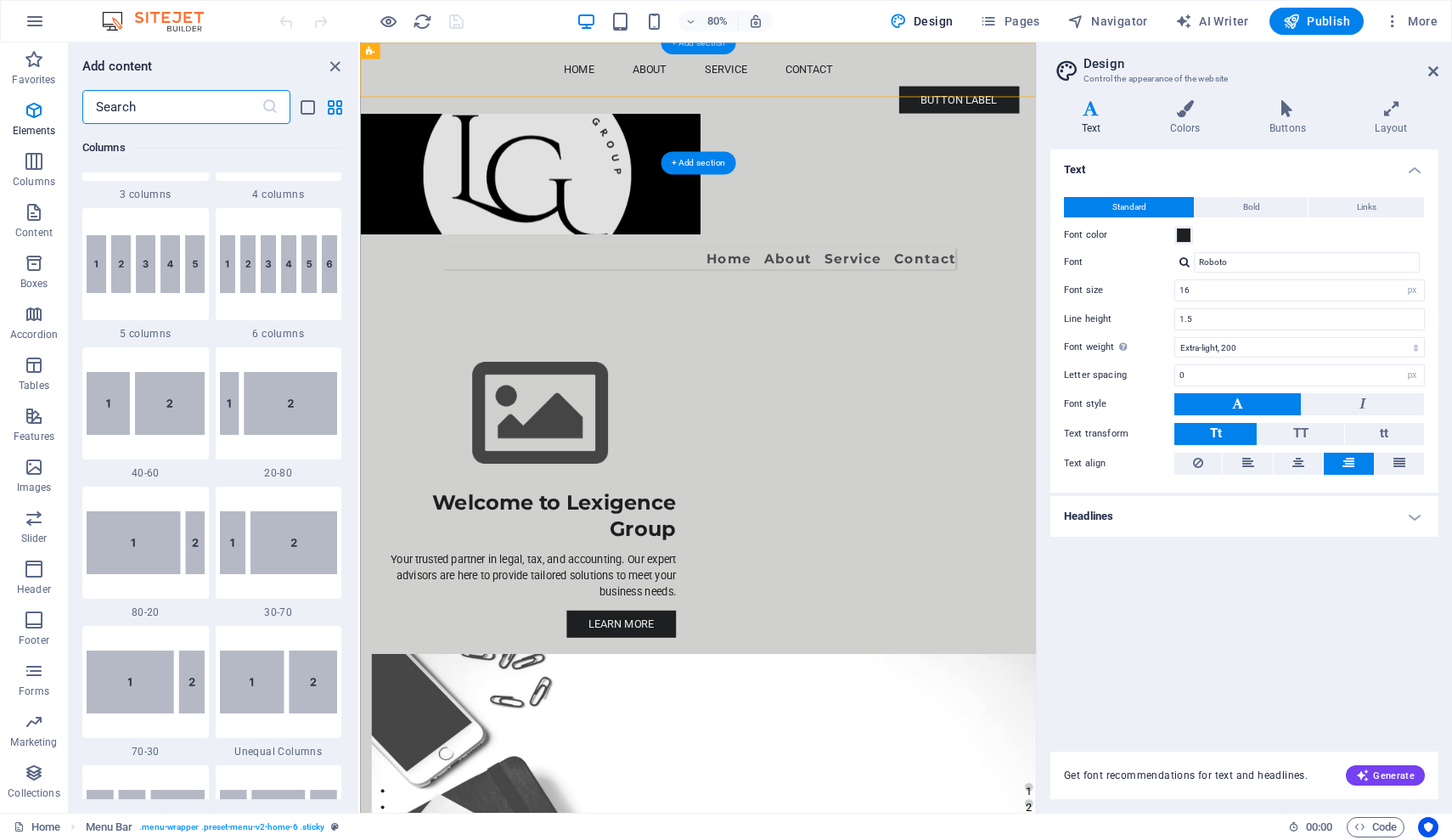
scroll to position [2970, 0]
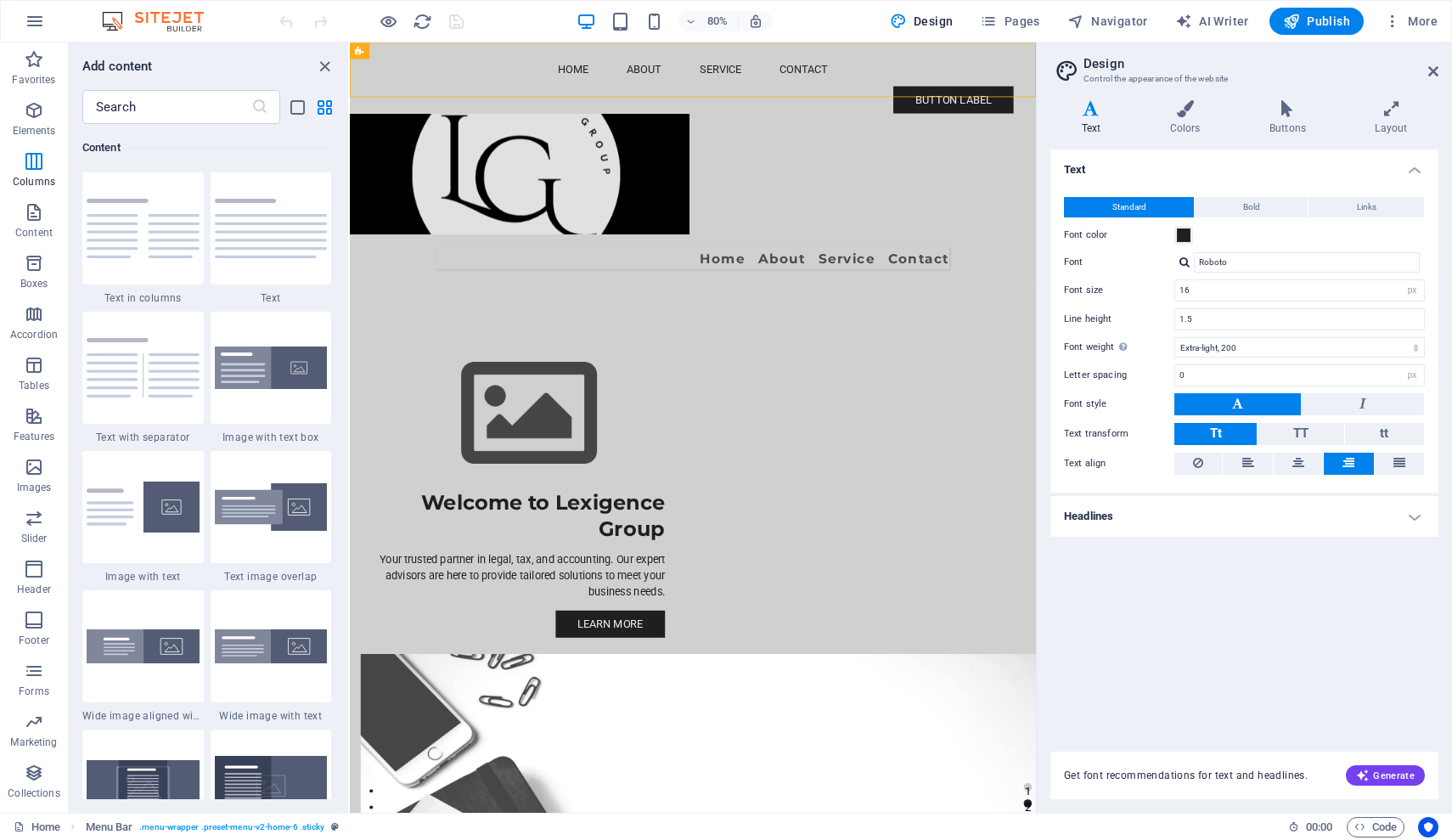
click at [351, 70] on section "Favorites Elements Columns Content Boxes Accordion Tables Features Images Slide…" at bounding box center [518, 427] width 1036 height 770
click at [641, 299] on nav "Home About Service Contact" at bounding box center [779, 312] width 641 height 27
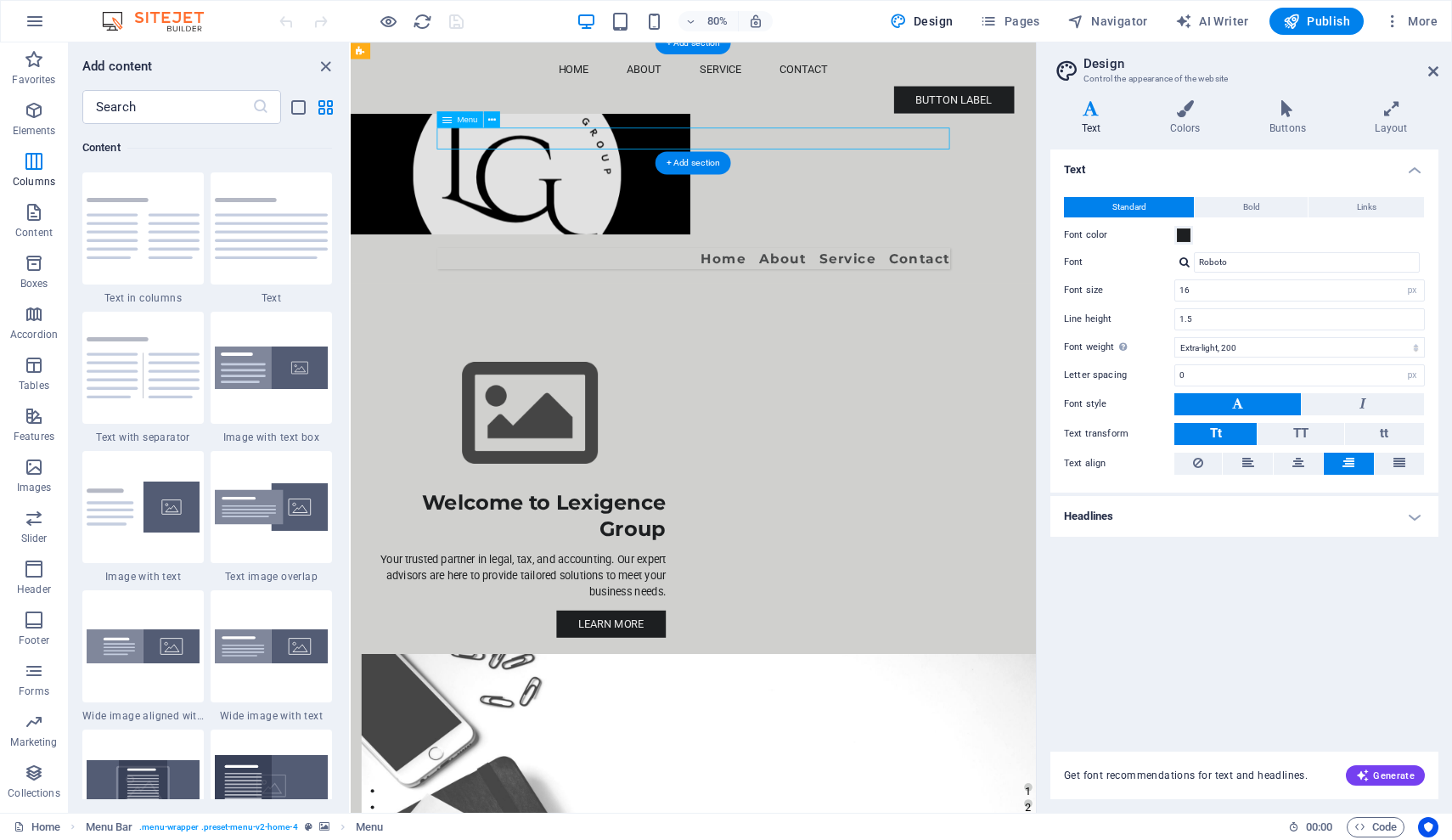
click at [641, 299] on nav "Home About Service Contact" at bounding box center [779, 312] width 641 height 27
select select
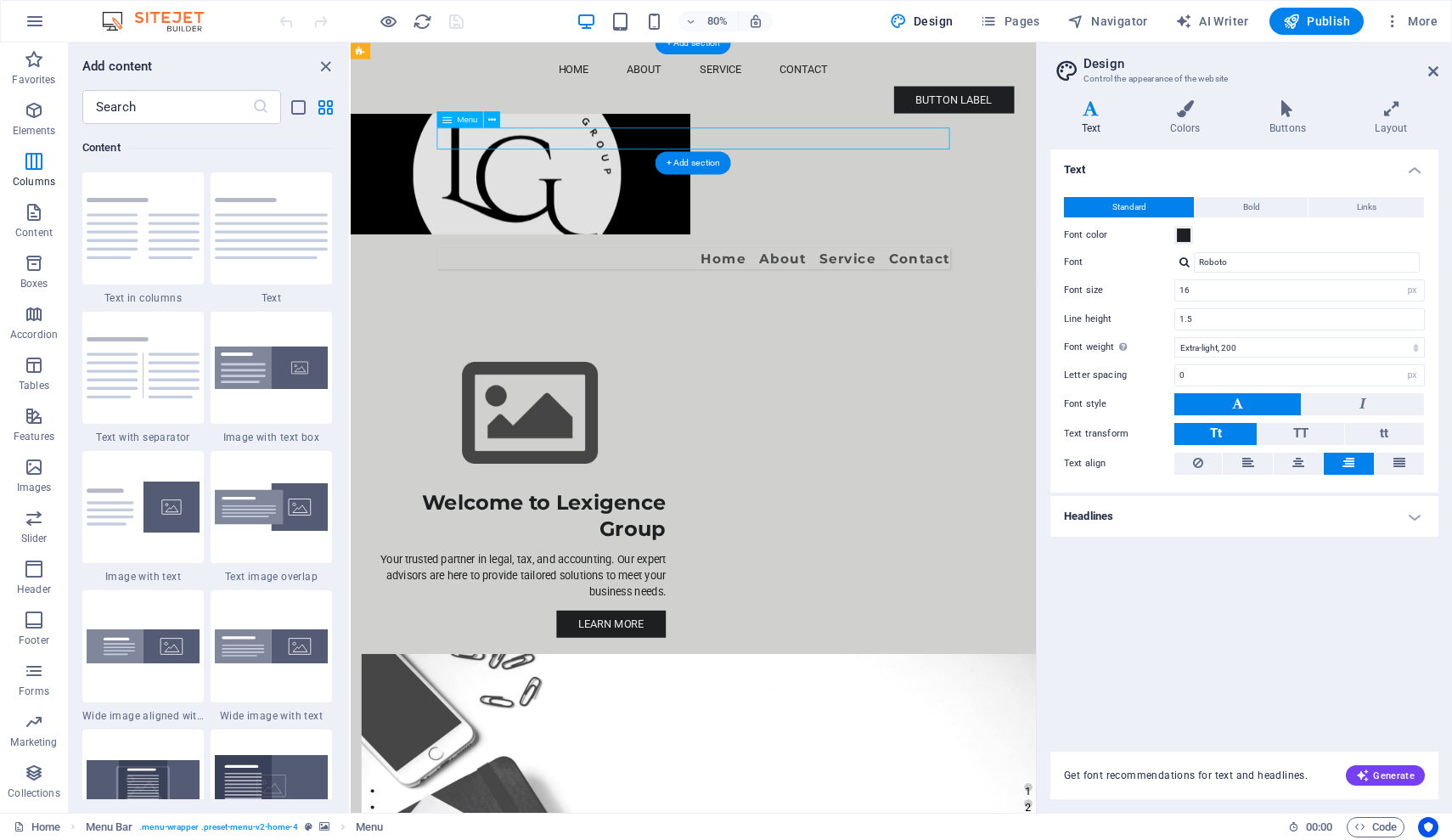
select select
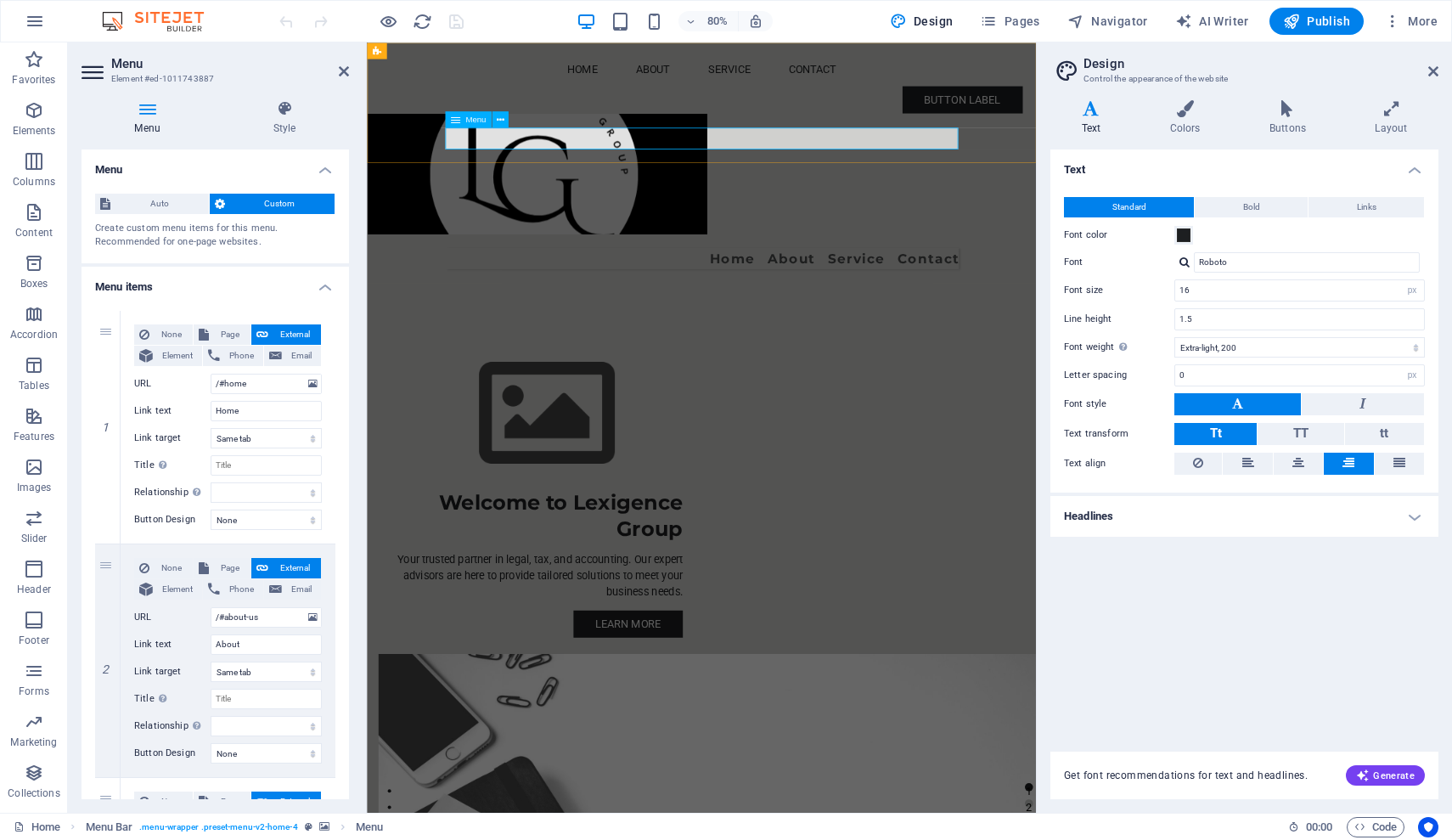
click at [454, 122] on icon at bounding box center [455, 119] width 10 height 16
click at [498, 121] on icon at bounding box center [499, 119] width 8 height 15
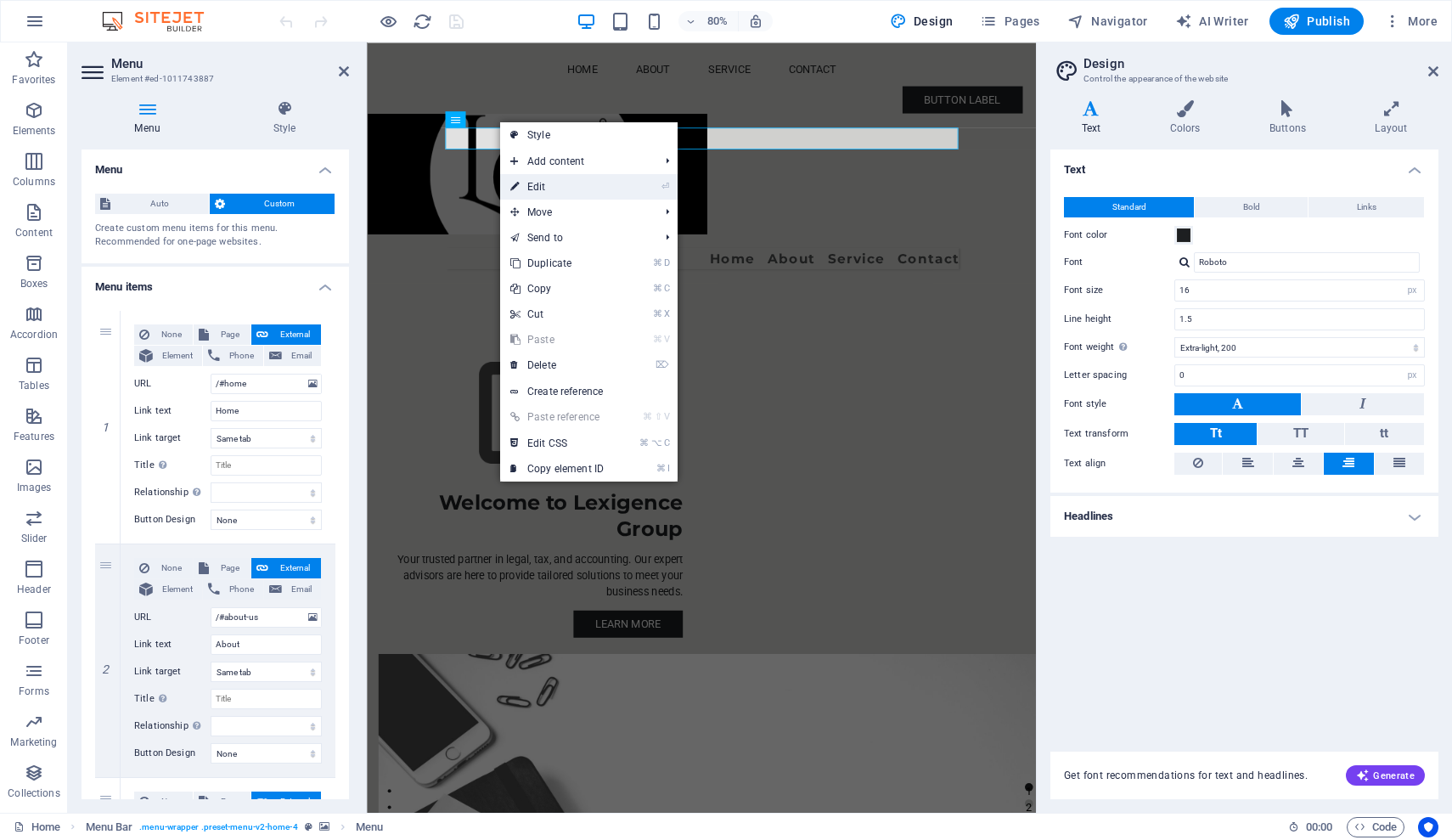
click at [534, 187] on link "⏎ Edit" at bounding box center [556, 187] width 114 height 25
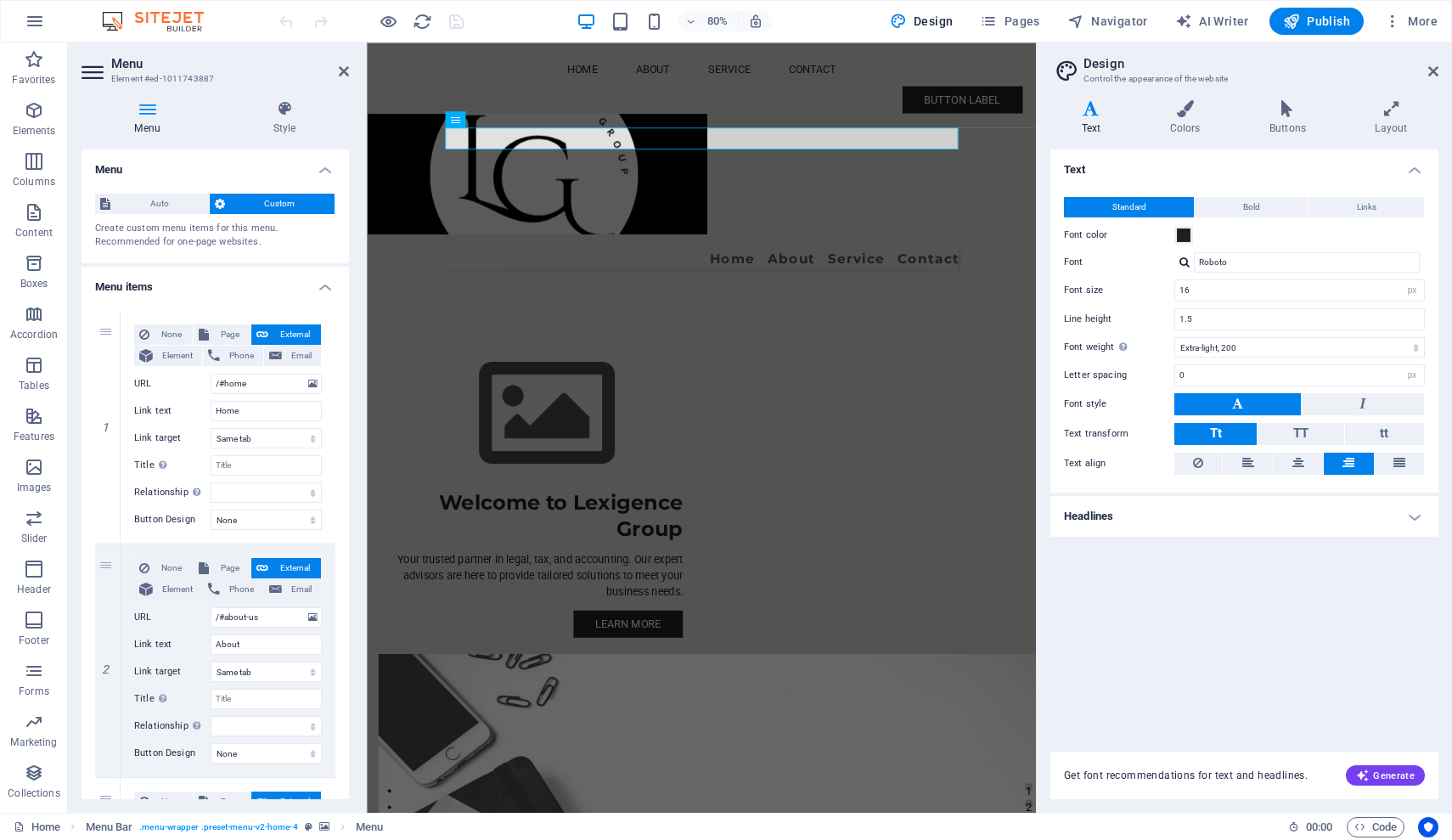
click at [324, 283] on h4 "Menu items" at bounding box center [215, 281] width 267 height 30
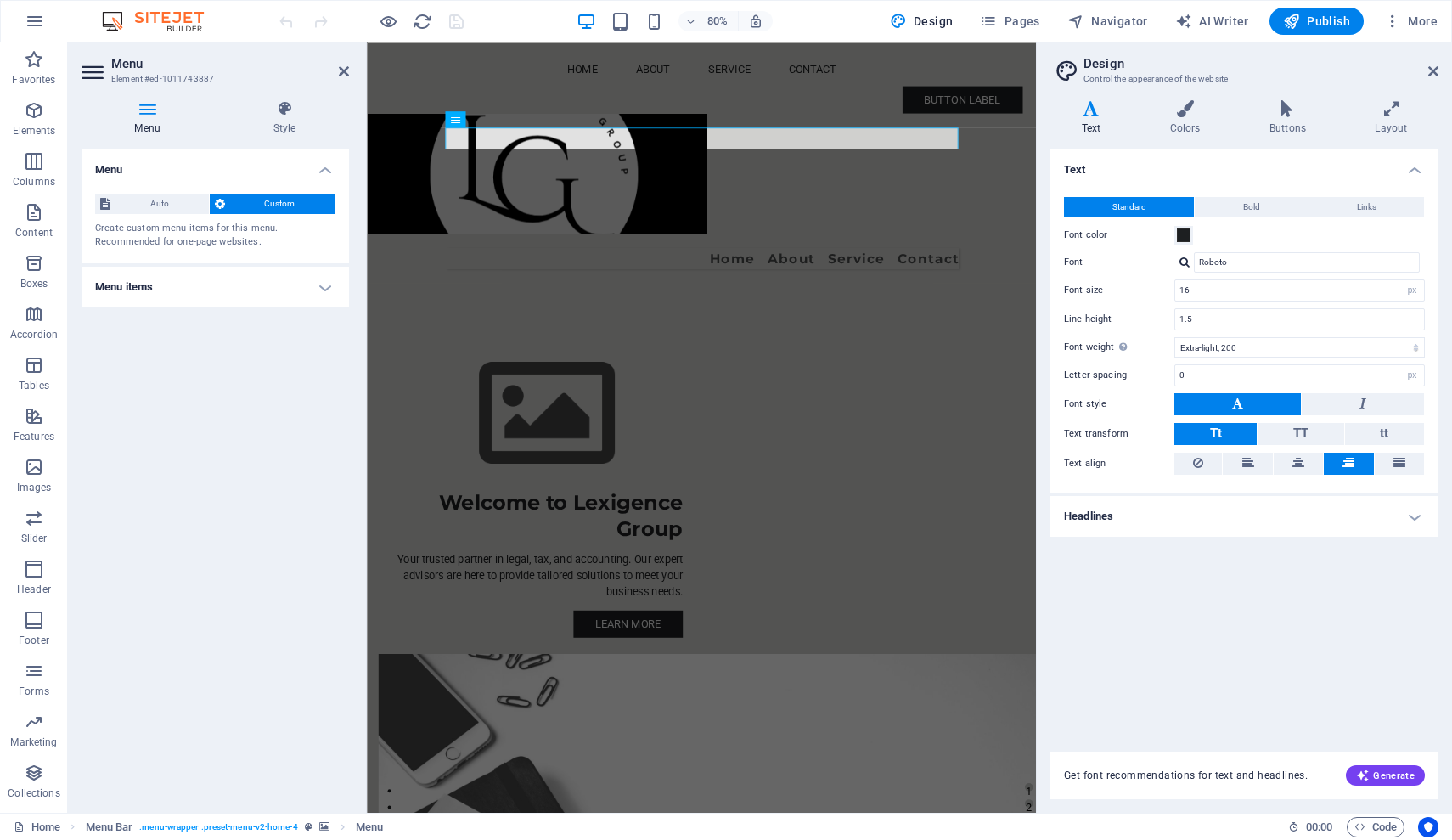
click at [324, 283] on h4 "Menu items" at bounding box center [215, 286] width 267 height 41
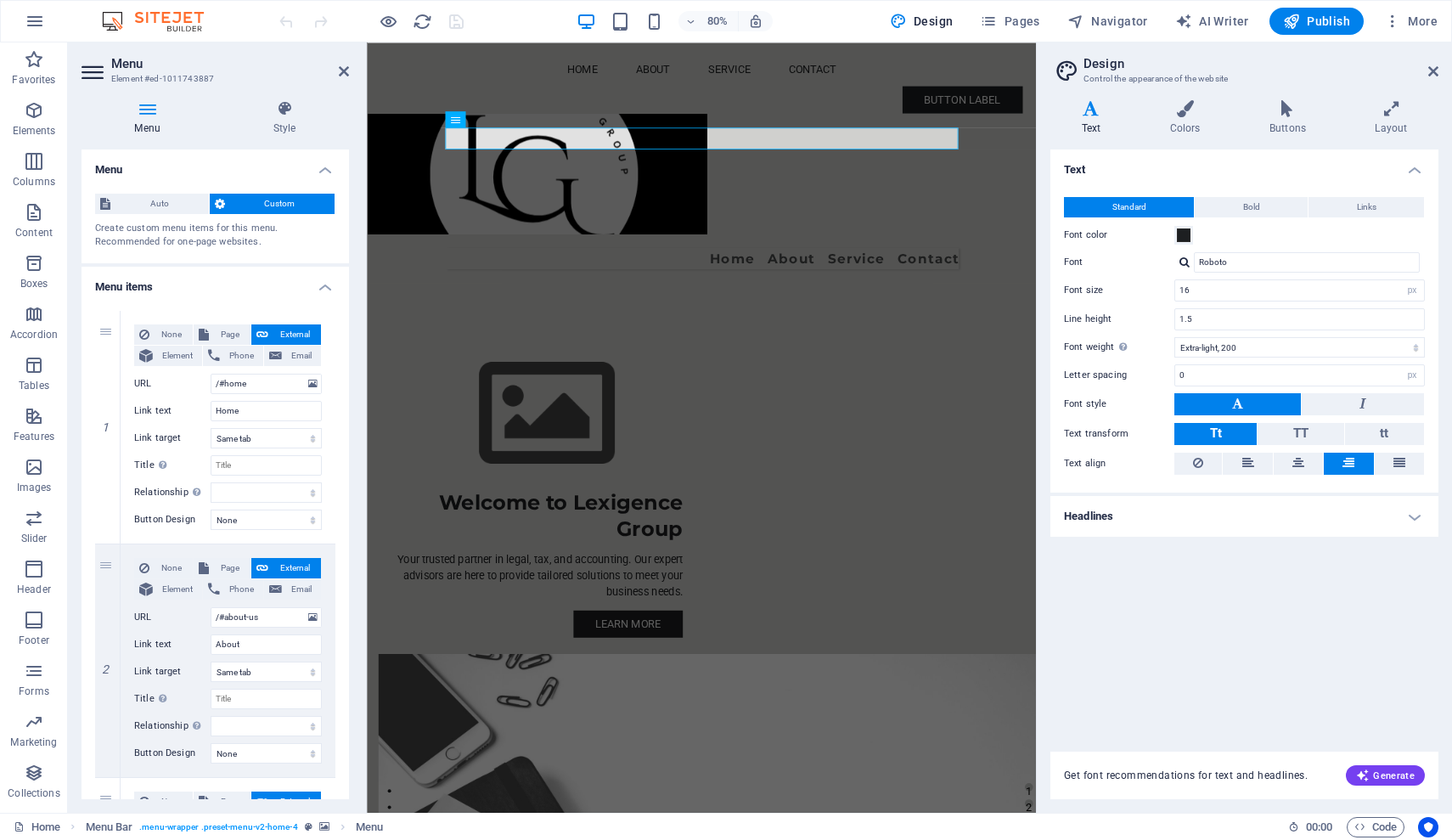
click at [321, 167] on h4 "Menu" at bounding box center [215, 164] width 267 height 30
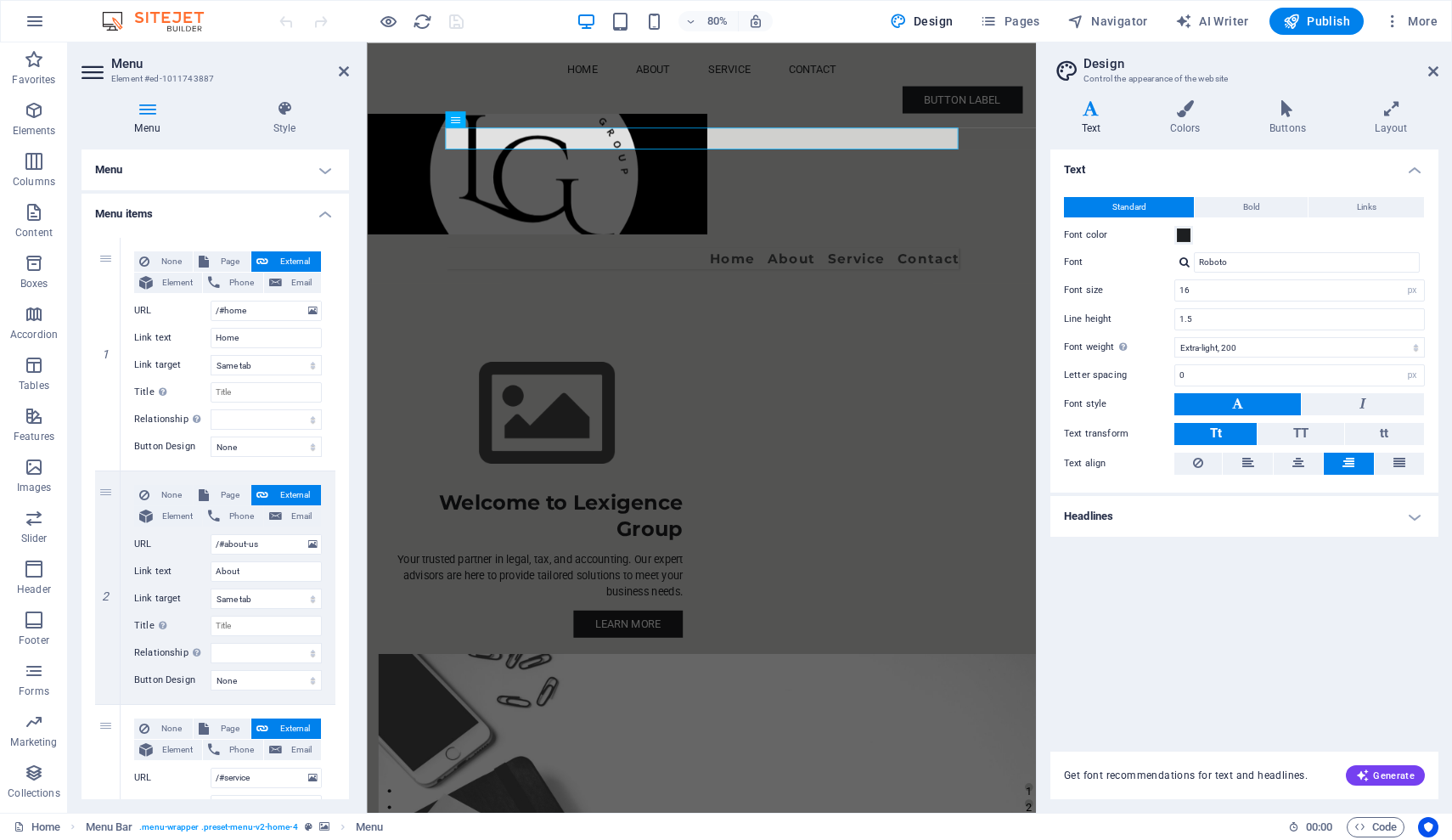
click at [154, 115] on icon at bounding box center [148, 108] width 132 height 17
click at [286, 113] on icon at bounding box center [284, 108] width 129 height 17
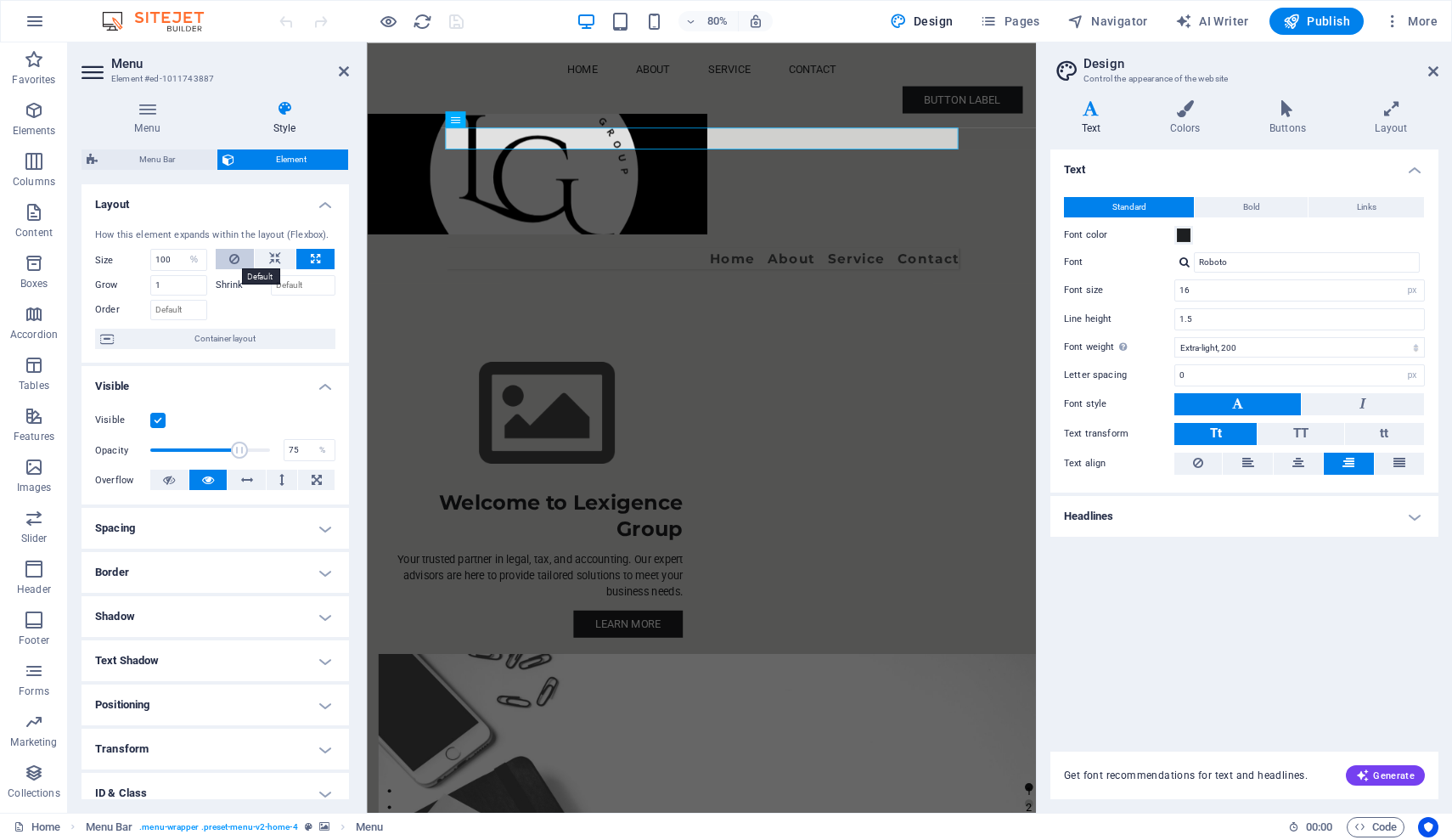
click at [229, 258] on icon at bounding box center [234, 259] width 10 height 20
select select "DISABLED_OPTION_VALUE"
click at [271, 255] on icon at bounding box center [275, 259] width 12 height 20
click at [305, 259] on button at bounding box center [315, 259] width 38 height 20
type input "100"
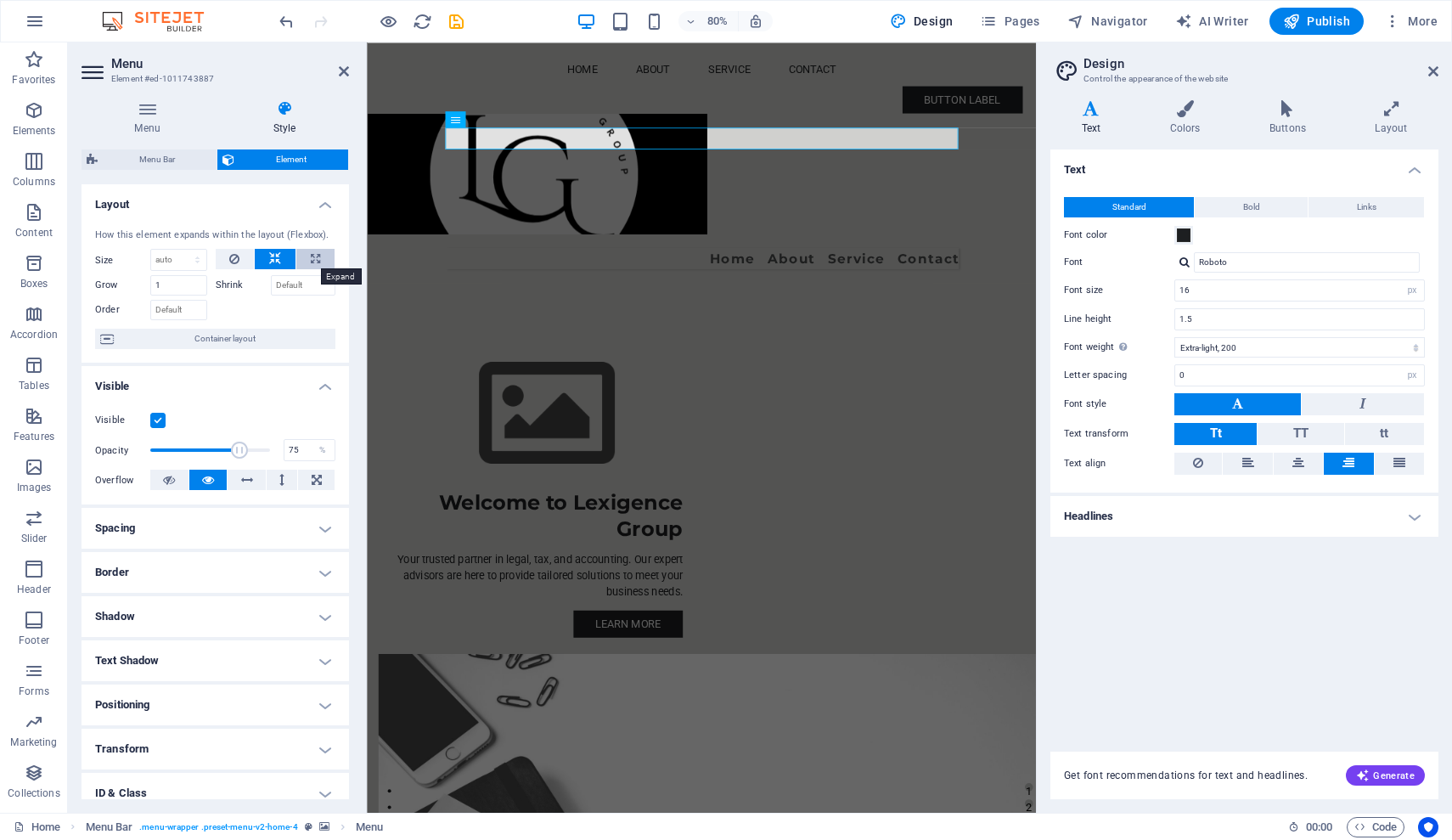
select select "%"
click at [1431, 76] on icon at bounding box center [1434, 71] width 10 height 14
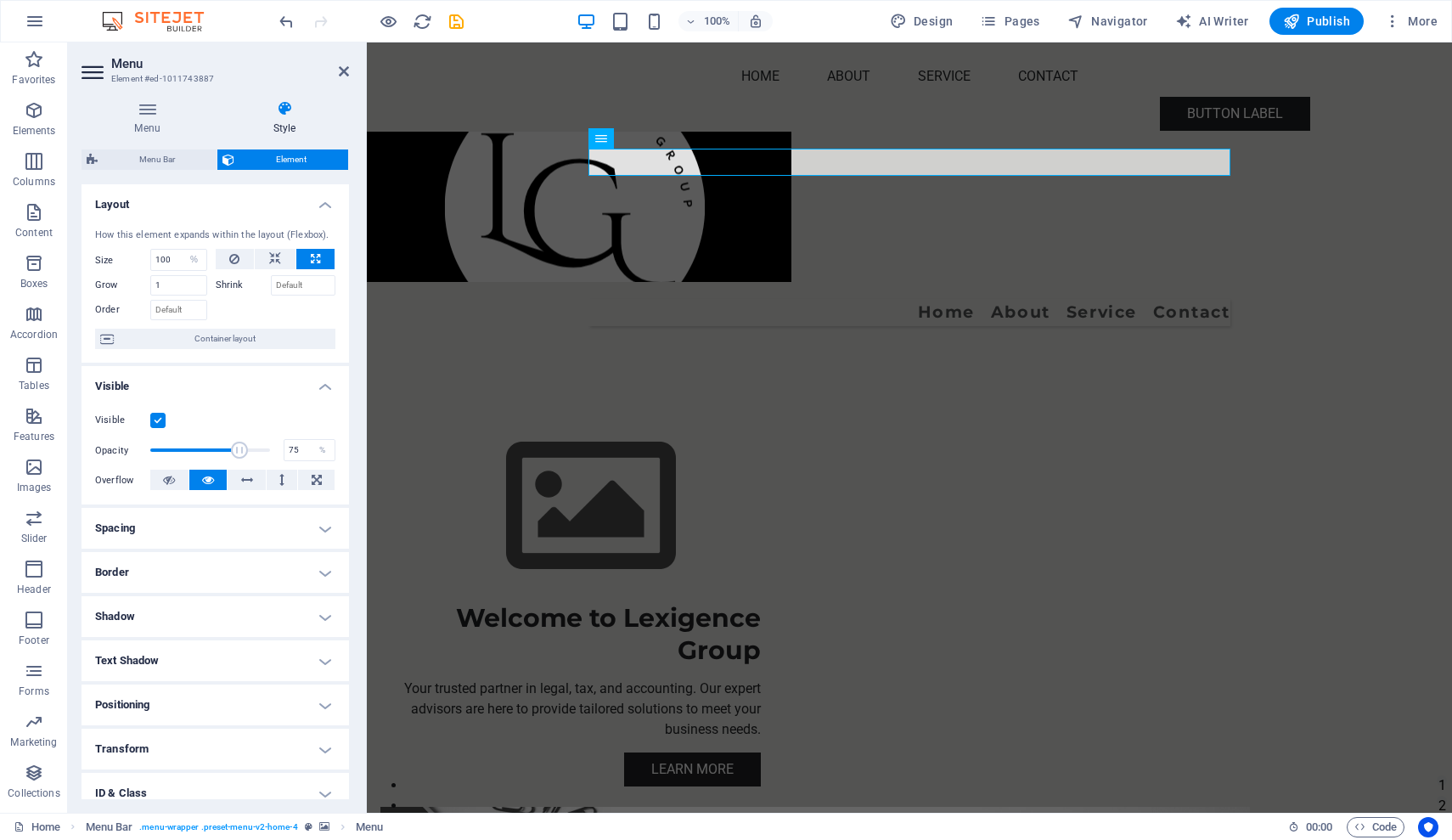
click at [1431, 132] on figure at bounding box center [910, 207] width 1085 height 150
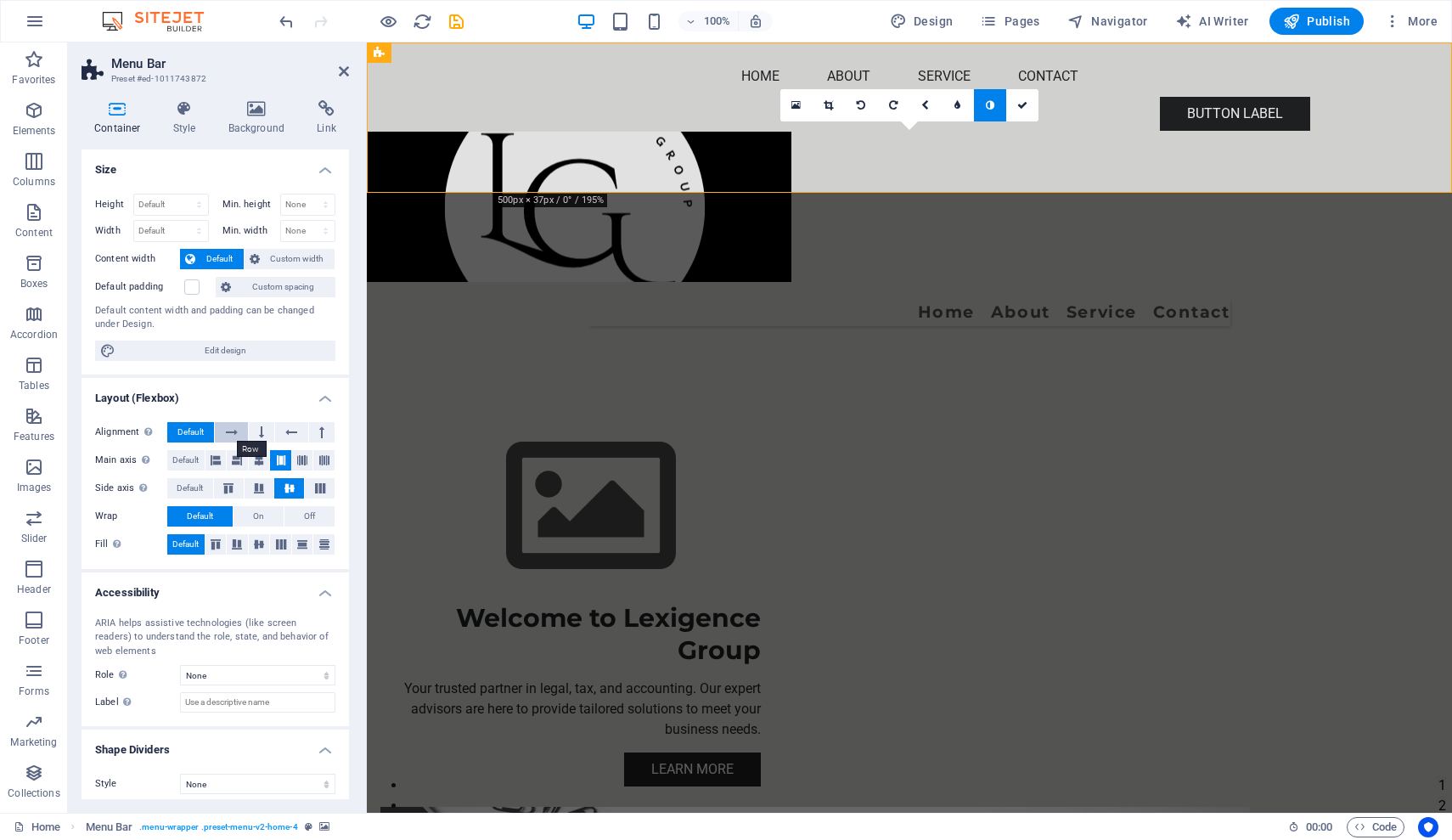
click at [226, 433] on icon at bounding box center [232, 431] width 12 height 20
click at [237, 457] on icon at bounding box center [237, 460] width 10 height 20
click at [1023, 102] on icon at bounding box center [1022, 105] width 10 height 10
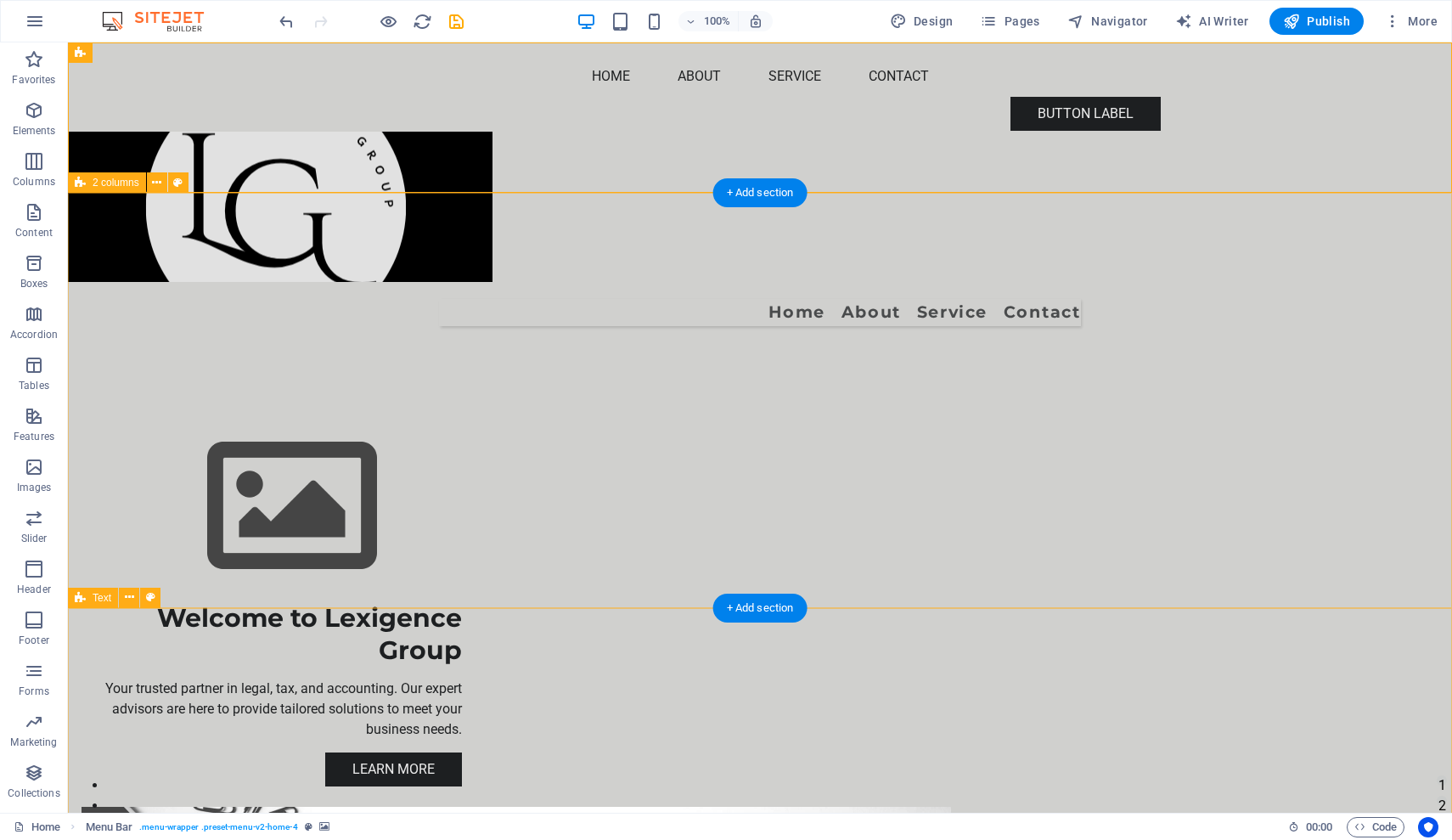
click at [161, 596] on div "Text" at bounding box center [119, 598] width 103 height 21
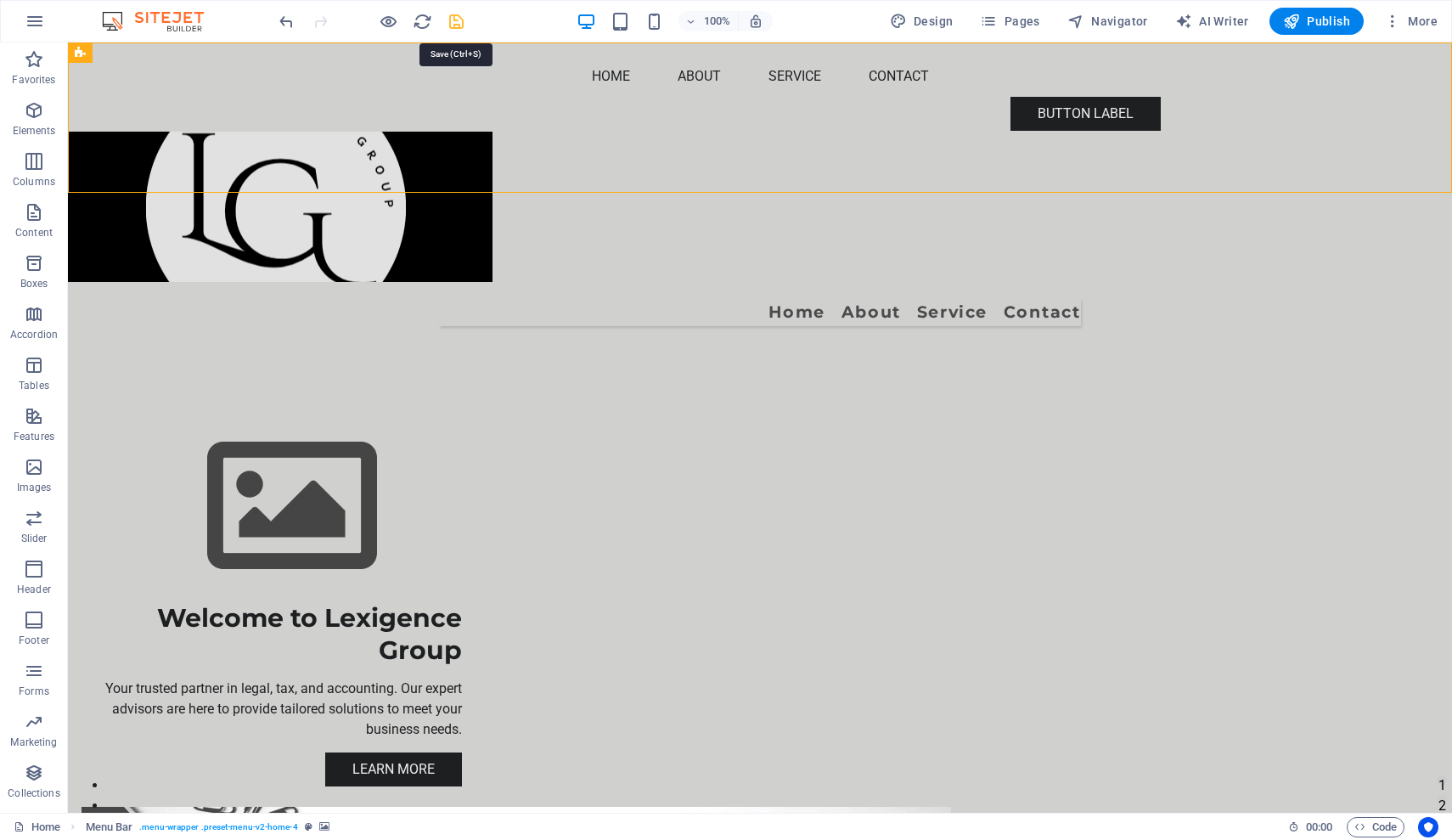
click at [455, 22] on icon "save" at bounding box center [457, 22] width 20 height 20
checkbox input "false"
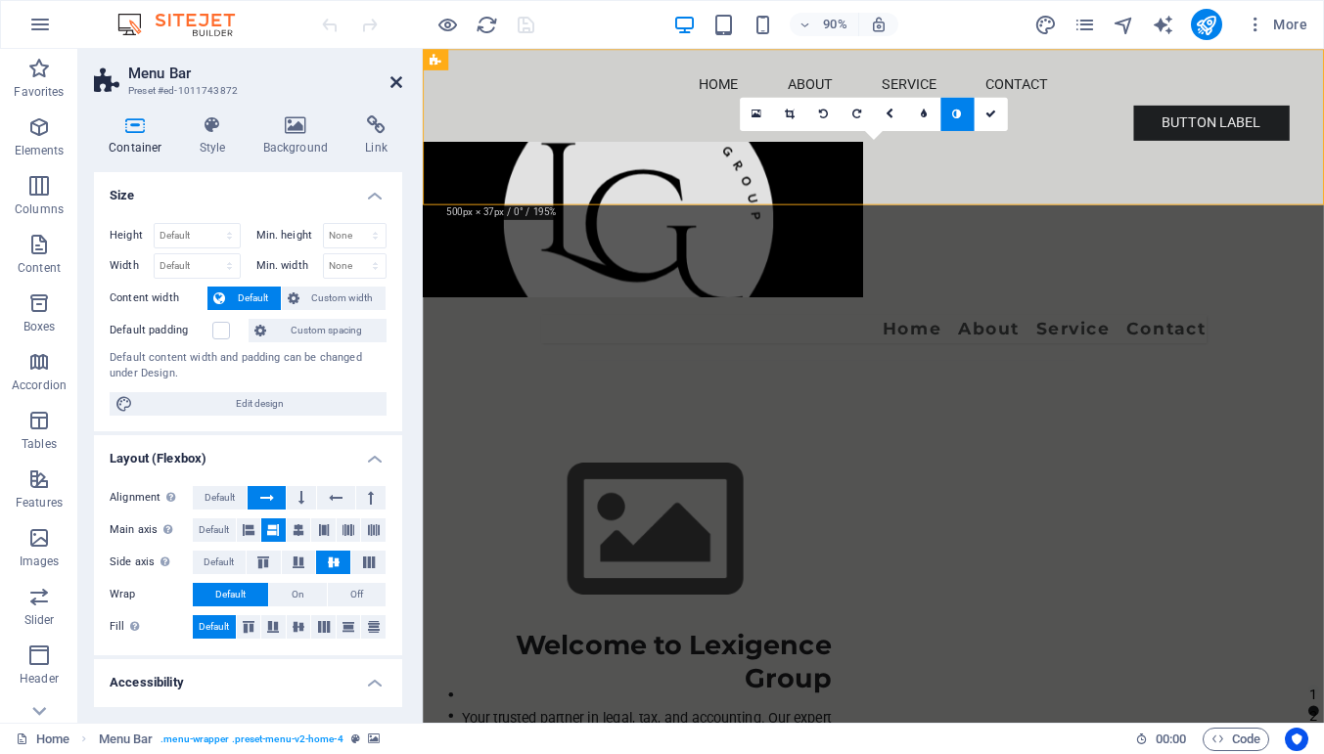
click at [395, 83] on icon at bounding box center [396, 82] width 12 height 16
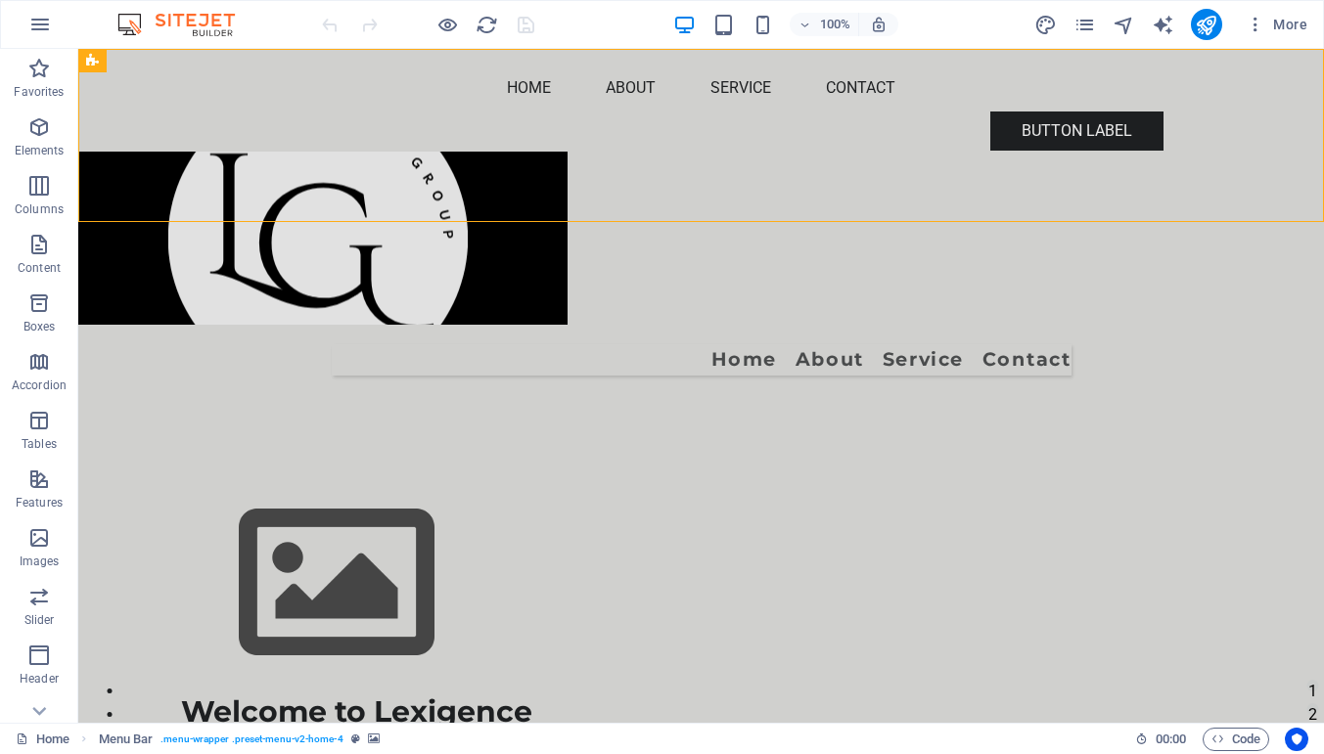
click at [351, 152] on figure at bounding box center [700, 238] width 1245 height 173
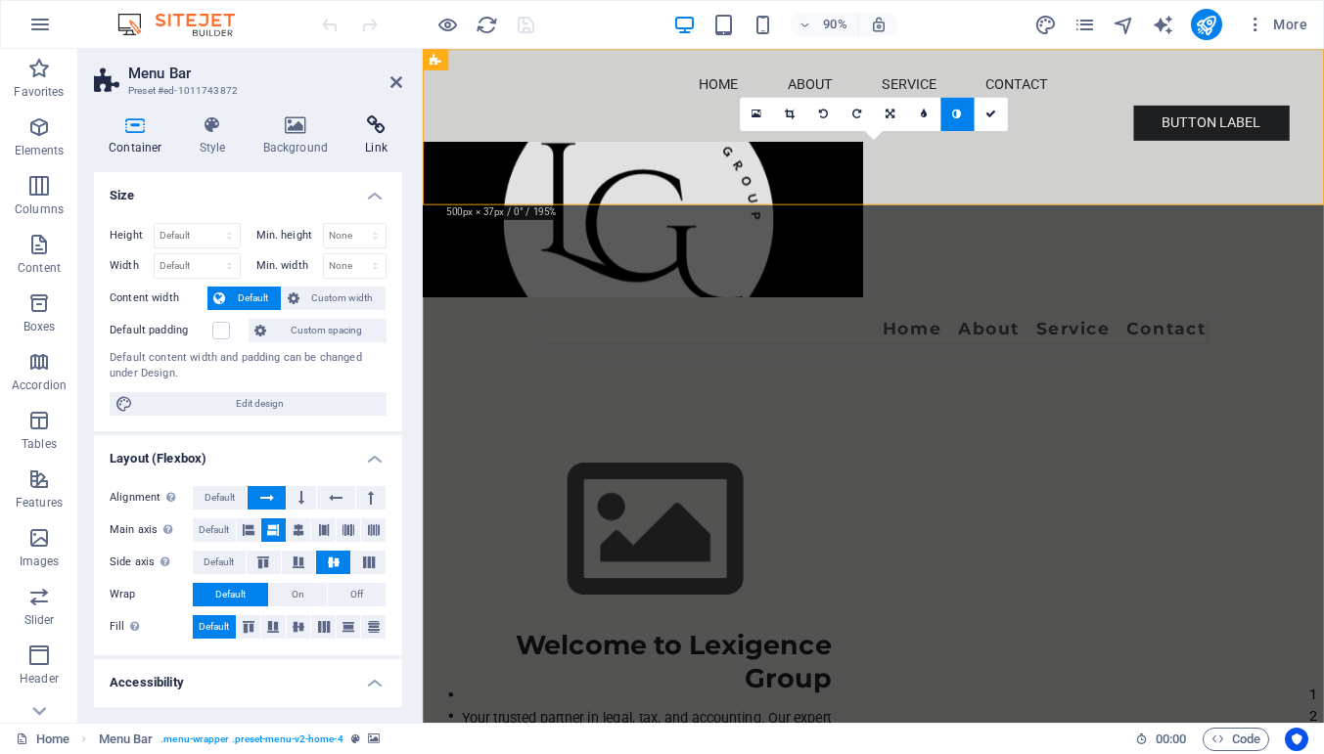
click at [394, 121] on icon at bounding box center [376, 125] width 52 height 20
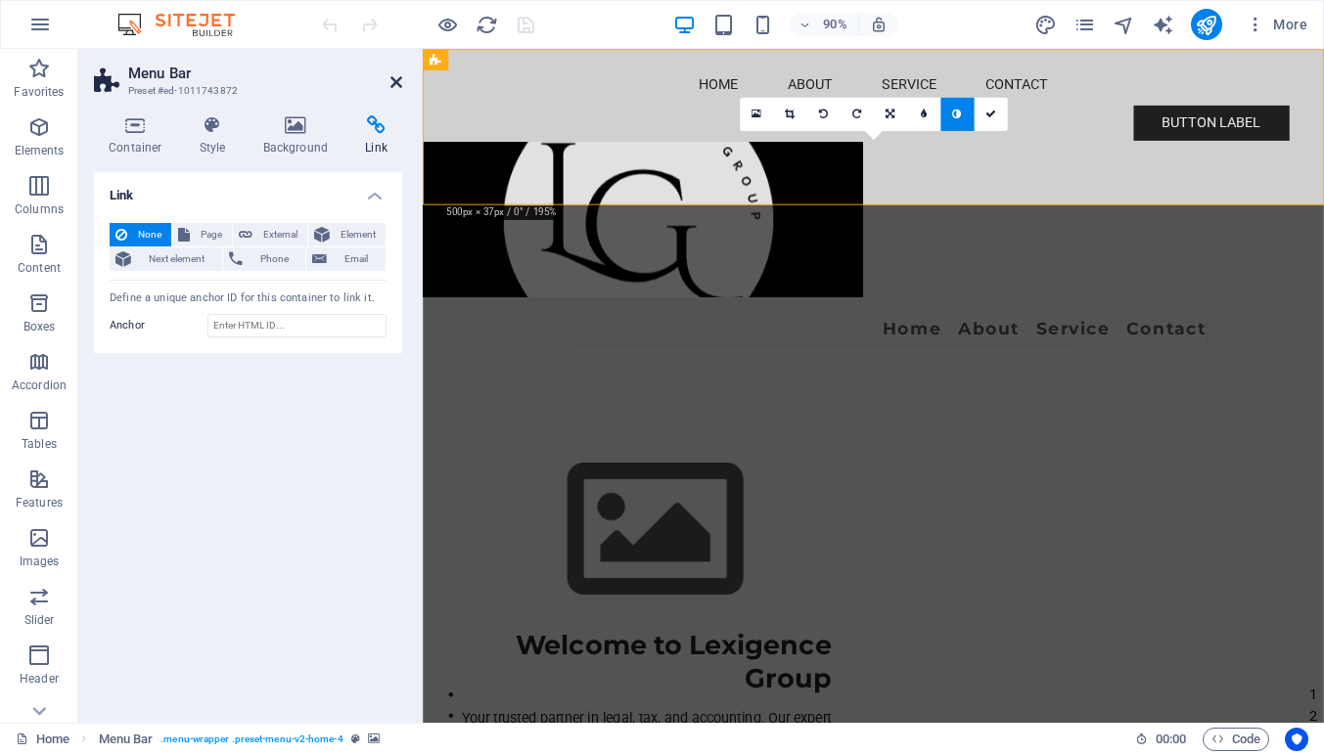
click at [396, 80] on icon at bounding box center [396, 82] width 12 height 16
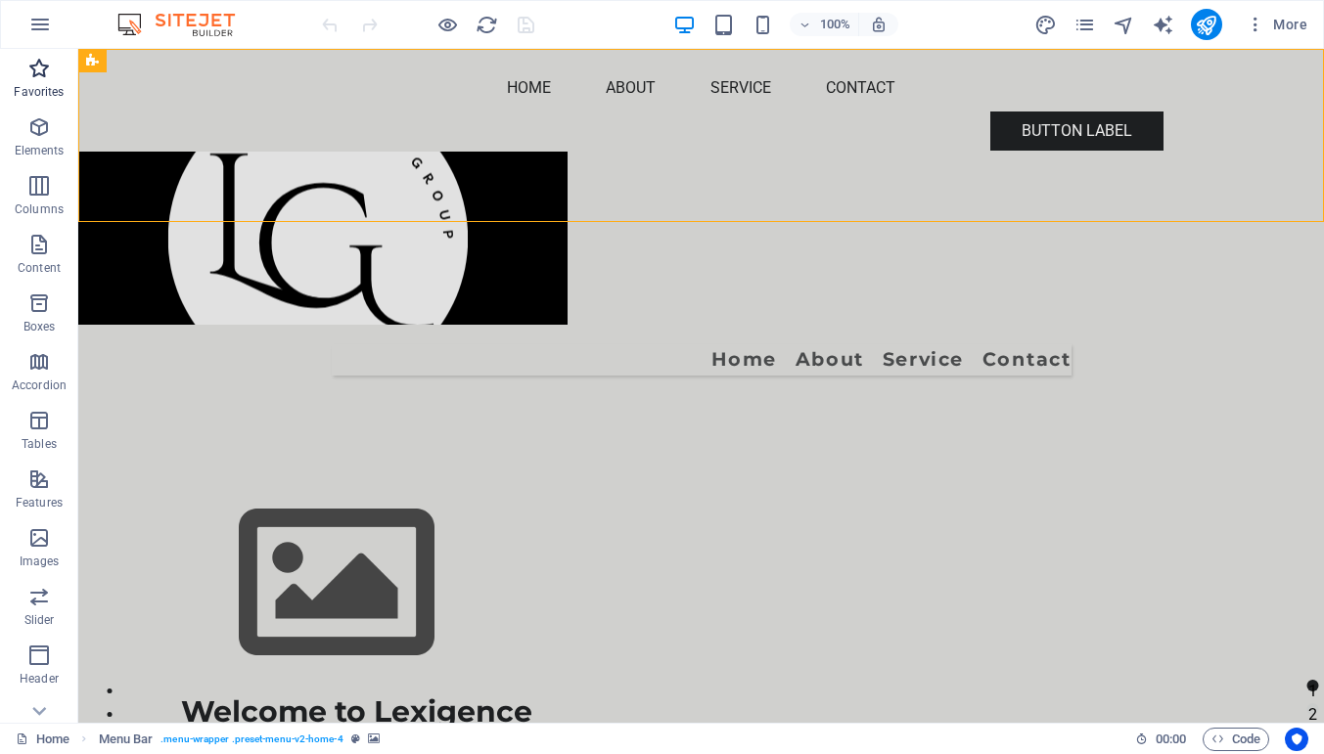
click at [20, 80] on span "Favorites" at bounding box center [39, 80] width 78 height 47
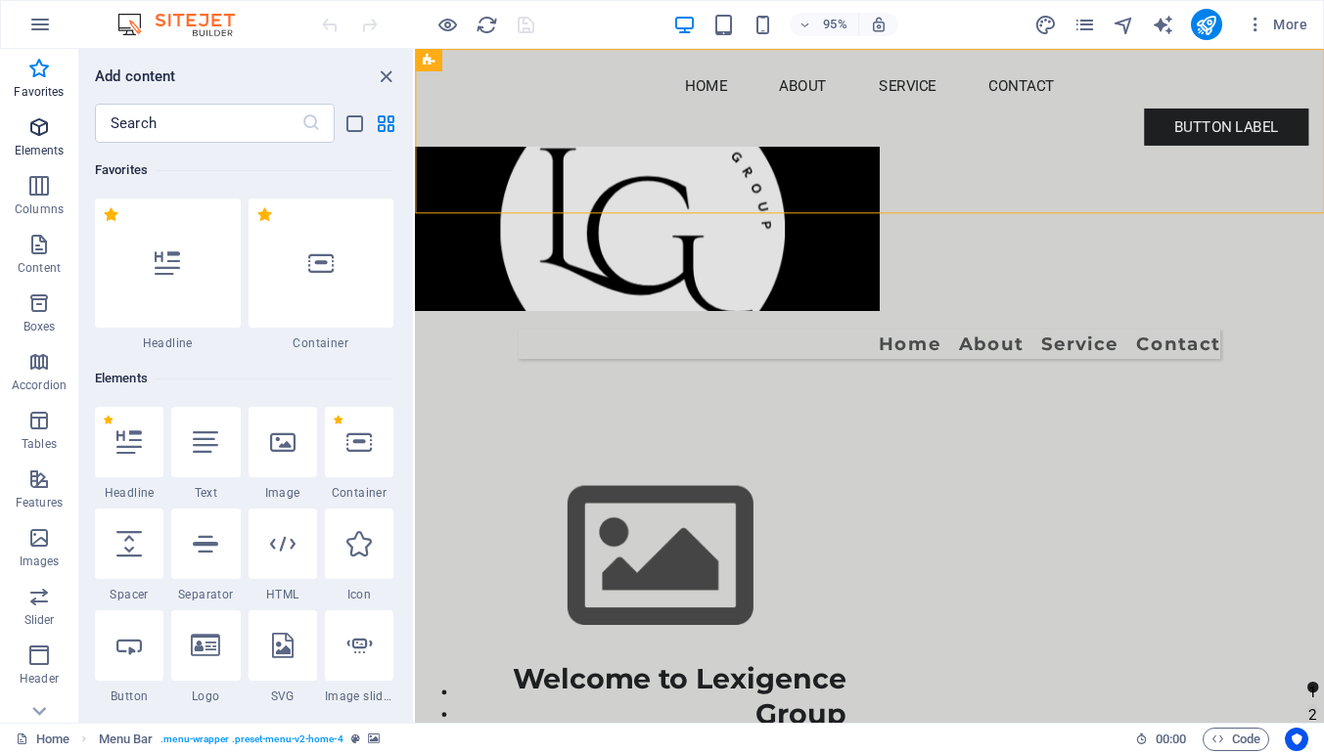
click at [39, 132] on icon "button" at bounding box center [38, 126] width 23 height 23
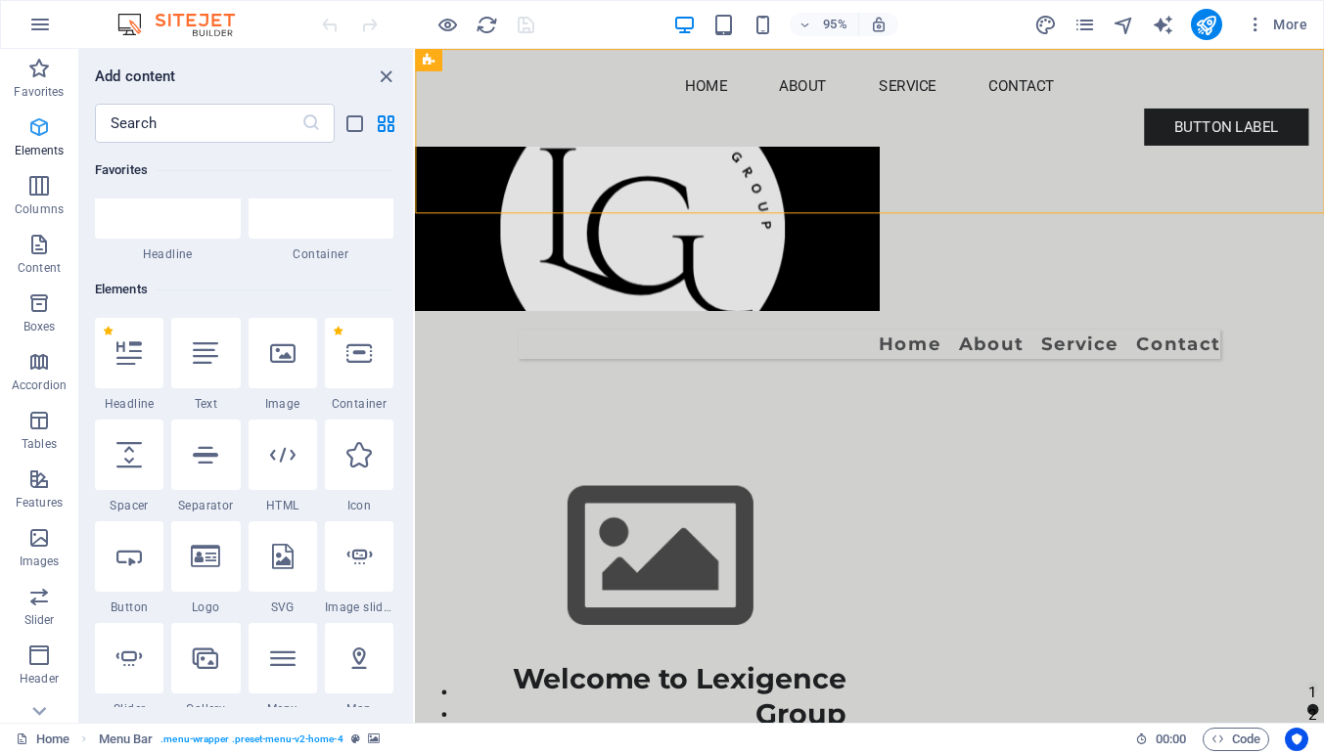
scroll to position [208, 0]
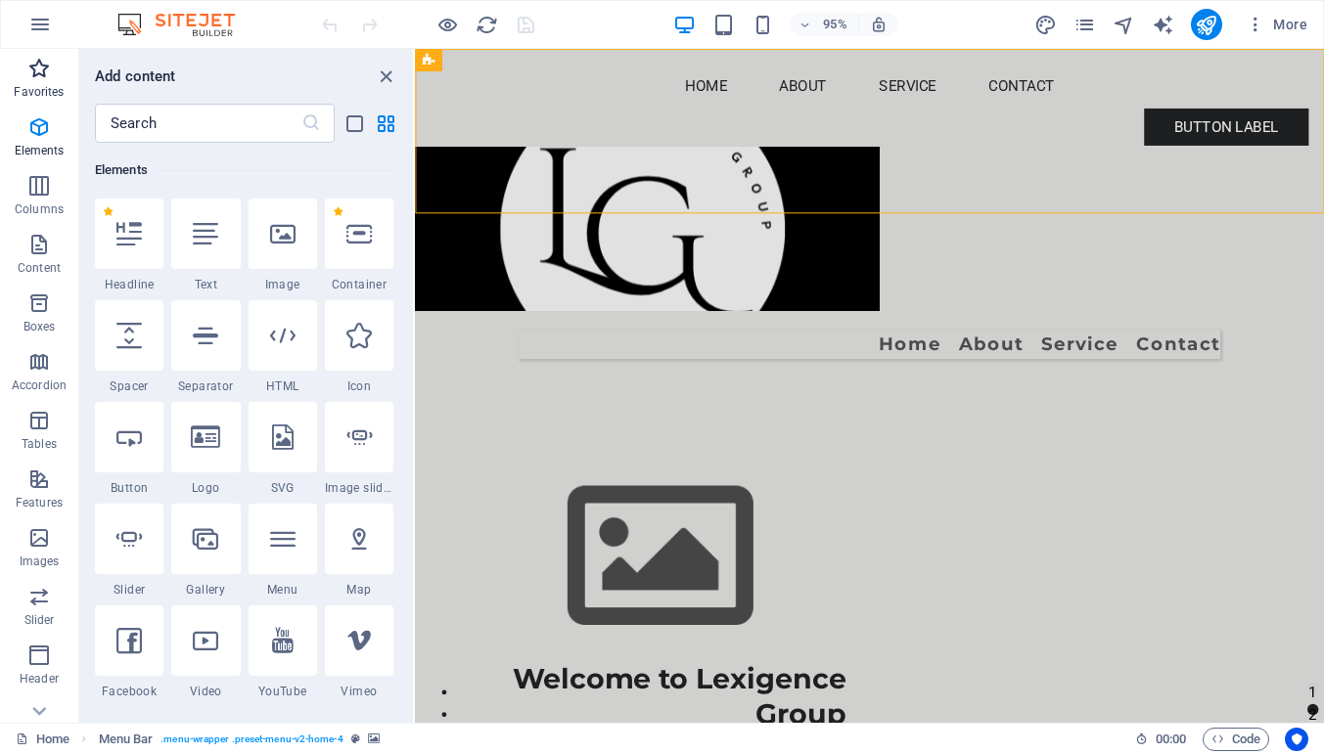
click at [29, 91] on p "Favorites" at bounding box center [39, 92] width 50 height 16
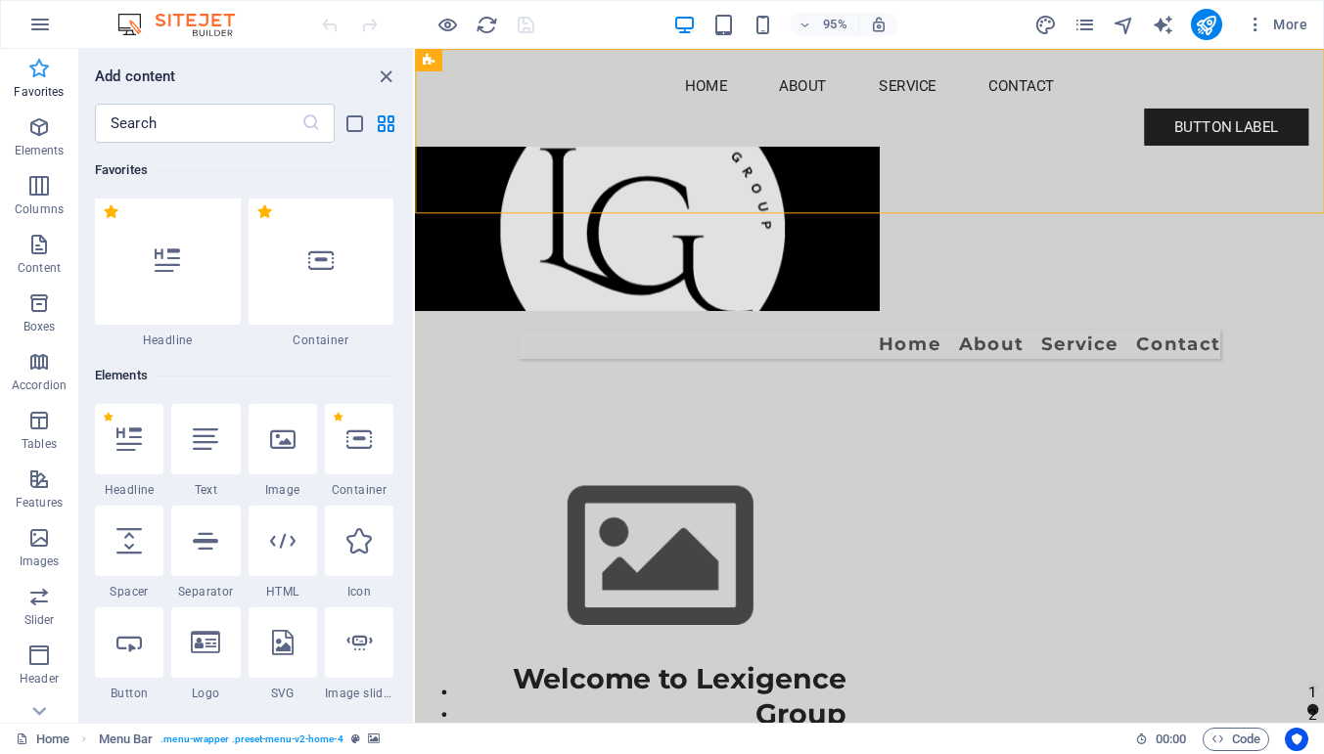
scroll to position [0, 0]
click at [130, 264] on div at bounding box center [168, 263] width 146 height 129
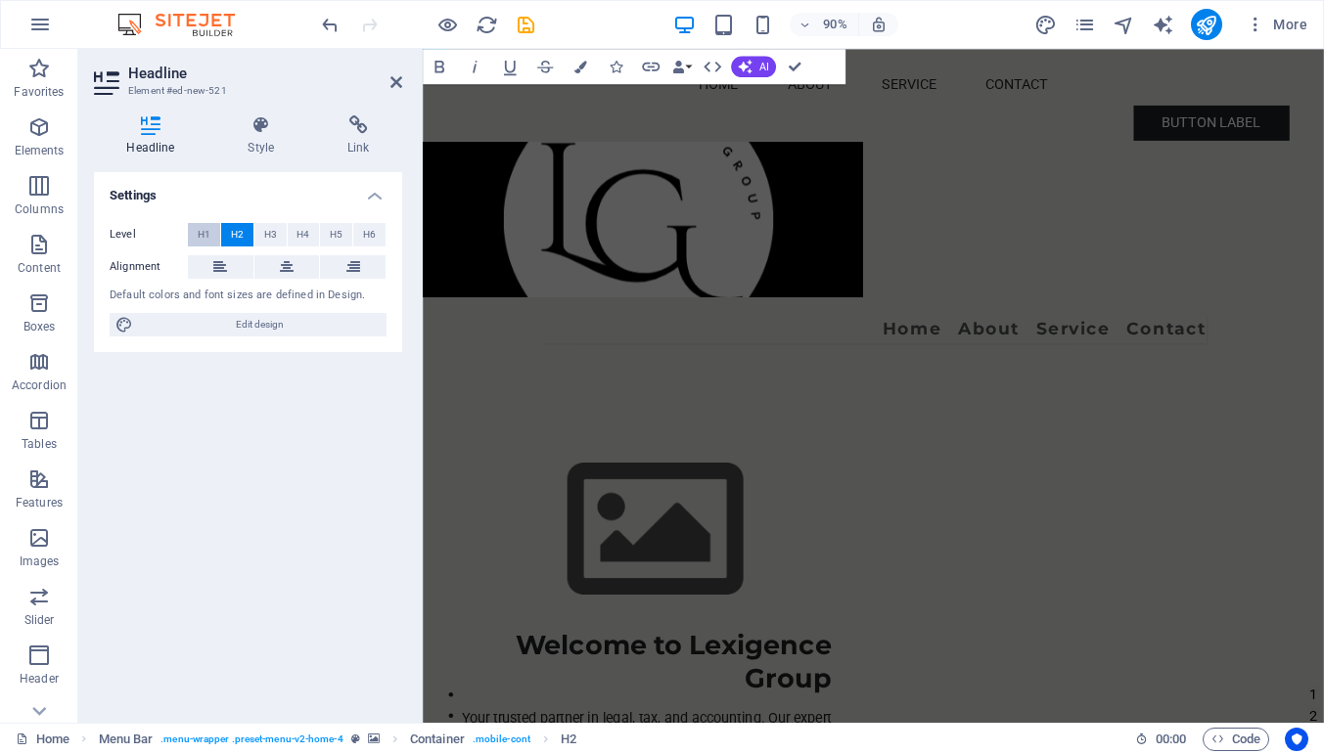
click at [206, 229] on span "H1" at bounding box center [204, 234] width 13 height 23
click at [234, 231] on span "H2" at bounding box center [237, 234] width 13 height 23
click at [271, 231] on span "H3" at bounding box center [270, 234] width 13 height 23
click at [309, 228] on span "H4" at bounding box center [302, 234] width 13 height 23
click at [206, 232] on span "H1" at bounding box center [204, 234] width 13 height 23
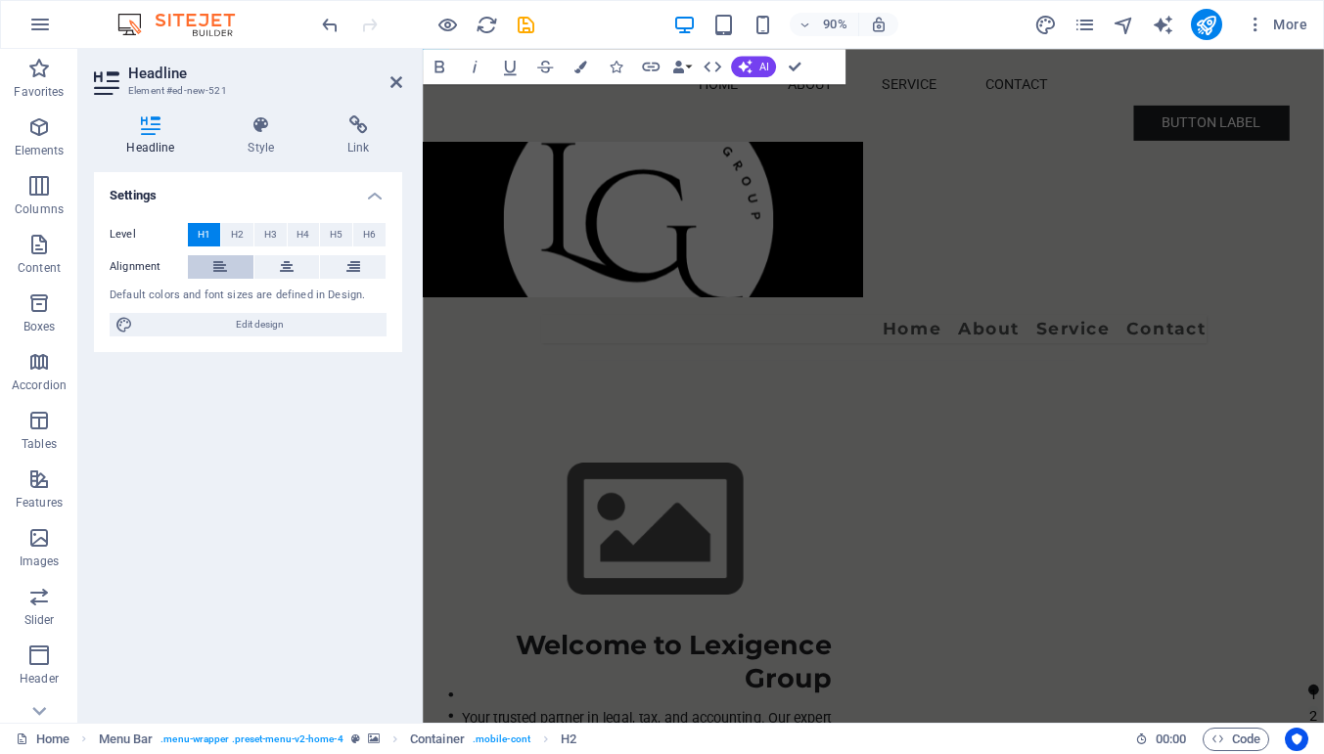
click at [216, 260] on icon at bounding box center [220, 266] width 14 height 23
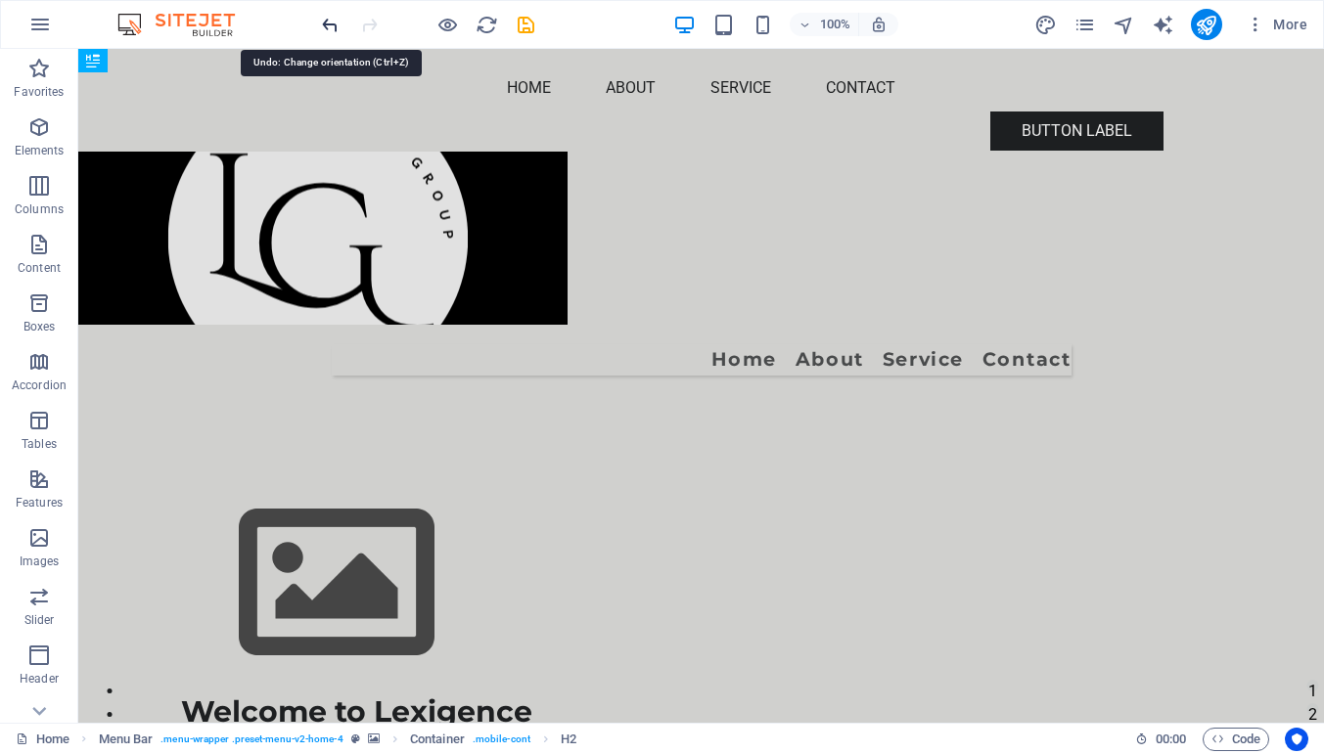
click at [331, 21] on icon "undo" at bounding box center [330, 25] width 23 height 23
click at [329, 25] on icon "undo" at bounding box center [330, 25] width 23 height 23
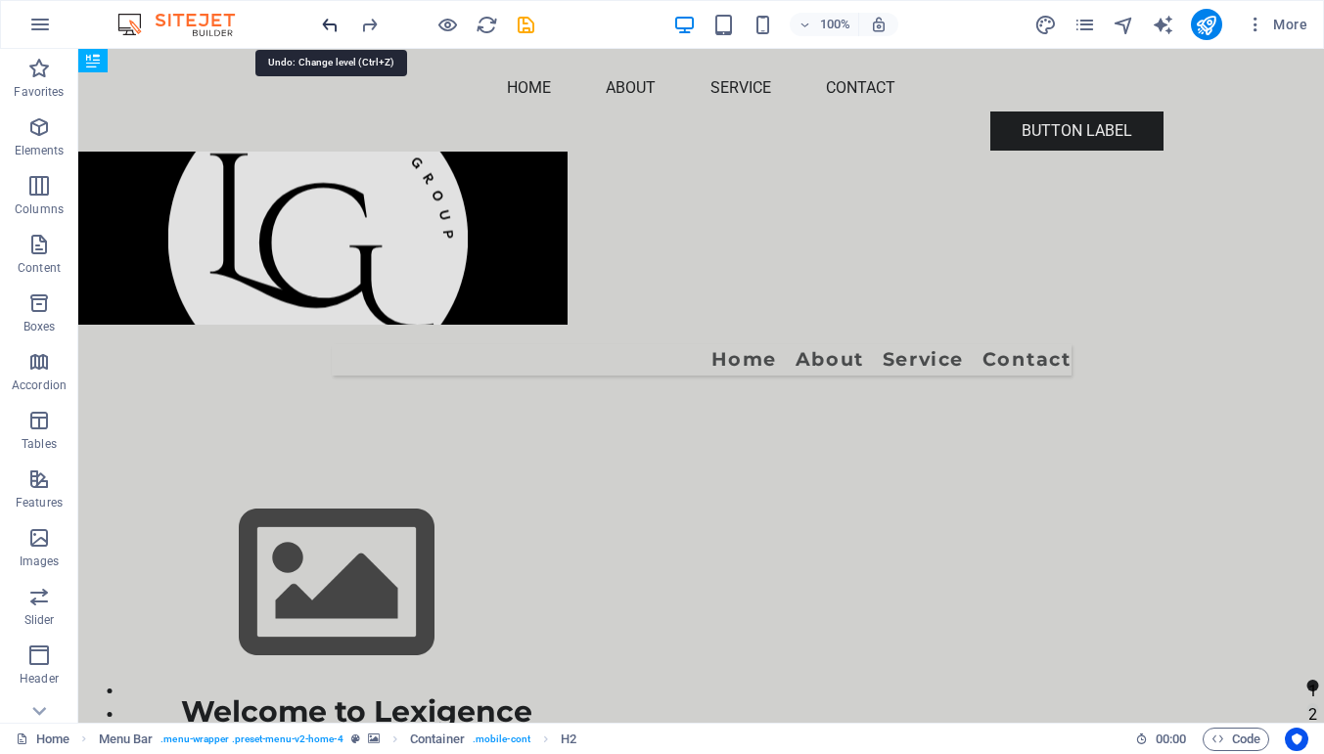
click at [329, 25] on icon "undo" at bounding box center [330, 25] width 23 height 23
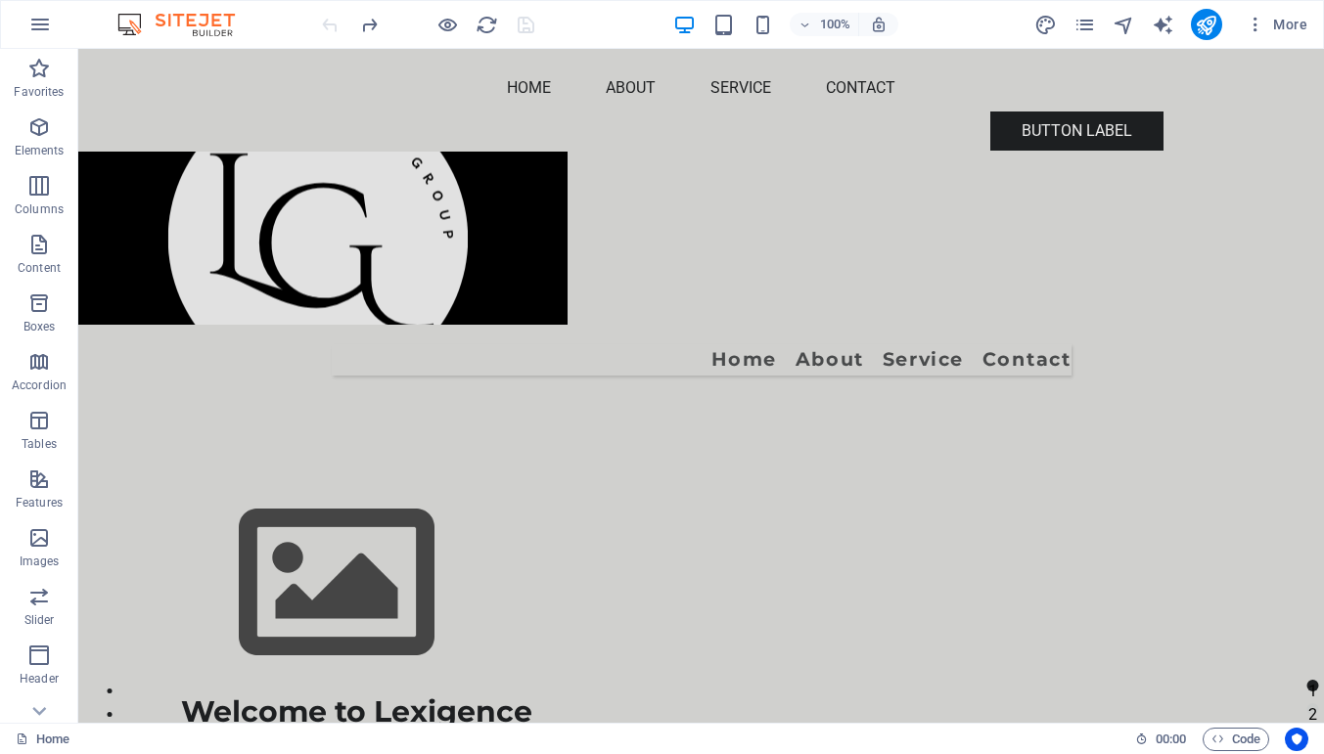
click at [329, 25] on div at bounding box center [427, 24] width 219 height 31
